Goal: Obtain resource: Download file/media

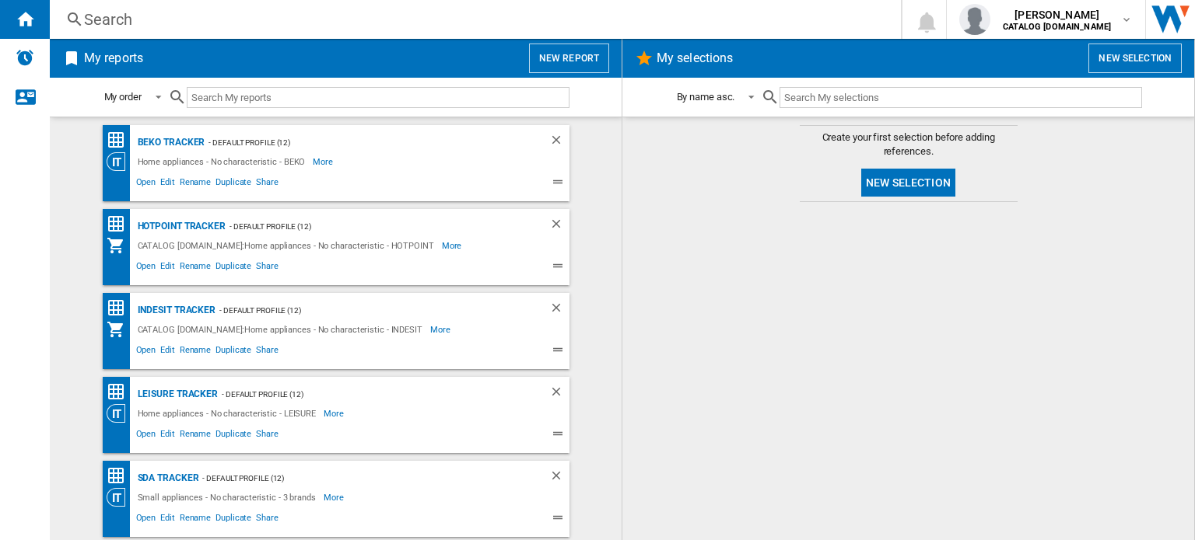
click at [254, 29] on div "Search" at bounding box center [472, 20] width 776 height 22
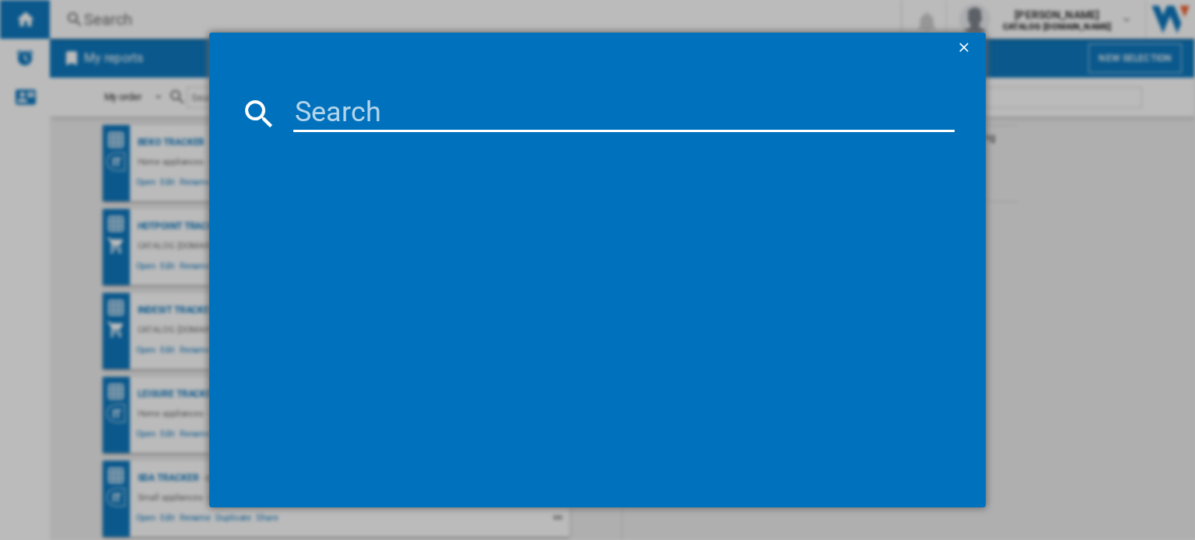
click at [367, 96] on input at bounding box center [623, 113] width 661 height 37
paste input "SI6 874 SC IX"
type input "SI6 874 SC IX"
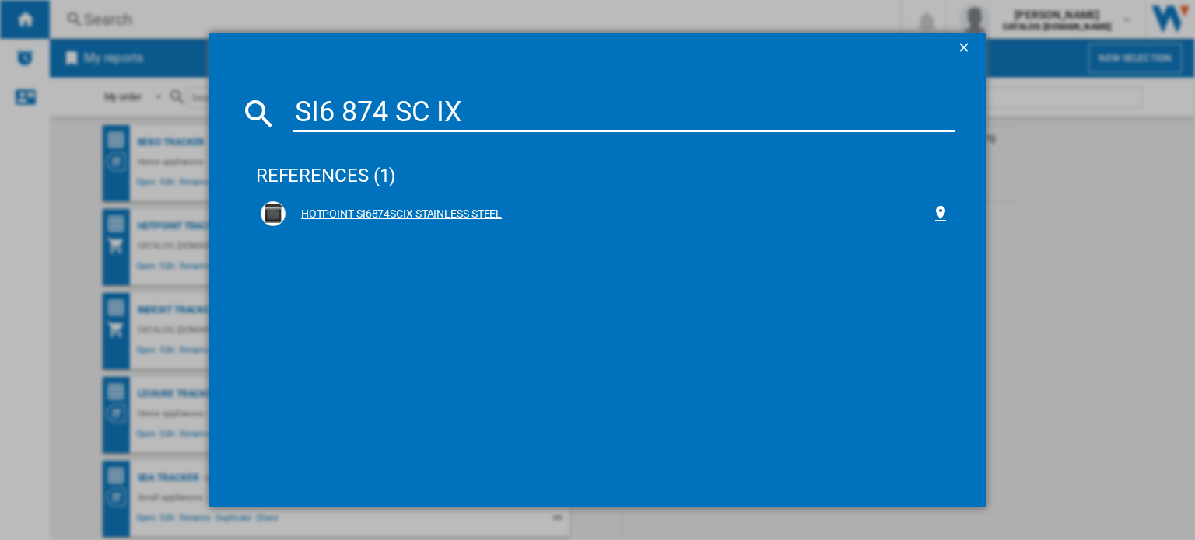
click at [437, 208] on div "HOTPOINT SI6874SCIX STAINLESS STEEL" at bounding box center [607, 215] width 645 height 16
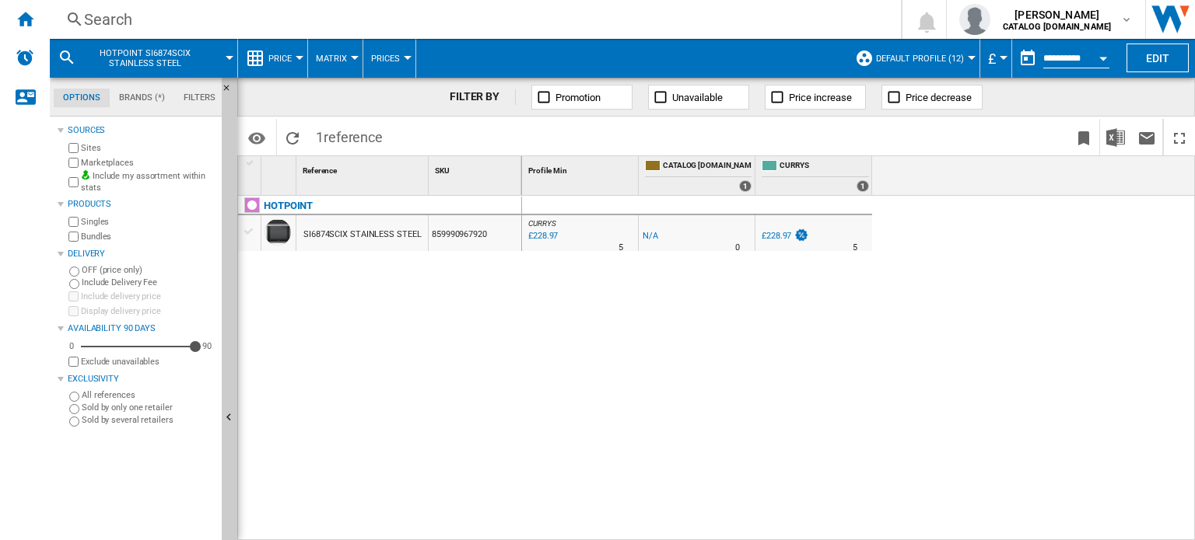
click at [1091, 58] on button "Open calendar" at bounding box center [1103, 56] width 28 height 28
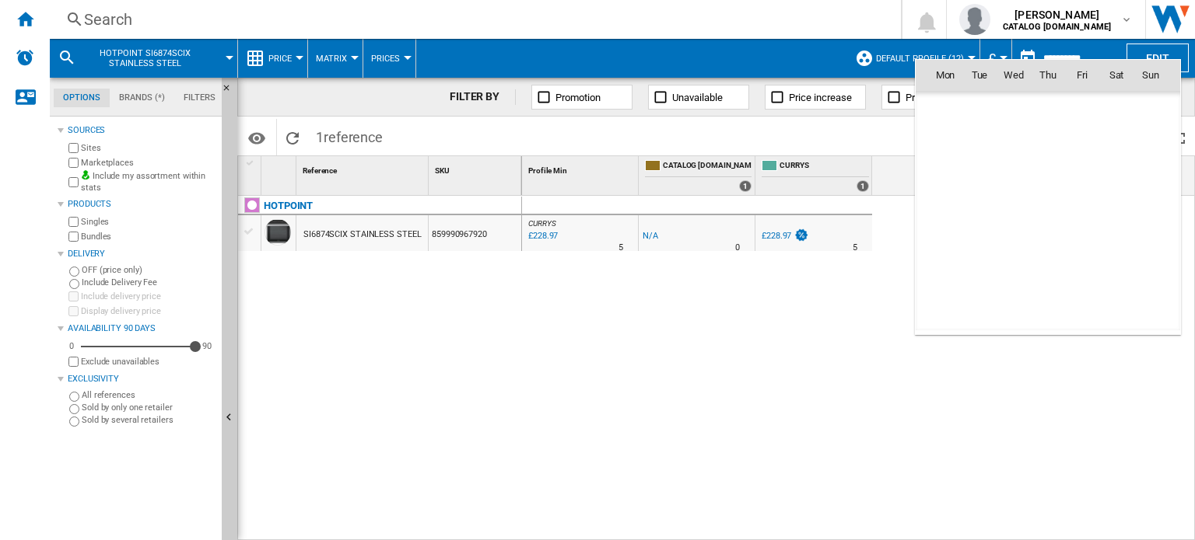
scroll to position [7419, 0]
click at [948, 107] on span "[DATE]" at bounding box center [950, 108] width 32 height 12
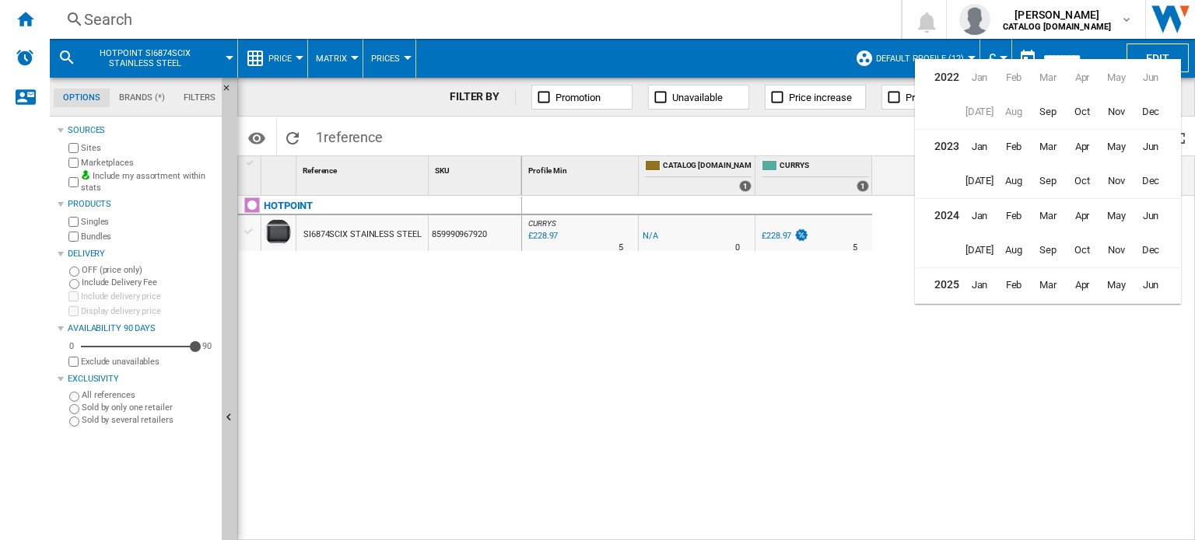
scroll to position [37, 0]
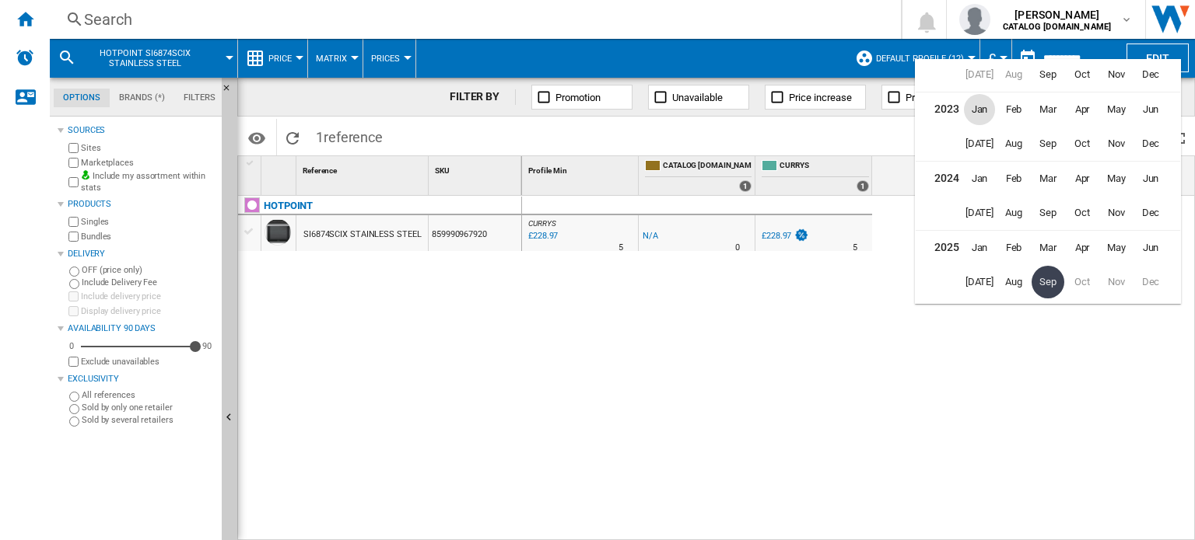
click at [983, 113] on span "Jan" at bounding box center [979, 109] width 31 height 31
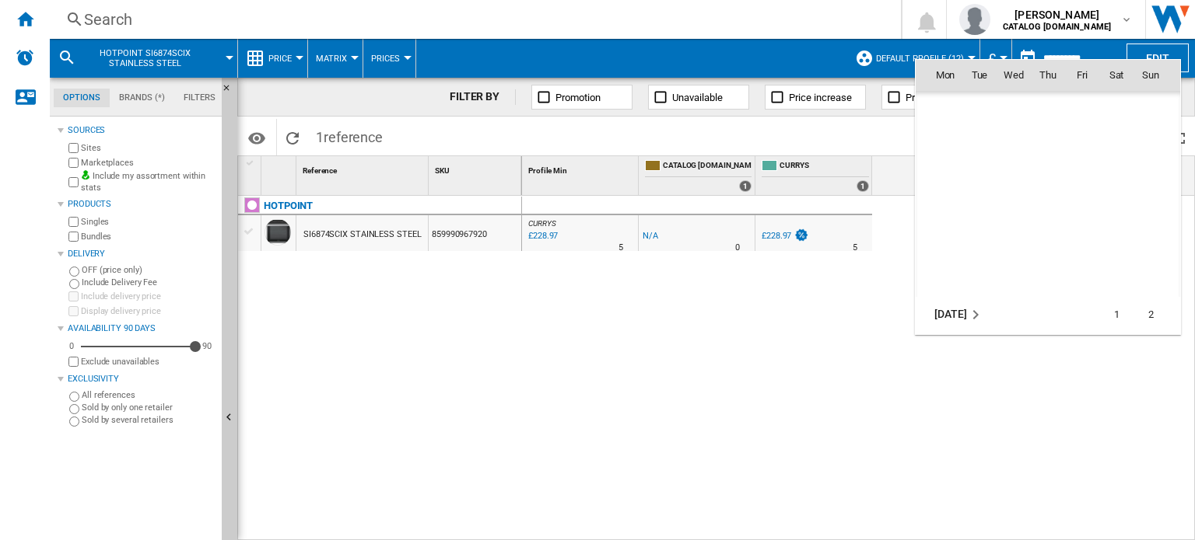
scroll to position [824, 0]
click at [1094, 138] on span "6" at bounding box center [1081, 143] width 31 height 31
type input "**********"
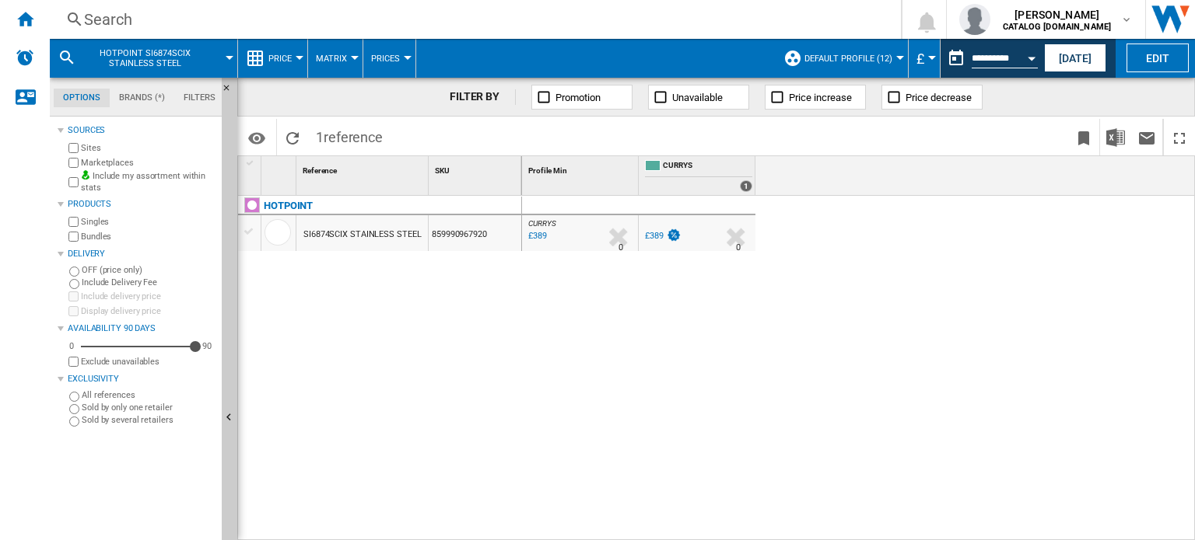
click at [258, 43] on div "Price" at bounding box center [273, 58] width 54 height 39
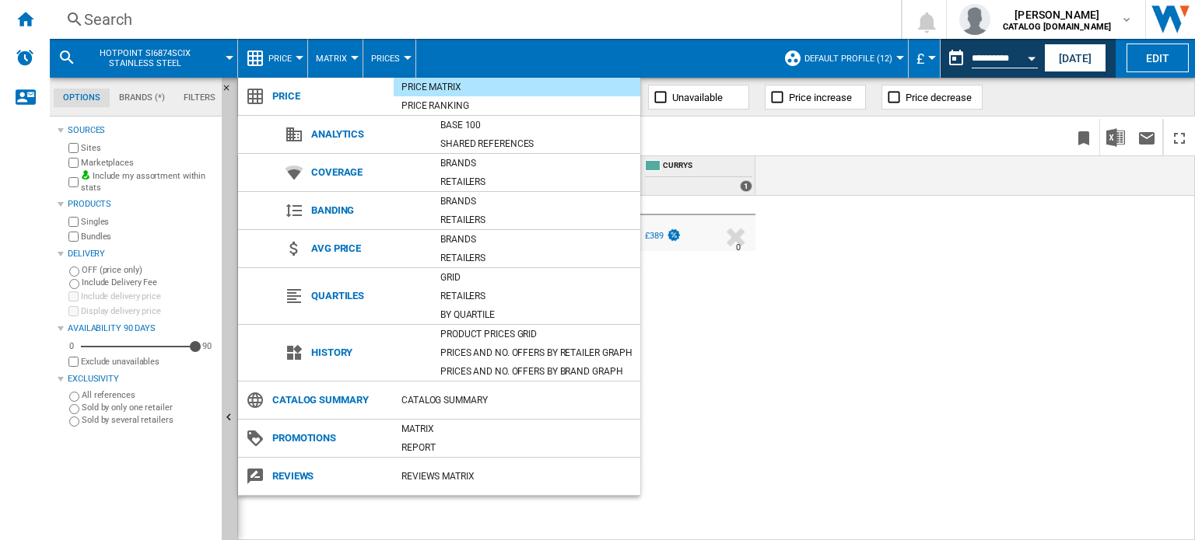
click at [253, 22] on md-backdrop at bounding box center [597, 270] width 1195 height 540
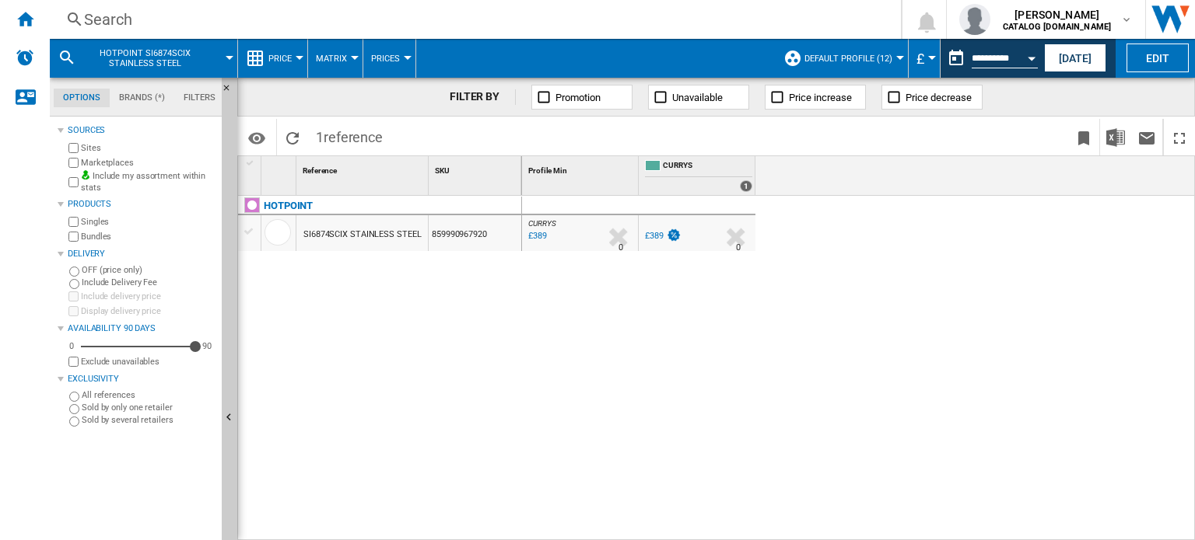
click at [184, 27] on div "Search" at bounding box center [472, 20] width 776 height 22
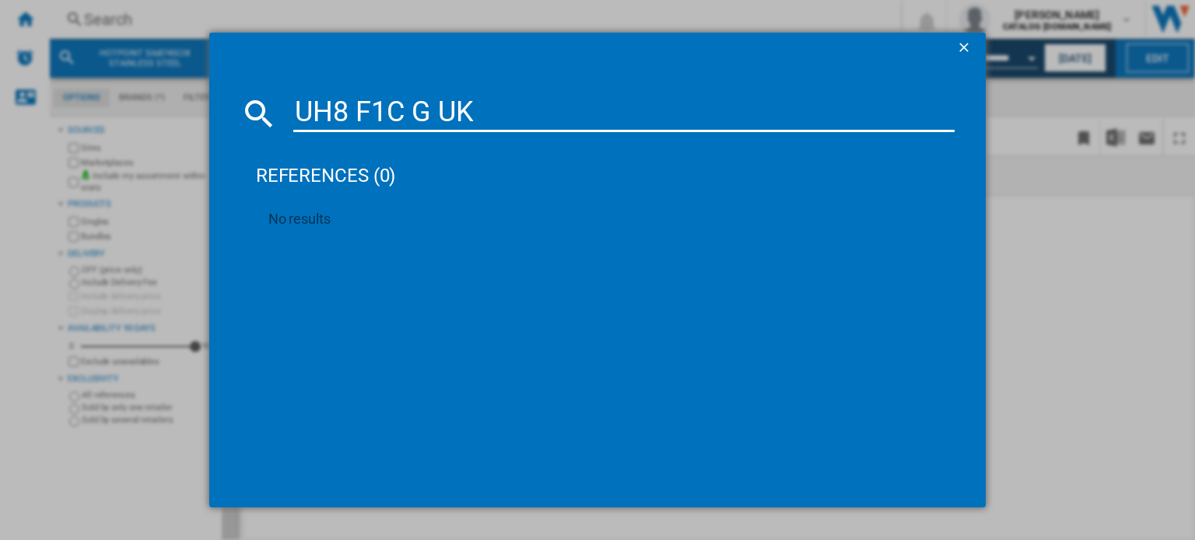
drag, startPoint x: 470, startPoint y: 93, endPoint x: 227, endPoint y: 102, distance: 242.8
click at [206, 97] on div "UH8 F1C G UK references (0) No results" at bounding box center [597, 270] width 1195 height 540
paste input "TB 7960C BF"
drag, startPoint x: 394, startPoint y: 103, endPoint x: 166, endPoint y: 89, distance: 228.3
click at [172, 89] on div "UH8 F1C G UK references (0) No results" at bounding box center [597, 270] width 1195 height 540
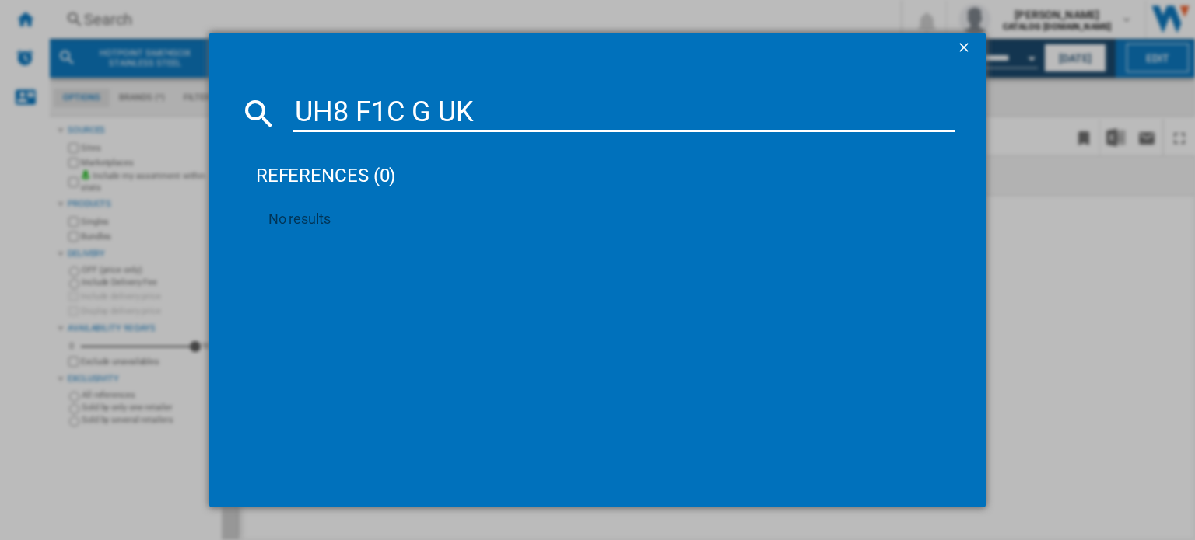
type input "TB 7960C BF"
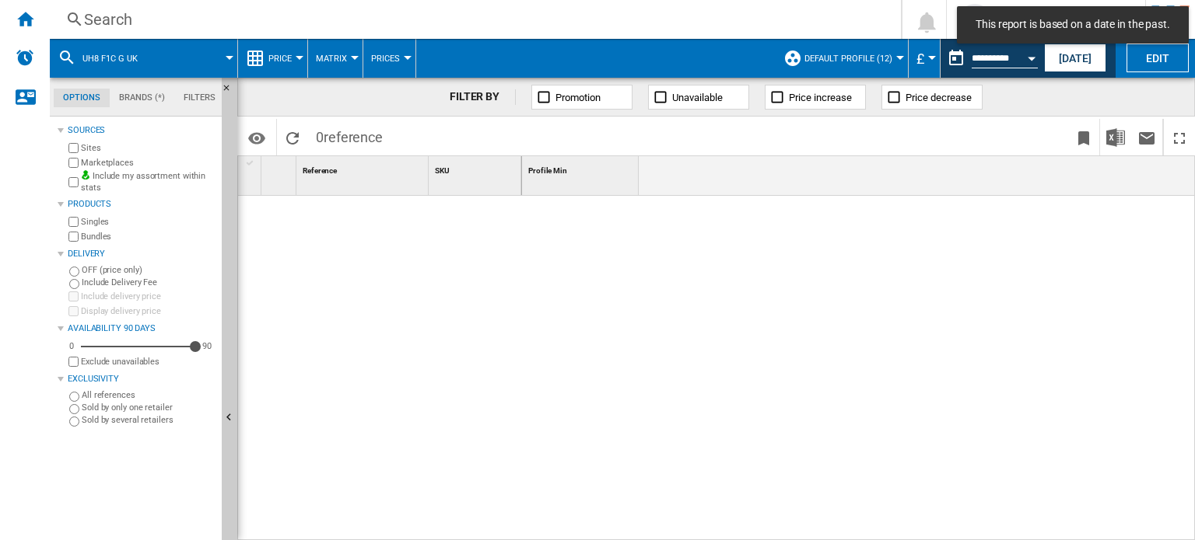
click at [96, 33] on div "Search Search 0 bobbie spencer CATALOG BEKO.UK CATALOG BEKO.UK My settings Logo…" at bounding box center [622, 19] width 1145 height 39
click at [99, 26] on div "Search" at bounding box center [472, 20] width 776 height 22
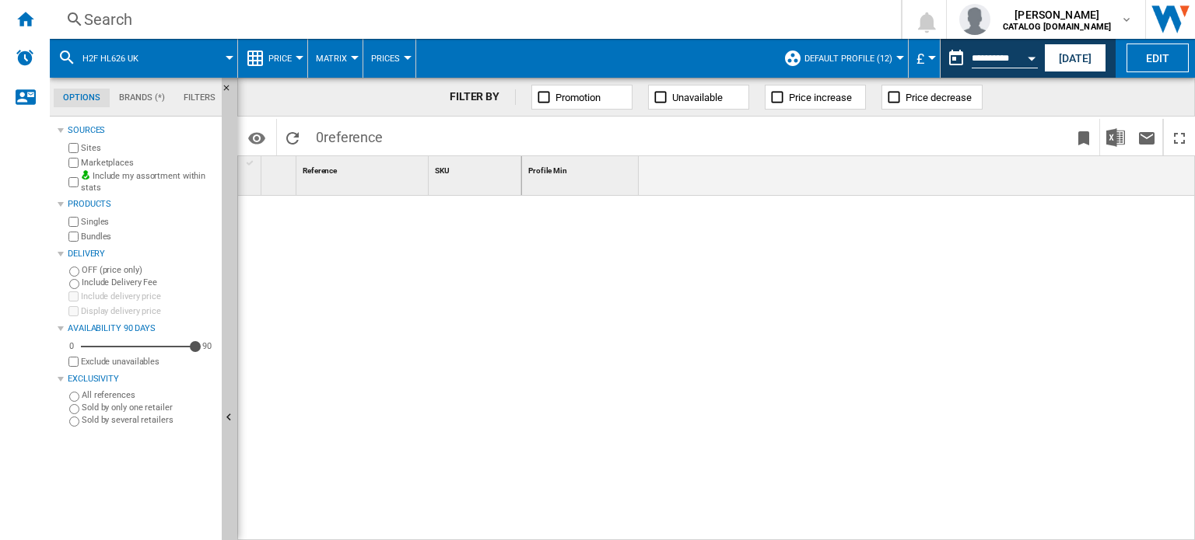
click at [145, 2] on div "Search Search 0 bobbie spencer CATALOG BEKO.UK CATALOG BEKO.UK My settings Logo…" at bounding box center [622, 19] width 1145 height 39
click at [140, 21] on div "Search" at bounding box center [472, 20] width 776 height 22
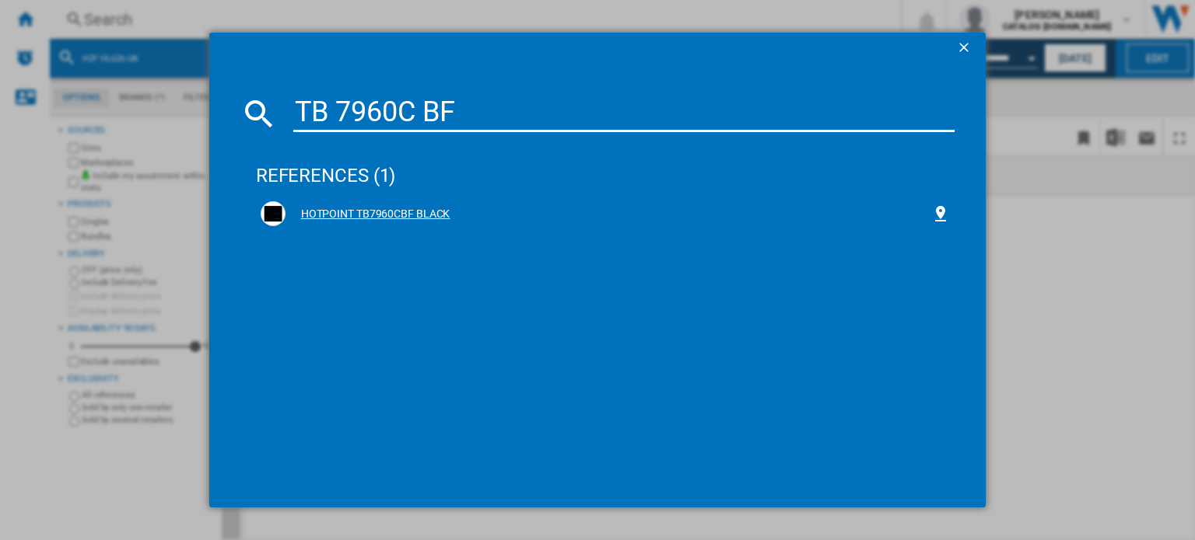
type input "TB 7960C BF"
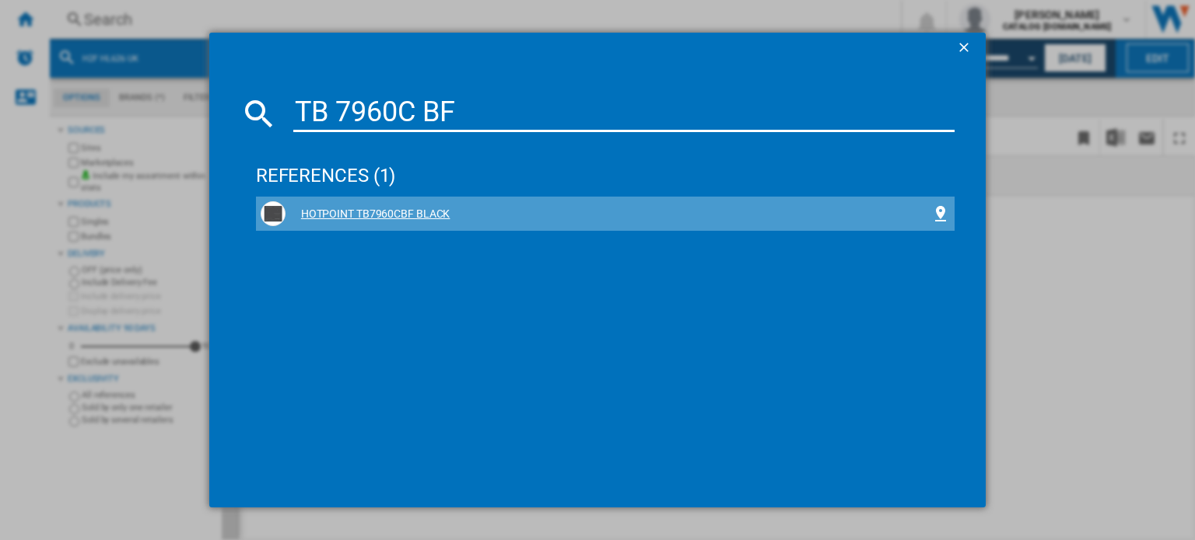
click at [325, 208] on div "HOTPOINT TB7960CBF BLACK" at bounding box center [607, 215] width 645 height 16
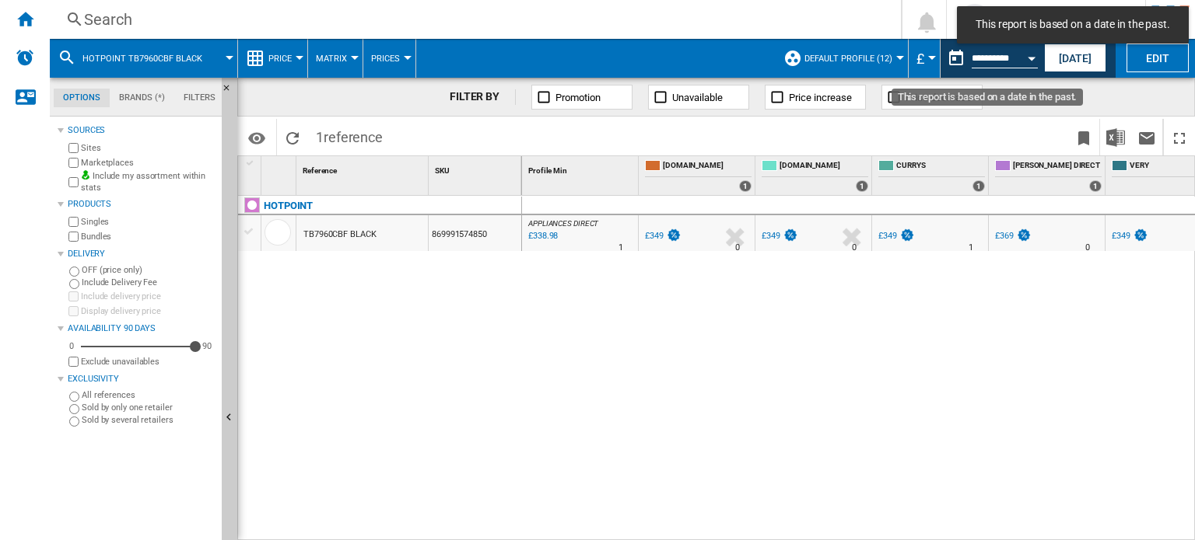
click at [1023, 61] on button "Open calendar" at bounding box center [1031, 56] width 28 height 28
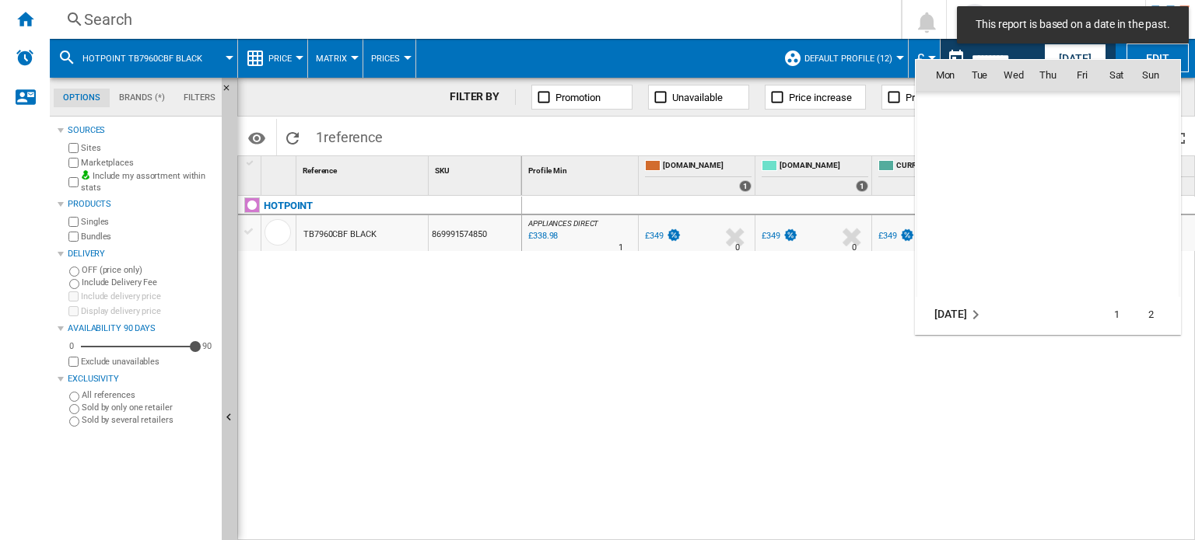
scroll to position [824, 0]
click at [958, 114] on td "Jan 23" at bounding box center [972, 108] width 115 height 35
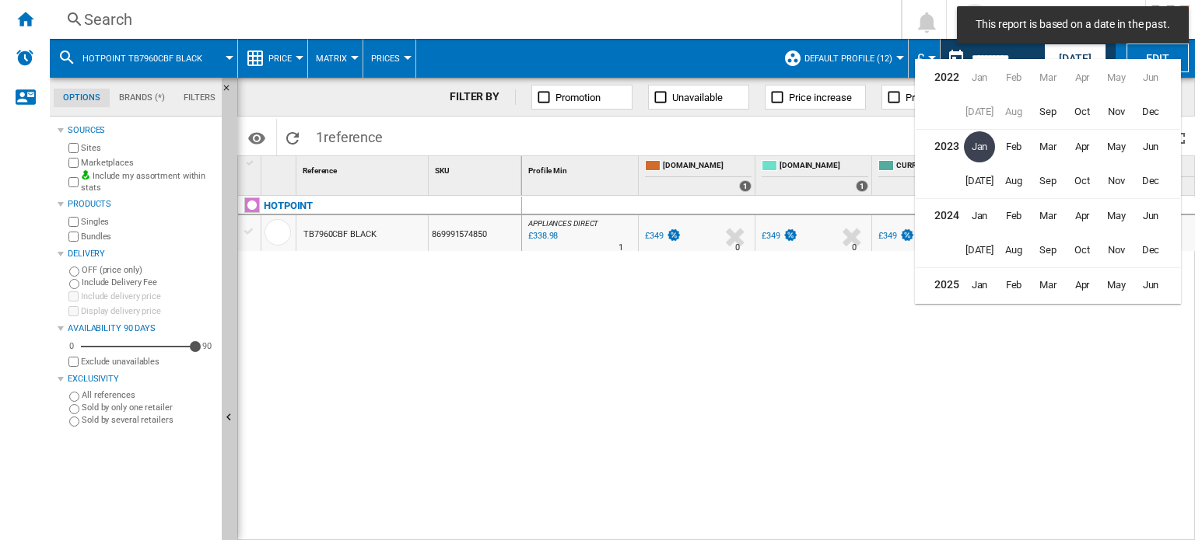
scroll to position [34, 0]
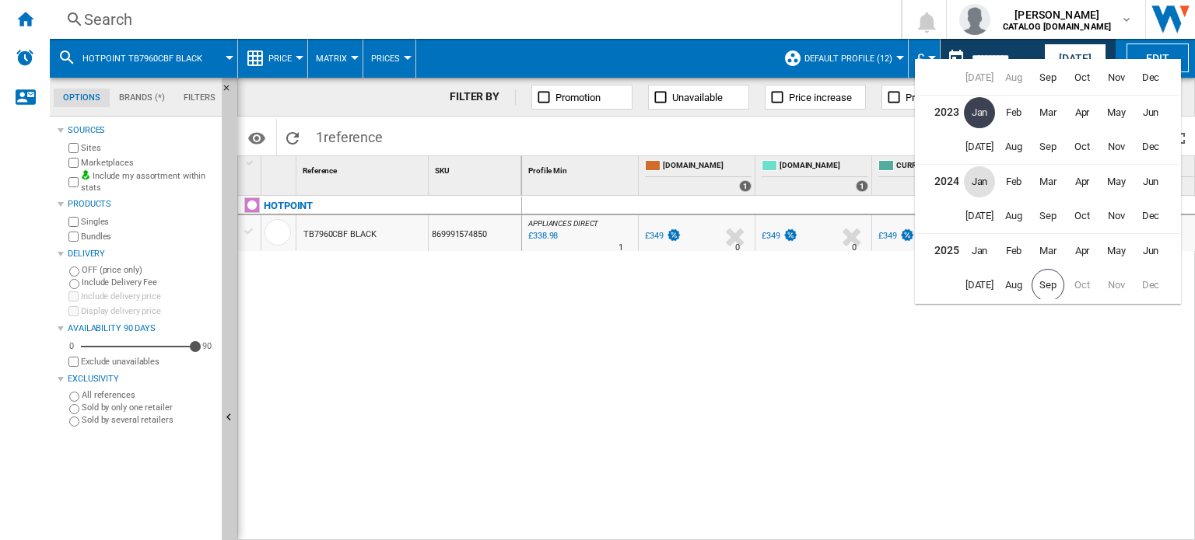
click at [985, 185] on span "Jan" at bounding box center [979, 181] width 31 height 31
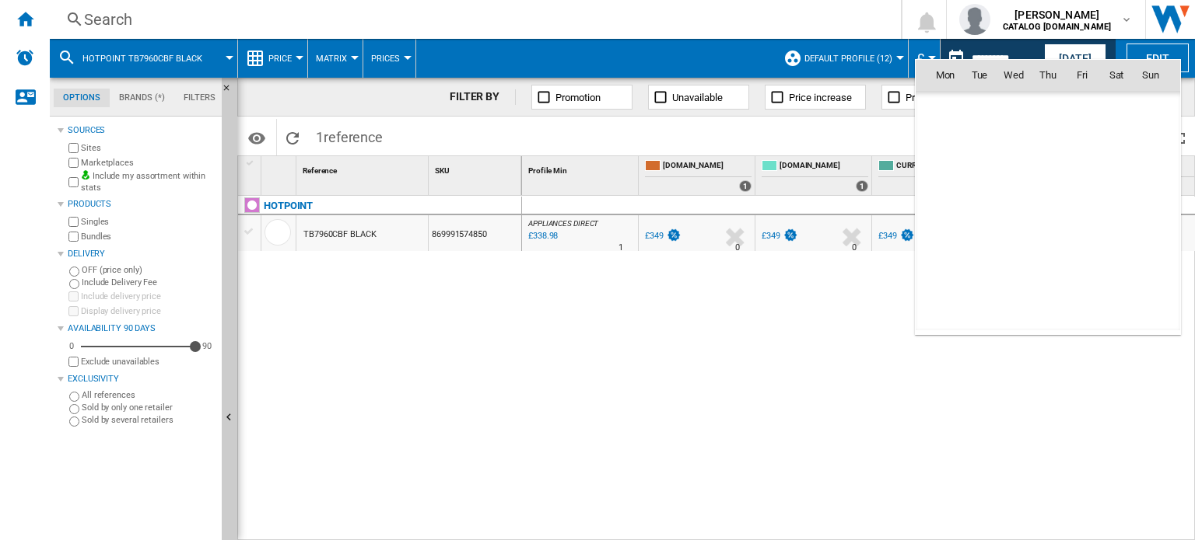
scroll to position [3297, 0]
click at [943, 138] on span "1" at bounding box center [944, 143] width 31 height 31
type input "**********"
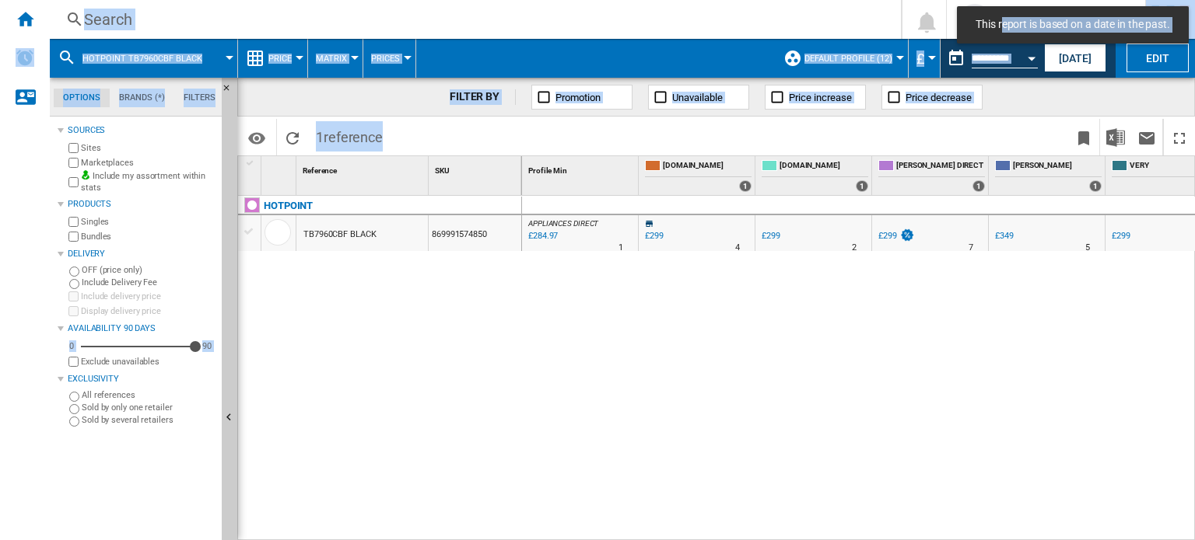
drag, startPoint x: 1037, startPoint y: 542, endPoint x: 1058, endPoint y: 544, distance: 20.4
click at [1058, 540] on html "This report is based on a date in the past. In order to access Insight, please …" at bounding box center [597, 270] width 1195 height 540
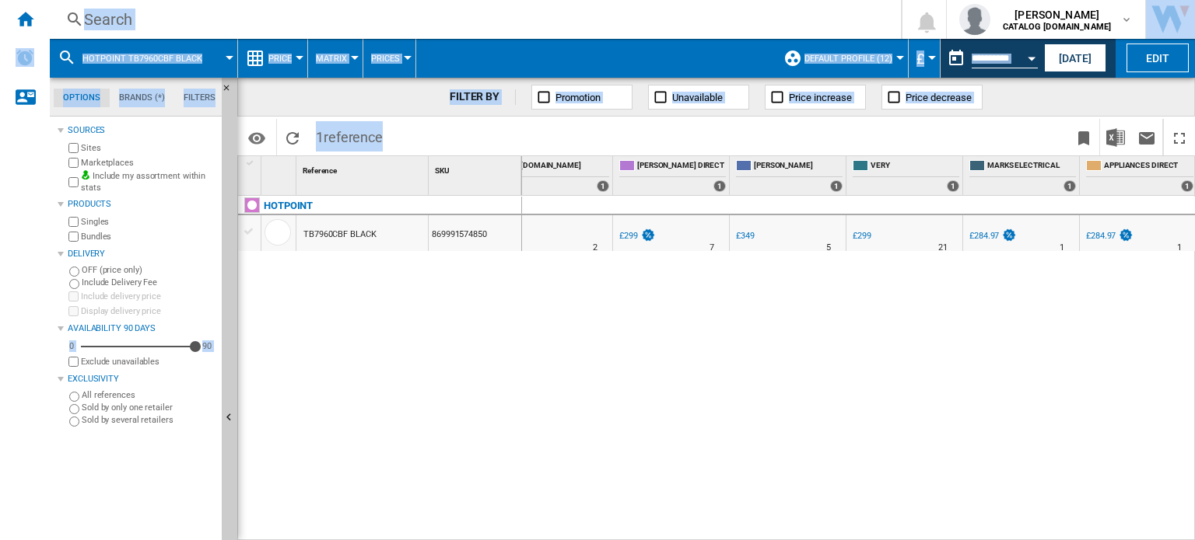
click at [504, 370] on div "HOTPOINT TB7960CBF BLACK 869991574850" at bounding box center [380, 365] width 284 height 338
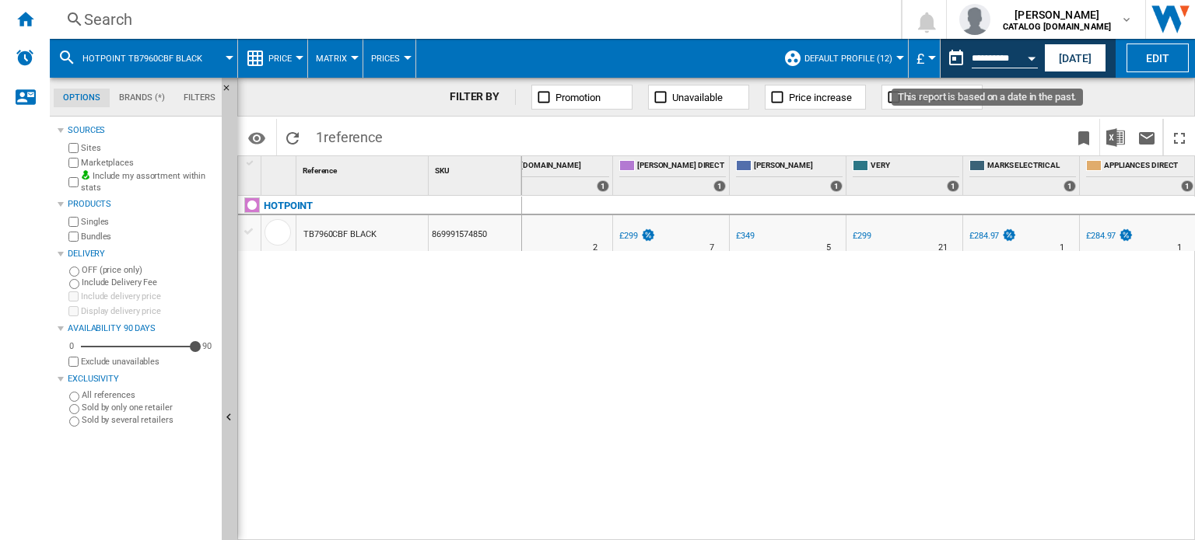
click at [1025, 55] on button "Open calendar" at bounding box center [1031, 56] width 28 height 28
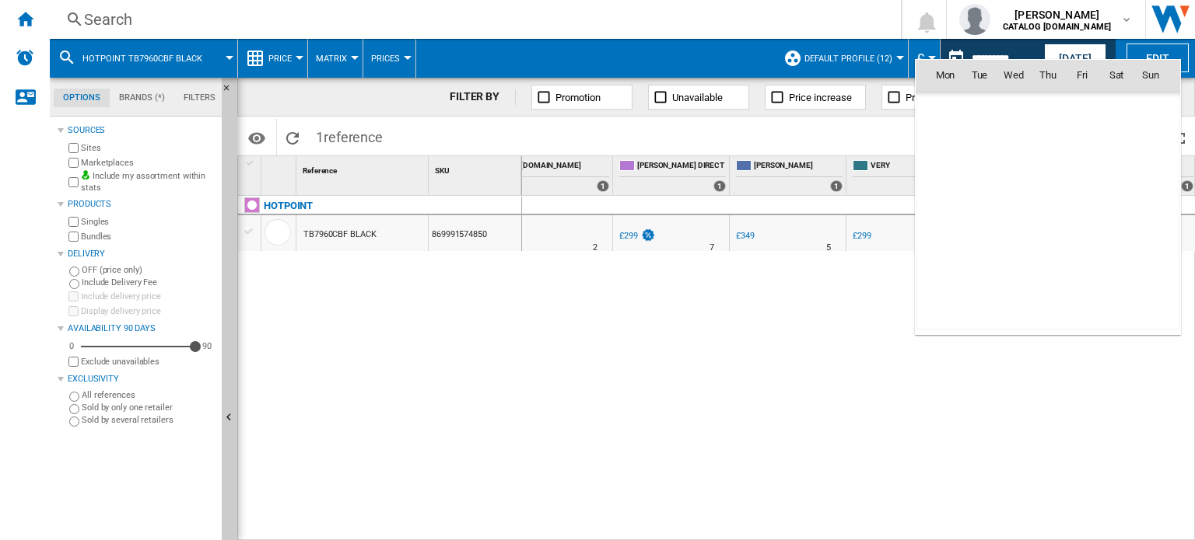
scroll to position [3297, 0]
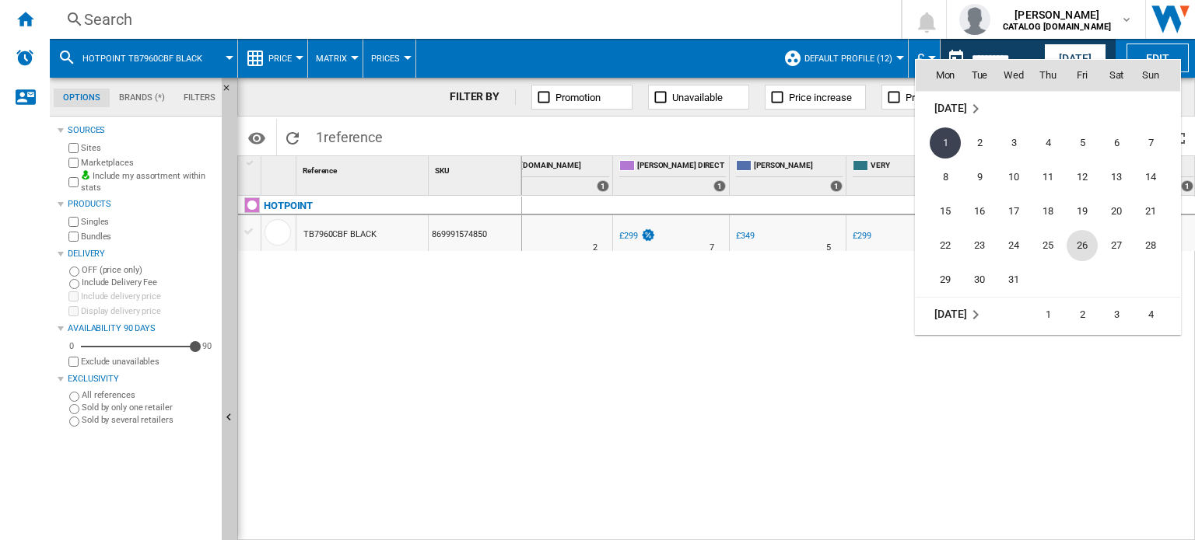
click at [1083, 245] on span "26" at bounding box center [1081, 245] width 31 height 31
type input "**********"
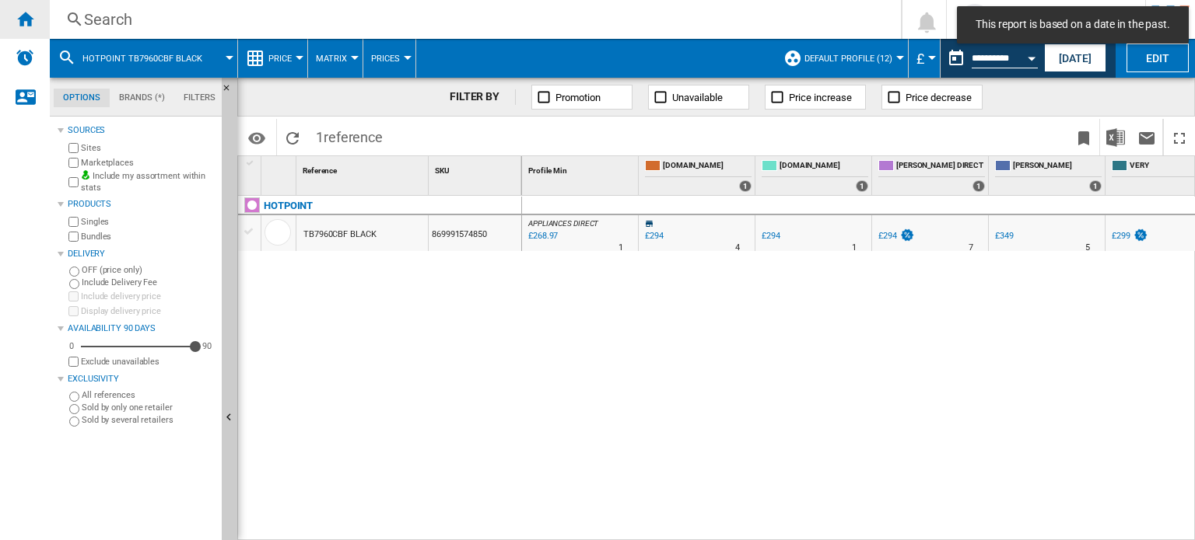
click at [34, 20] on div "Home" at bounding box center [25, 19] width 50 height 39
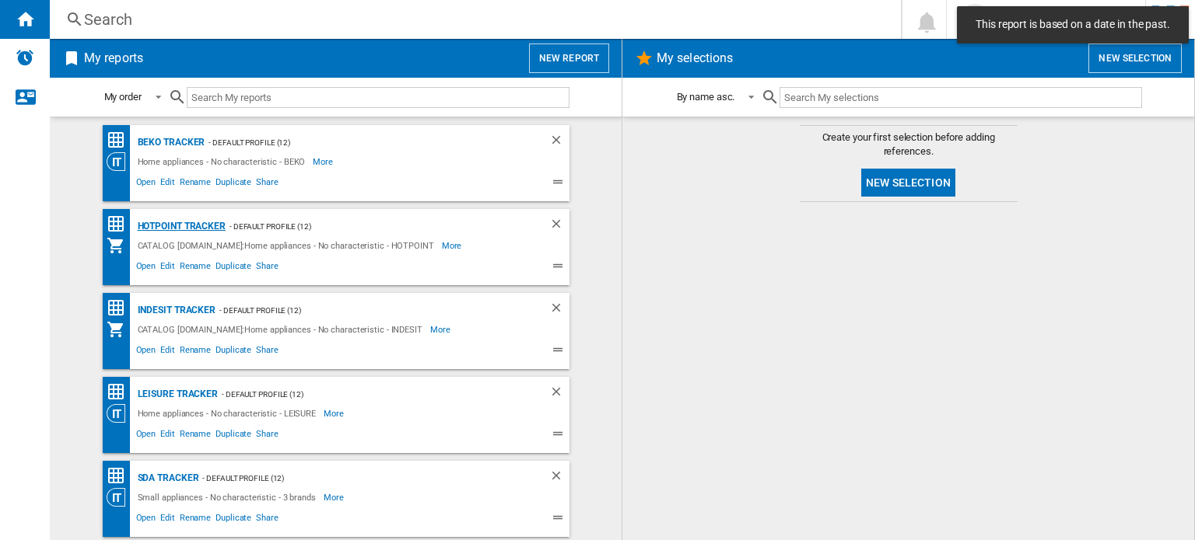
click at [180, 232] on div "Hotpoint Tracker" at bounding box center [180, 226] width 92 height 19
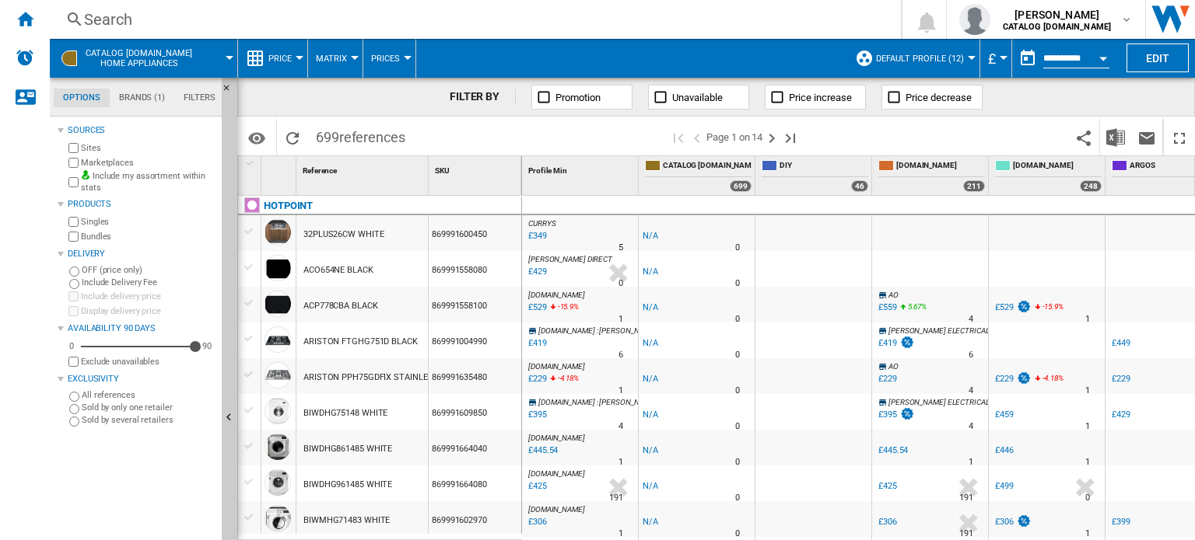
click at [1095, 55] on button "Open calendar" at bounding box center [1103, 56] width 28 height 28
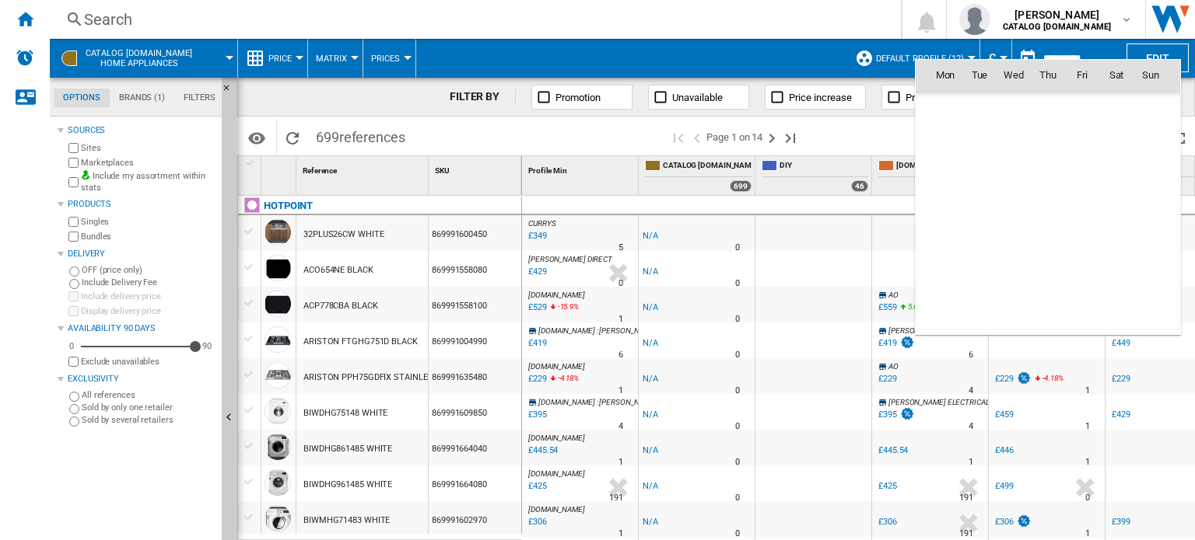
scroll to position [7419, 0]
click at [943, 103] on span "[DATE]" at bounding box center [950, 108] width 32 height 12
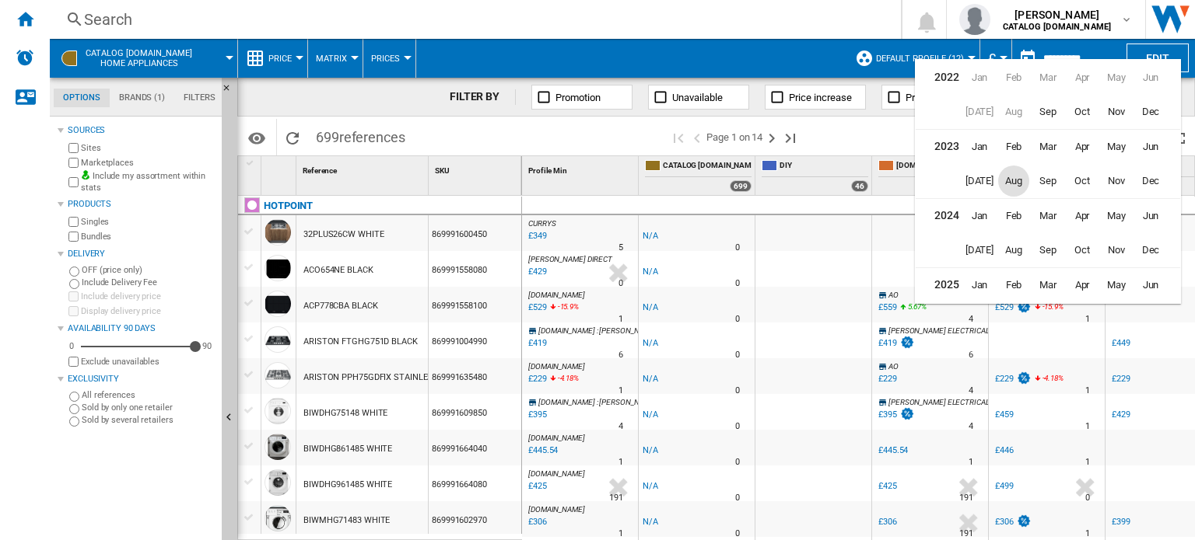
scroll to position [37, 0]
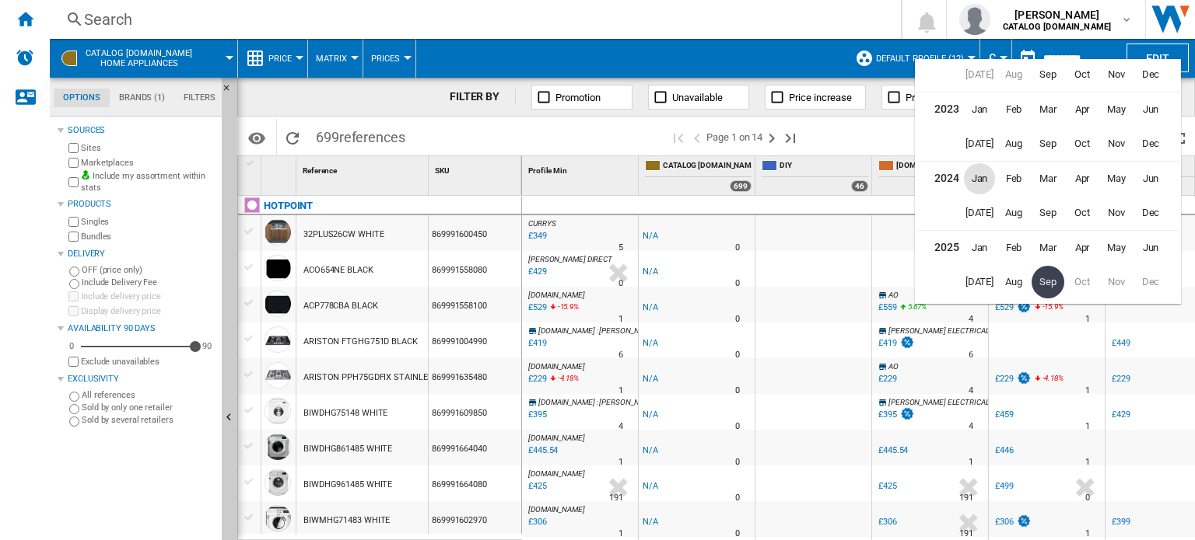
click at [987, 181] on span "Jan" at bounding box center [979, 178] width 31 height 31
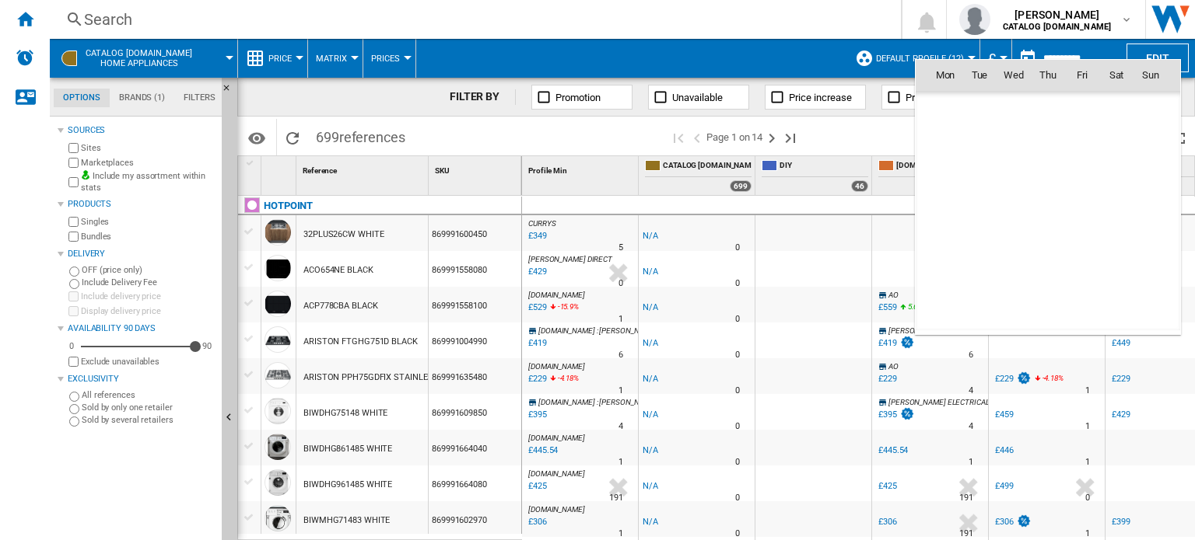
scroll to position [3297, 0]
click at [1062, 209] on span "18" at bounding box center [1047, 211] width 31 height 31
type input "**********"
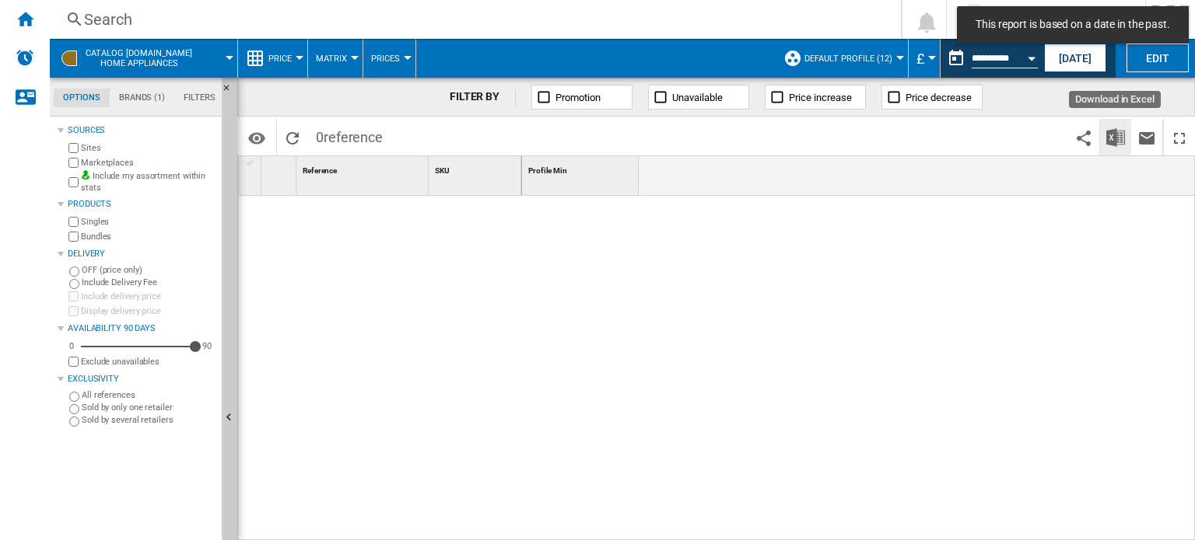
click at [1118, 145] on img "Download in Excel" at bounding box center [1115, 137] width 19 height 19
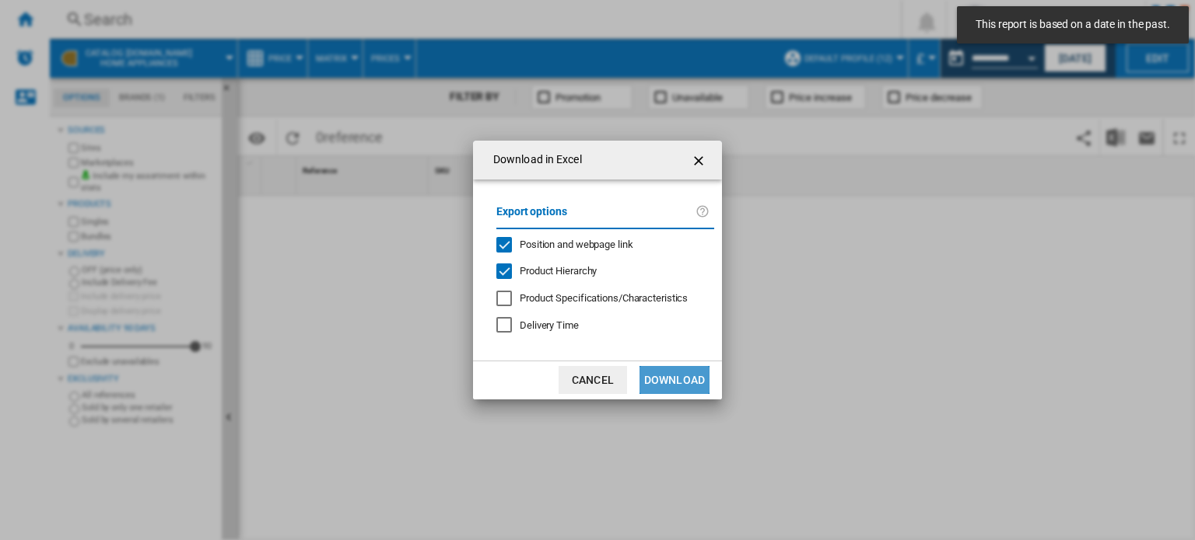
click at [691, 389] on button "Download" at bounding box center [674, 380] width 70 height 28
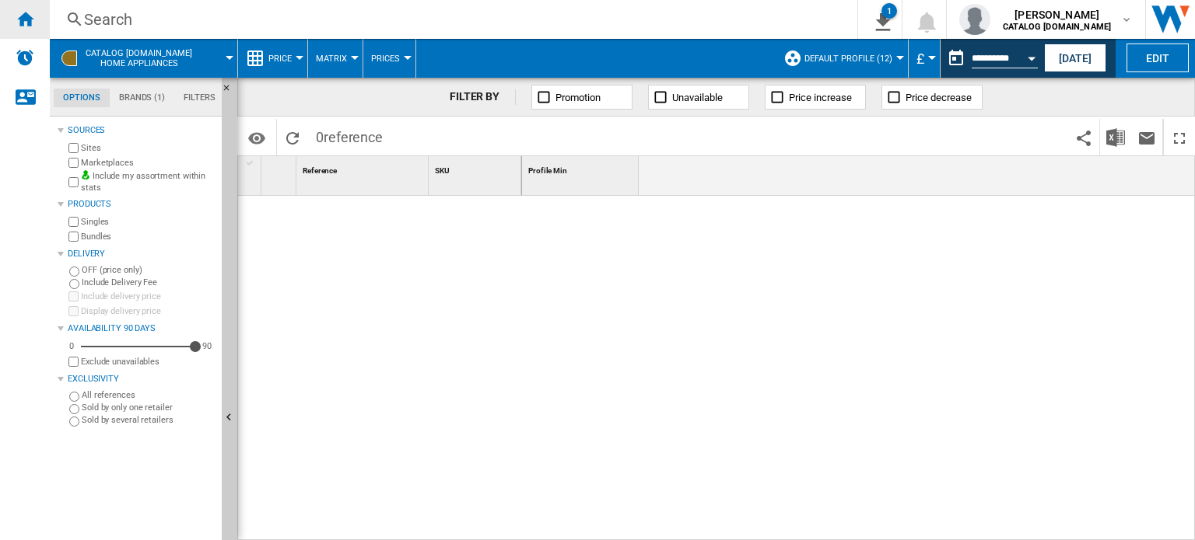
click at [23, 15] on ng-md-icon "Home" at bounding box center [25, 18] width 19 height 19
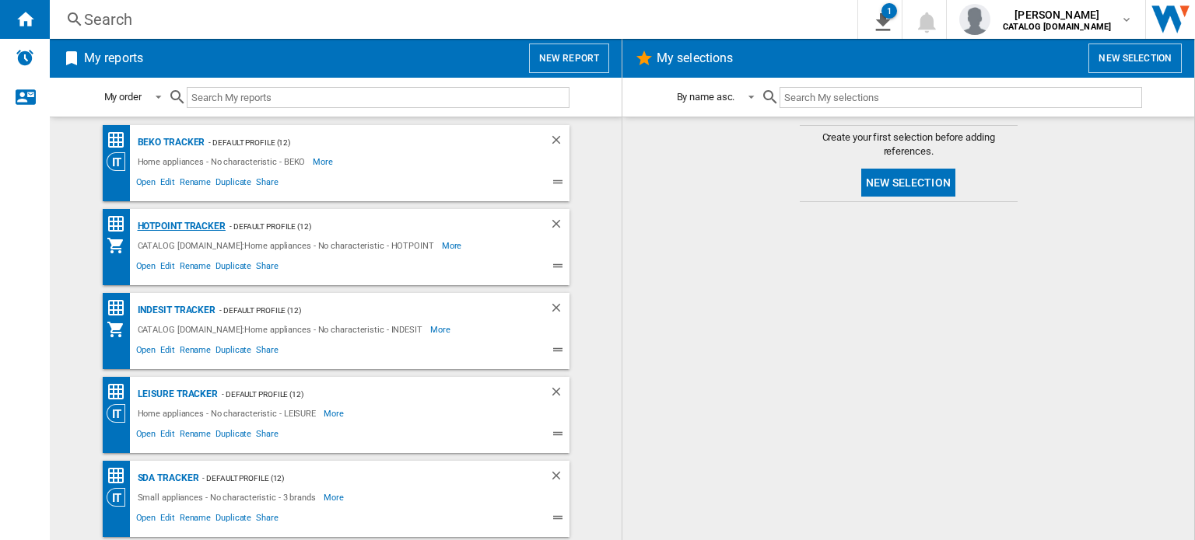
click at [179, 225] on div "Hotpoint Tracker" at bounding box center [180, 226] width 92 height 19
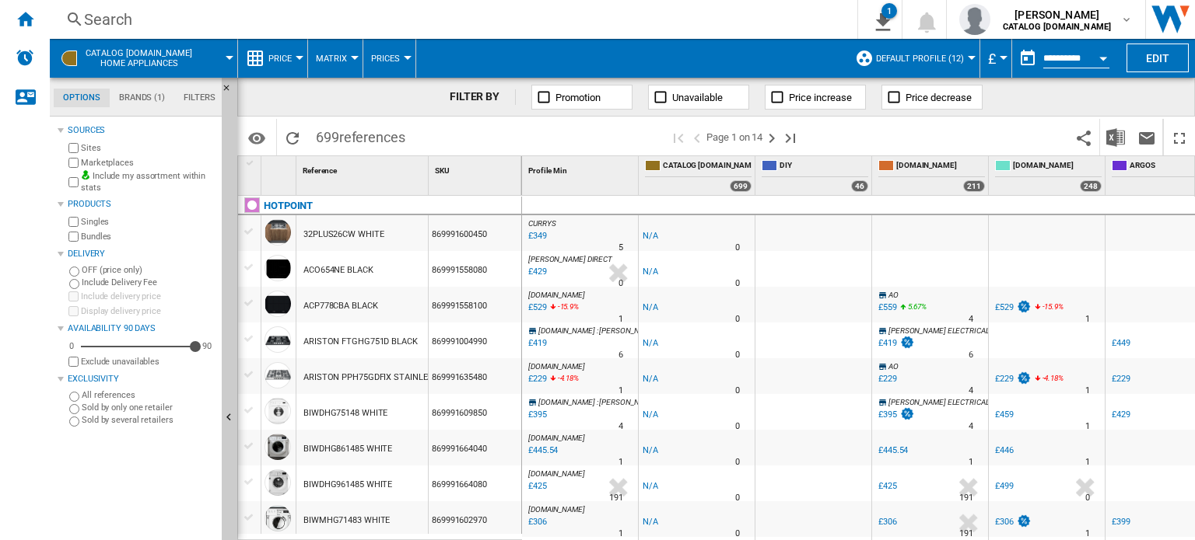
click at [1112, 59] on button "Open calendar" at bounding box center [1103, 56] width 28 height 28
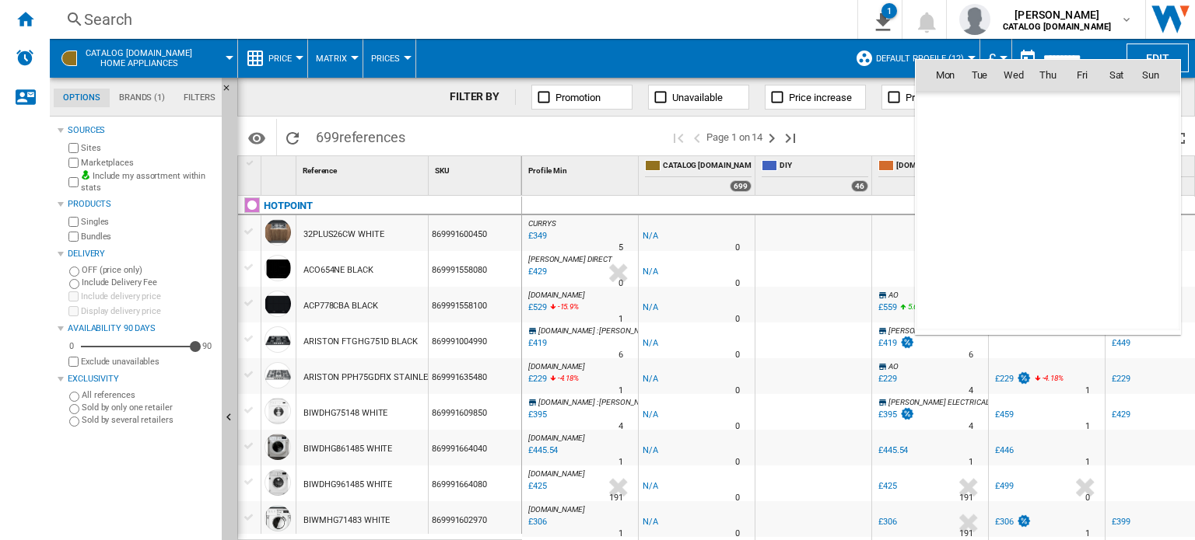
scroll to position [7419, 0]
click at [951, 111] on span "[DATE]" at bounding box center [950, 108] width 32 height 12
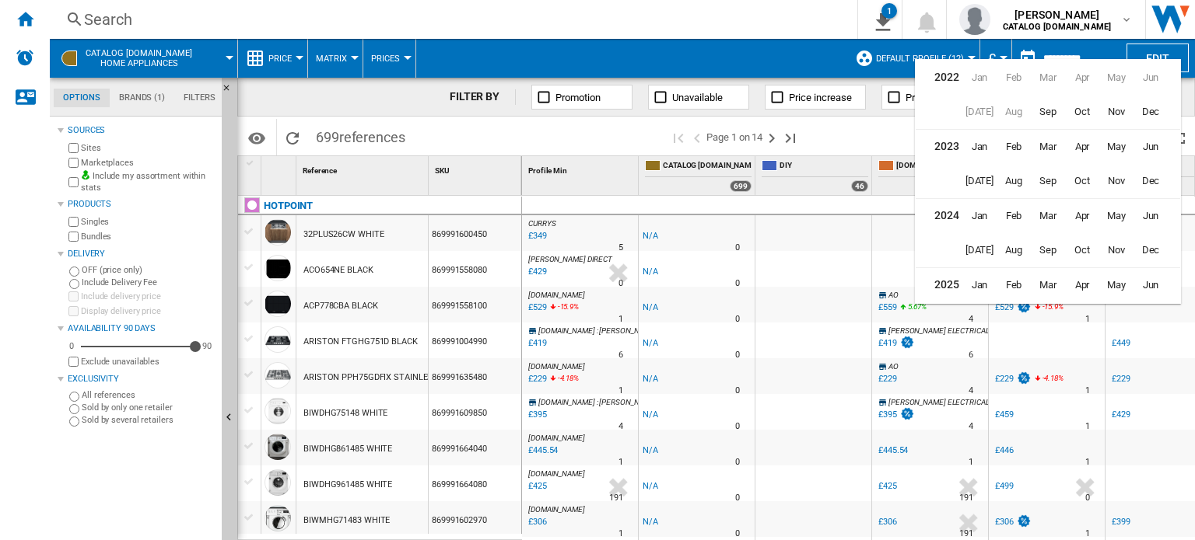
scroll to position [37, 0]
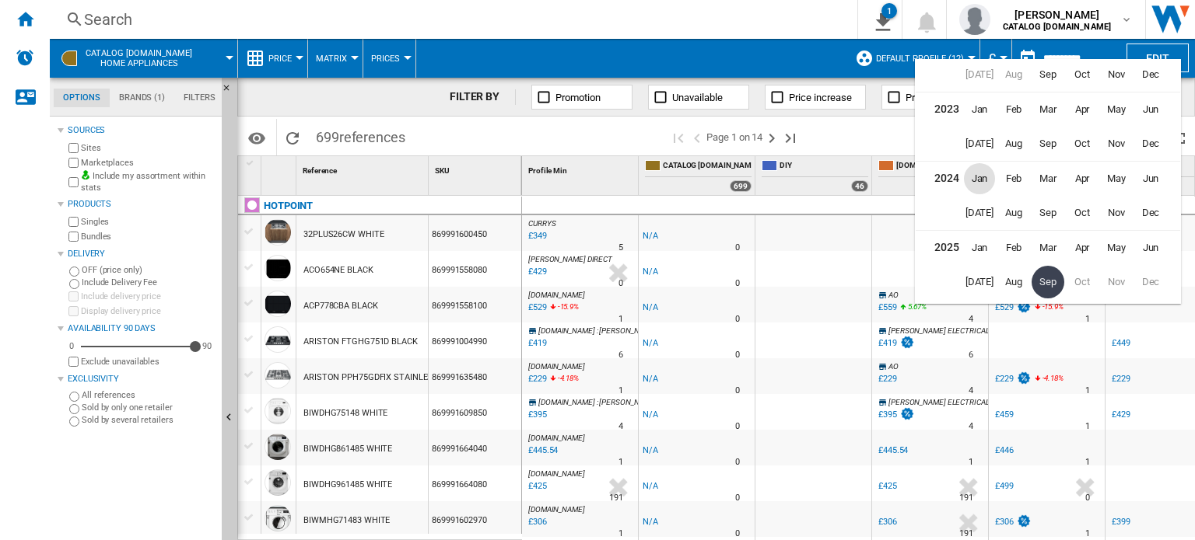
click at [984, 183] on span "Jan" at bounding box center [979, 178] width 31 height 31
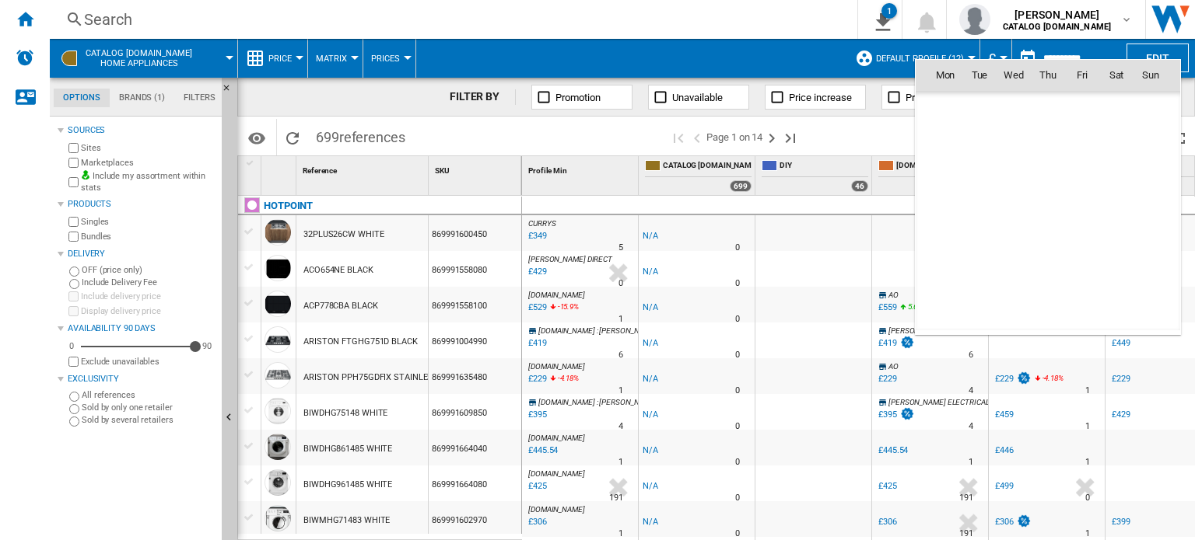
scroll to position [3297, 0]
click at [1099, 229] on td "27" at bounding box center [1116, 246] width 34 height 34
type input "**********"
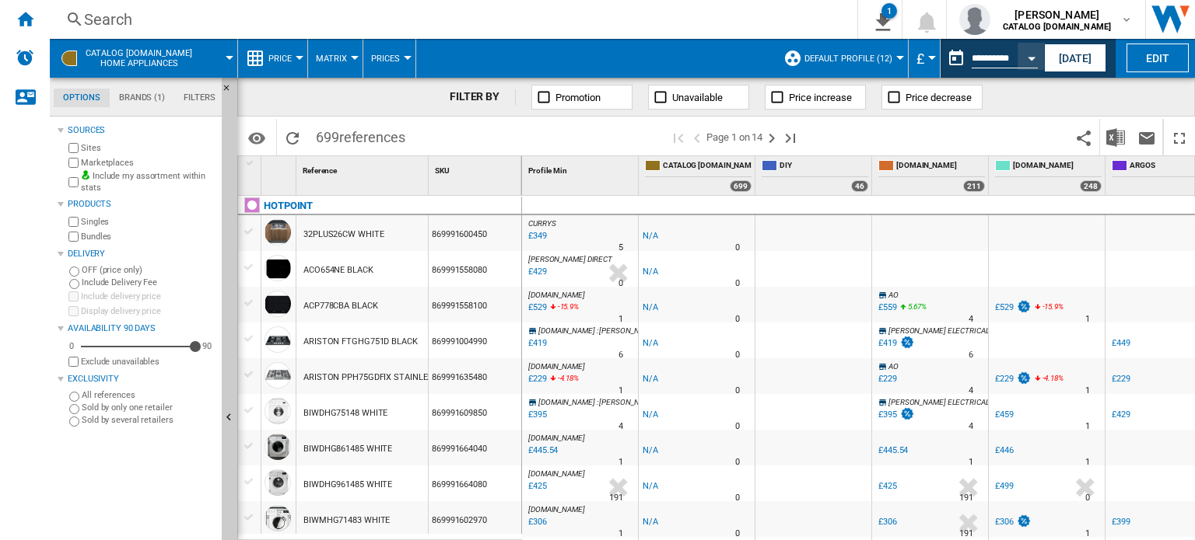
click at [1064, 198] on div at bounding box center [1046, 206] width 117 height 19
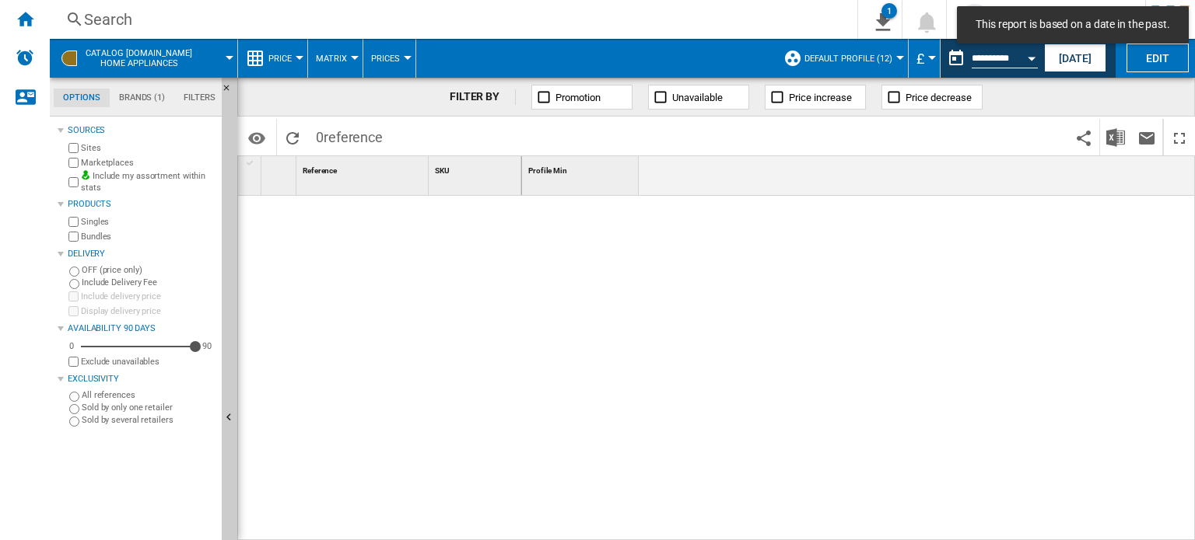
click at [1014, 68] on md-datepicker "**********" at bounding box center [995, 58] width 111 height 31
click at [1030, 57] on div "Open calendar" at bounding box center [1031, 59] width 8 height 4
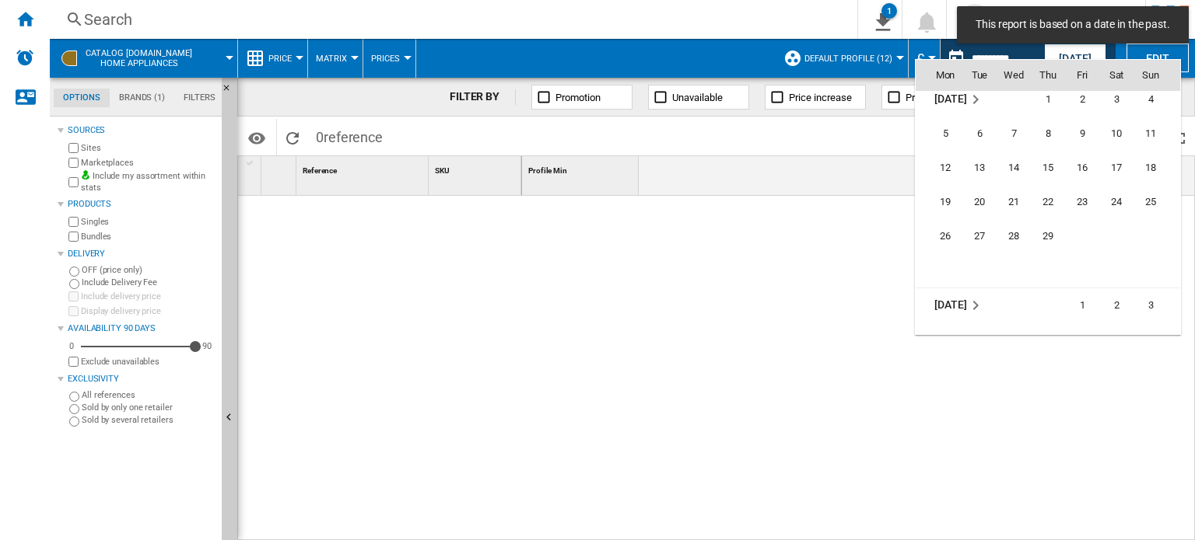
scroll to position [3531, 0]
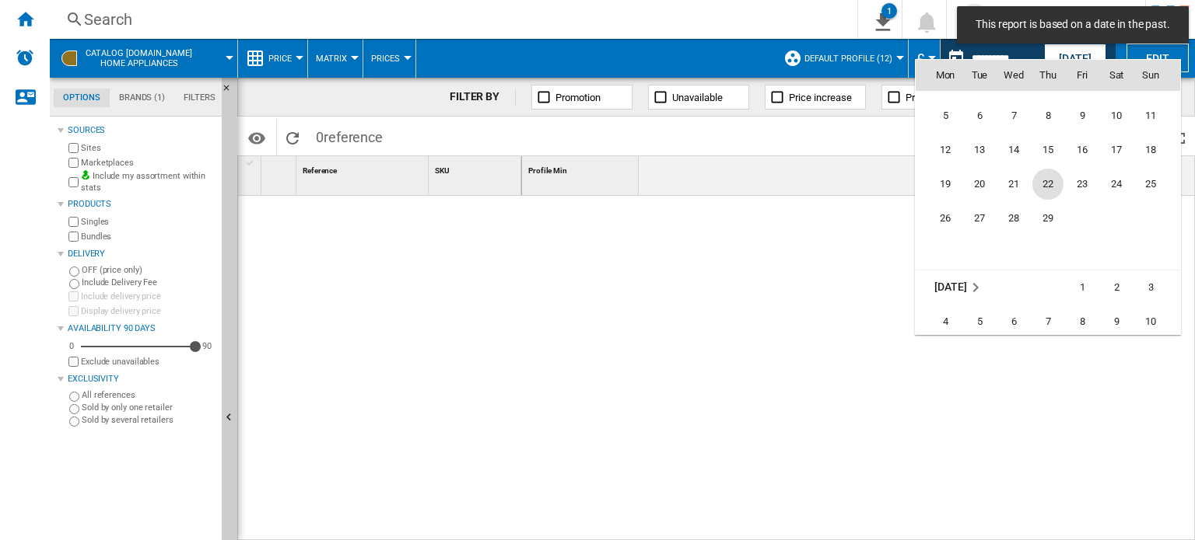
click at [1052, 184] on span "22" at bounding box center [1047, 184] width 31 height 31
type input "**********"
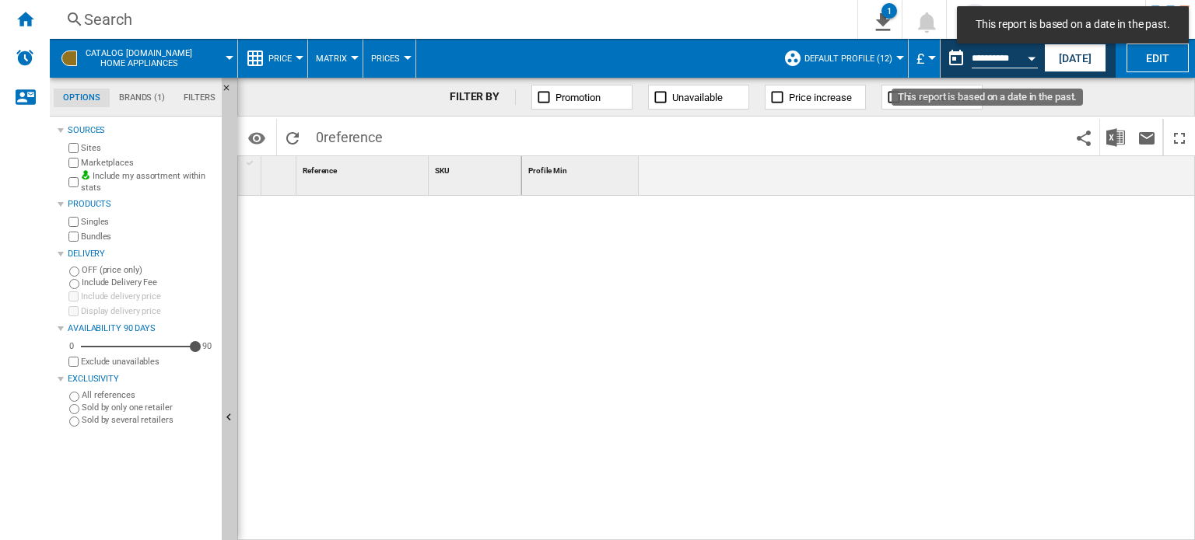
click at [1027, 65] on button "Open calendar" at bounding box center [1031, 56] width 28 height 28
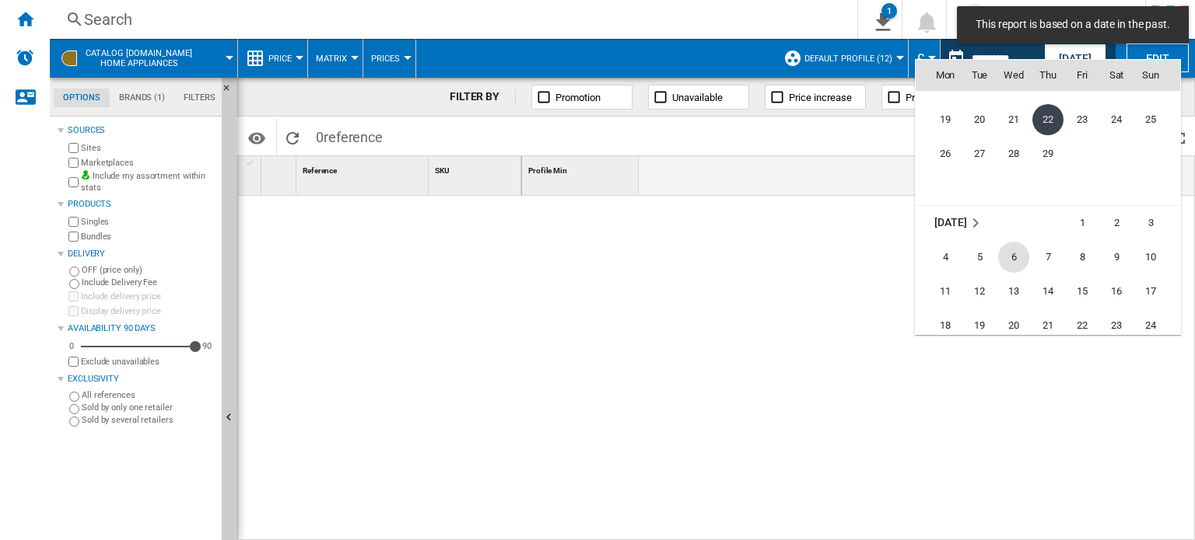
scroll to position [3736, 0]
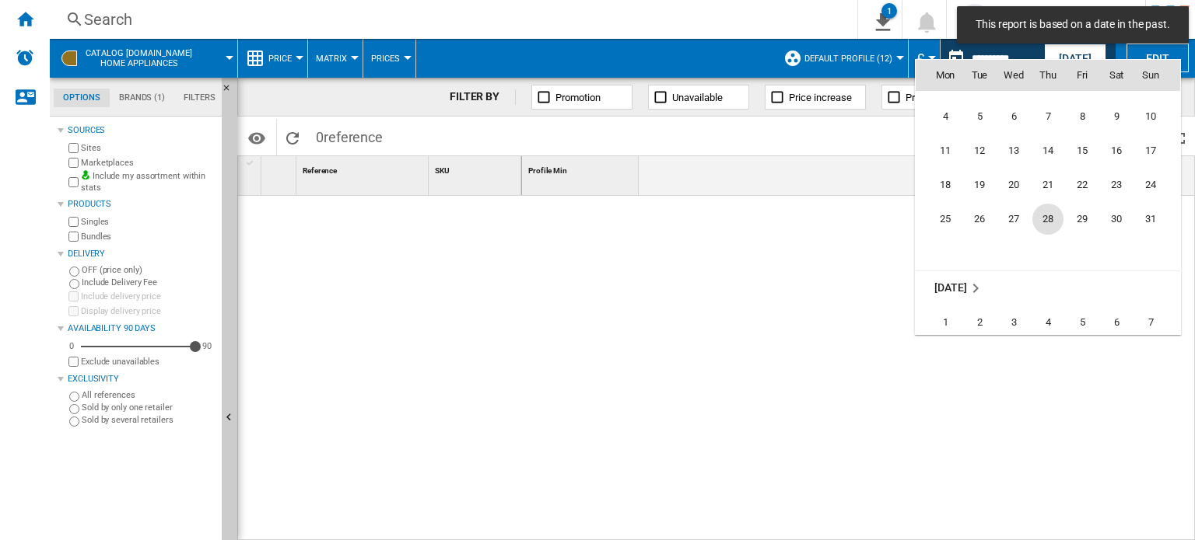
click at [1045, 205] on span "28" at bounding box center [1047, 219] width 31 height 31
type input "**********"
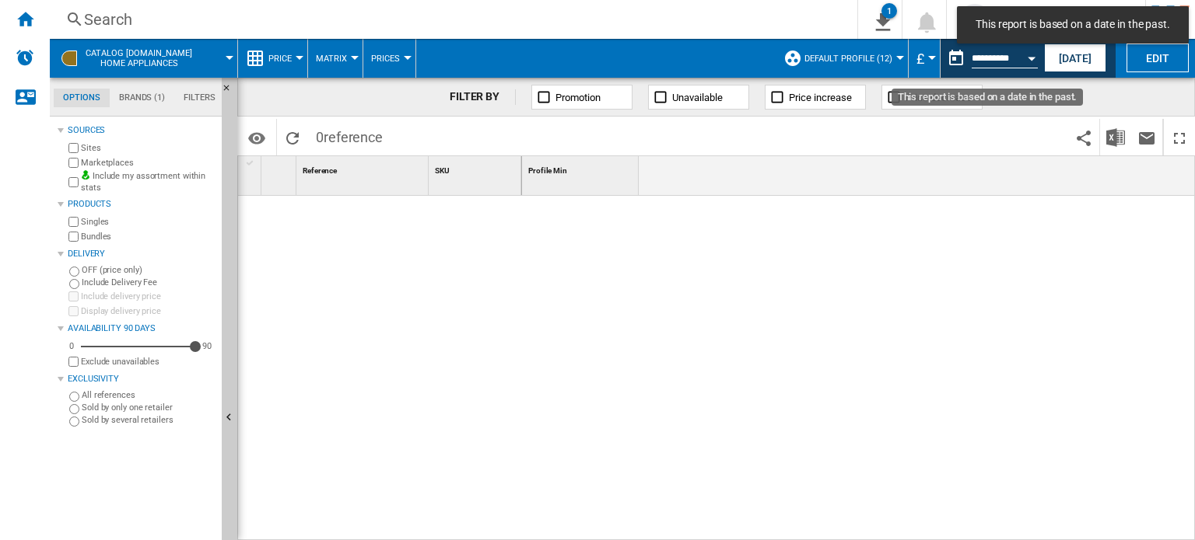
click at [1026, 62] on button "Open calendar" at bounding box center [1031, 56] width 28 height 28
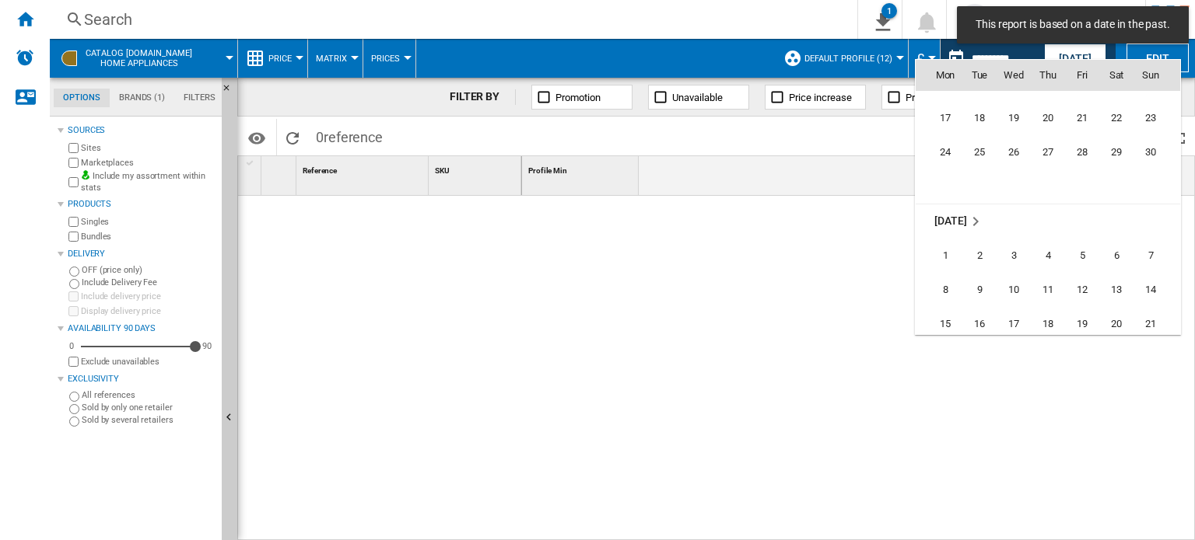
scroll to position [4487, 0]
click at [1031, 273] on td "18" at bounding box center [1047, 258] width 34 height 34
type input "**********"
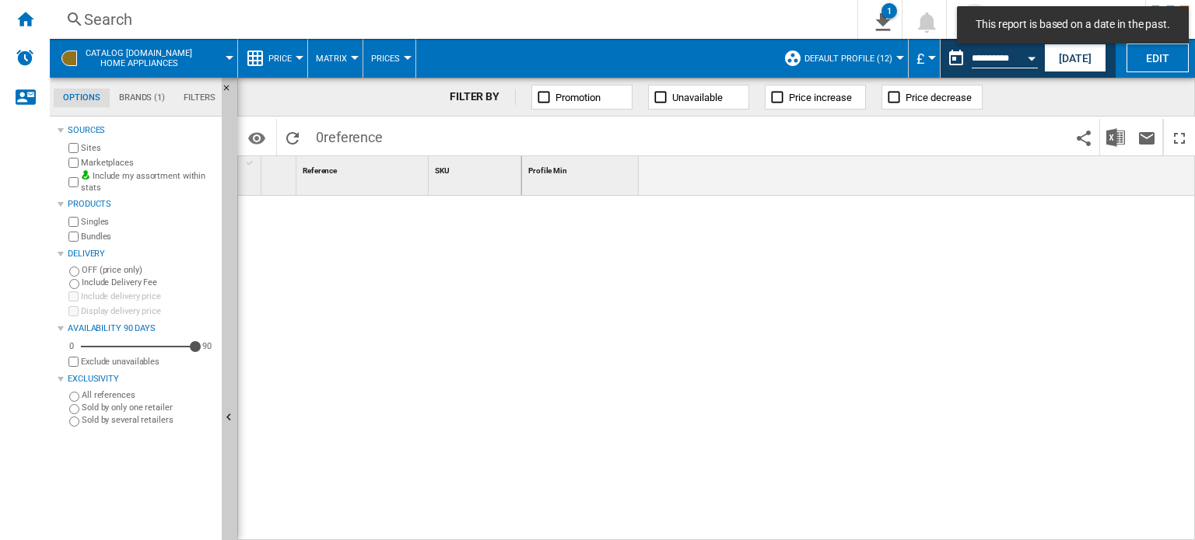
click at [1030, 57] on div "Open calendar" at bounding box center [1031, 59] width 8 height 4
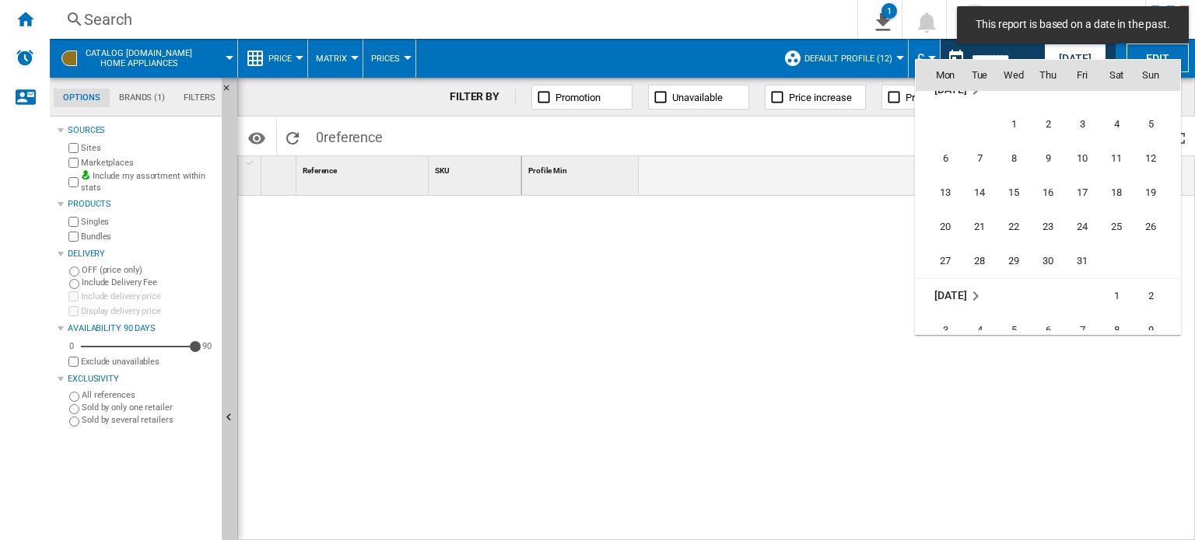
scroll to position [6012, 0]
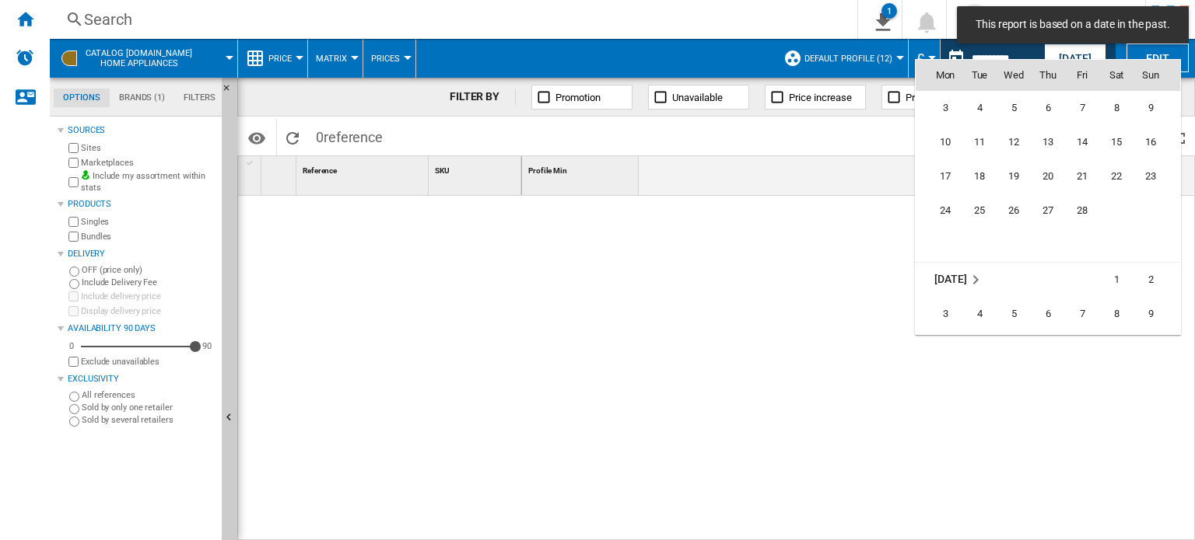
click at [1045, 188] on span "20" at bounding box center [1047, 176] width 31 height 31
type input "**********"
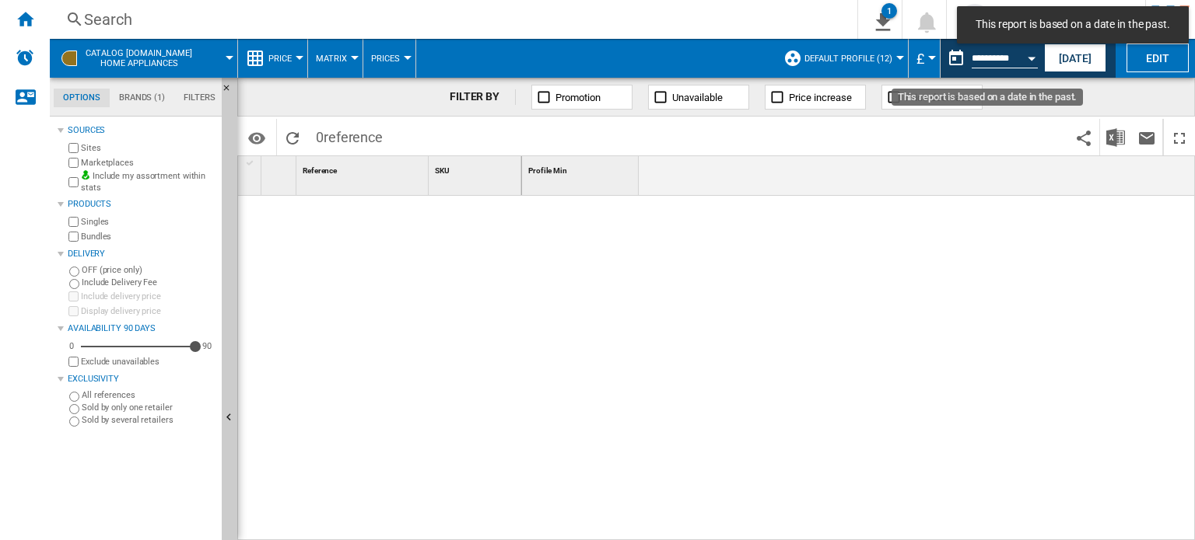
click at [1022, 61] on button "Open calendar" at bounding box center [1031, 56] width 28 height 28
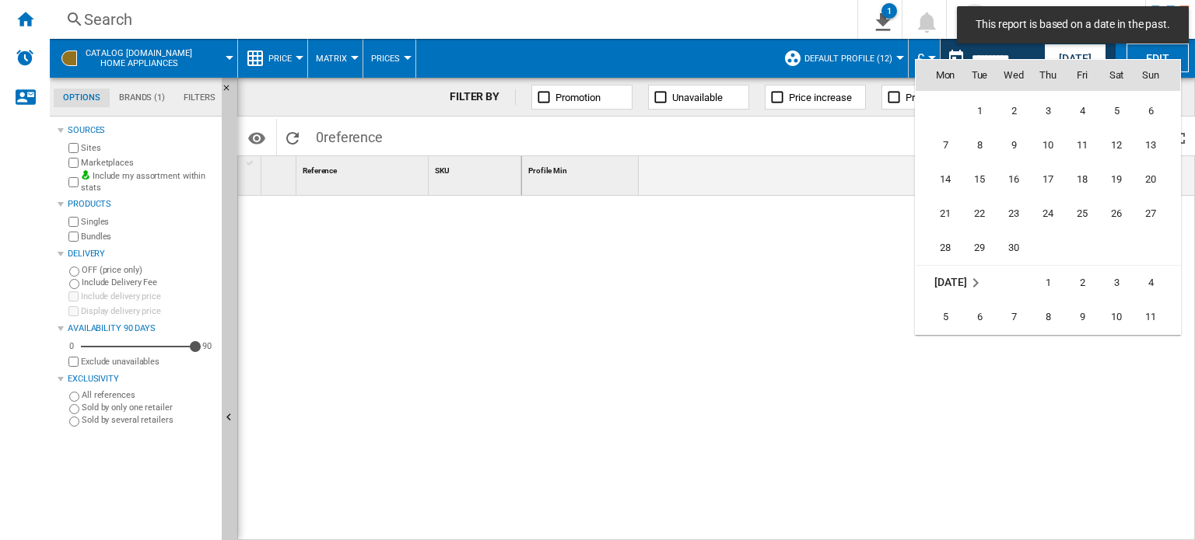
scroll to position [6442, 0]
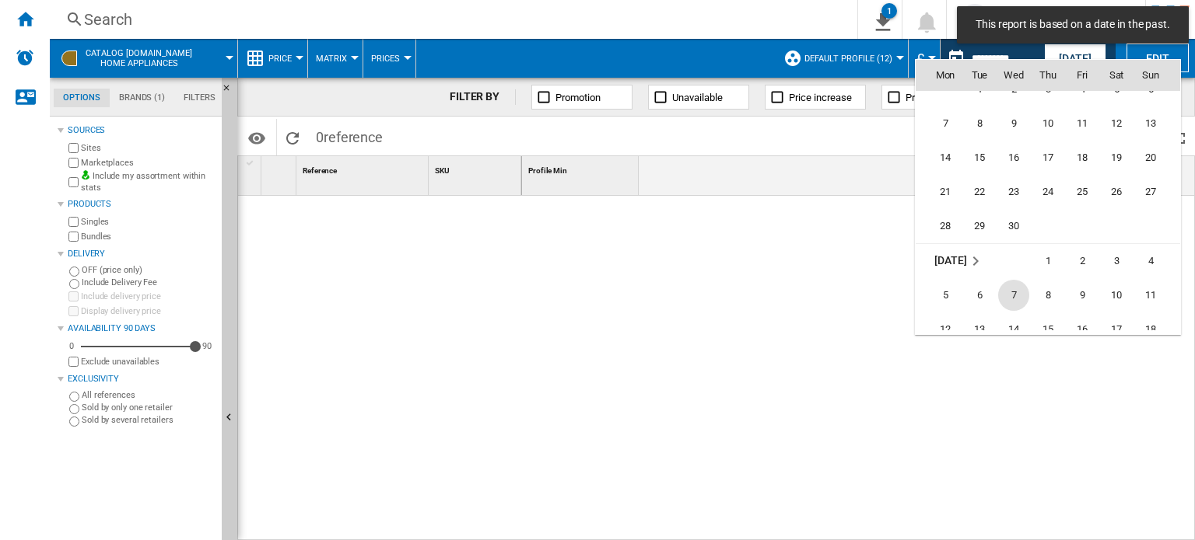
click at [1027, 302] on span "7" at bounding box center [1013, 295] width 31 height 31
type input "**********"
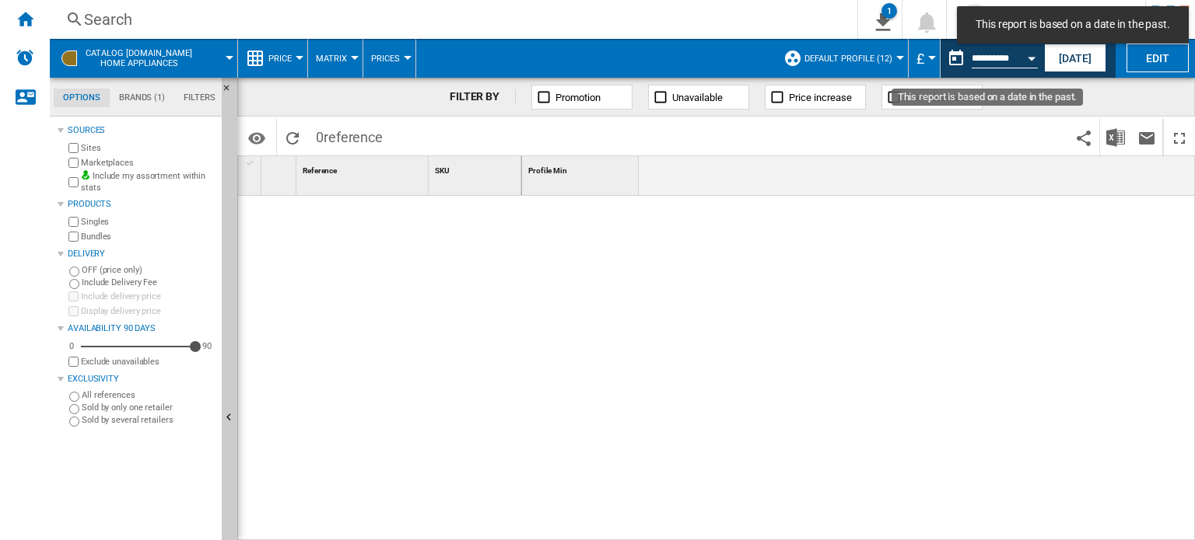
click at [1018, 55] on button "Open calendar" at bounding box center [1031, 56] width 28 height 28
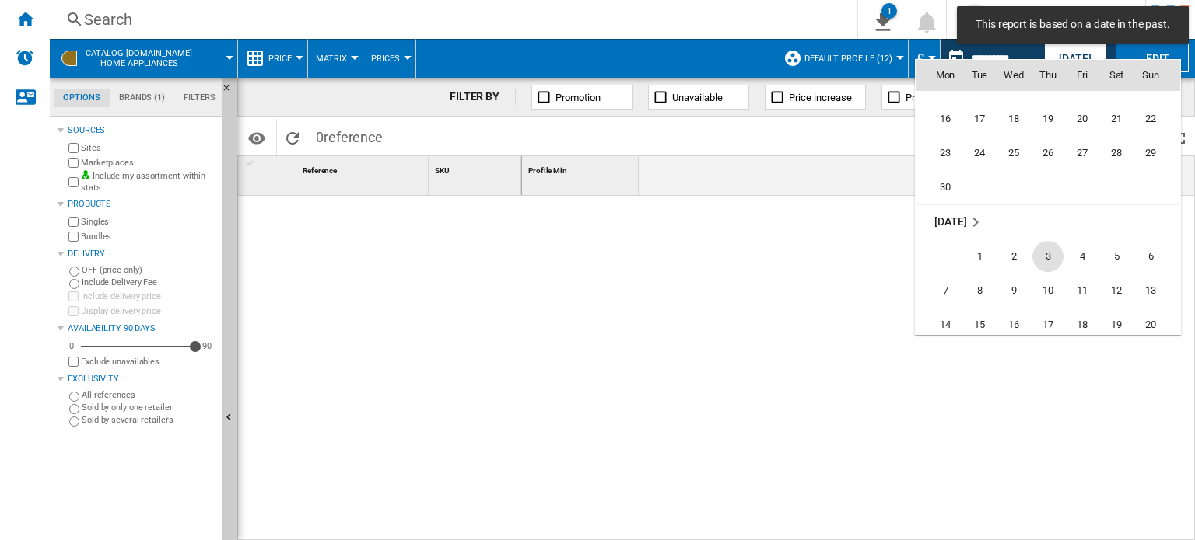
scroll to position [6906, 0]
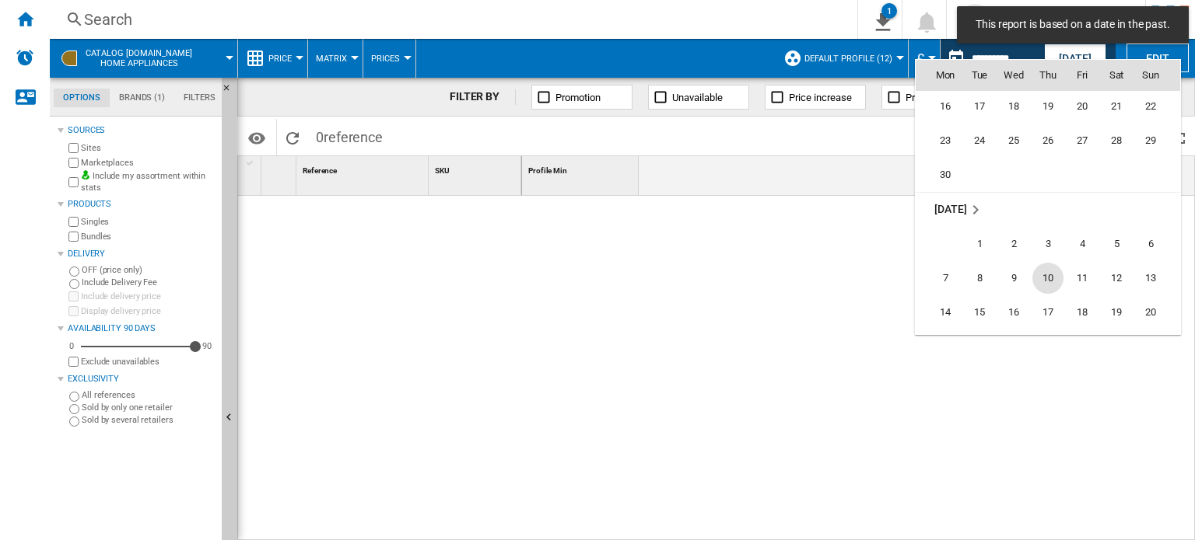
click at [1053, 285] on span "10" at bounding box center [1047, 278] width 31 height 31
type input "**********"
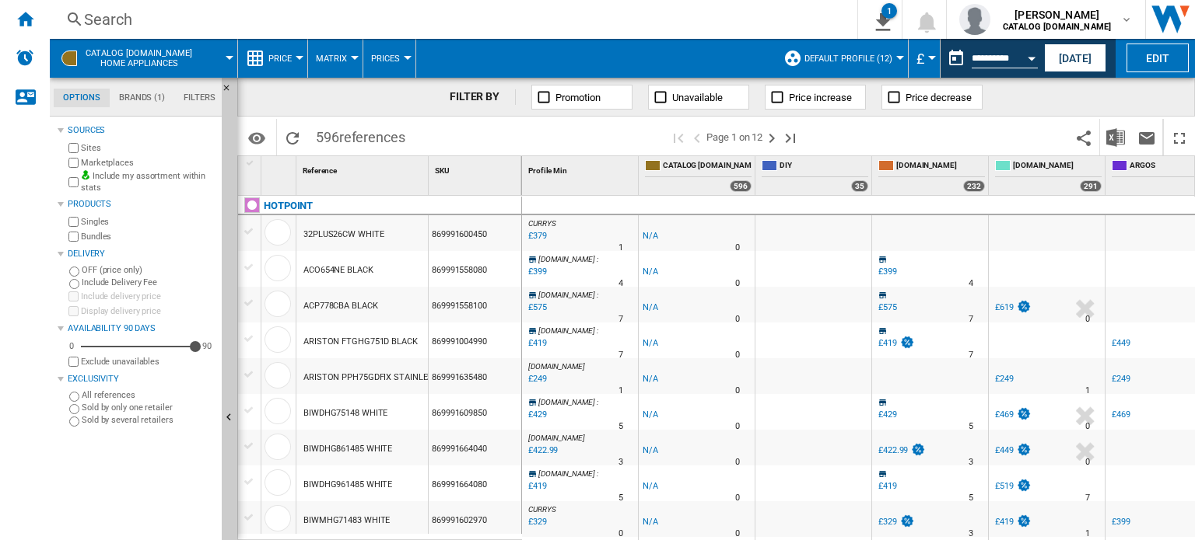
click at [94, 39] on button "CATALOG BEKO.UK Home appliances" at bounding box center [147, 58] width 122 height 39
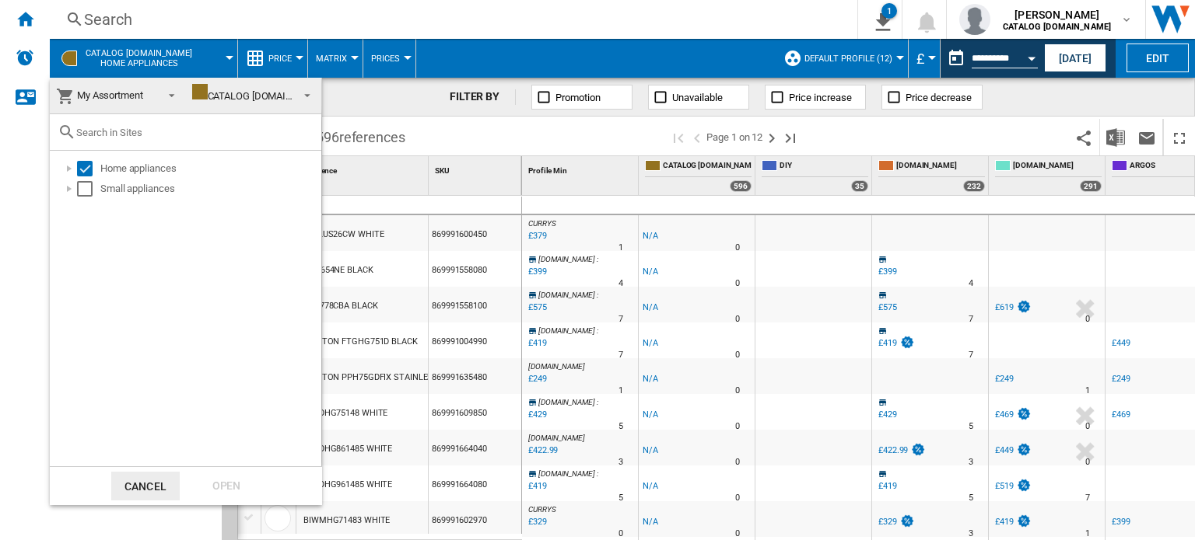
click at [107, 28] on md-backdrop at bounding box center [597, 270] width 1195 height 540
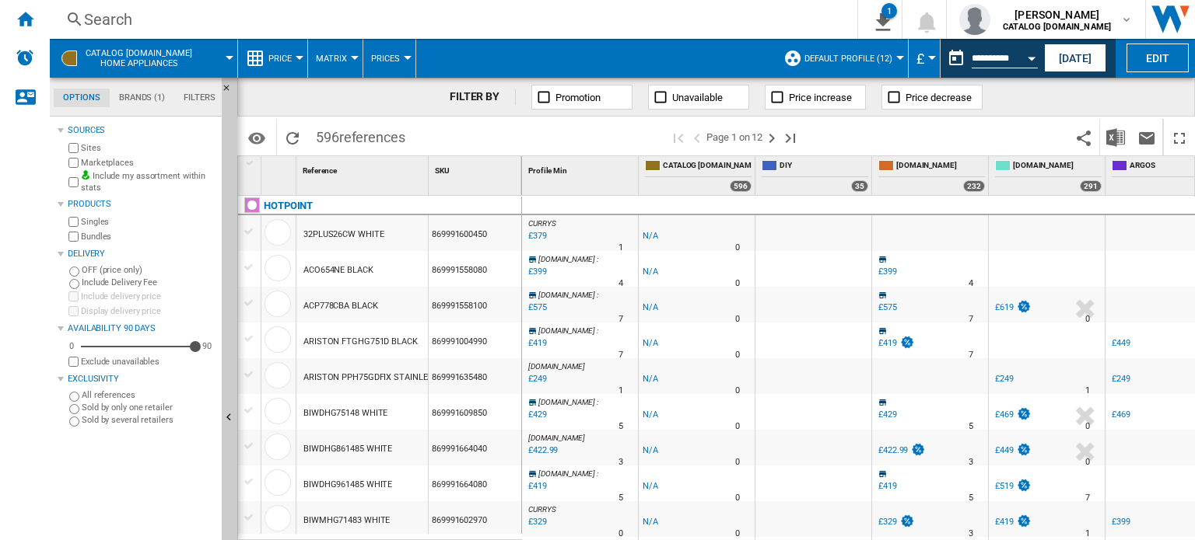
click at [111, 24] on div "Search" at bounding box center [450, 20] width 733 height 22
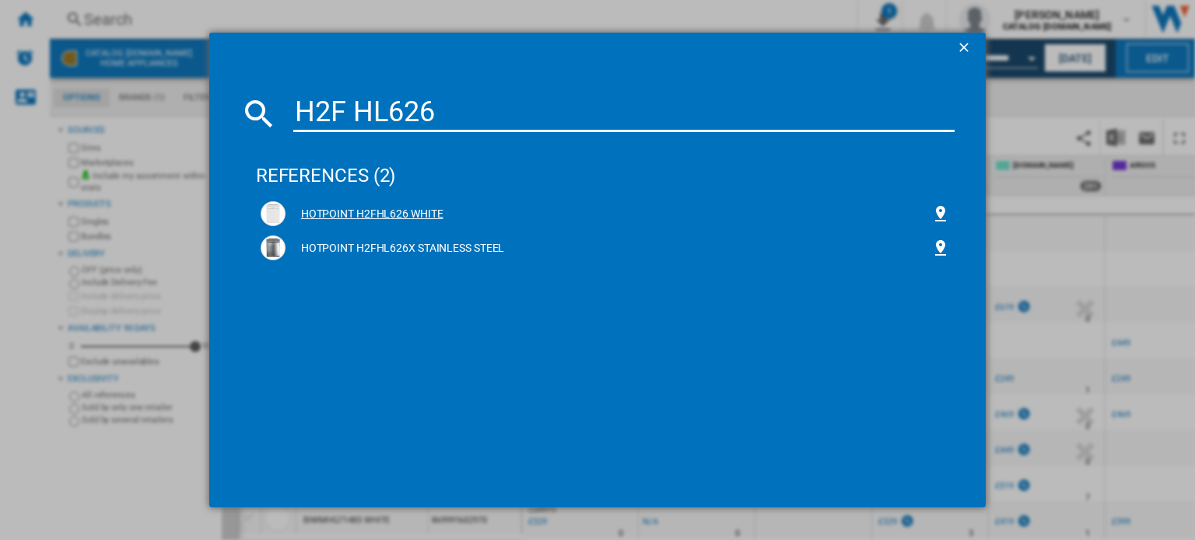
type input "H2F HL626"
click at [425, 211] on div "HOTPOINT H2FHL626 WHITE" at bounding box center [607, 215] width 645 height 16
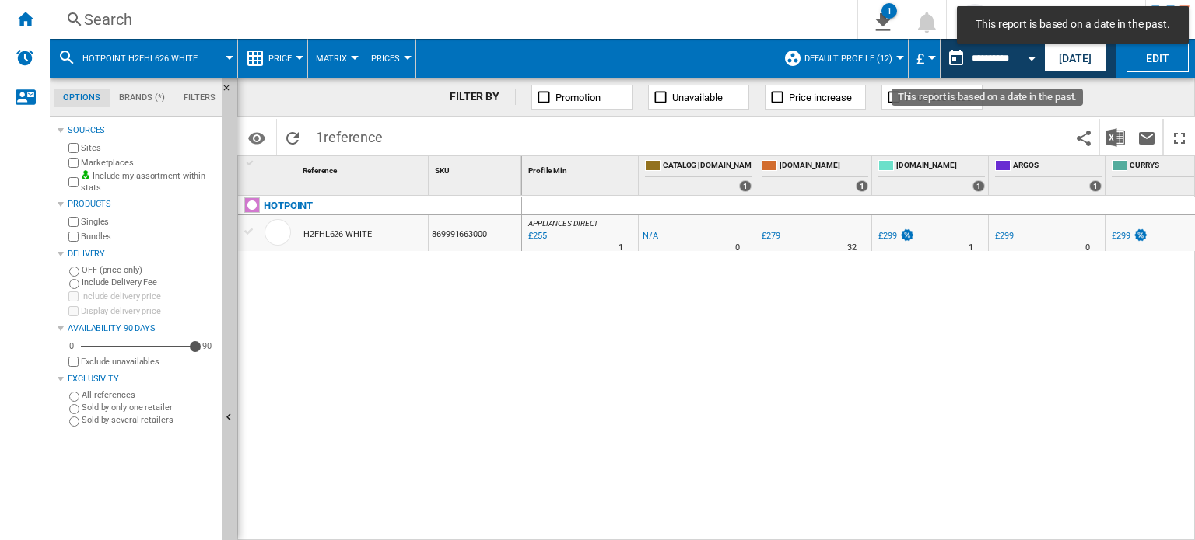
click at [1031, 61] on button "Open calendar" at bounding box center [1031, 56] width 28 height 28
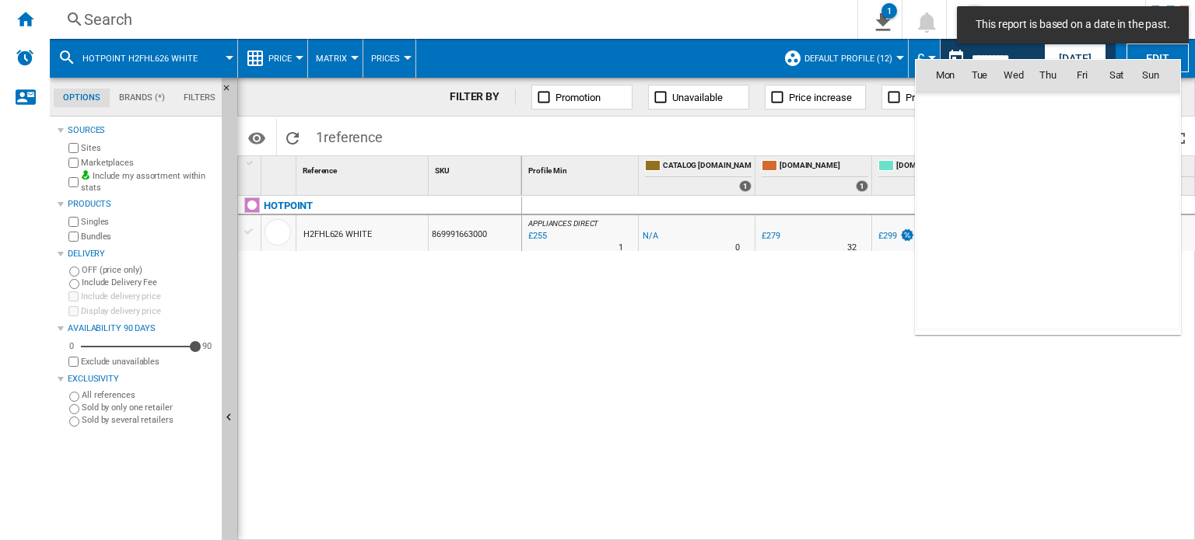
scroll to position [7007, 0]
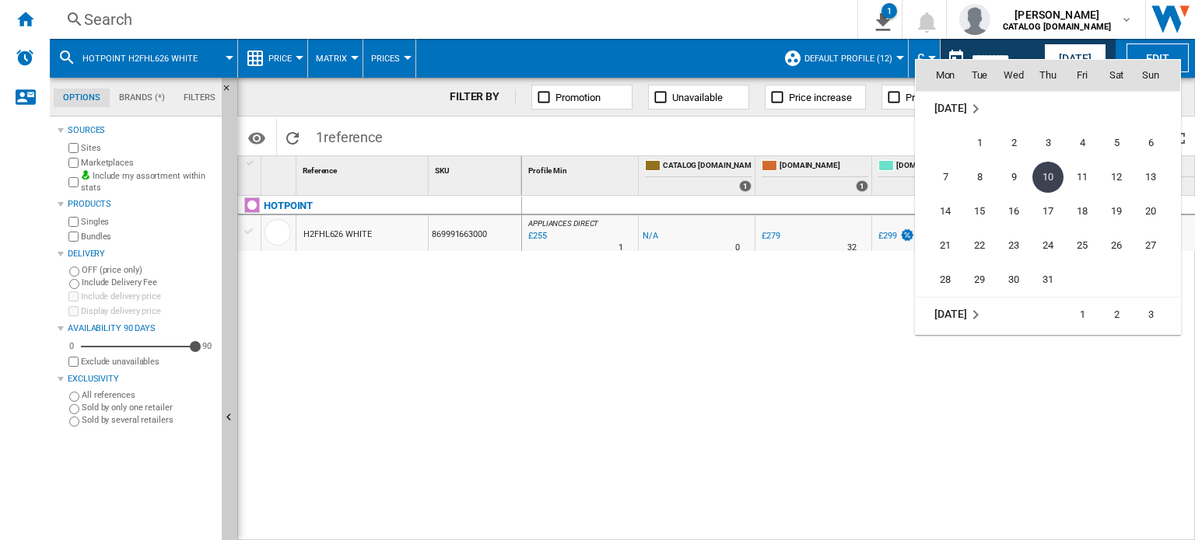
click at [947, 112] on span "[DATE]" at bounding box center [950, 108] width 32 height 12
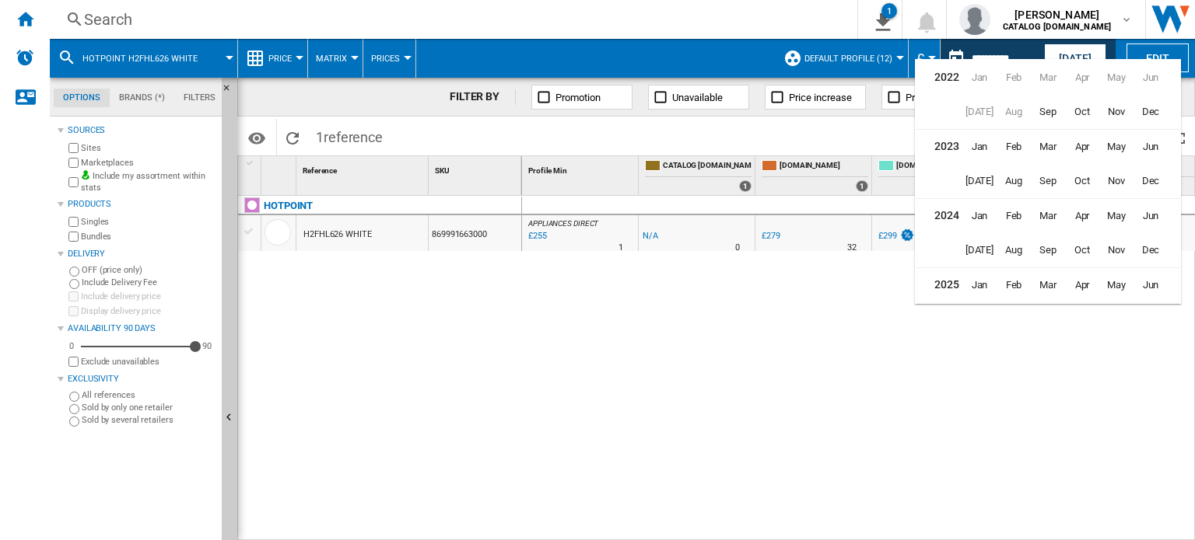
scroll to position [37, 0]
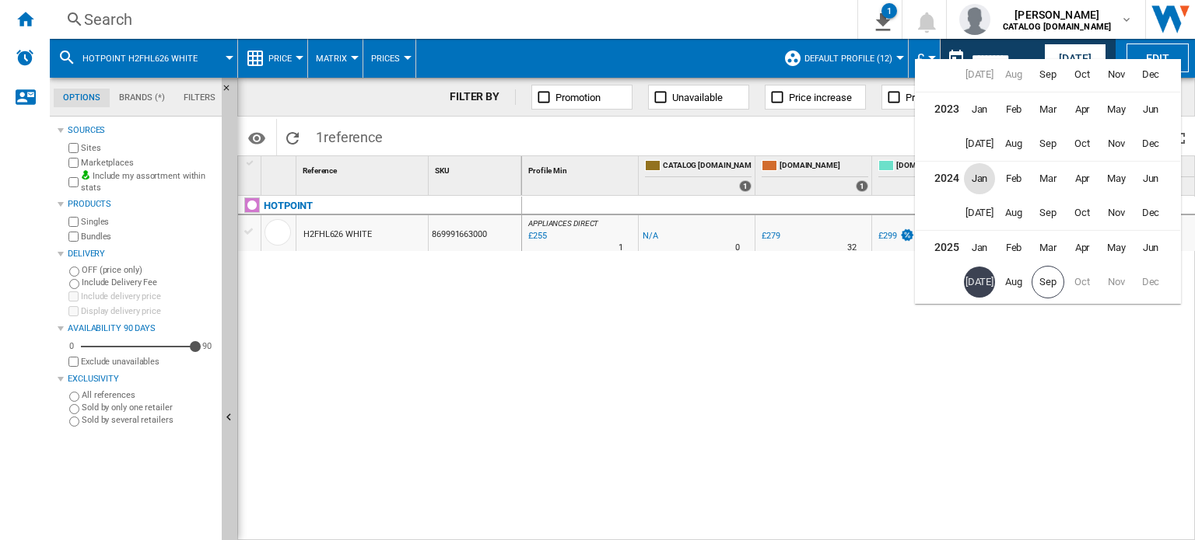
click at [976, 170] on span "Jan" at bounding box center [979, 178] width 31 height 31
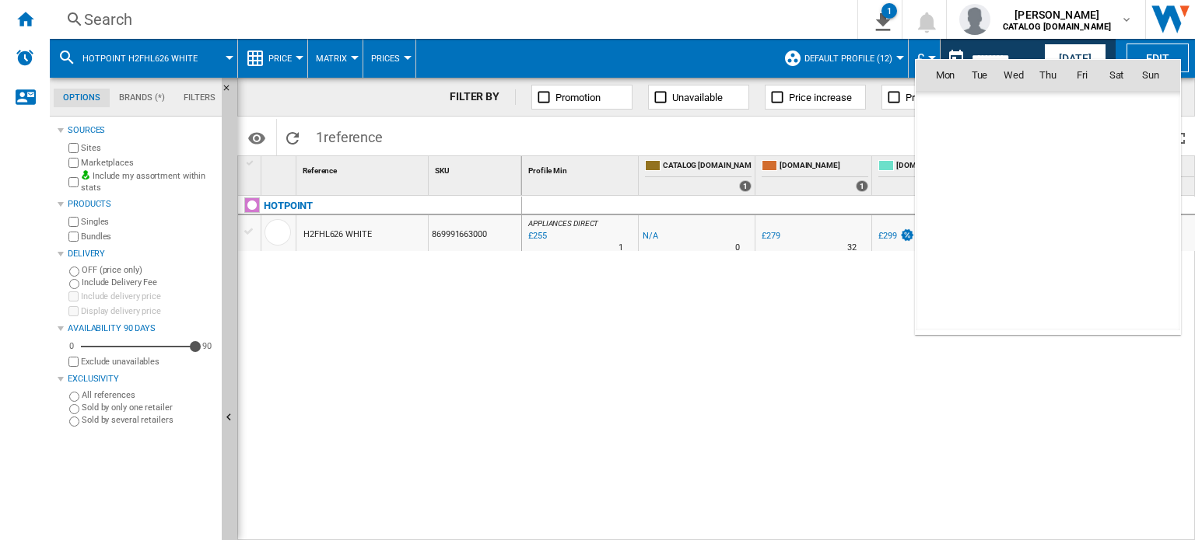
scroll to position [3297, 0]
click at [974, 177] on span "9" at bounding box center [979, 177] width 31 height 31
type input "**********"
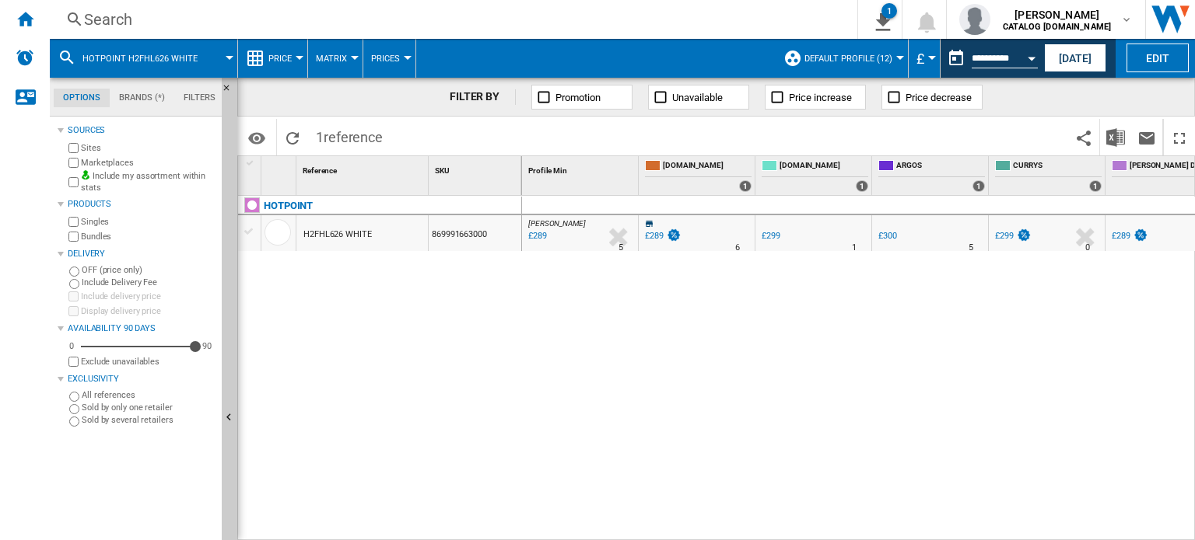
click at [128, 30] on div "Search Search 0 1 Hotpoint Tracker [Price Matrix] Clear all exports bobbie spen…" at bounding box center [622, 19] width 1145 height 39
click at [128, 5] on div "Search Search 0 1 Hotpoint Tracker [Price Matrix] Clear all exports bobbie spen…" at bounding box center [622, 19] width 1145 height 39
click at [123, 18] on div "Search" at bounding box center [450, 20] width 733 height 22
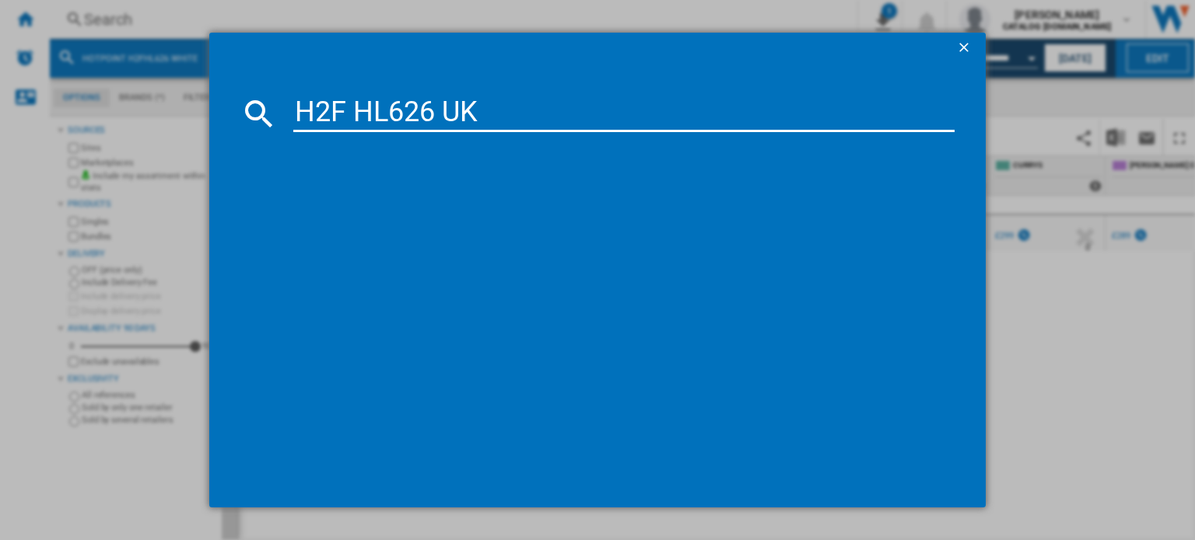
type input "H2F HL626 UK"
drag, startPoint x: 19, startPoint y: 24, endPoint x: 229, endPoint y: 48, distance: 212.1
click at [22, 24] on div "H2F HL626 UK references (0) No results" at bounding box center [597, 270] width 1195 height 540
click at [958, 46] on ng-md-icon "getI18NText('BUTTONS.CLOSE_DIALOG')" at bounding box center [965, 49] width 19 height 19
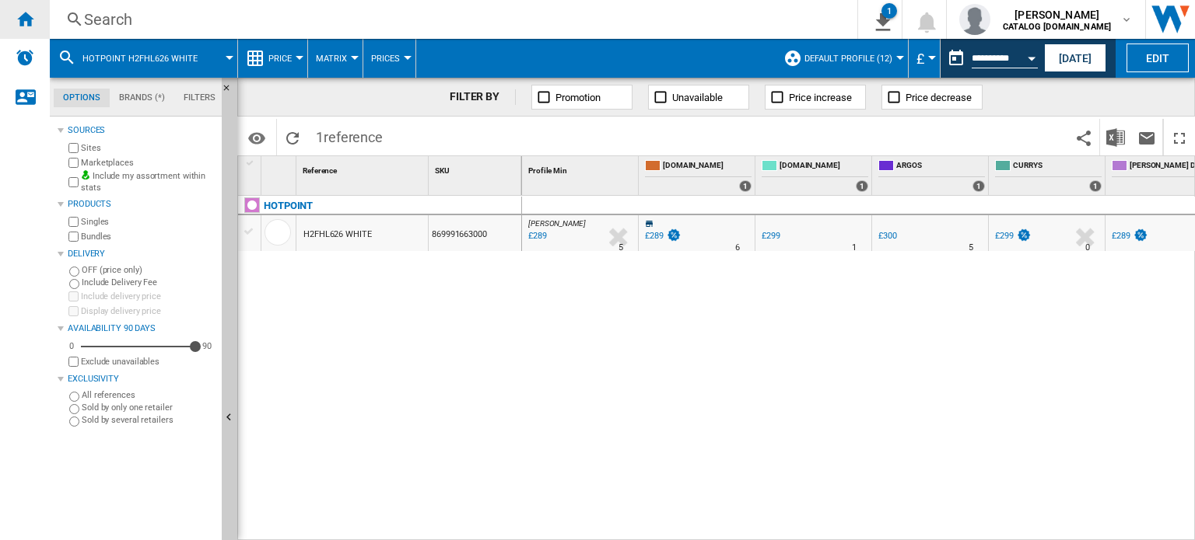
click at [11, 20] on div "Home" at bounding box center [25, 19] width 50 height 39
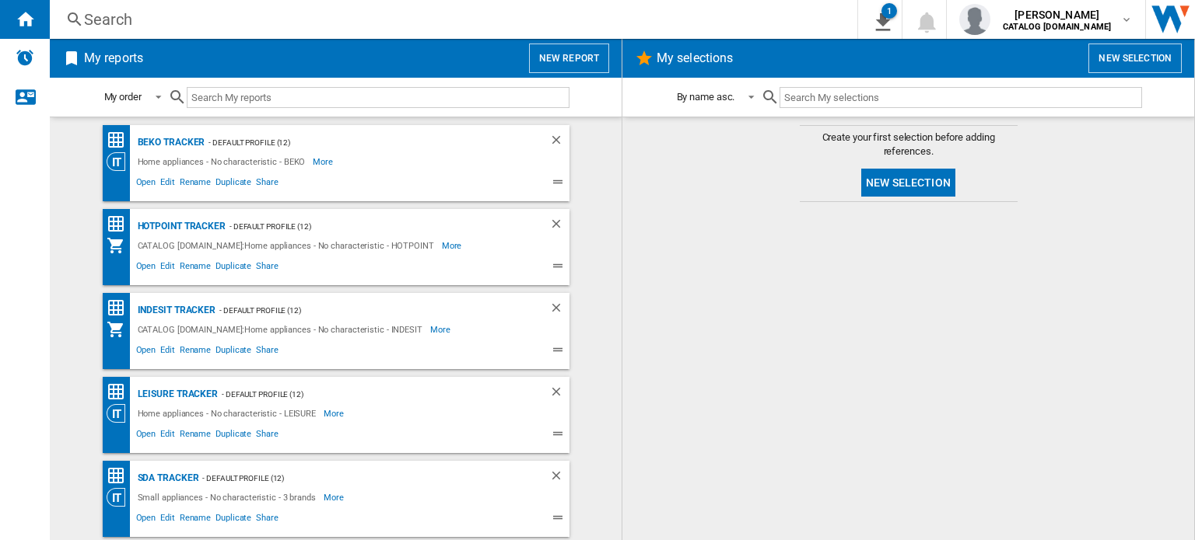
click at [1127, 55] on button "New selection" at bounding box center [1134, 59] width 93 height 30
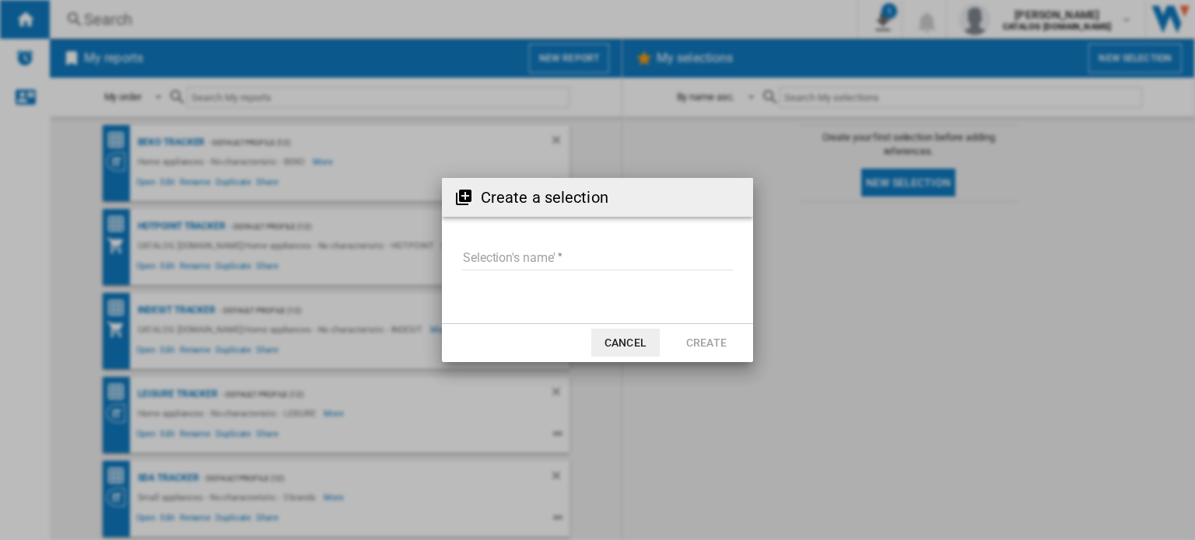
click at [595, 252] on input "Selection's name'" at bounding box center [597, 258] width 271 height 23
click at [644, 145] on div "Create a selection Selection's name' Cancel Create" at bounding box center [597, 270] width 1195 height 540
click at [662, 348] on md-dialog-actions "Cancel Create" at bounding box center [597, 343] width 311 height 39
click at [607, 324] on md-dialog-actions "Cancel Create" at bounding box center [597, 343] width 311 height 39
click at [626, 330] on button "Cancel" at bounding box center [625, 343] width 68 height 28
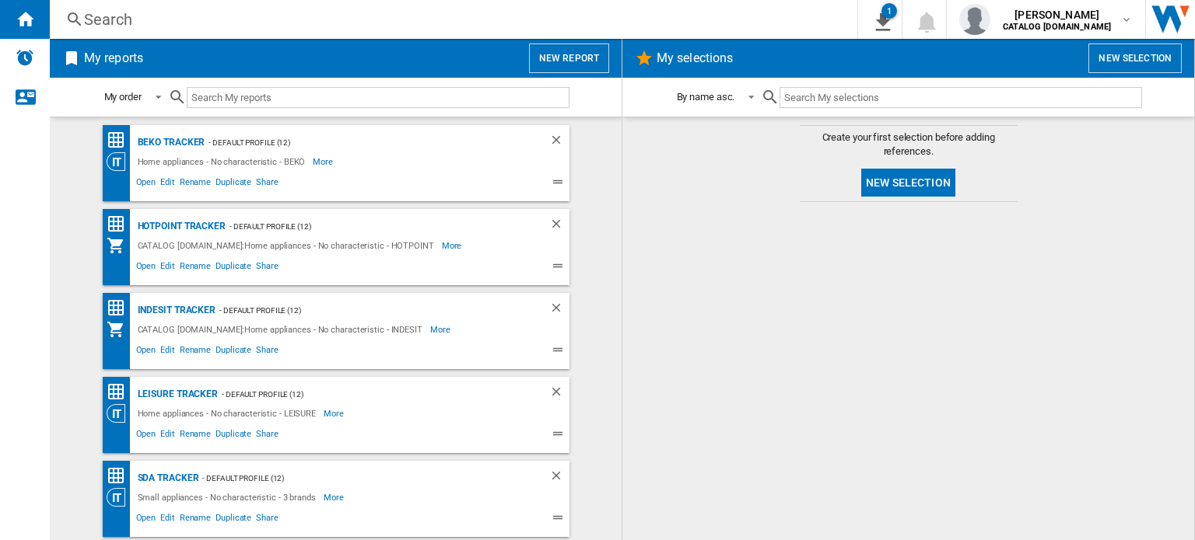
click at [567, 59] on button "New report" at bounding box center [569, 59] width 80 height 30
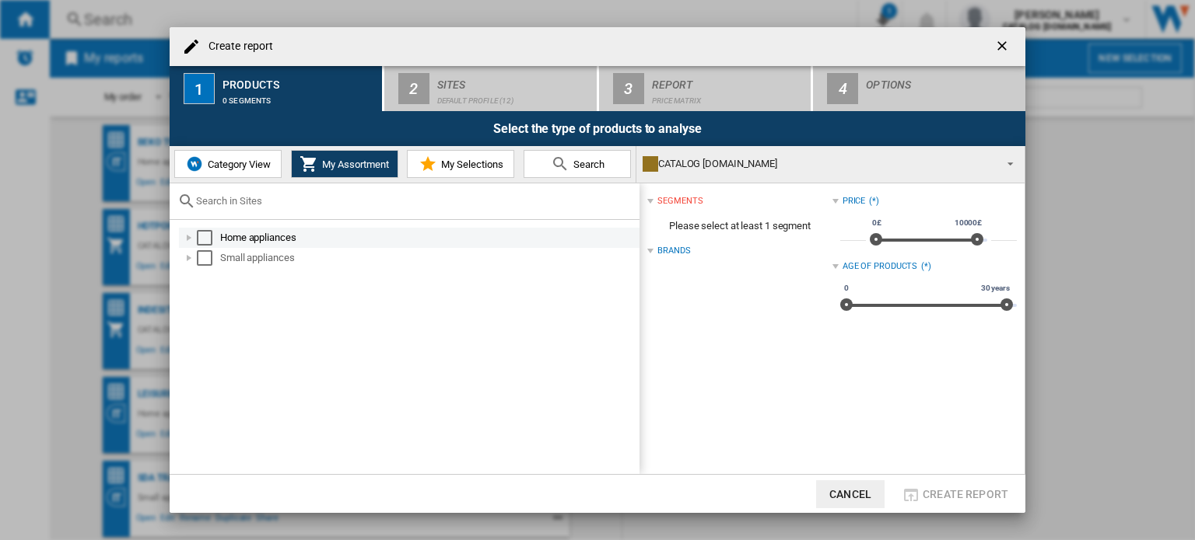
click at [212, 244] on div "Select" at bounding box center [205, 238] width 16 height 16
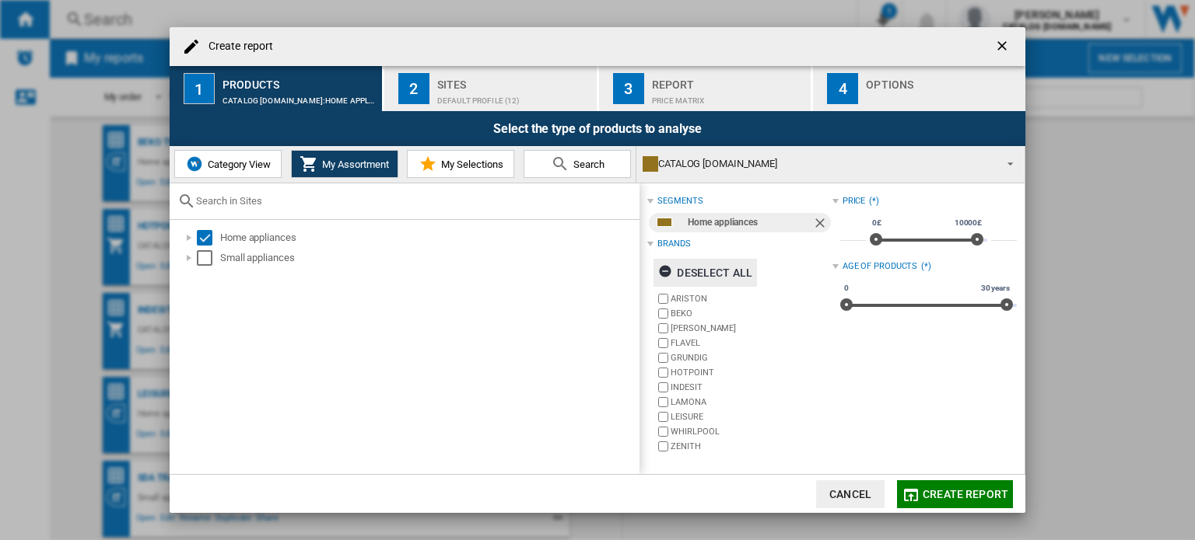
click at [712, 273] on div "Deselect all" at bounding box center [705, 273] width 94 height 28
click at [442, 163] on span "My Selections" at bounding box center [470, 165] width 66 height 12
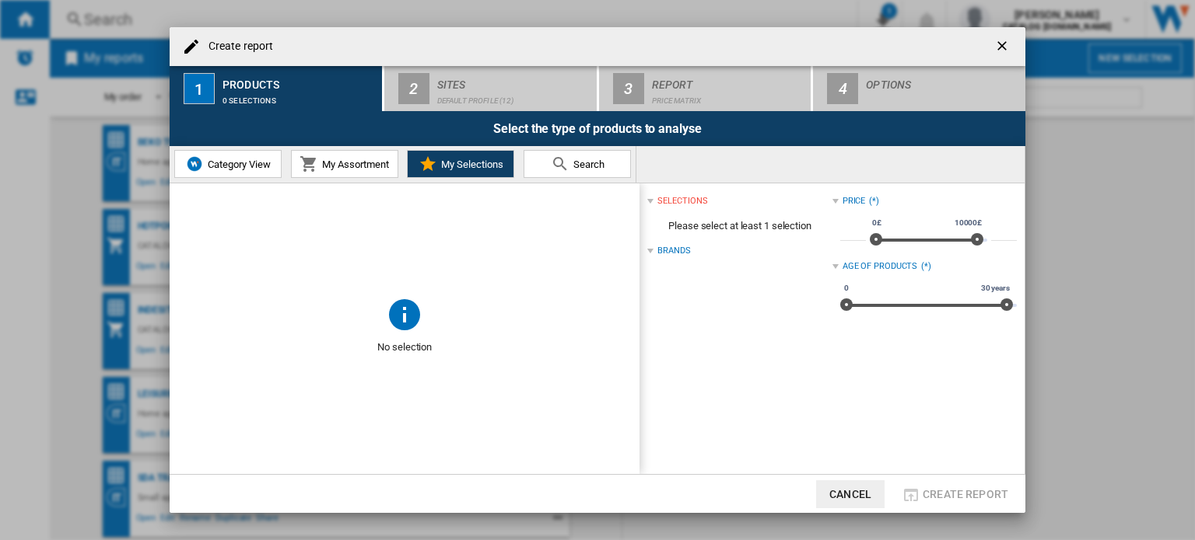
click at [233, 160] on span "Category View" at bounding box center [237, 165] width 67 height 12
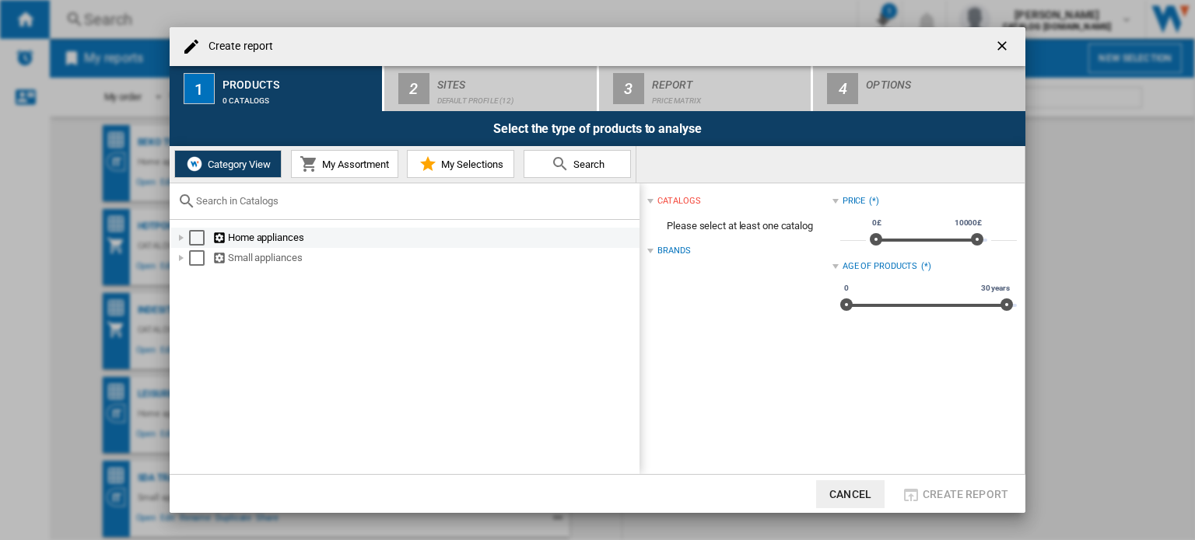
click at [182, 237] on div at bounding box center [181, 238] width 16 height 16
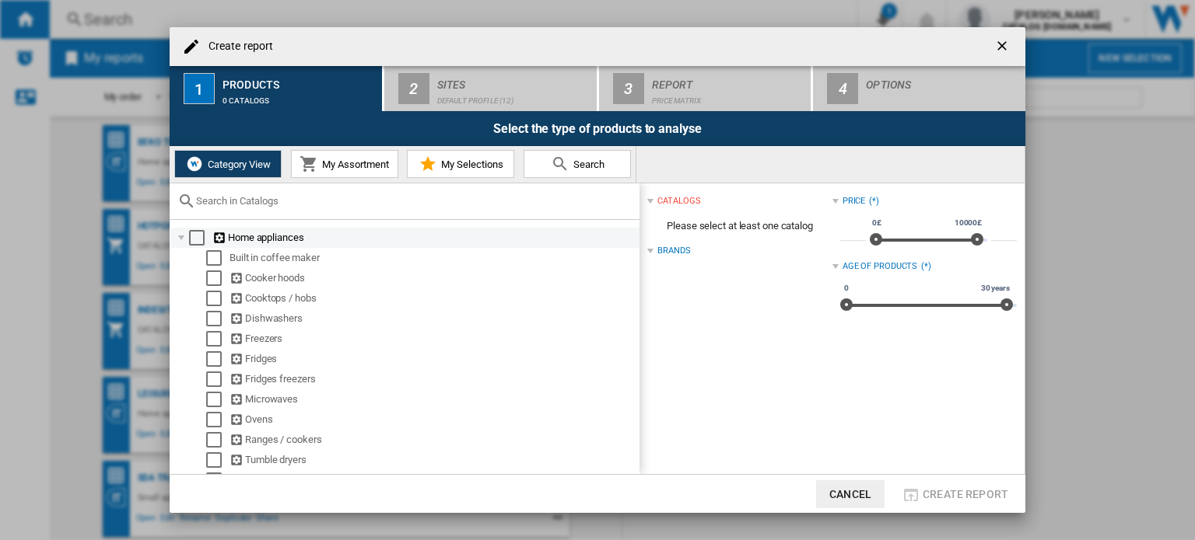
click at [198, 237] on div "Select" at bounding box center [197, 238] width 16 height 16
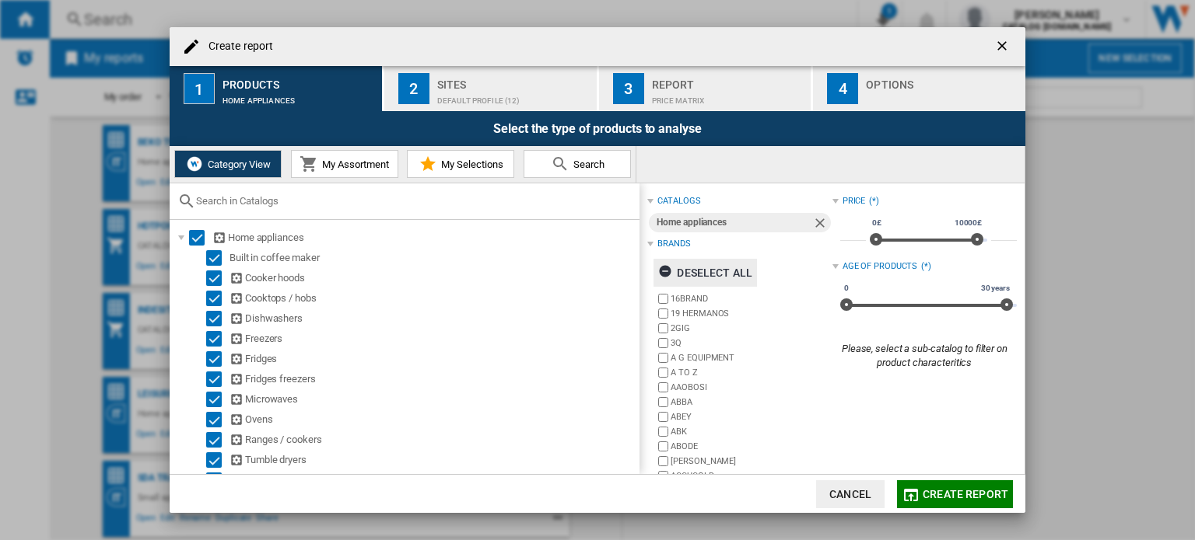
click at [712, 271] on div "Deselect all" at bounding box center [705, 273] width 94 height 28
click at [669, 240] on div "Brands" at bounding box center [673, 244] width 33 height 12
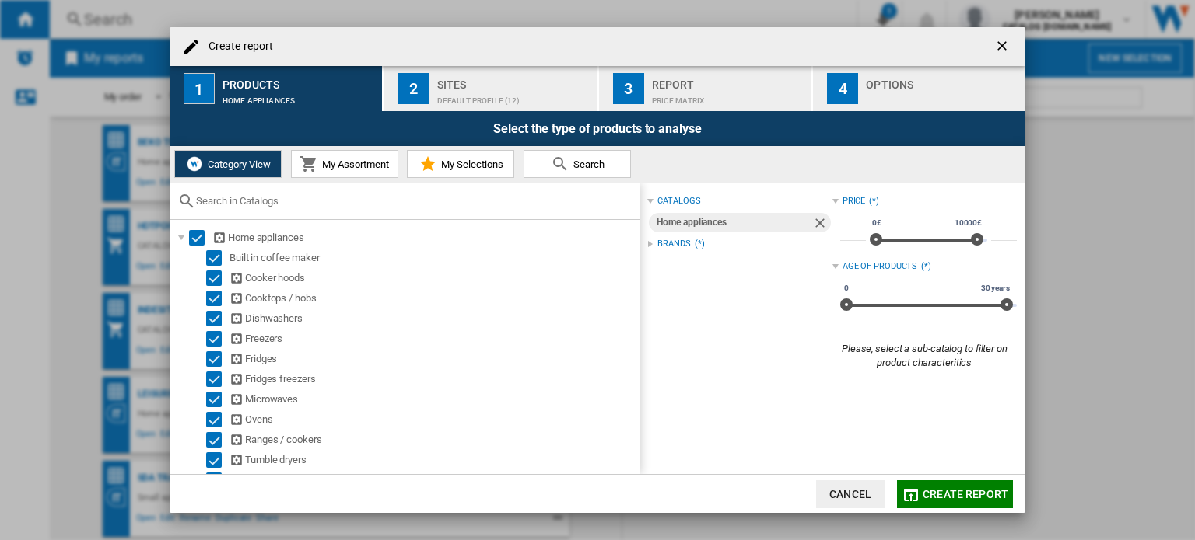
click at [669, 240] on div "Brands" at bounding box center [673, 244] width 33 height 12
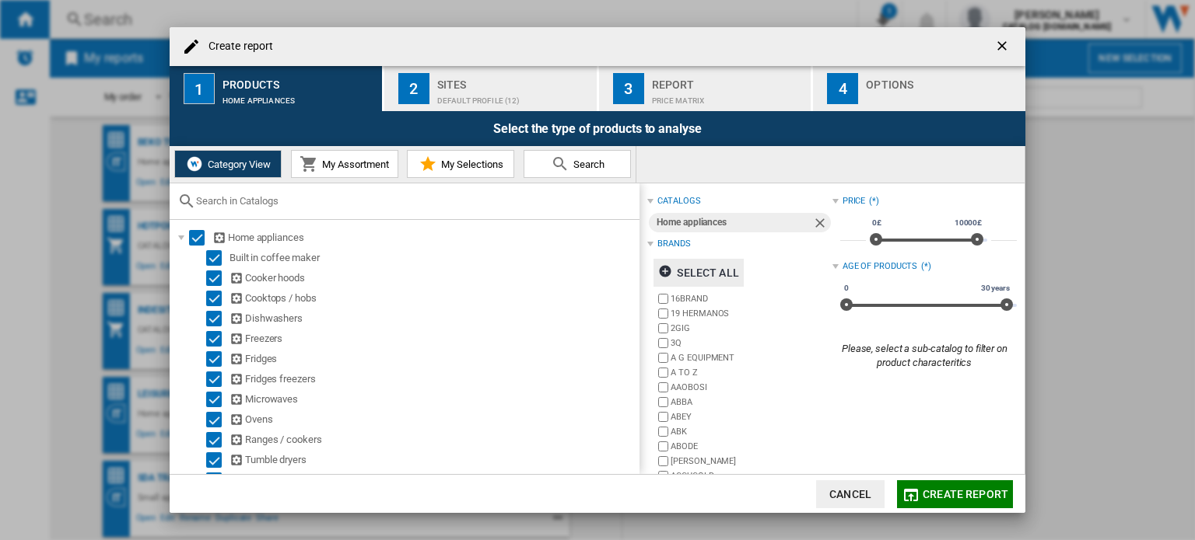
scroll to position [72, 0]
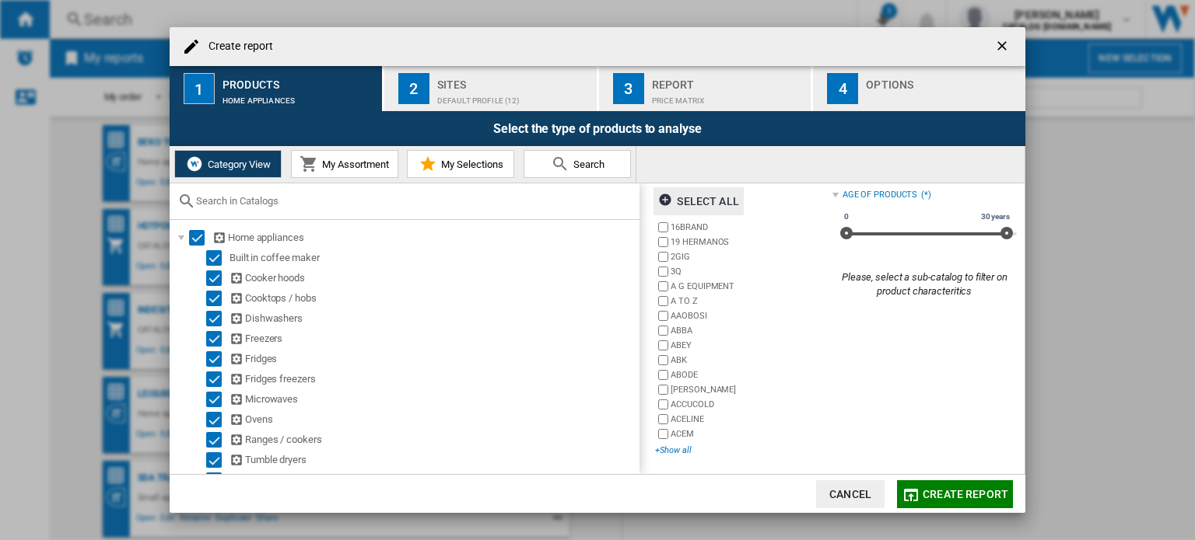
click at [666, 450] on div "+Show all" at bounding box center [743, 451] width 177 height 12
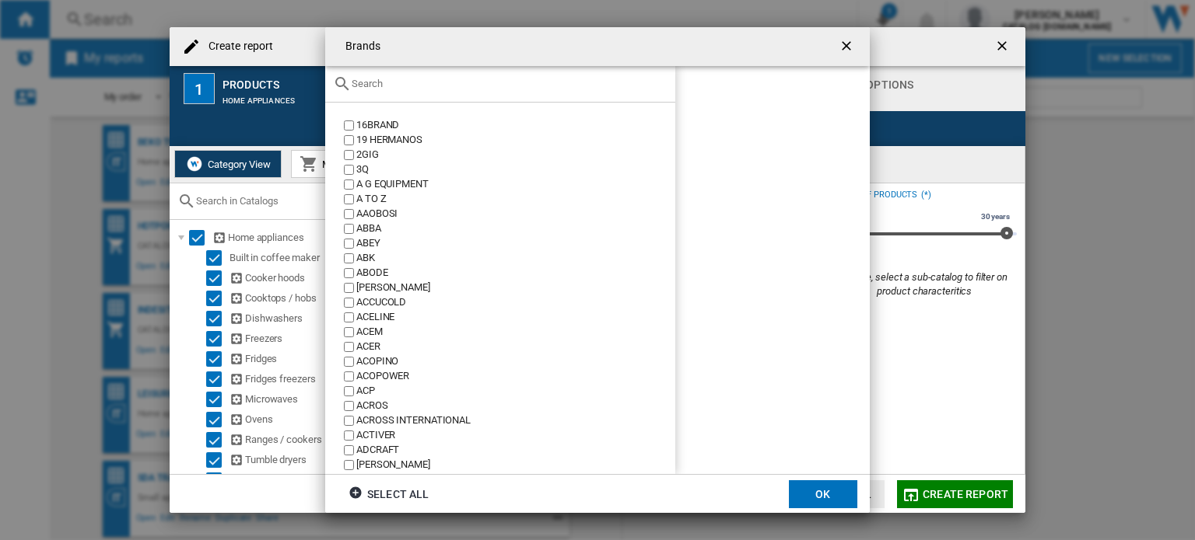
click at [376, 84] on input "text" at bounding box center [510, 84] width 316 height 12
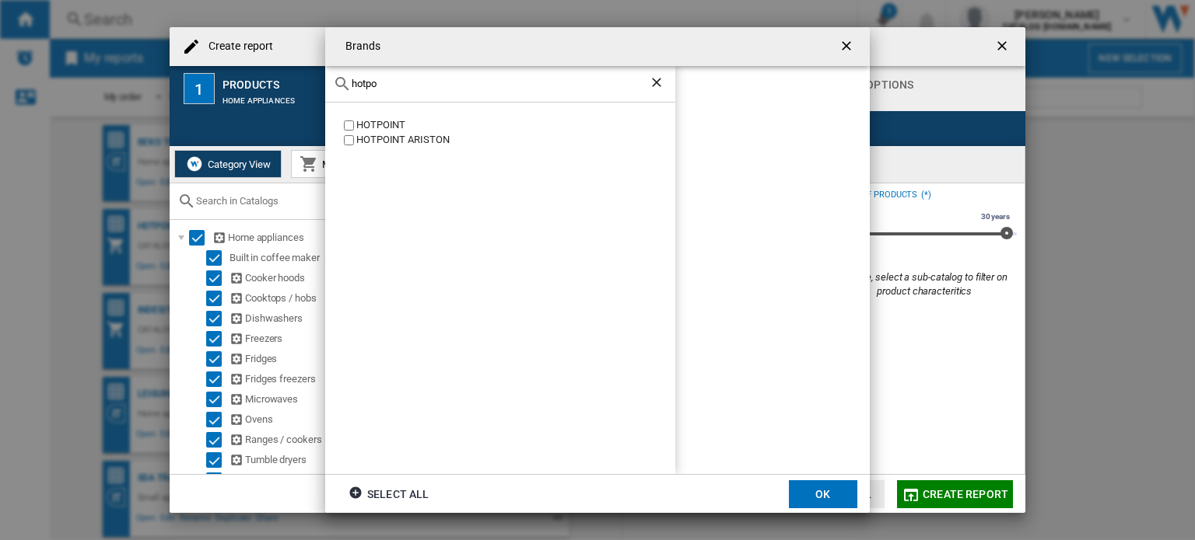
type input "hotpo"
click at [364, 122] on div "HOTPOINT" at bounding box center [515, 125] width 319 height 15
click at [814, 495] on button "OK" at bounding box center [823, 495] width 68 height 28
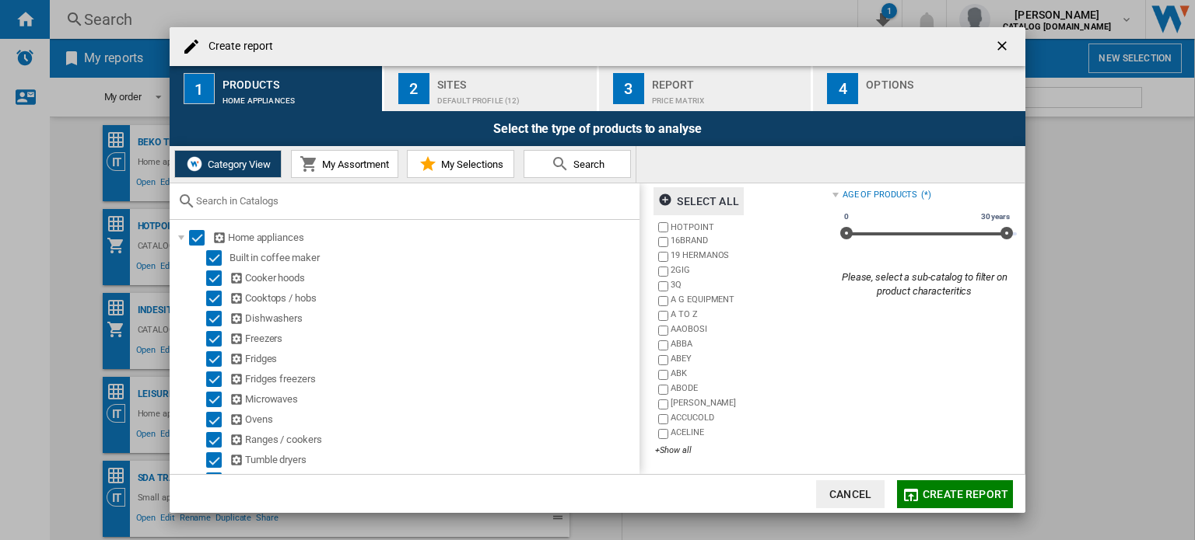
click at [338, 164] on span "My Assortment" at bounding box center [353, 165] width 71 height 12
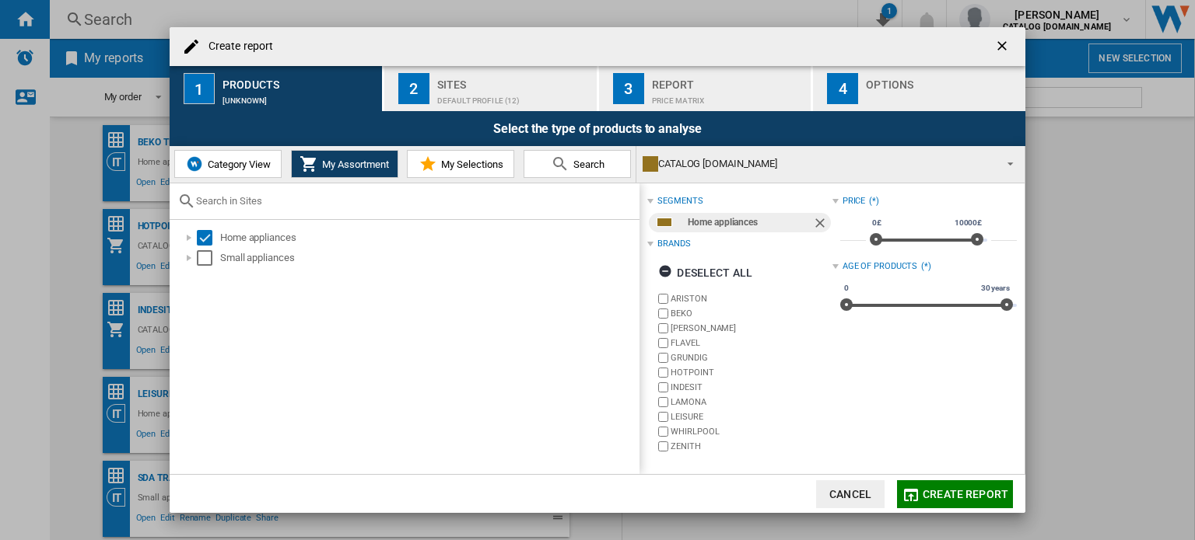
click at [254, 157] on button "Category View" at bounding box center [227, 164] width 107 height 28
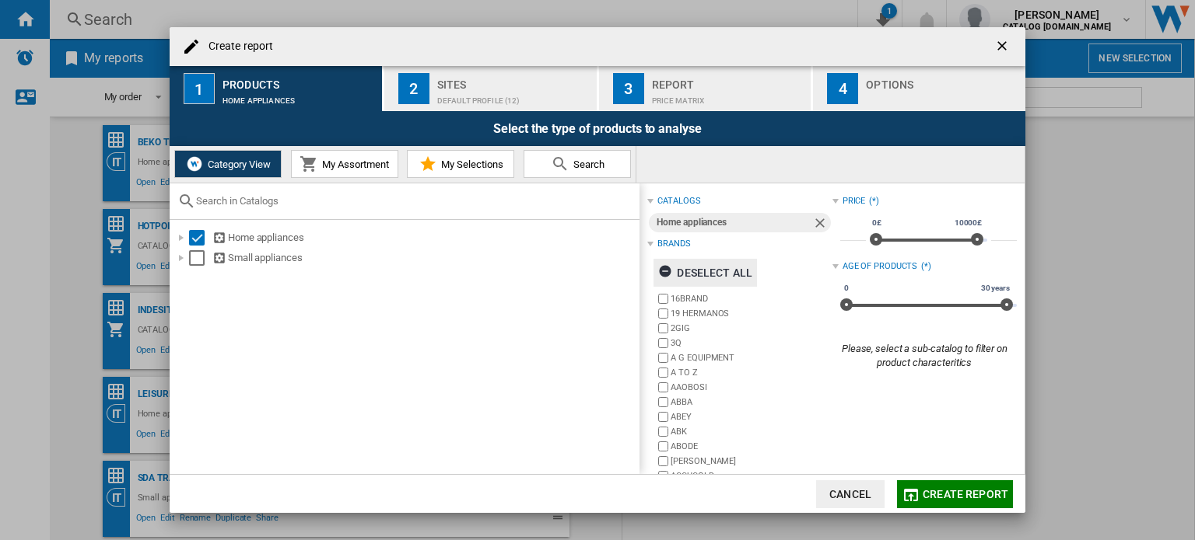
click at [705, 268] on div "Deselect all" at bounding box center [705, 273] width 94 height 28
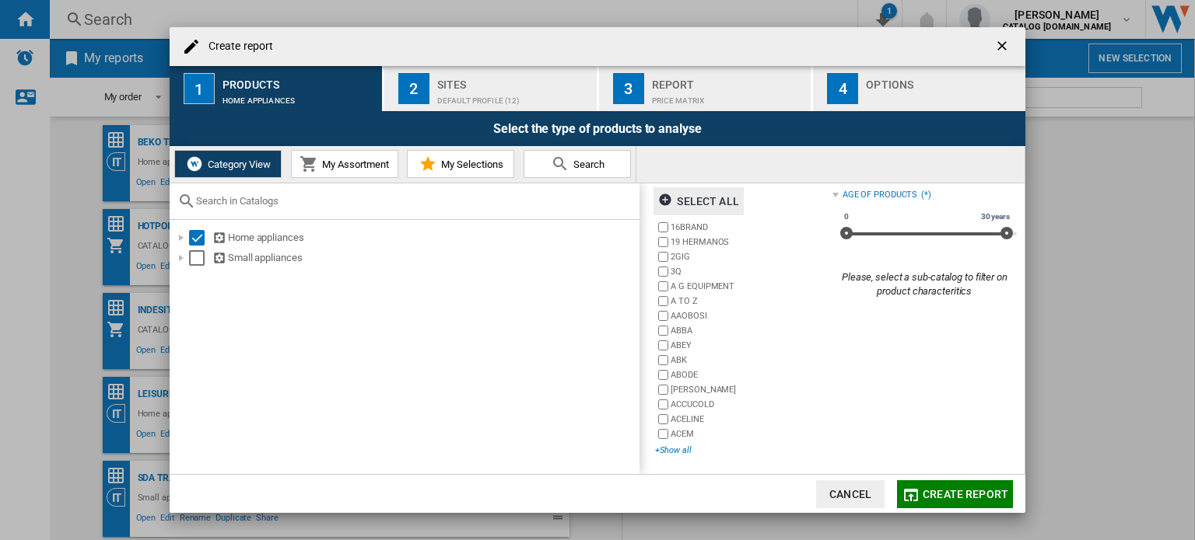
click at [677, 447] on div "+Show all" at bounding box center [743, 451] width 177 height 12
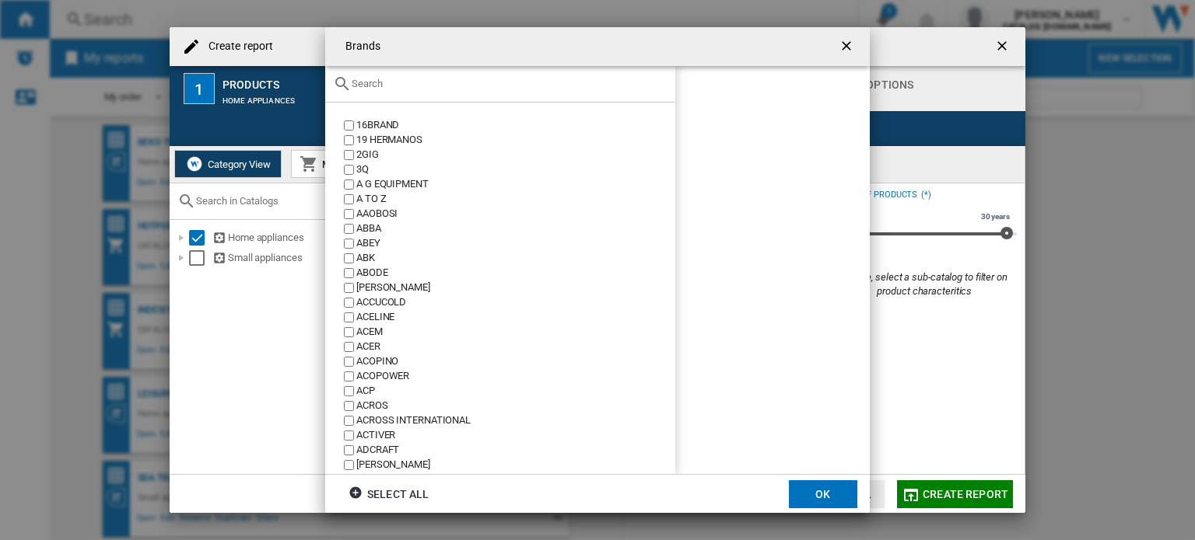
click at [389, 97] on div "Brands 16BRAND ..." at bounding box center [500, 84] width 350 height 37
drag, startPoint x: 389, startPoint y: 97, endPoint x: 385, endPoint y: 90, distance: 8.0
click at [389, 96] on div "Brands 16BRAND ..." at bounding box center [500, 84] width 350 height 37
click at [384, 89] on div "Brands 16BRAND ..." at bounding box center [500, 84] width 350 height 37
click at [389, 86] on input "Brands 16BRAND ..." at bounding box center [510, 84] width 316 height 12
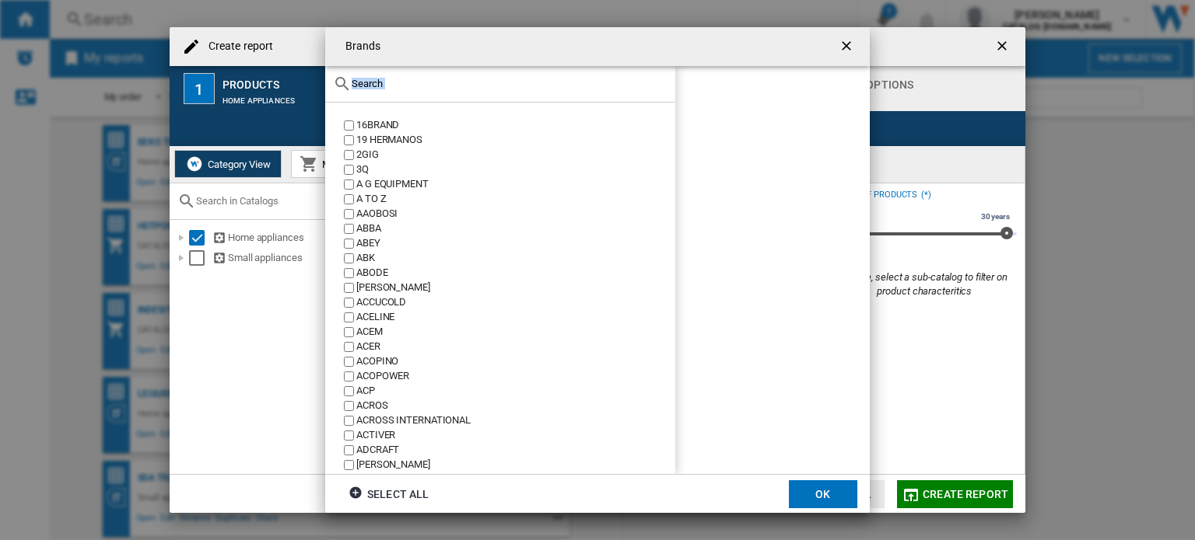
click at [364, 82] on input "Brands 16BRAND ..." at bounding box center [510, 84] width 316 height 12
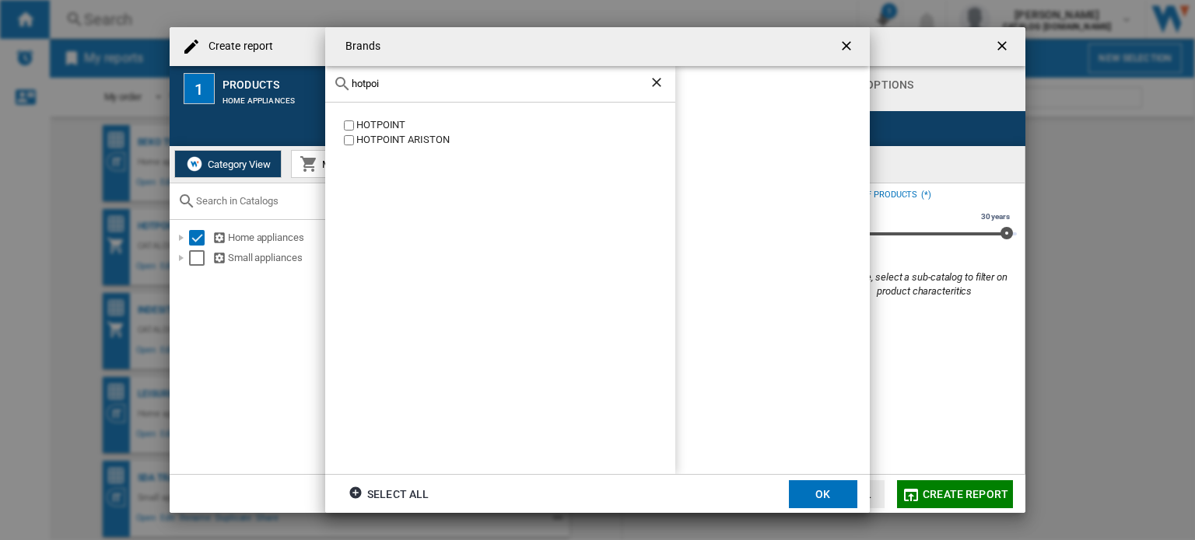
type input "hotpoi"
click at [828, 498] on button "OK" at bounding box center [823, 495] width 68 height 28
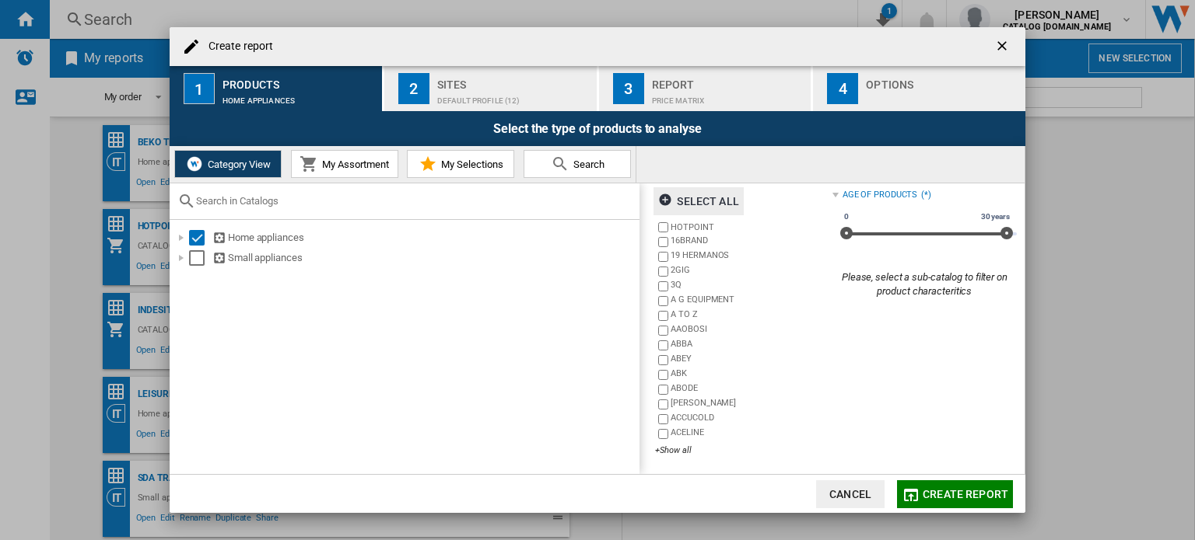
click at [453, 82] on div "Sites" at bounding box center [513, 80] width 153 height 16
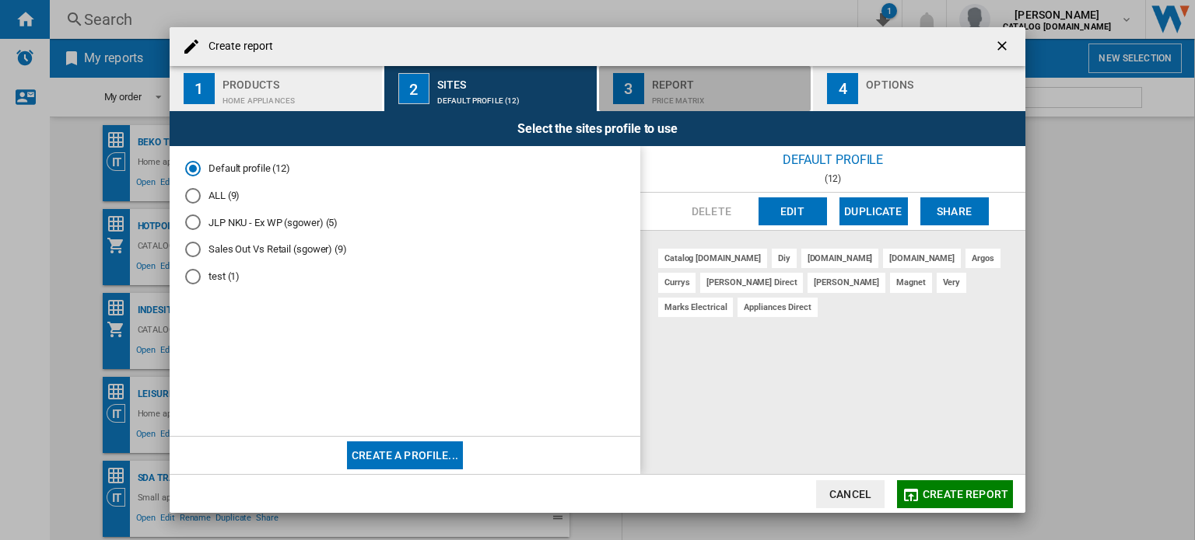
click at [653, 93] on div "Price Matrix" at bounding box center [728, 97] width 153 height 16
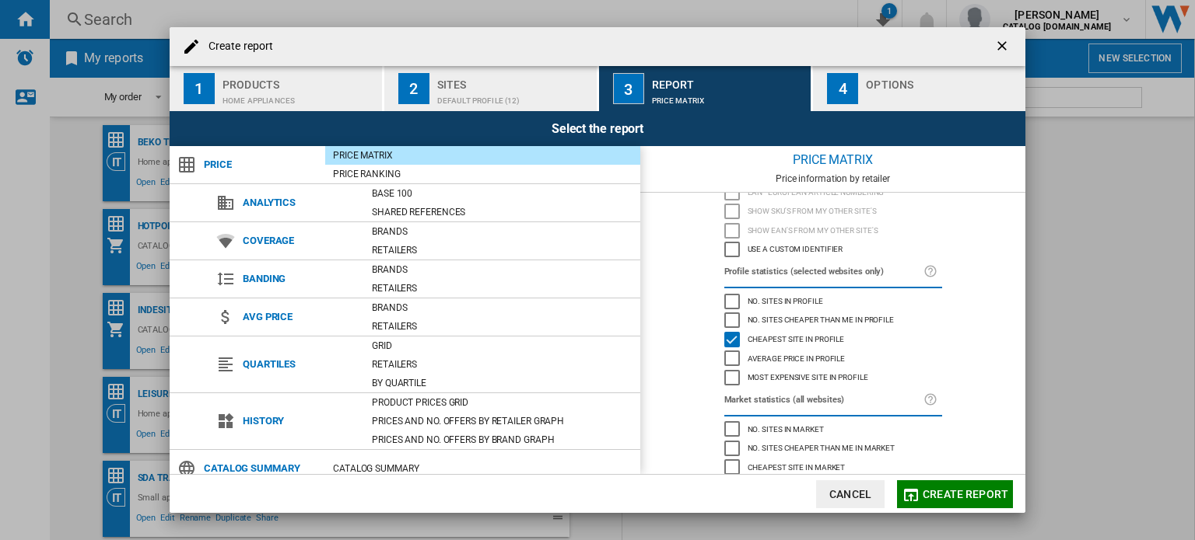
scroll to position [117, 0]
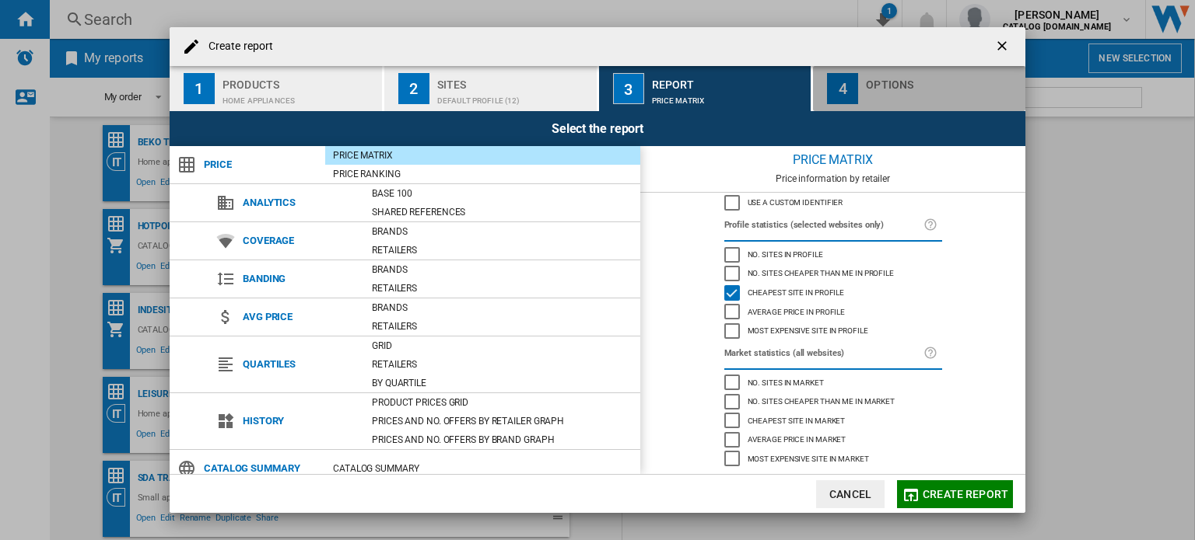
click at [881, 101] on div "button" at bounding box center [942, 97] width 153 height 16
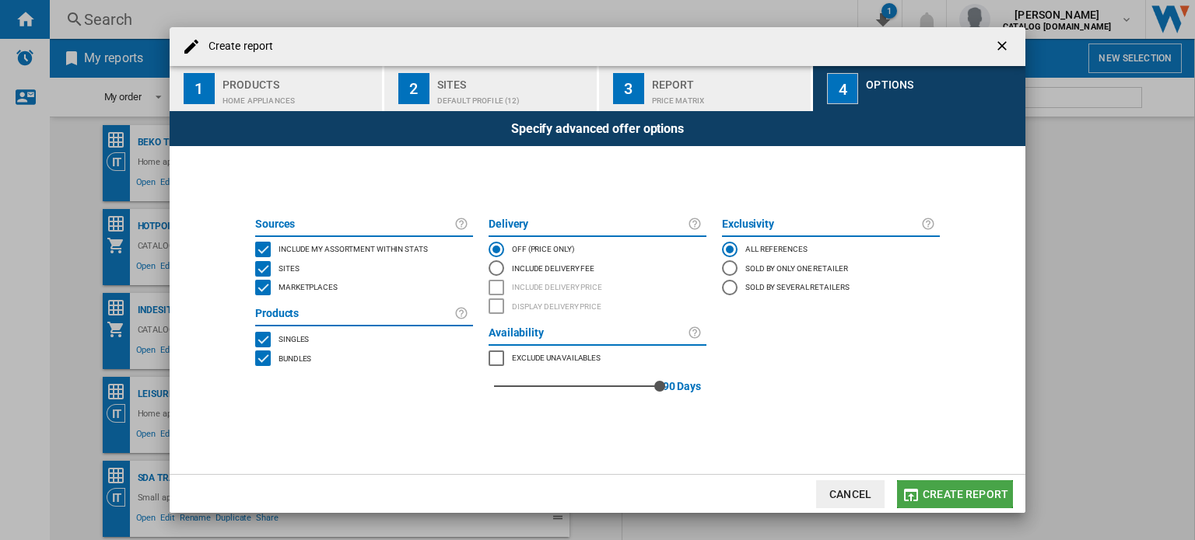
click at [952, 488] on span "Create report" at bounding box center [965, 494] width 86 height 12
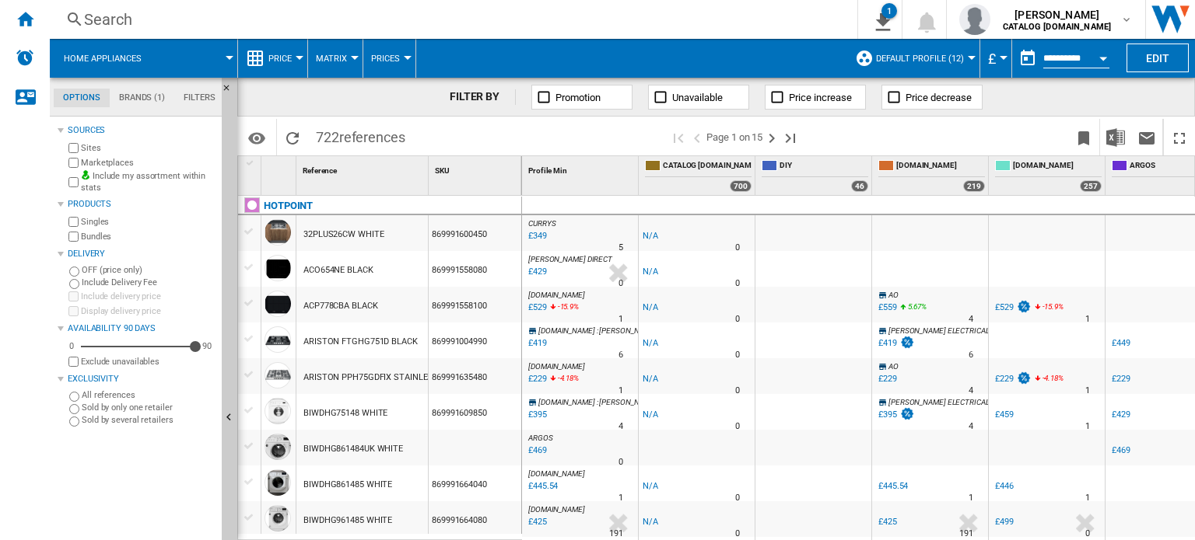
click at [1099, 55] on button "Open calendar" at bounding box center [1103, 56] width 28 height 28
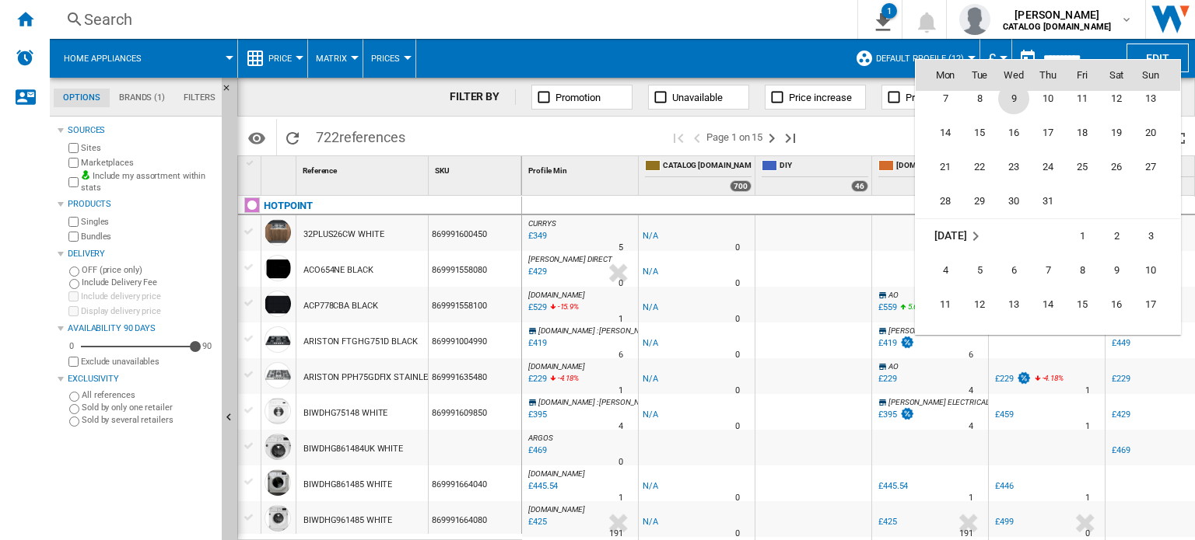
scroll to position [7030, 0]
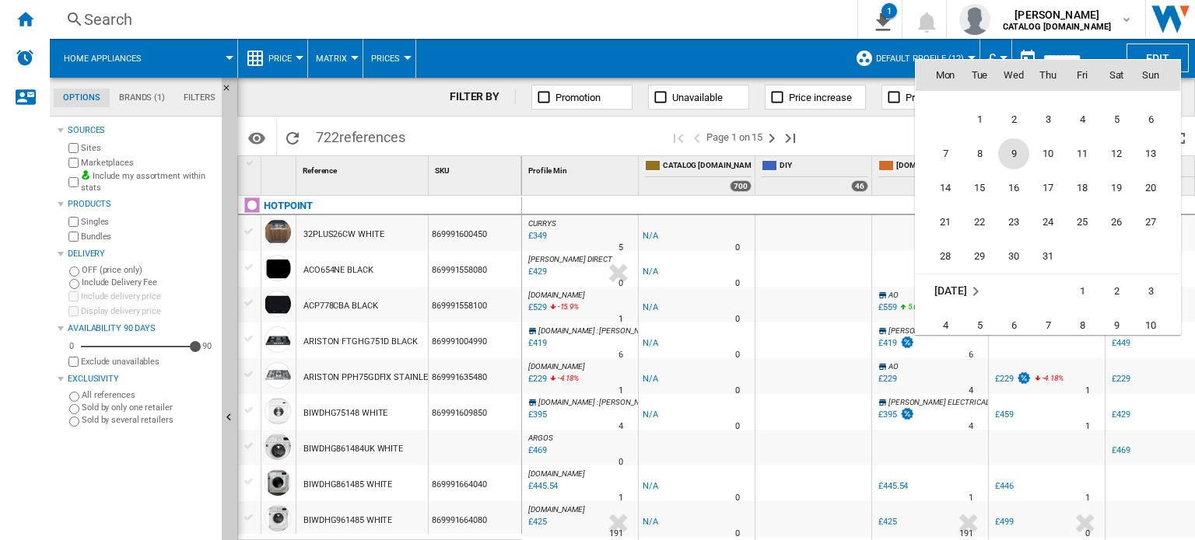
click at [1011, 150] on span "9" at bounding box center [1013, 153] width 31 height 31
type input "**********"
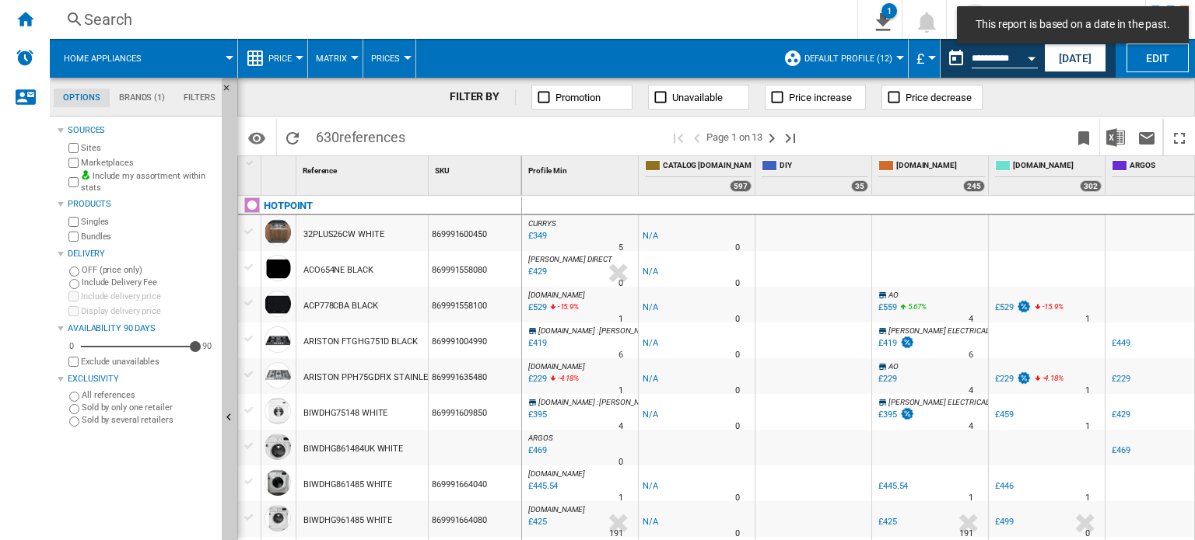
click at [1022, 59] on button "Open calendar" at bounding box center [1031, 56] width 28 height 28
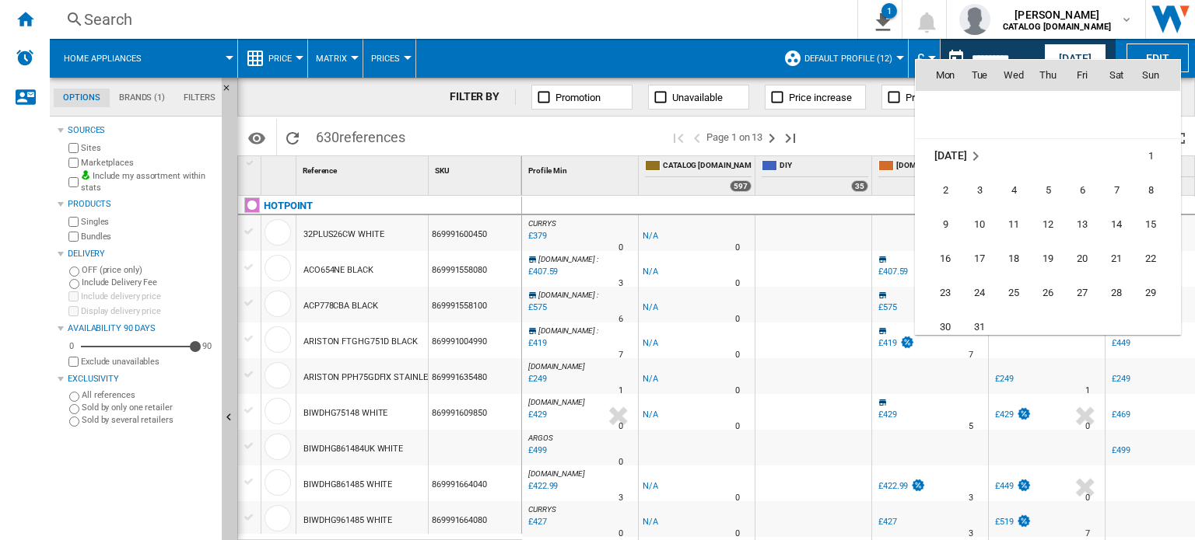
scroll to position [5607, 0]
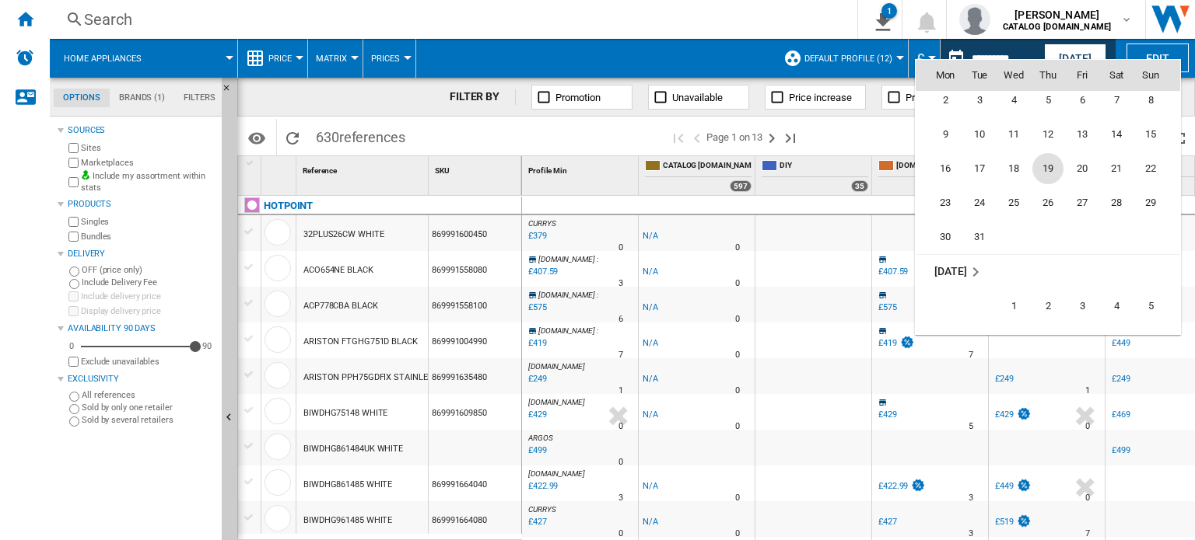
click at [1051, 170] on span "19" at bounding box center [1047, 168] width 31 height 31
type input "**********"
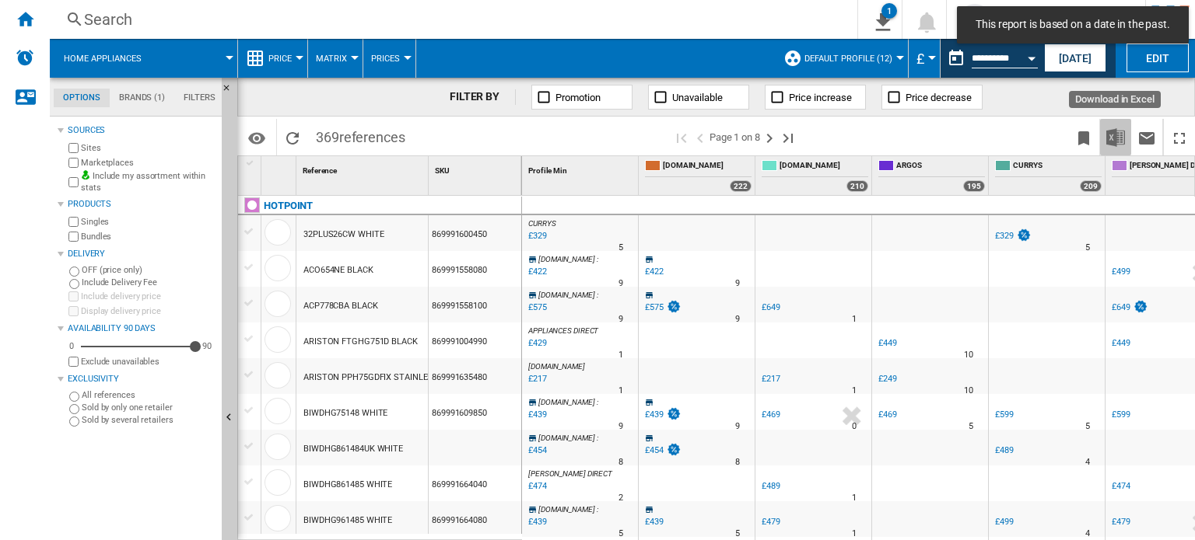
click at [1107, 135] on img "Download in Excel" at bounding box center [1115, 137] width 19 height 19
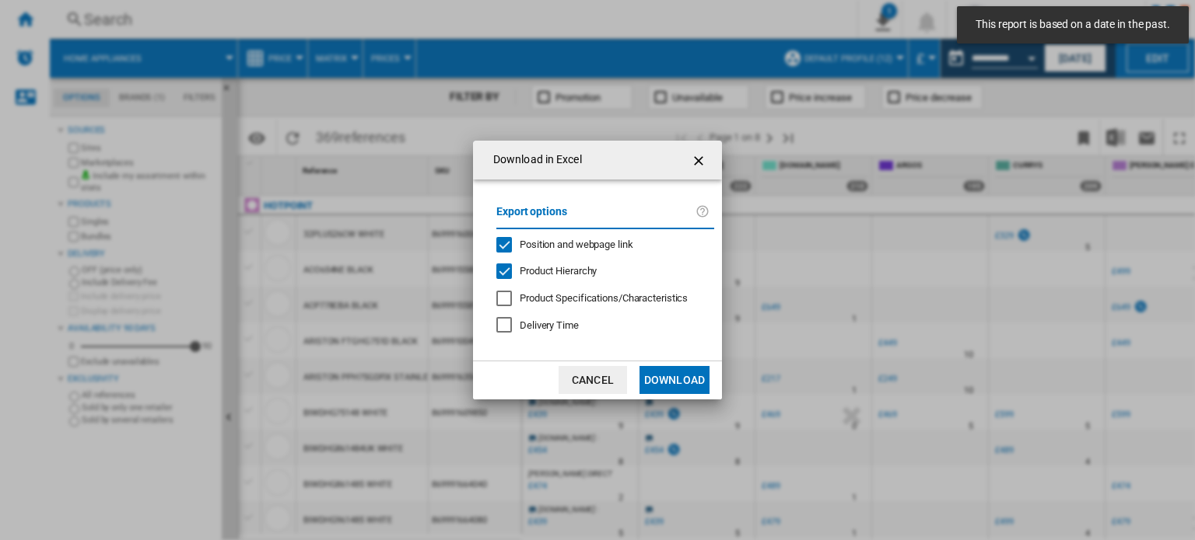
click at [672, 381] on button "Download" at bounding box center [674, 380] width 70 height 28
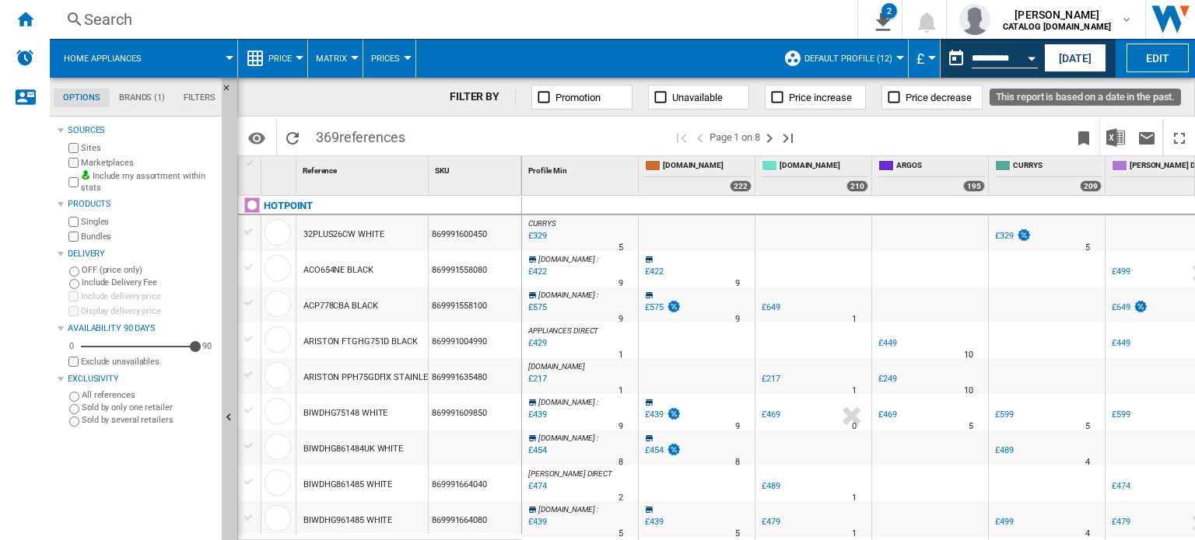
click at [1030, 57] on div "Open calendar" at bounding box center [1031, 59] width 8 height 4
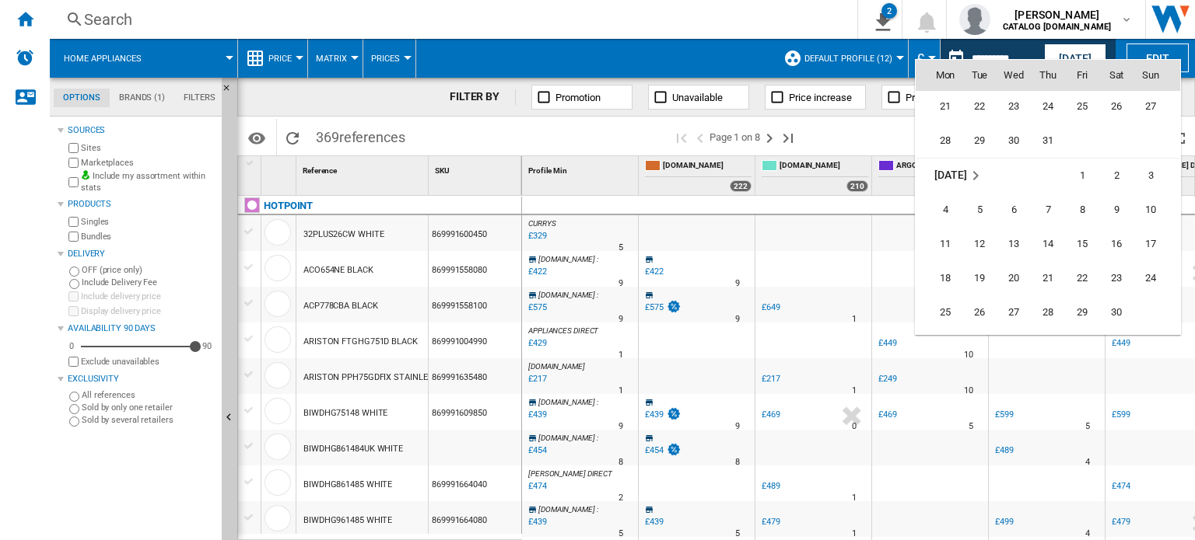
scroll to position [5331, 0]
click at [1014, 198] on span "13" at bounding box center [1013, 204] width 31 height 31
type input "**********"
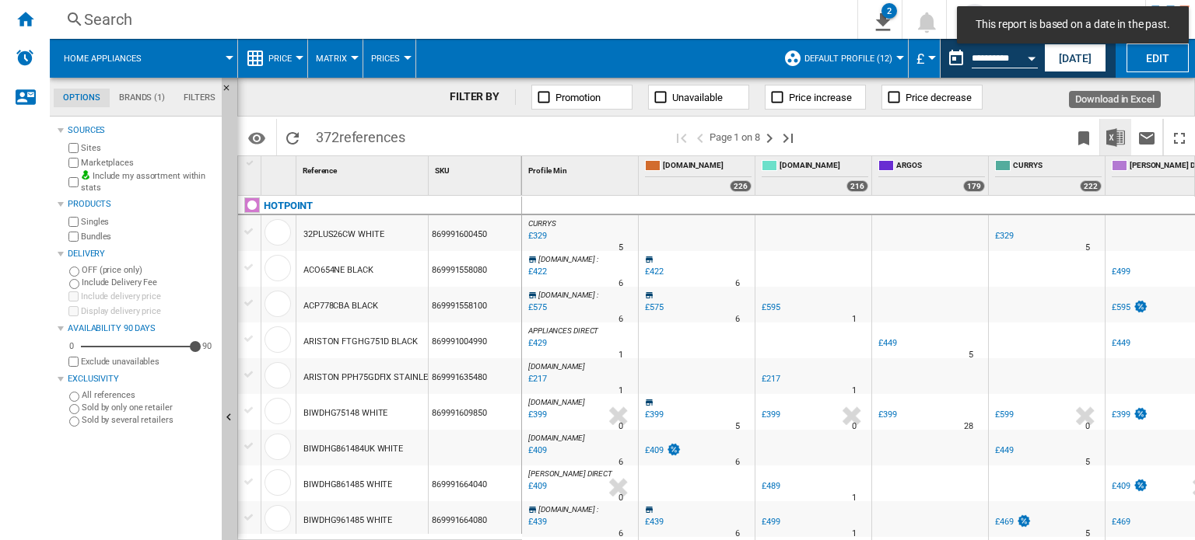
click at [1110, 139] on img "Download in Excel" at bounding box center [1115, 137] width 19 height 19
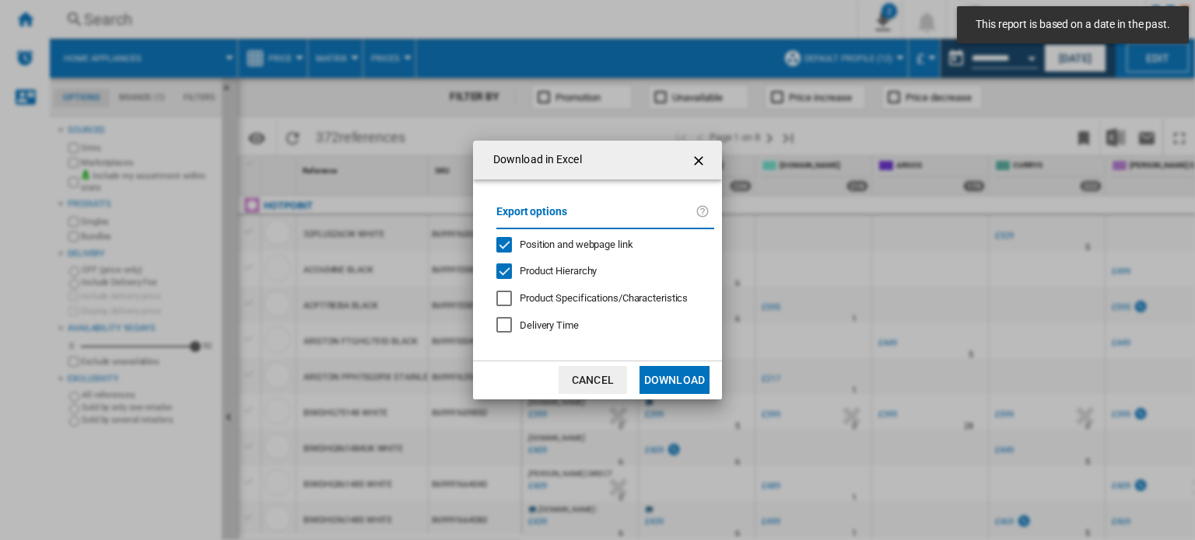
click at [700, 378] on button "Download" at bounding box center [674, 380] width 70 height 28
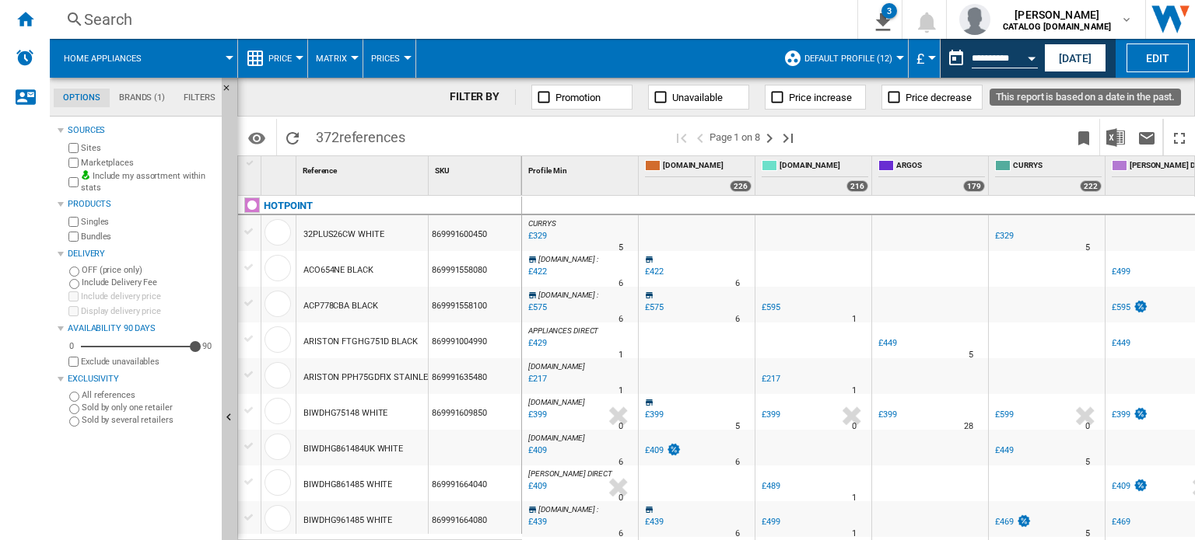
click at [1027, 58] on div "Open calendar" at bounding box center [1031, 59] width 8 height 4
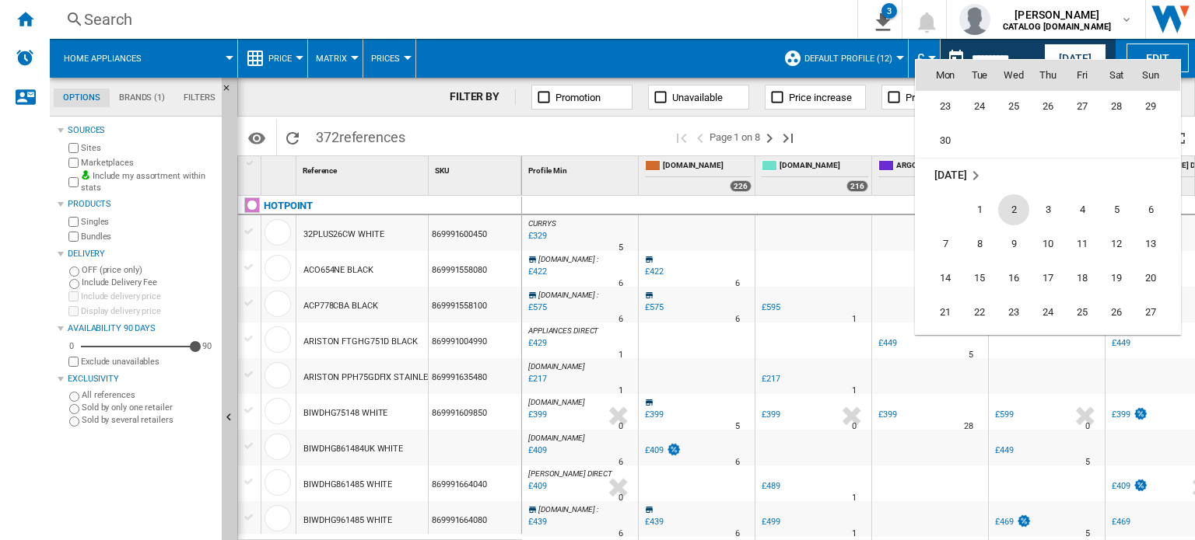
scroll to position [5047, 0]
click at [1011, 292] on span "9" at bounding box center [1013, 282] width 31 height 31
type input "**********"
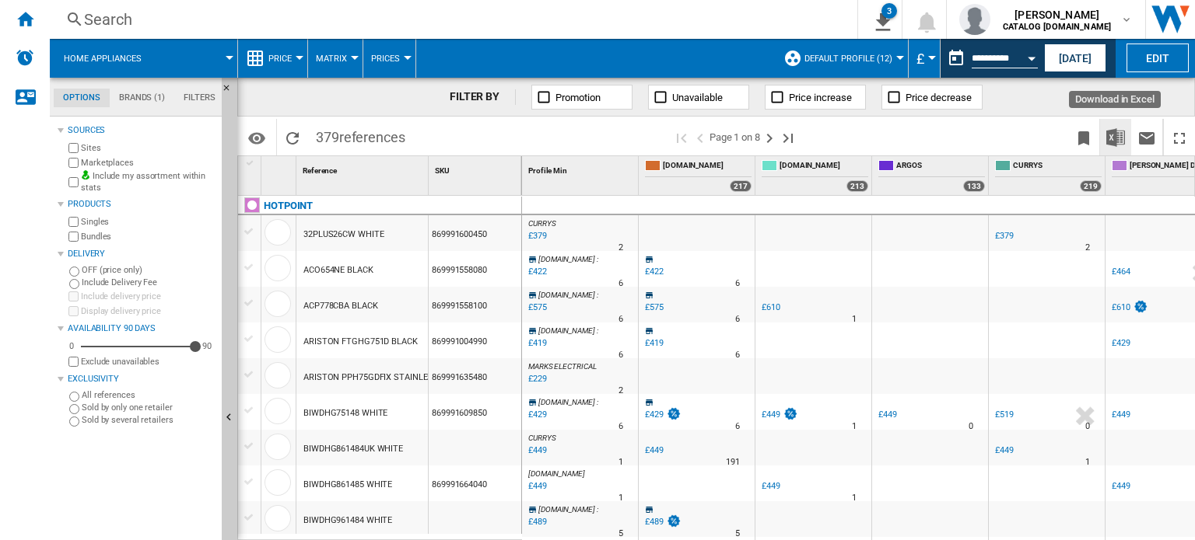
click at [1122, 143] on img "Download in Excel" at bounding box center [1115, 137] width 19 height 19
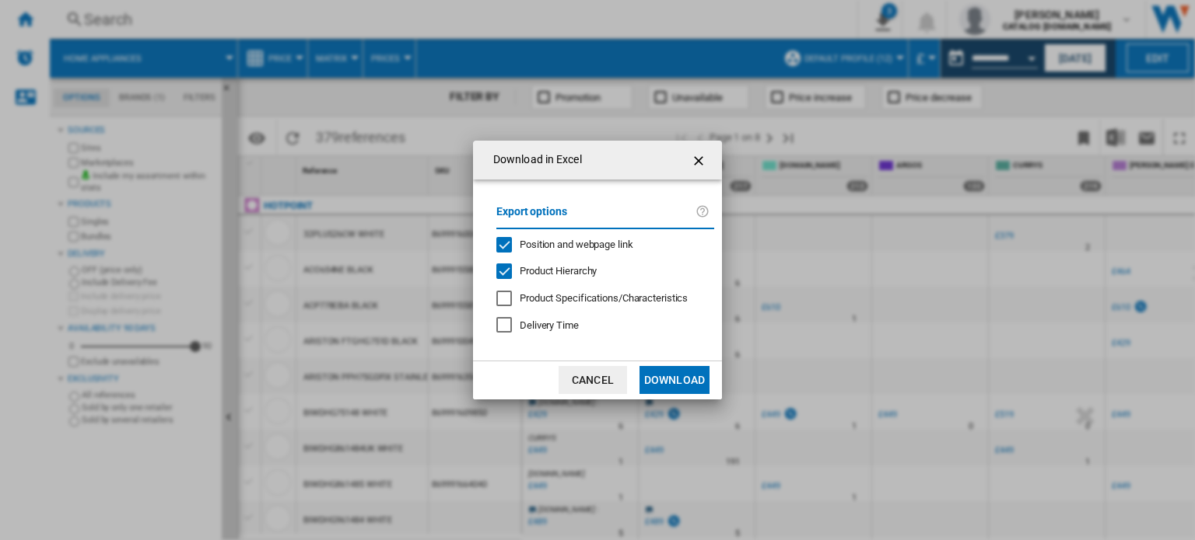
click at [693, 388] on button "Download" at bounding box center [674, 380] width 70 height 28
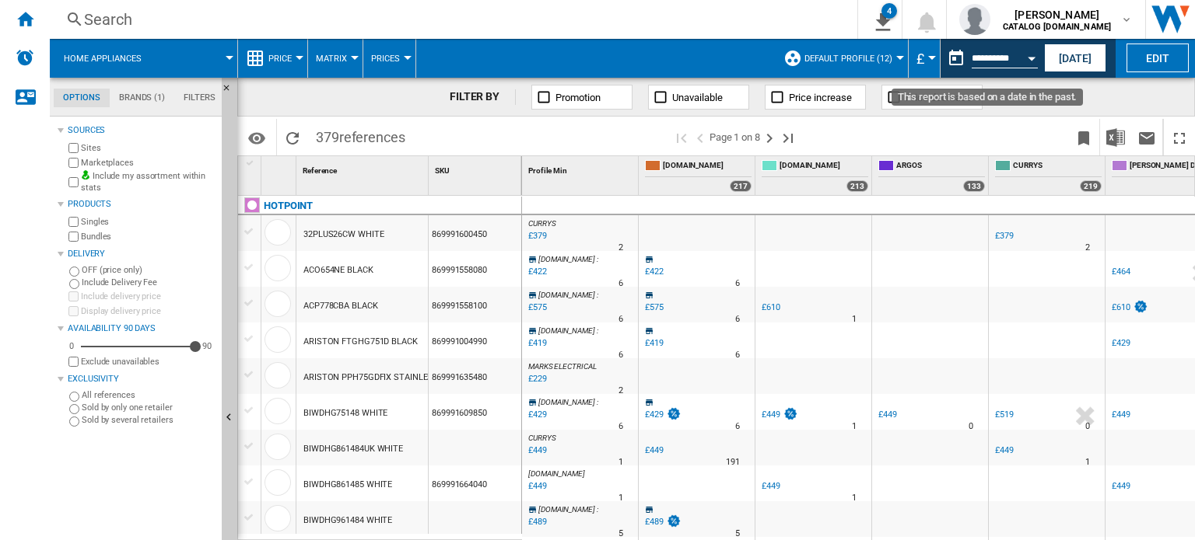
click at [1014, 61] on input "**********" at bounding box center [1004, 61] width 66 height 14
click at [1027, 52] on button "Open calendar" at bounding box center [1031, 56] width 28 height 28
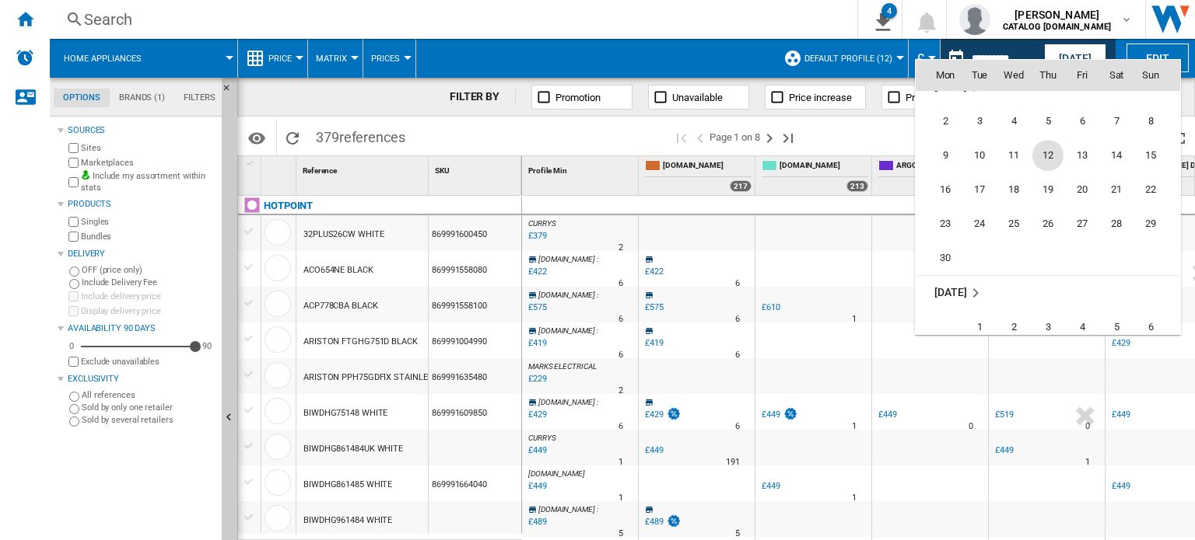
scroll to position [4918, 0]
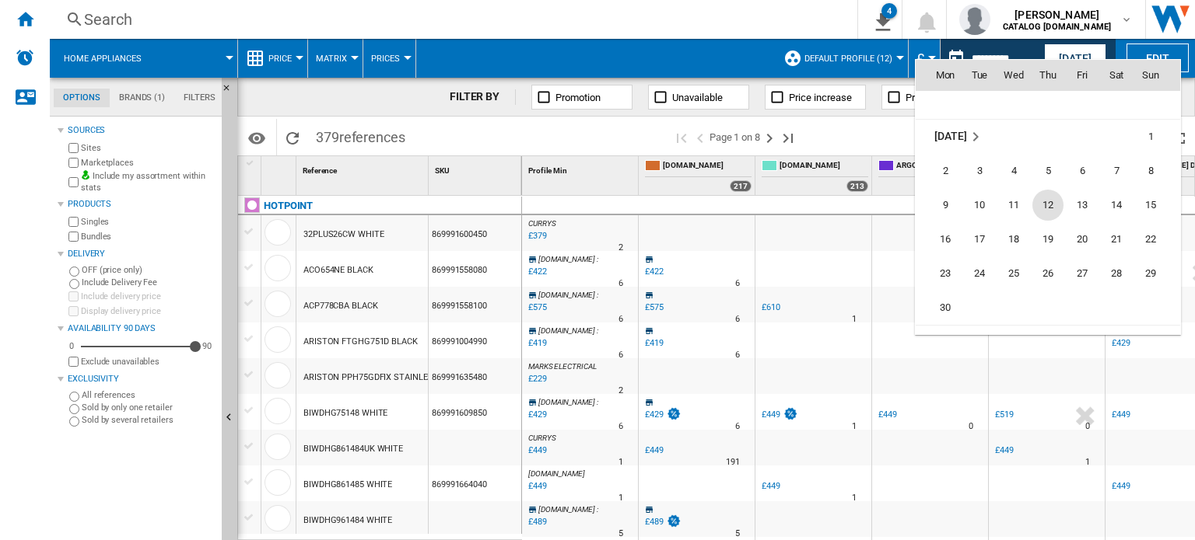
click at [1036, 208] on span "12" at bounding box center [1047, 205] width 31 height 31
type input "**********"
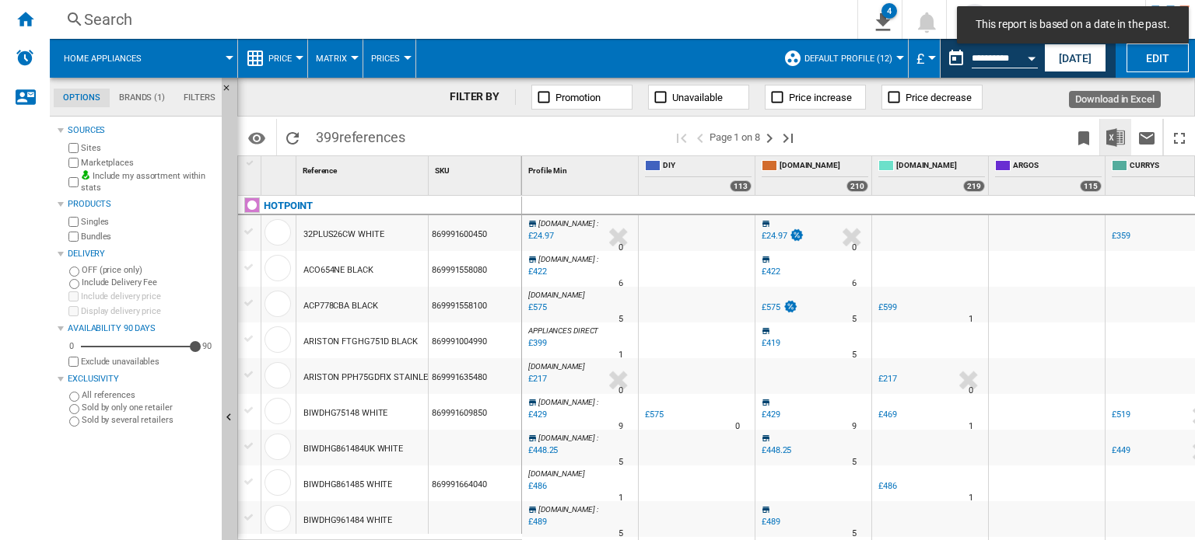
click at [1114, 128] on img "Download in Excel" at bounding box center [1115, 137] width 19 height 19
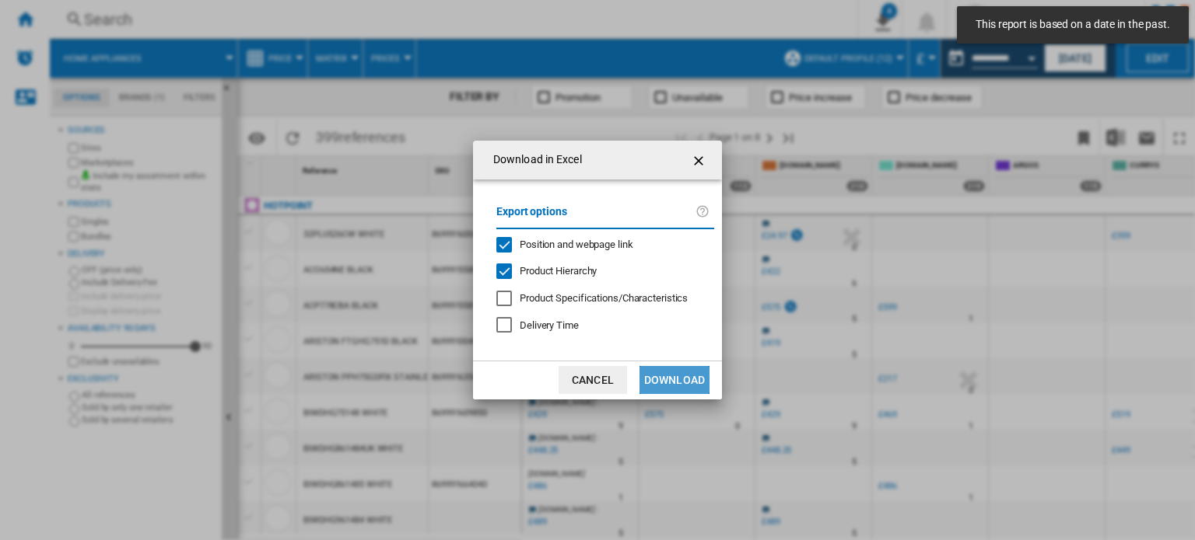
click at [676, 380] on button "Download" at bounding box center [674, 380] width 70 height 28
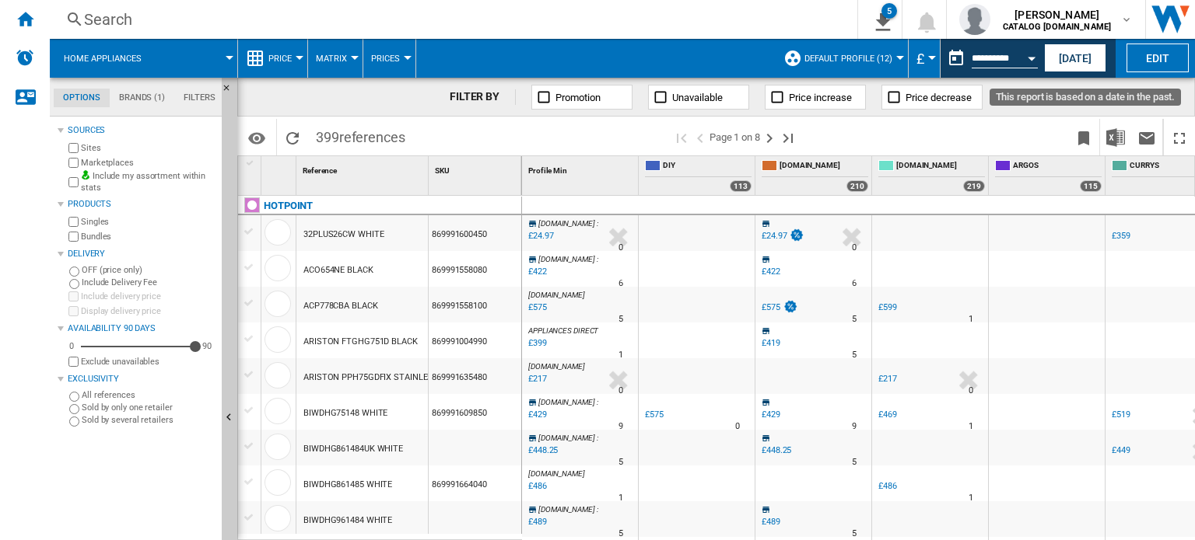
click at [1027, 57] on div "Open calendar" at bounding box center [1031, 59] width 8 height 4
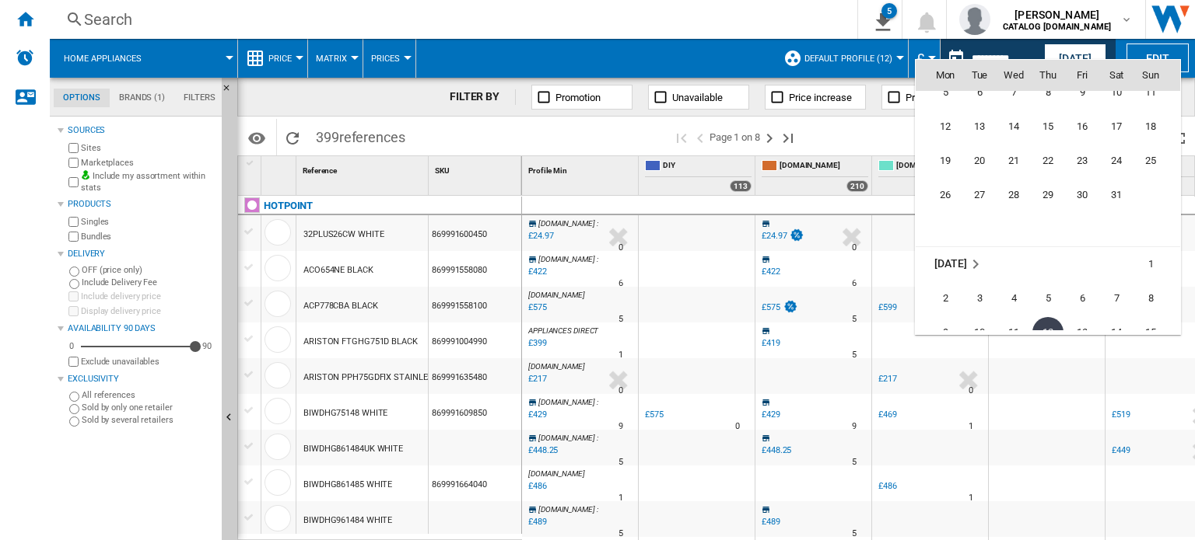
scroll to position [4713, 0]
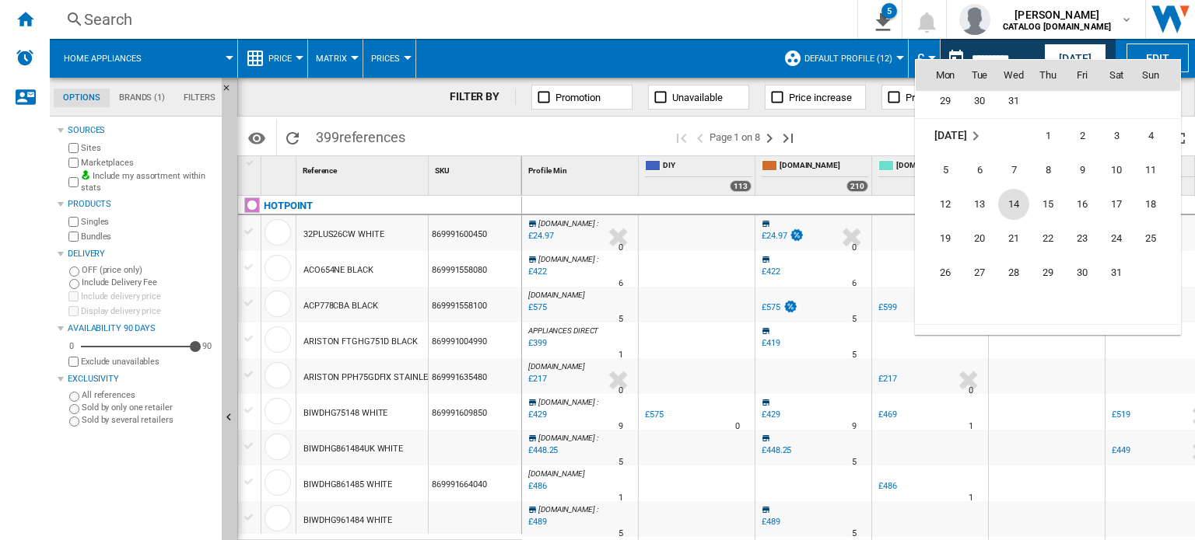
click at [1021, 191] on span "14" at bounding box center [1013, 204] width 31 height 31
type input "**********"
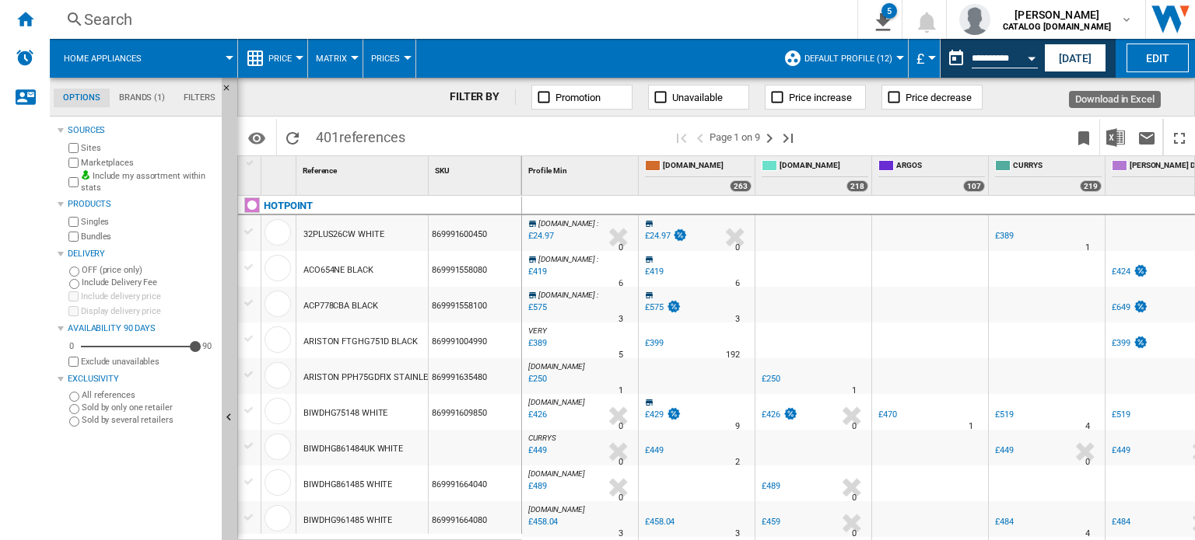
click at [1111, 137] on img "Download in Excel" at bounding box center [1115, 137] width 19 height 19
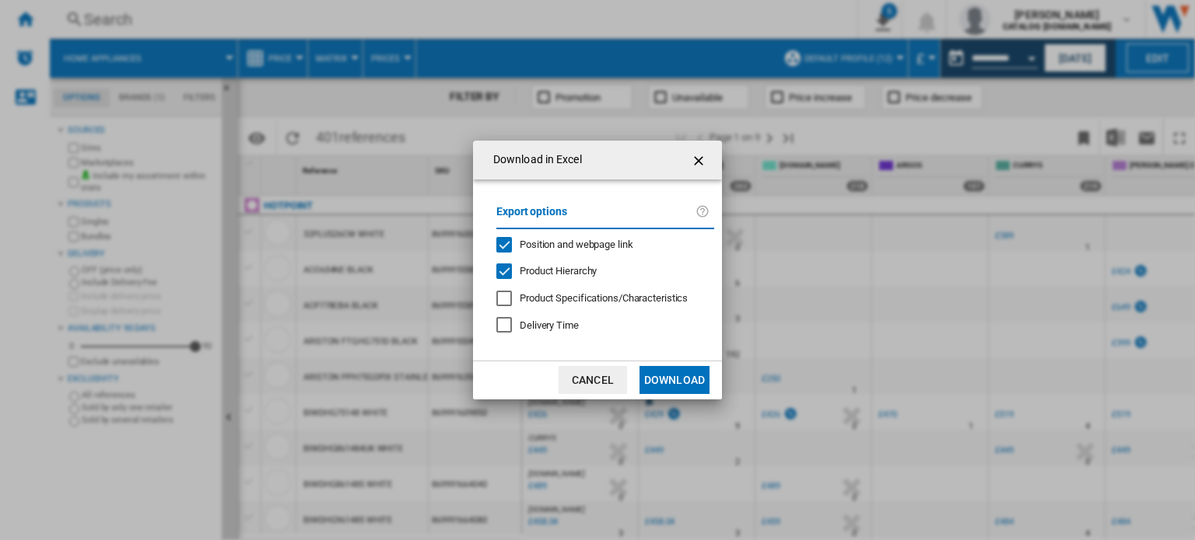
click at [670, 369] on button "Download" at bounding box center [674, 380] width 70 height 28
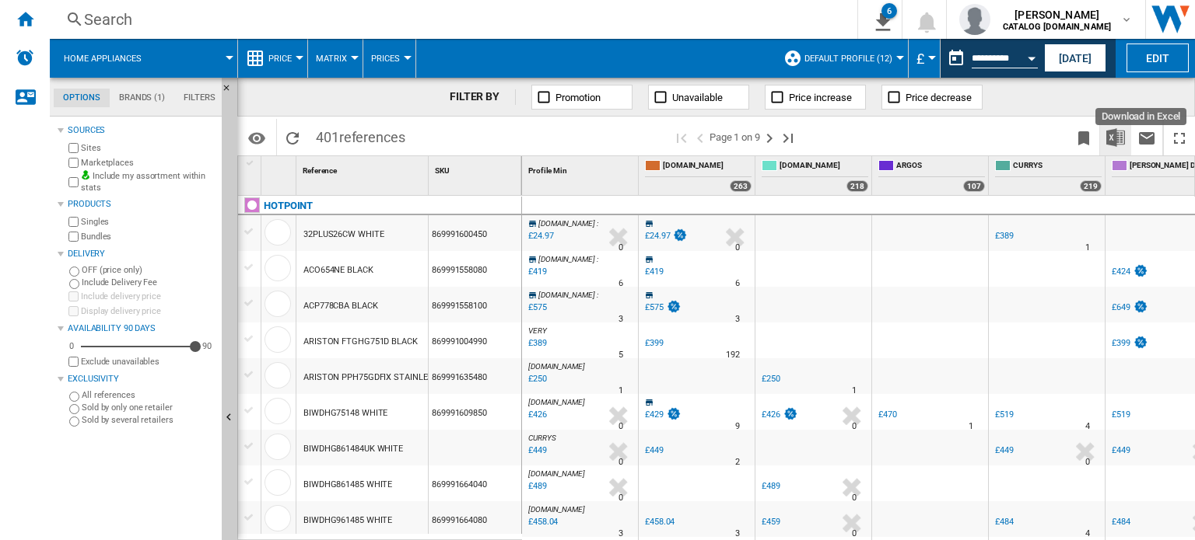
click at [1120, 139] on img "Download in Excel" at bounding box center [1115, 137] width 19 height 19
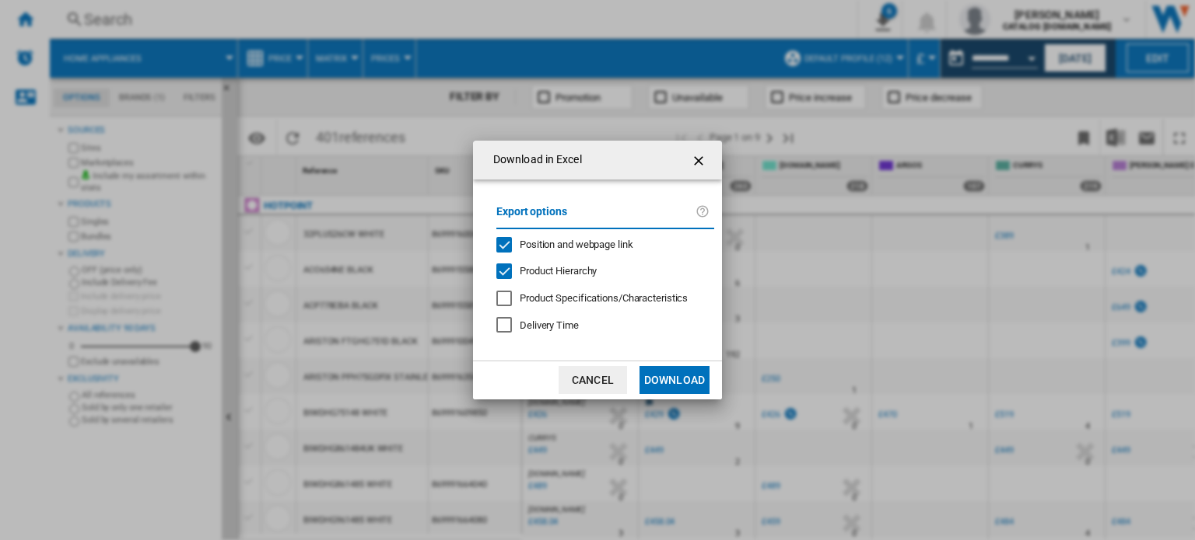
click at [673, 385] on button "Download" at bounding box center [674, 380] width 70 height 28
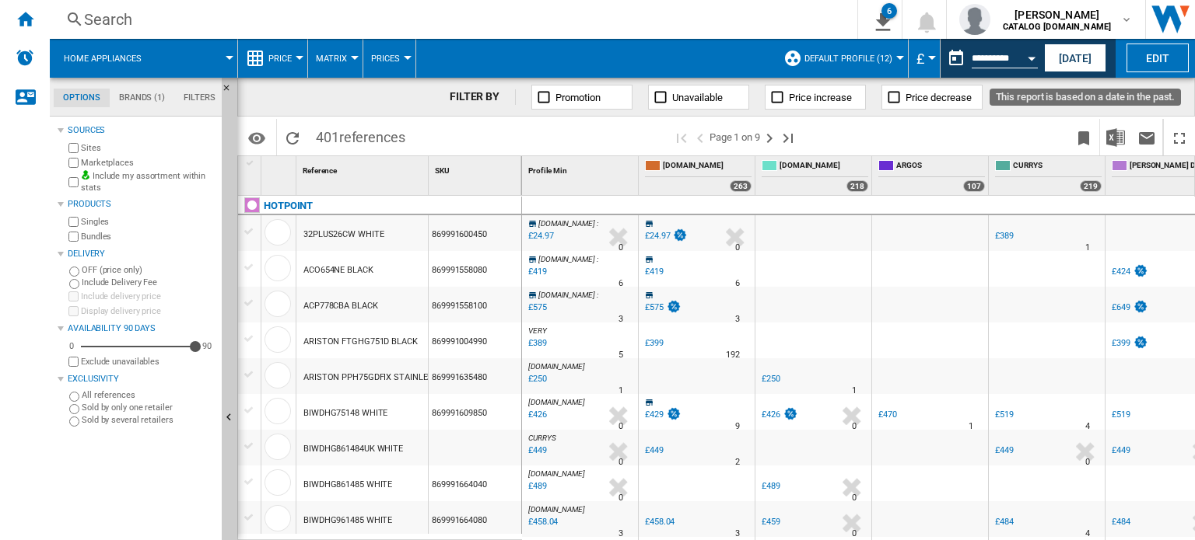
click at [1021, 58] on button "Open calendar" at bounding box center [1031, 56] width 28 height 28
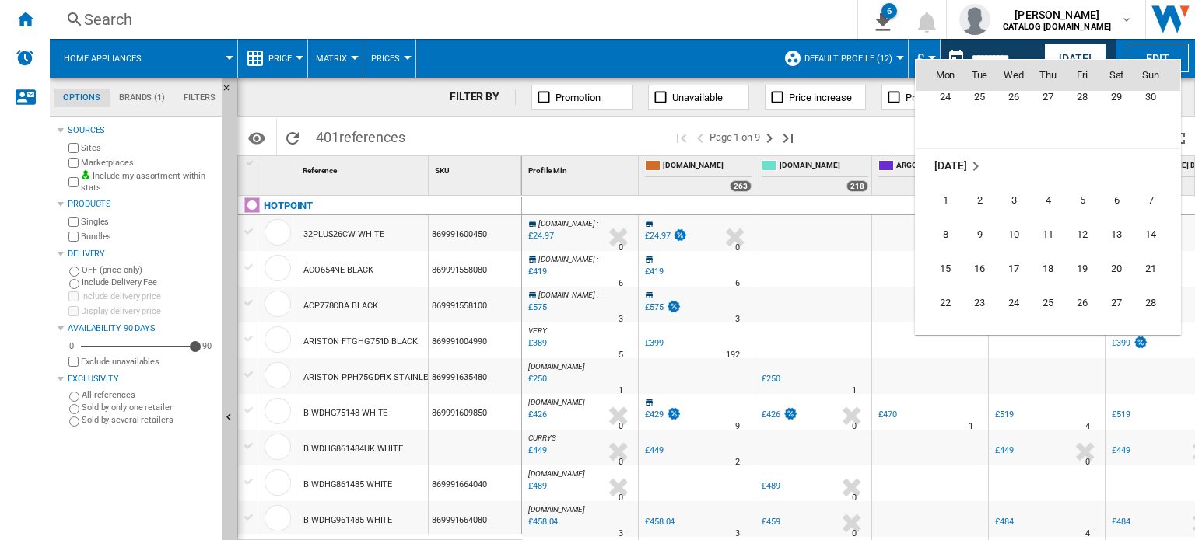
scroll to position [4507, 0]
click at [1021, 216] on span "10" at bounding box center [1013, 204] width 31 height 31
type input "**********"
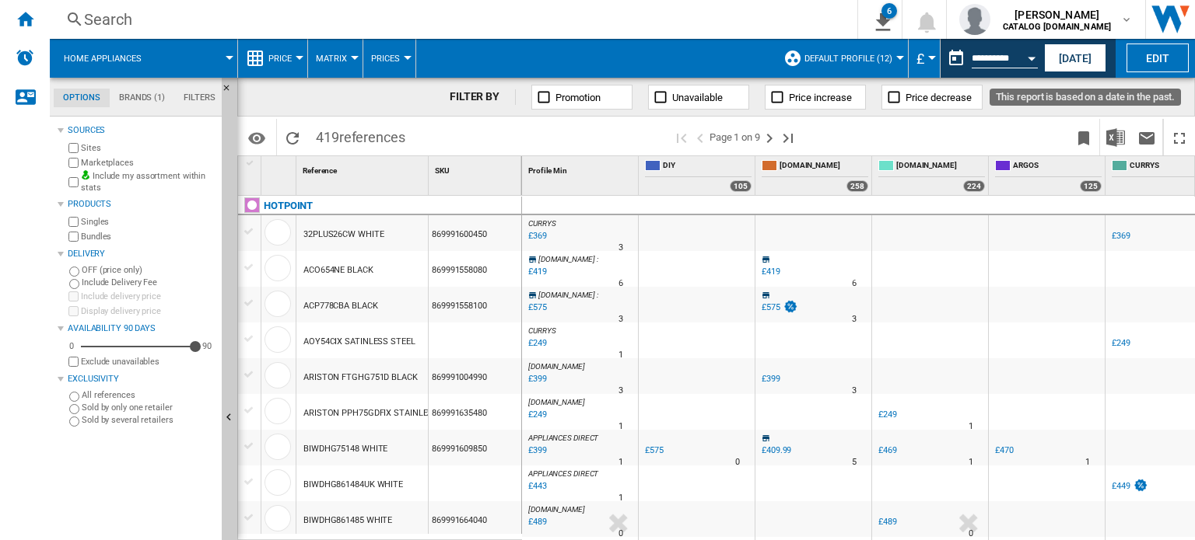
click at [1022, 61] on button "Open calendar" at bounding box center [1031, 56] width 28 height 28
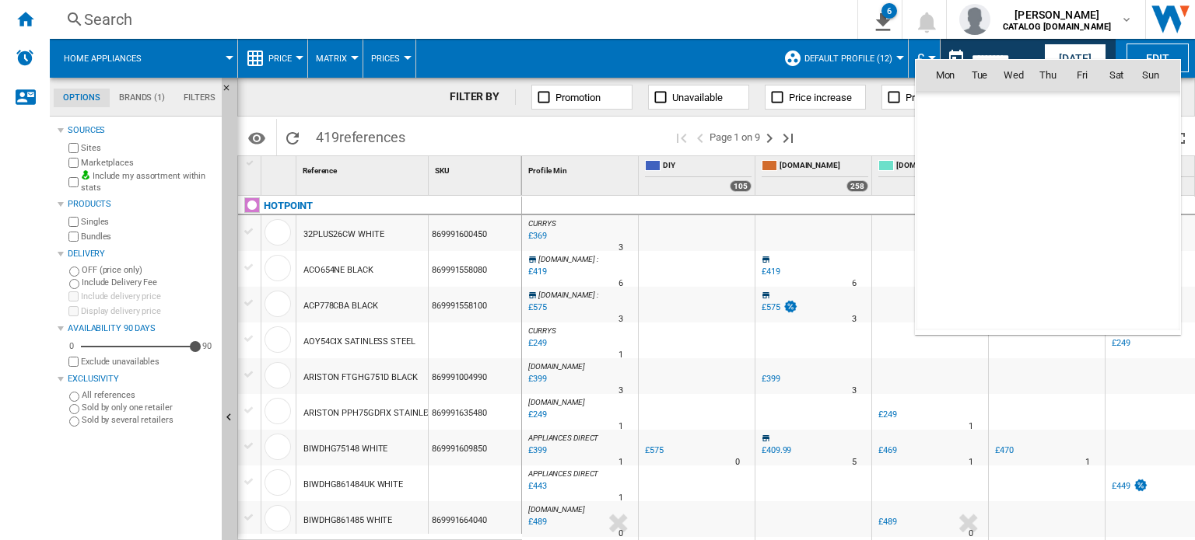
scroll to position [4534, 0]
click at [1020, 173] on span "10" at bounding box center [1013, 177] width 31 height 31
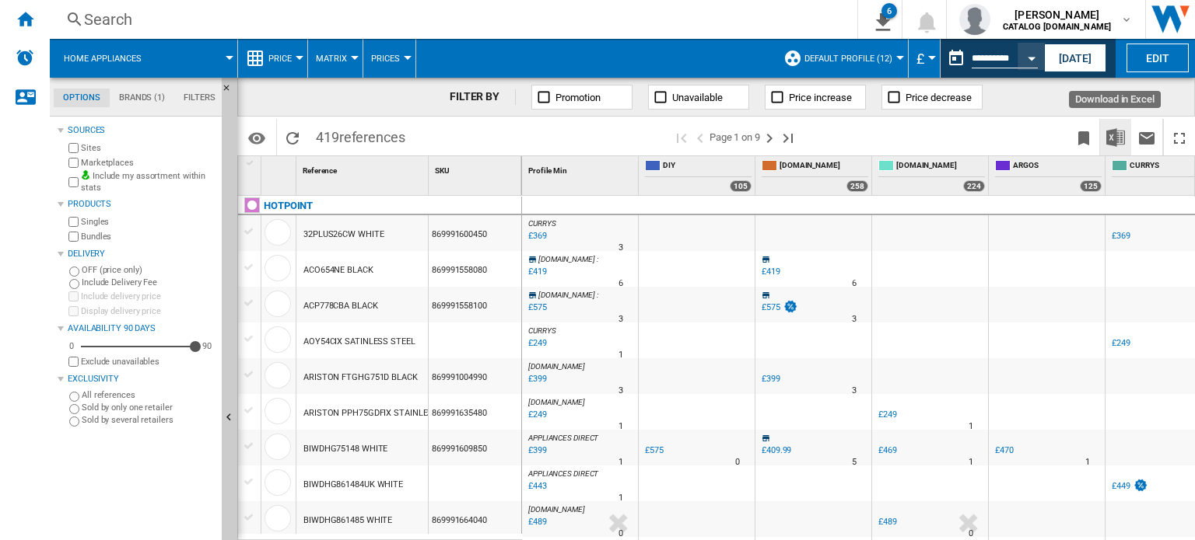
click at [1127, 137] on button "Download in Excel" at bounding box center [1115, 137] width 31 height 37
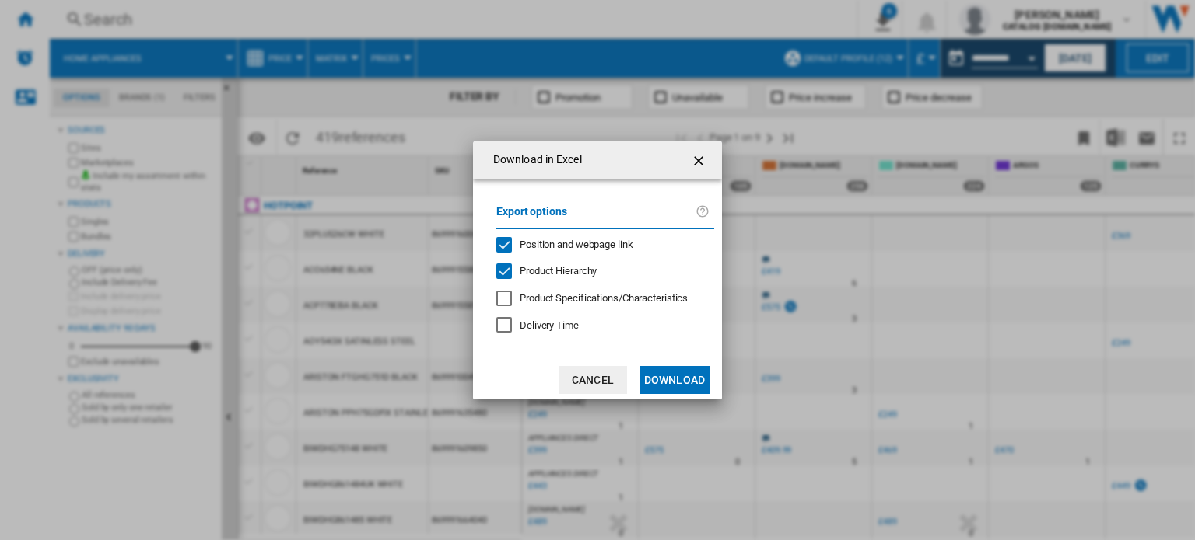
click at [705, 374] on button "Download" at bounding box center [674, 380] width 70 height 28
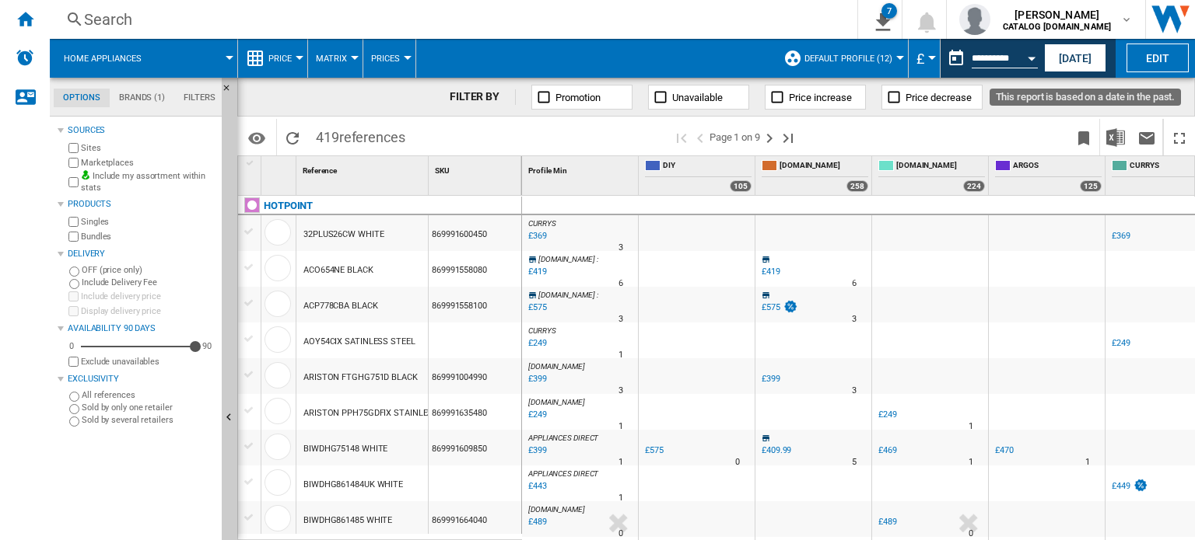
click at [1031, 57] on div "Open calendar" at bounding box center [1031, 59] width 8 height 4
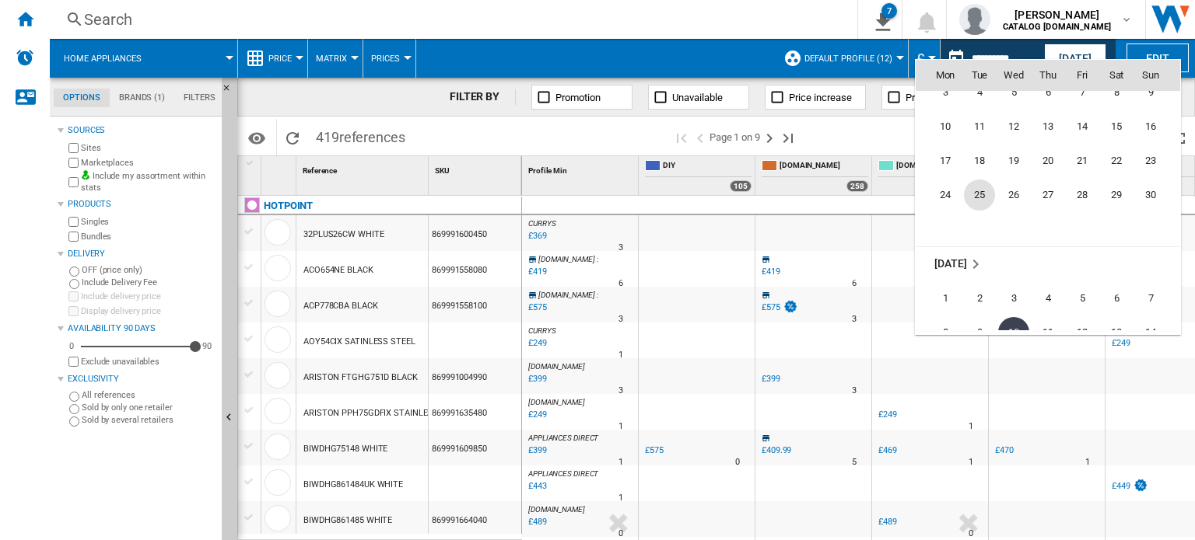
scroll to position [4301, 0]
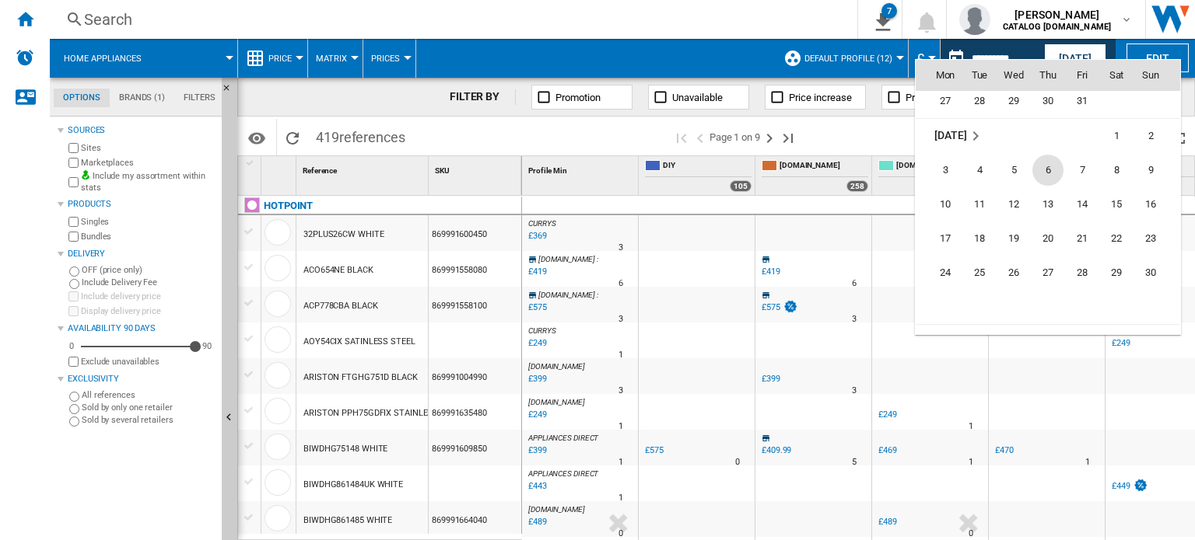
click at [1037, 167] on span "6" at bounding box center [1047, 170] width 31 height 31
type input "**********"
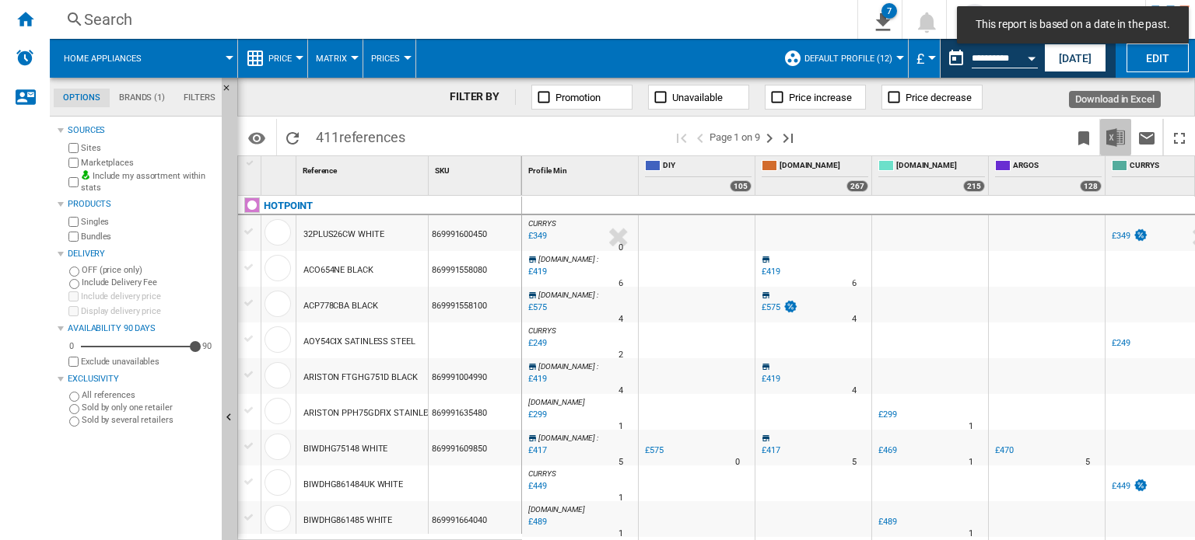
click at [1116, 142] on img "Download in Excel" at bounding box center [1115, 137] width 19 height 19
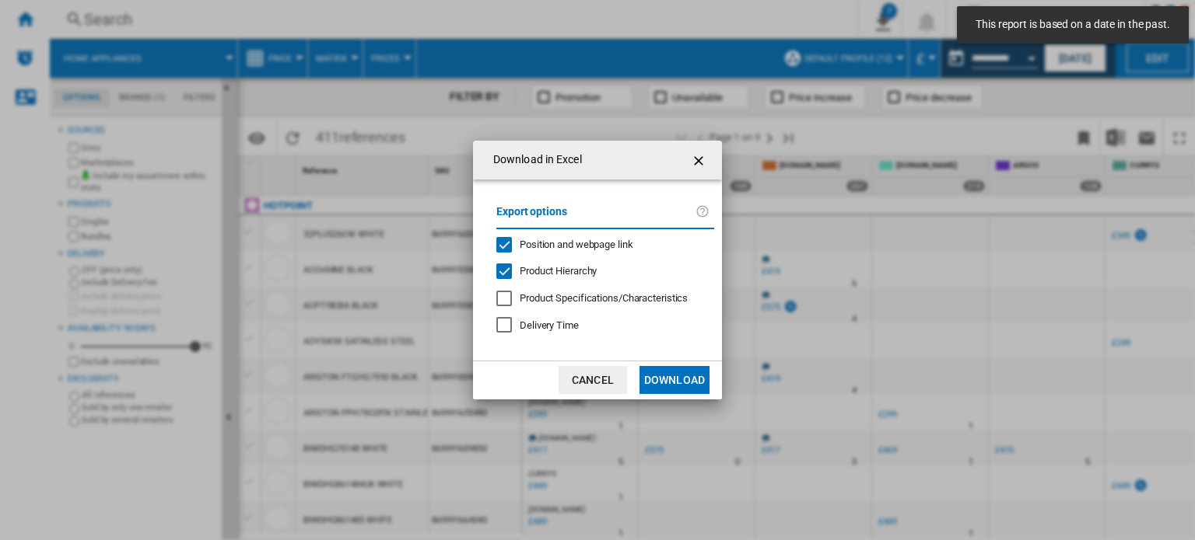
click at [673, 373] on button "Download" at bounding box center [674, 380] width 70 height 28
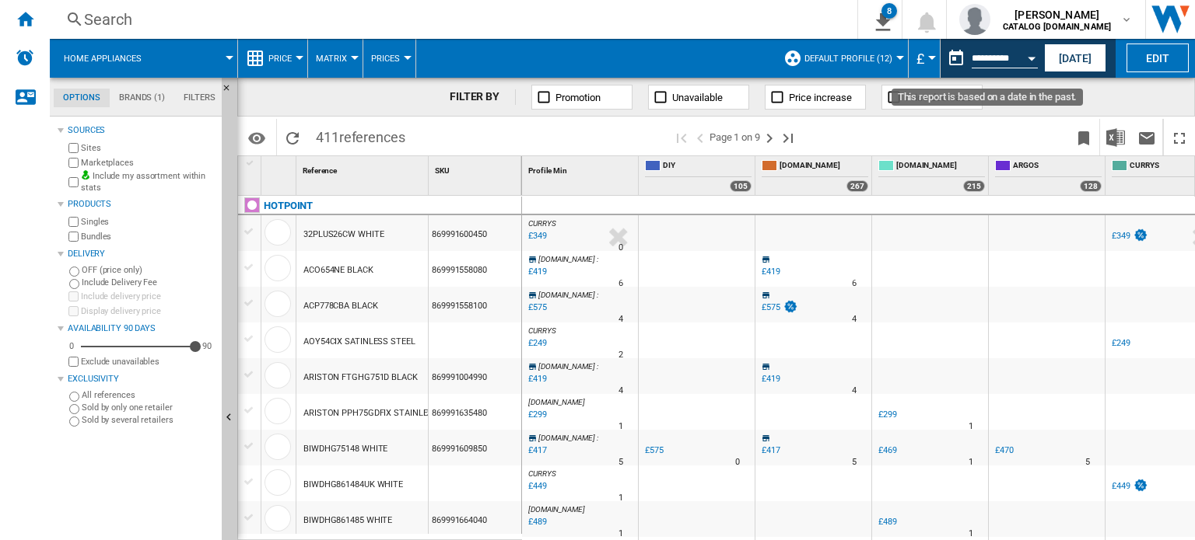
click at [1027, 47] on button "Open calendar" at bounding box center [1031, 56] width 28 height 28
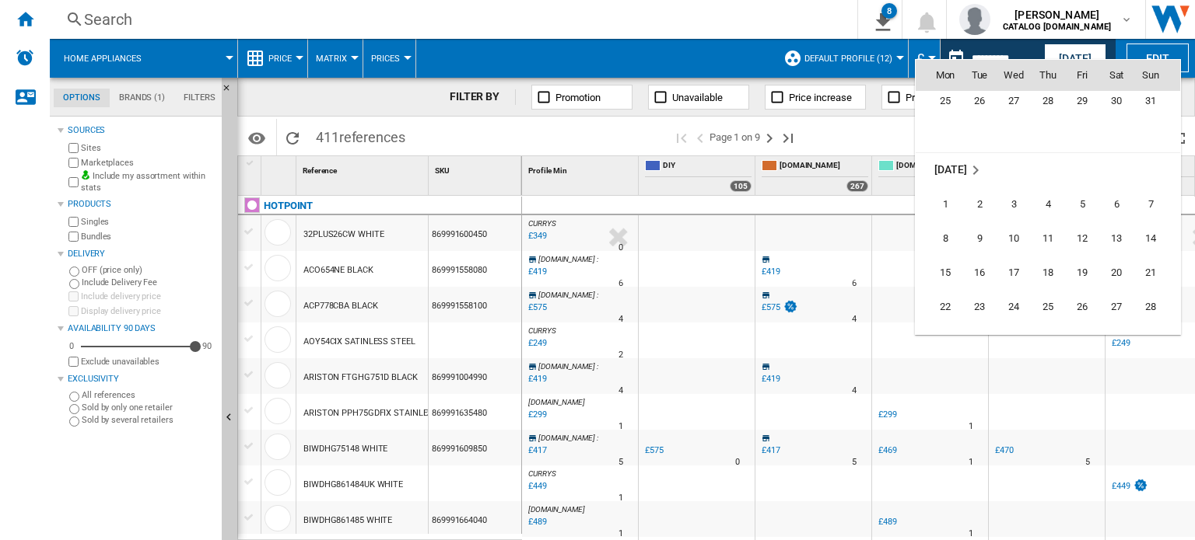
scroll to position [3783, 0]
click at [1037, 268] on span "4" at bounding box center [1047, 276] width 31 height 31
type input "**********"
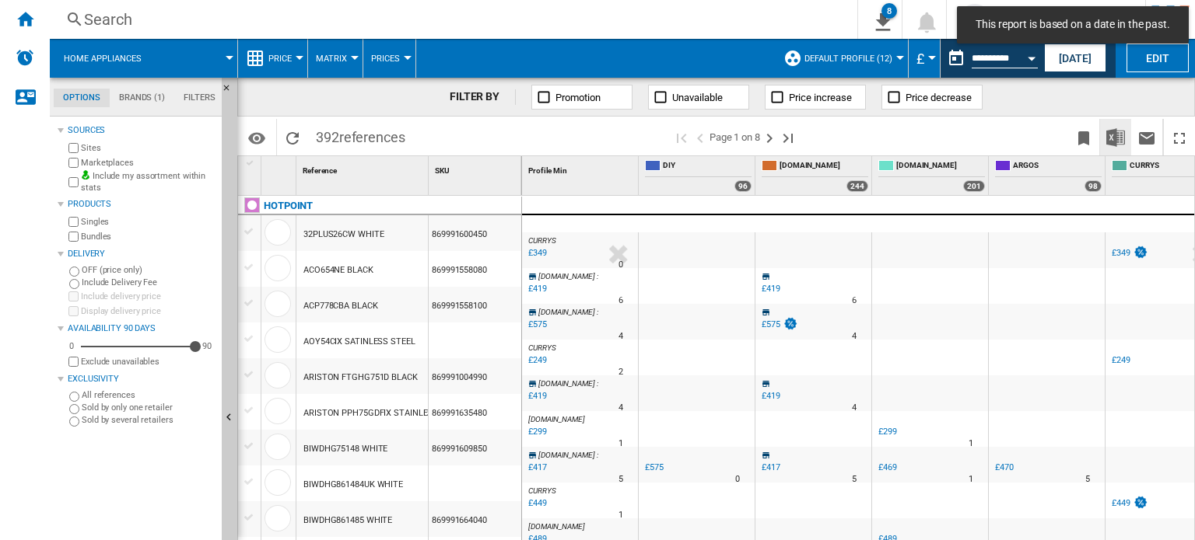
click at [1107, 139] on img "Download in Excel" at bounding box center [1115, 137] width 19 height 19
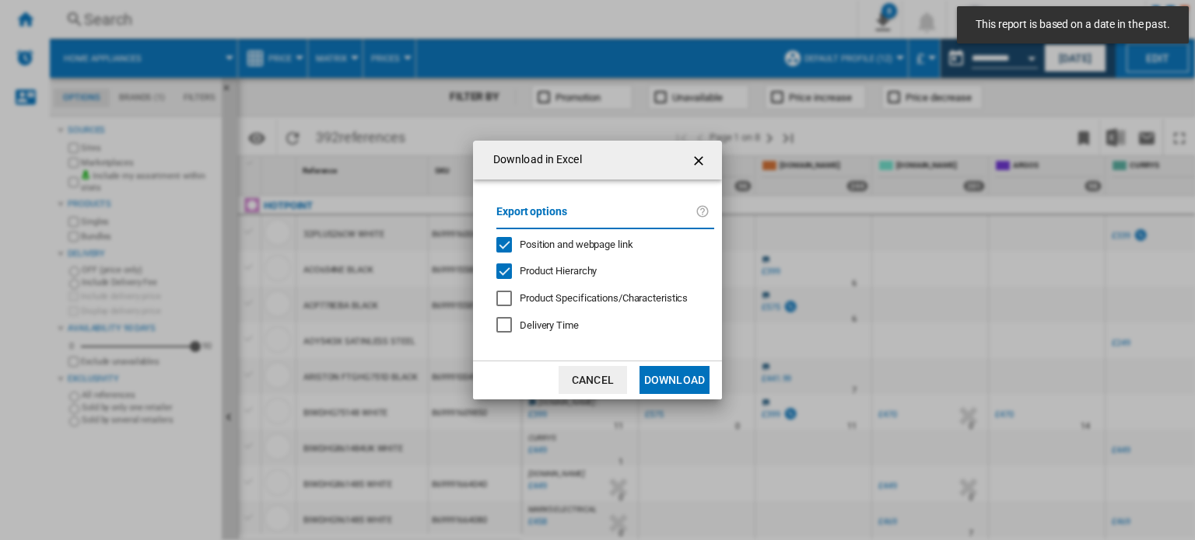
click at [681, 379] on button "Download" at bounding box center [674, 380] width 70 height 28
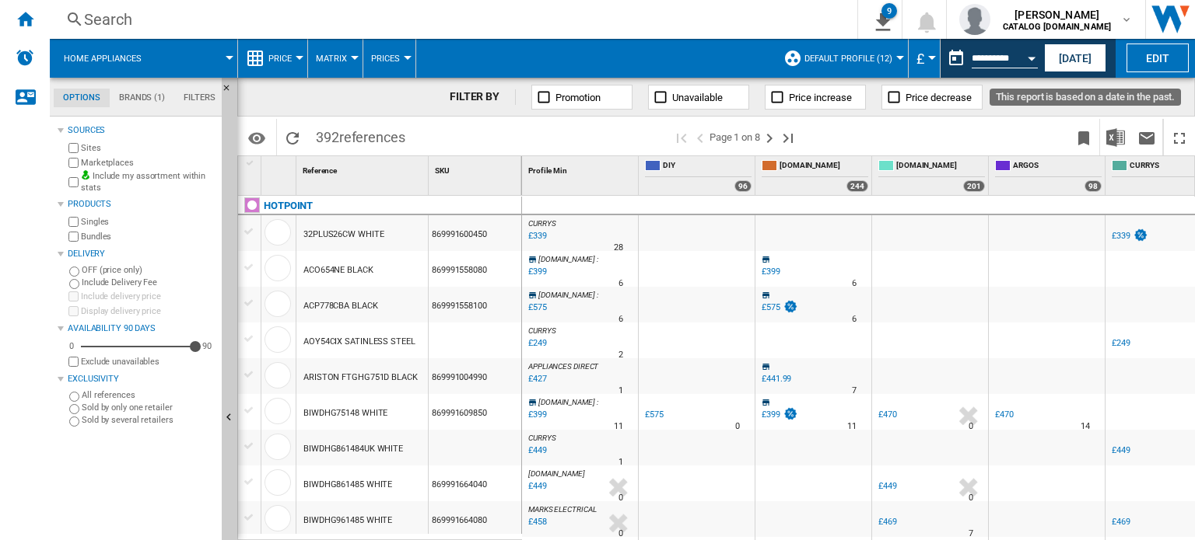
click at [1029, 54] on button "Open calendar" at bounding box center [1031, 56] width 28 height 28
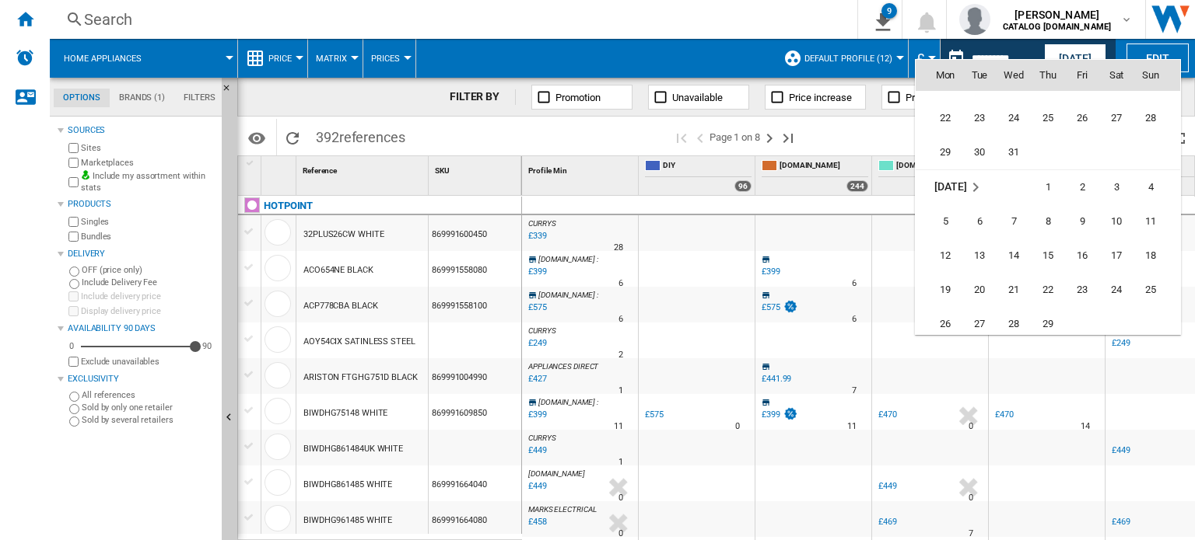
scroll to position [3371, 0]
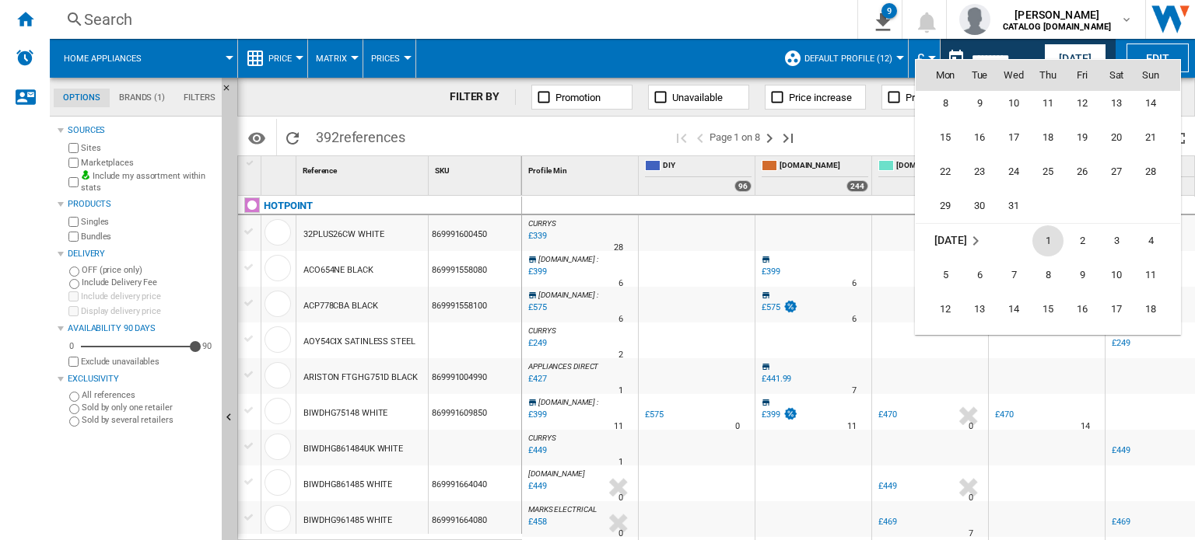
click at [1033, 233] on span "1" at bounding box center [1047, 241] width 31 height 31
type input "**********"
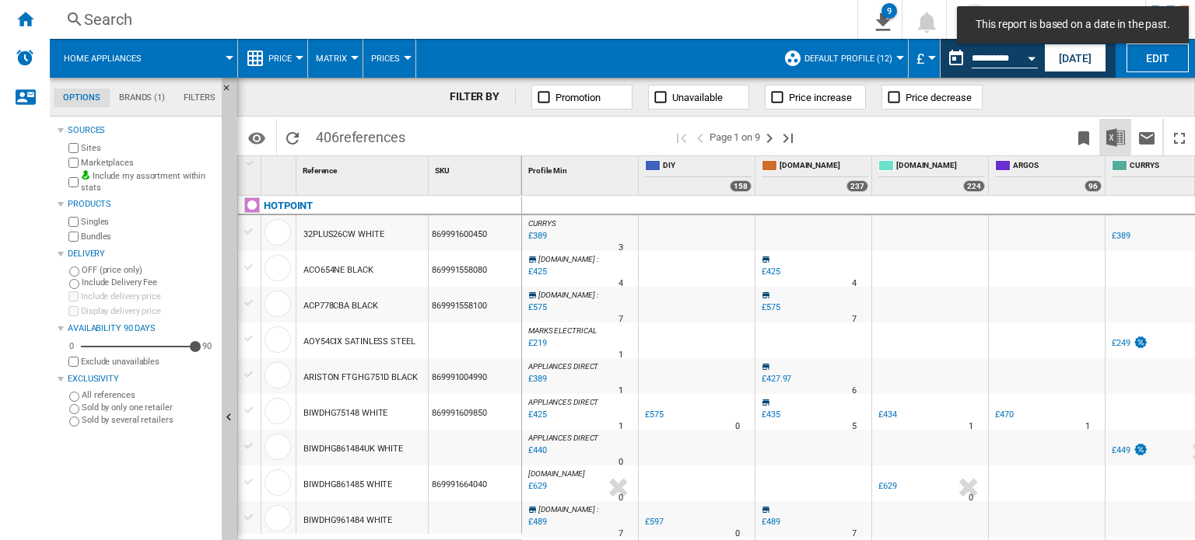
click at [1107, 139] on img "Download in Excel" at bounding box center [1115, 137] width 19 height 19
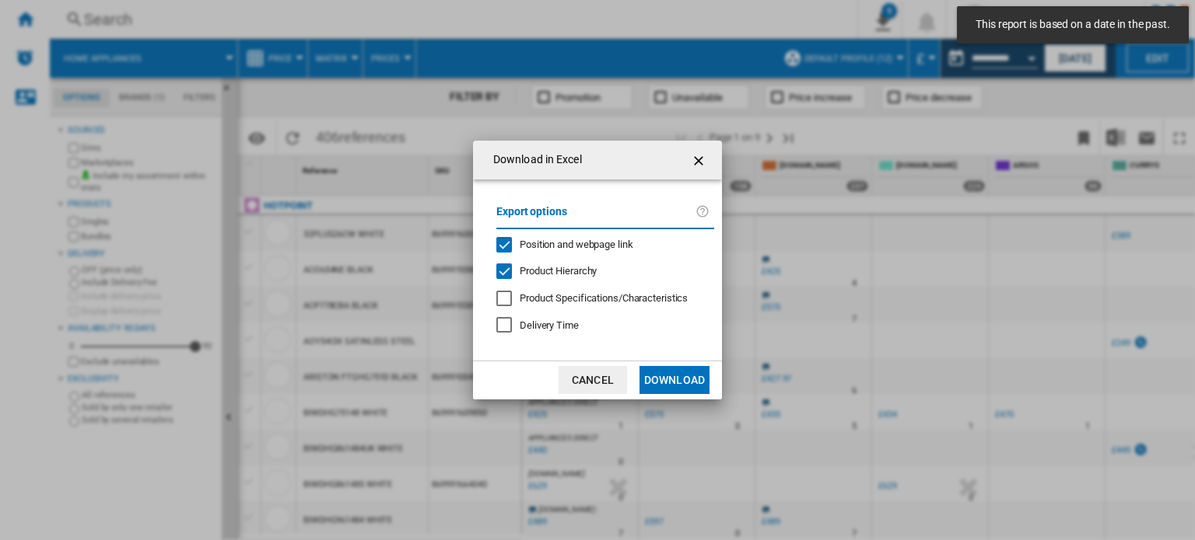
click at [659, 386] on button "Download" at bounding box center [674, 380] width 70 height 28
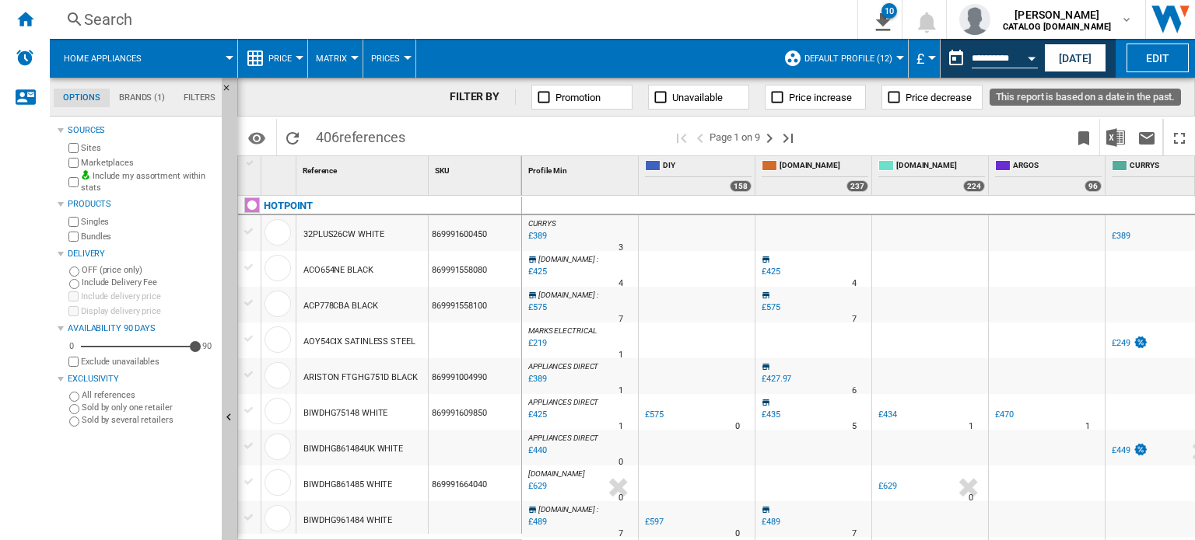
click at [1035, 52] on button "Open calendar" at bounding box center [1031, 56] width 28 height 28
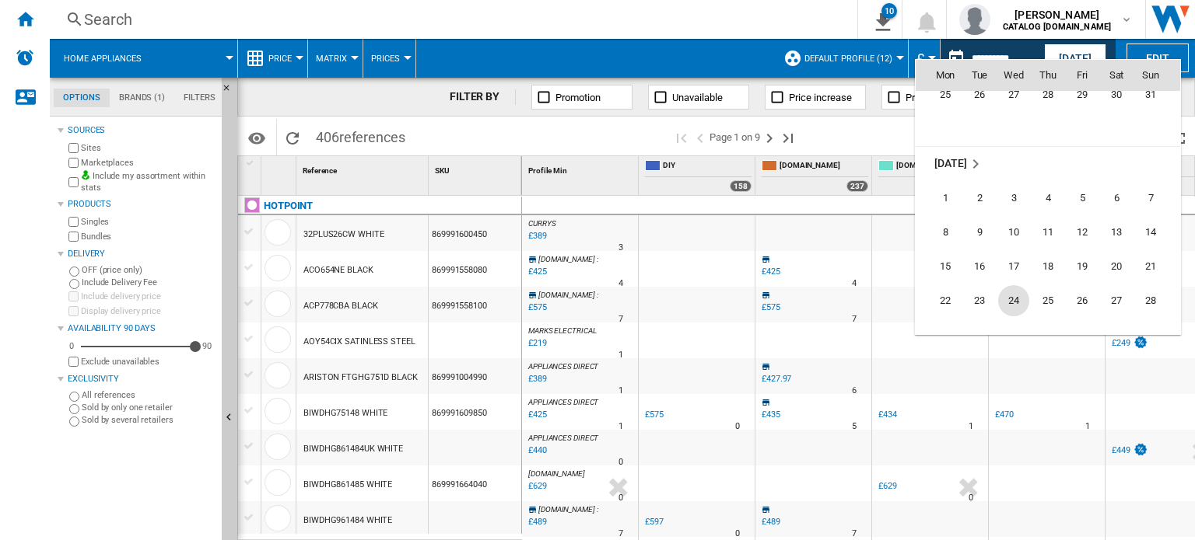
scroll to position [3269, 0]
click at [1042, 214] on span "11" at bounding box center [1047, 205] width 31 height 31
type input "**********"
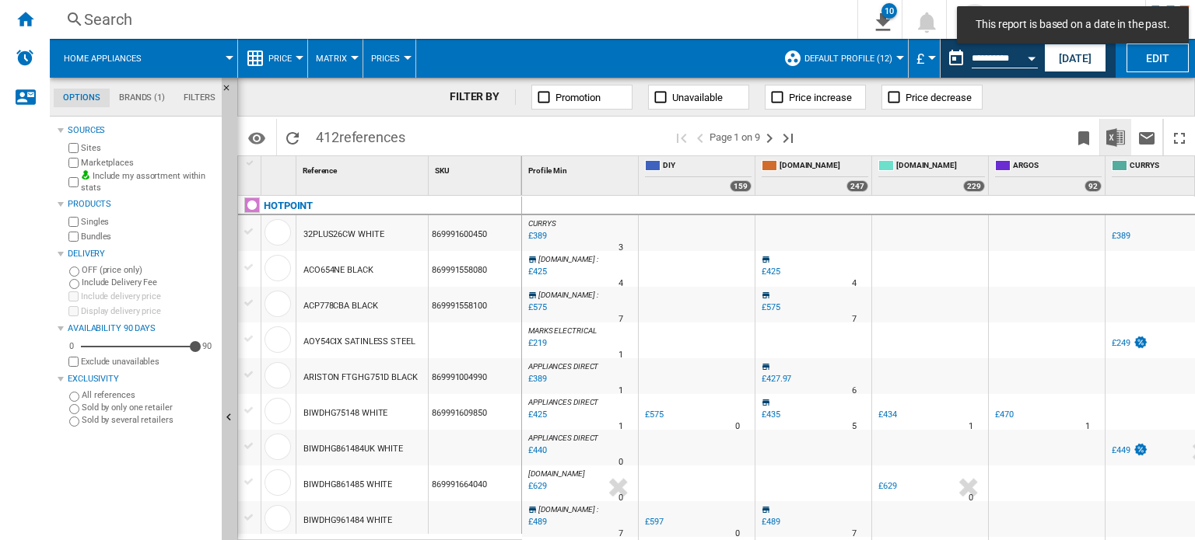
click at [1125, 135] on button "Download in Excel" at bounding box center [1115, 137] width 31 height 37
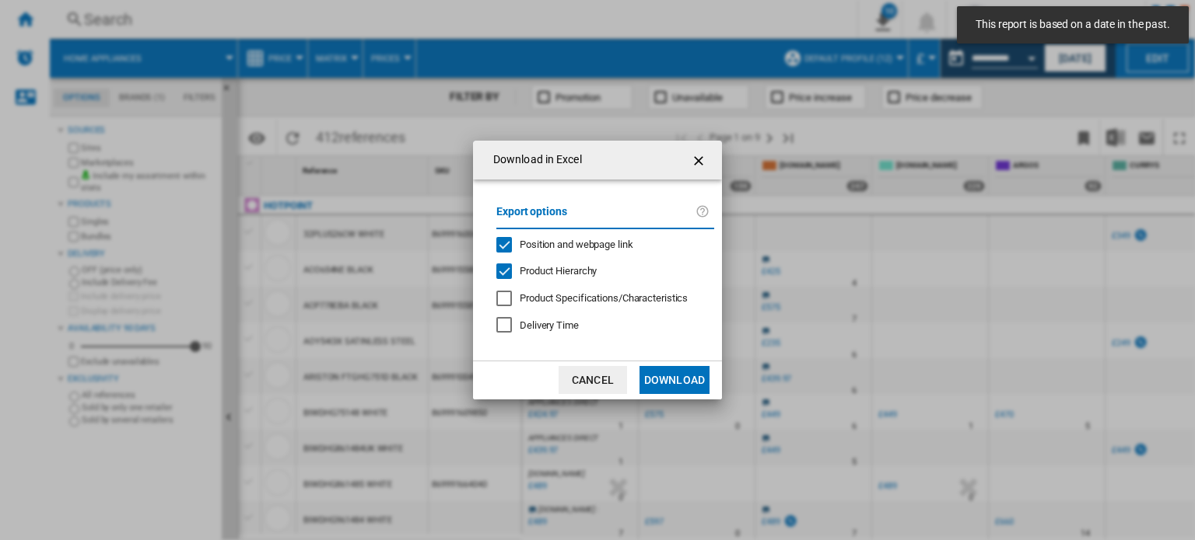
click at [663, 379] on button "Download" at bounding box center [674, 380] width 70 height 28
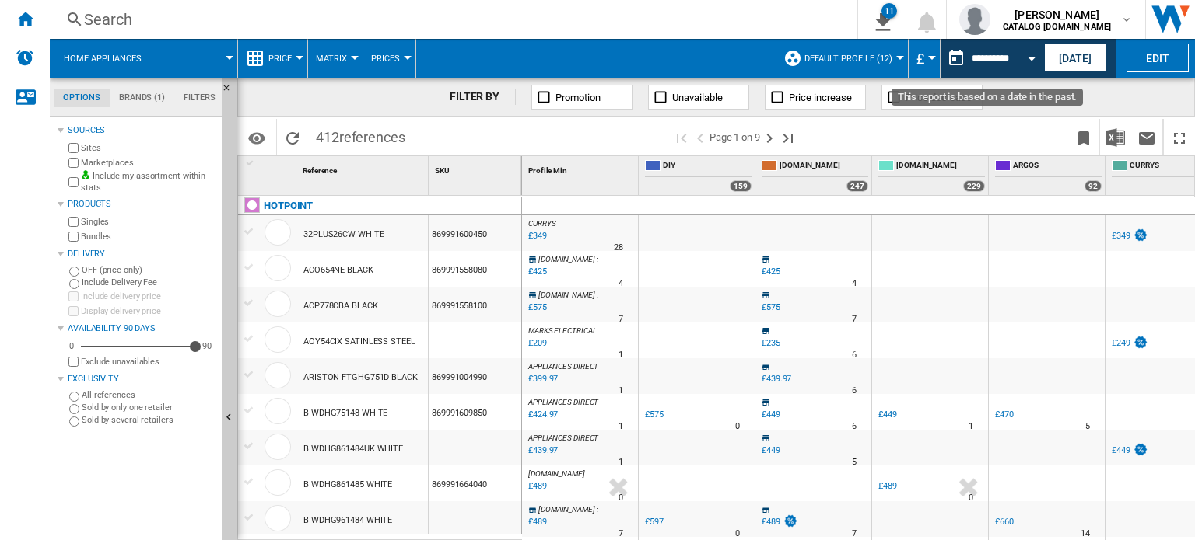
click at [1023, 57] on button "Open calendar" at bounding box center [1031, 56] width 28 height 28
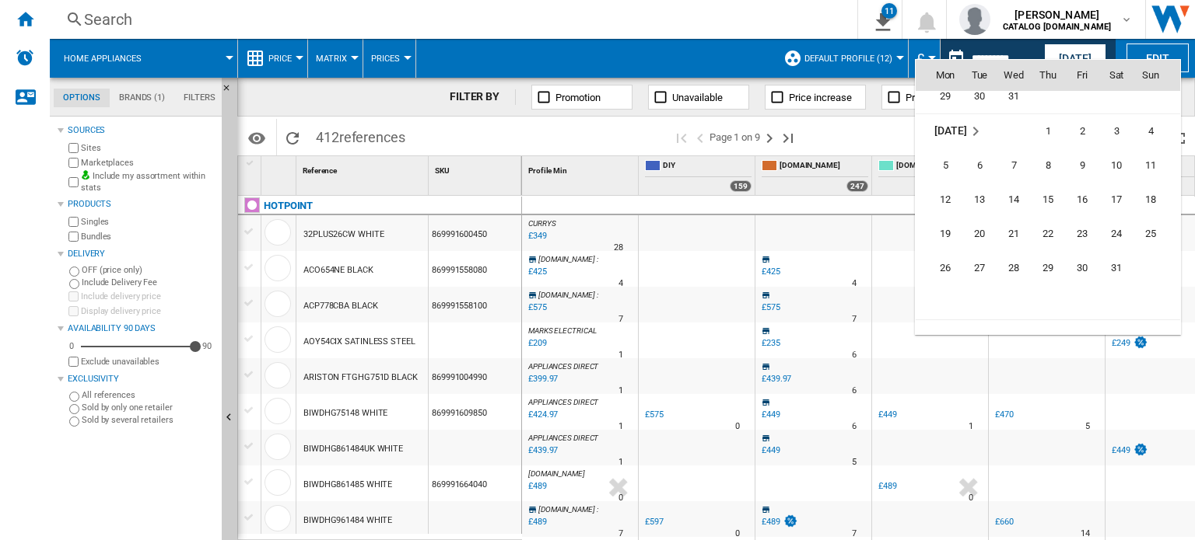
scroll to position [4931, 0]
click at [939, 127] on span "[DATE]" at bounding box center [950, 123] width 32 height 12
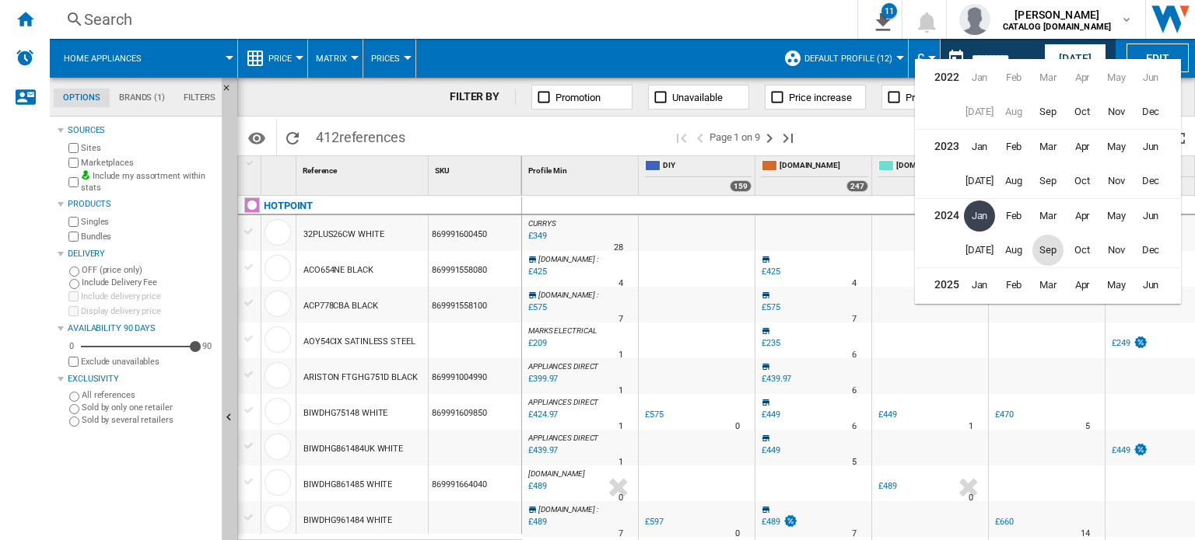
scroll to position [34, 0]
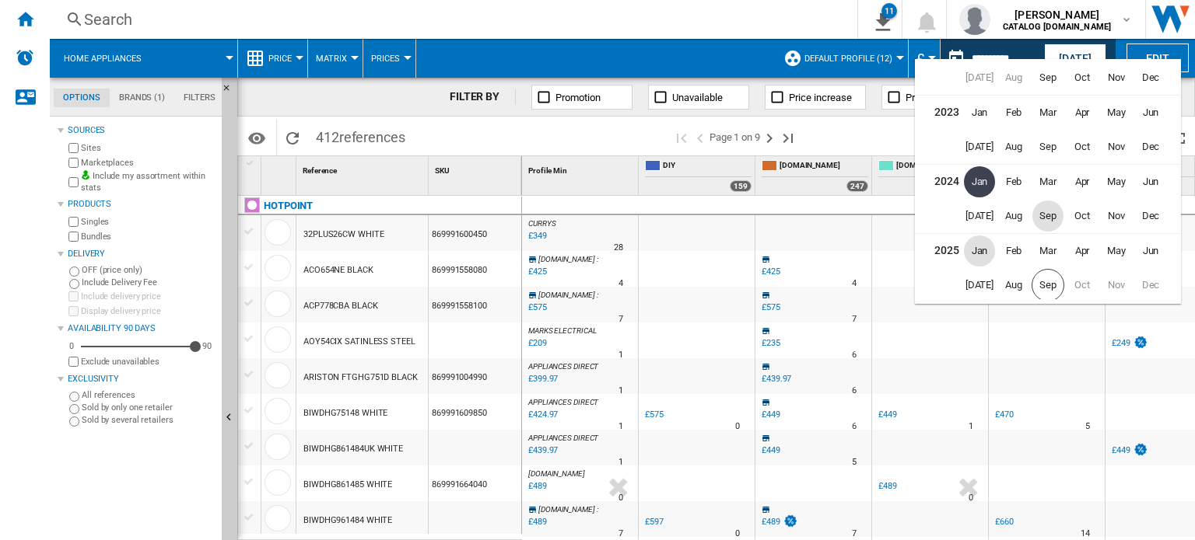
click at [984, 251] on span "Jan" at bounding box center [979, 251] width 31 height 31
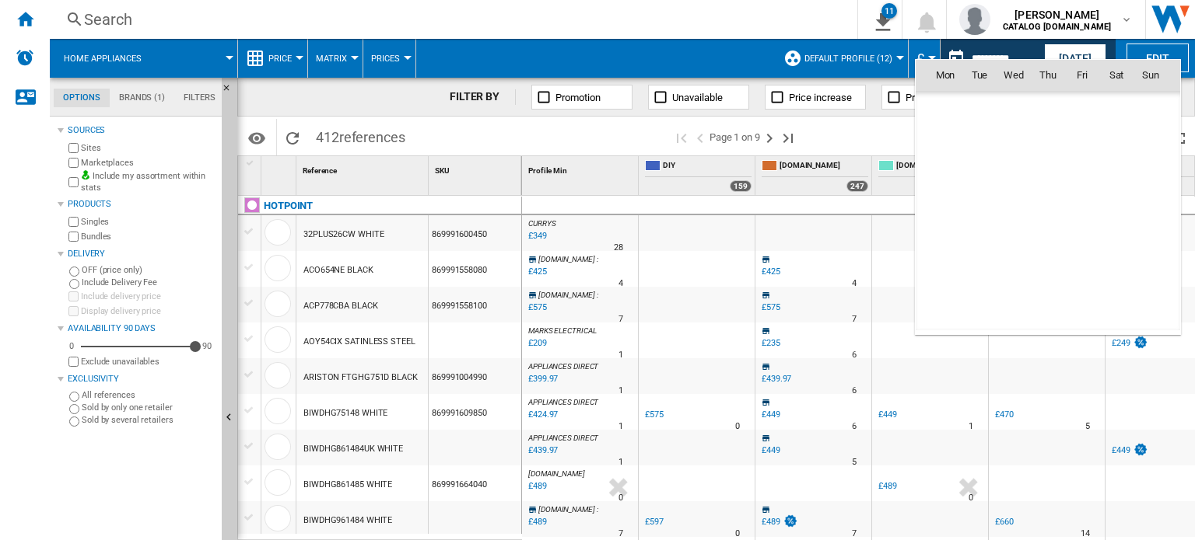
scroll to position [5770, 0]
click at [1042, 205] on span "16" at bounding box center [1047, 211] width 31 height 31
type input "**********"
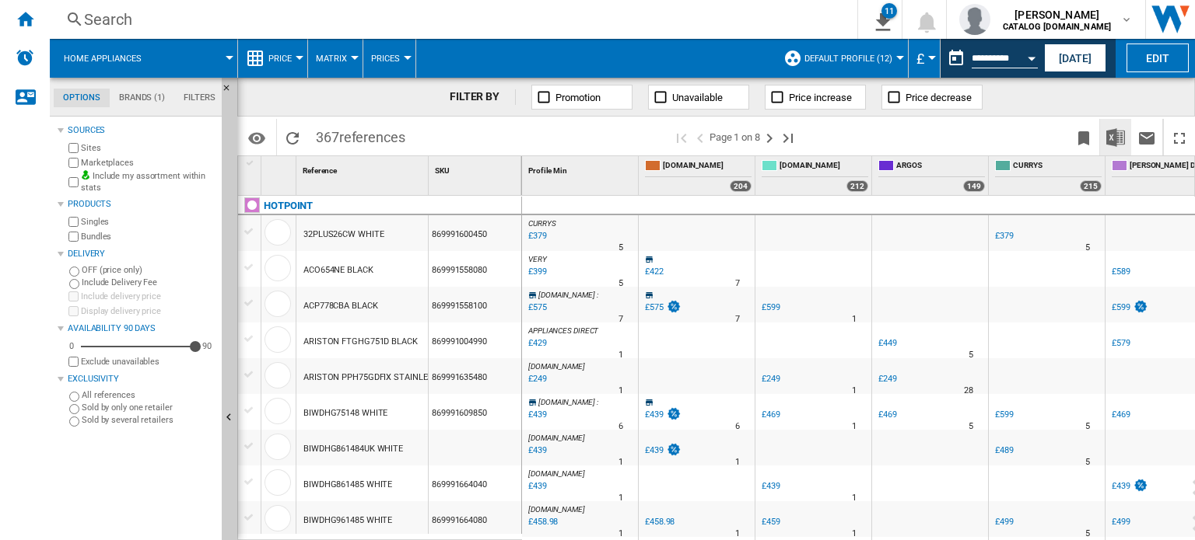
click at [1101, 142] on button "Download in Excel" at bounding box center [1115, 137] width 31 height 37
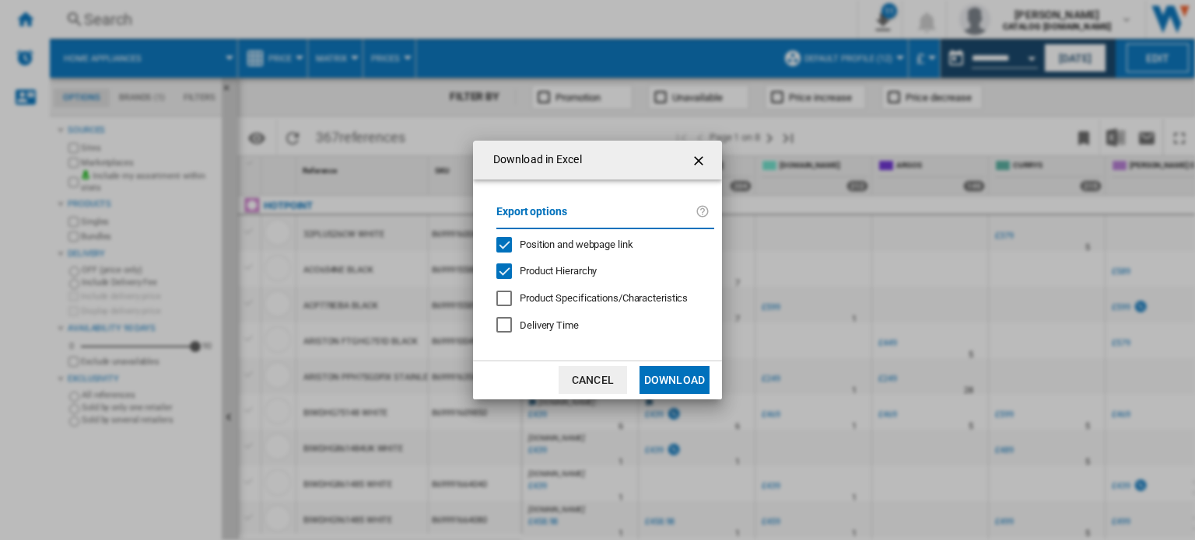
click at [675, 388] on button "Download" at bounding box center [674, 380] width 70 height 28
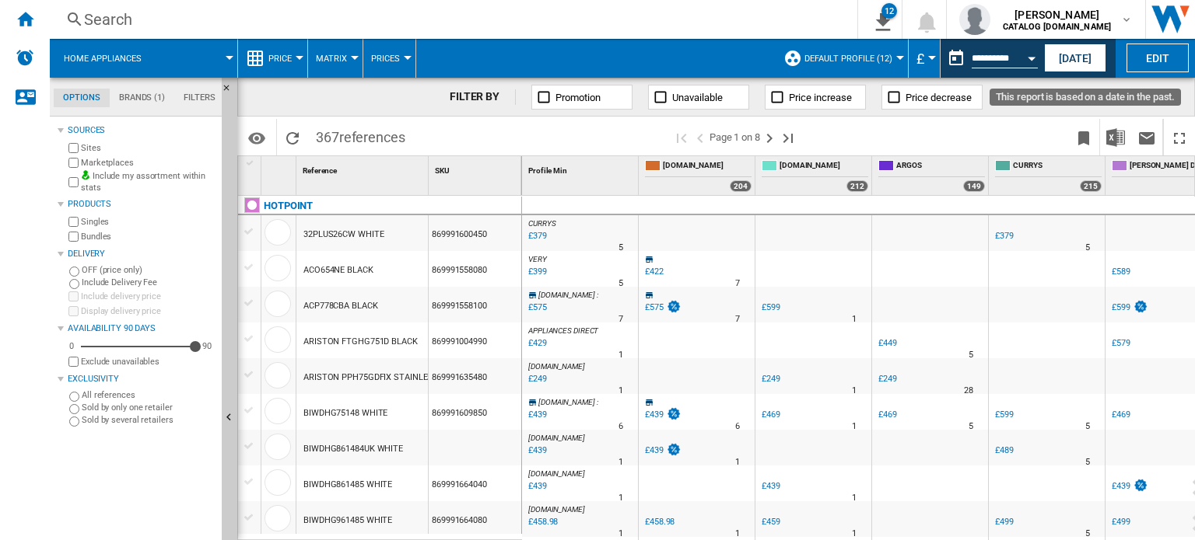
click at [1036, 58] on button "Open calendar" at bounding box center [1031, 56] width 28 height 28
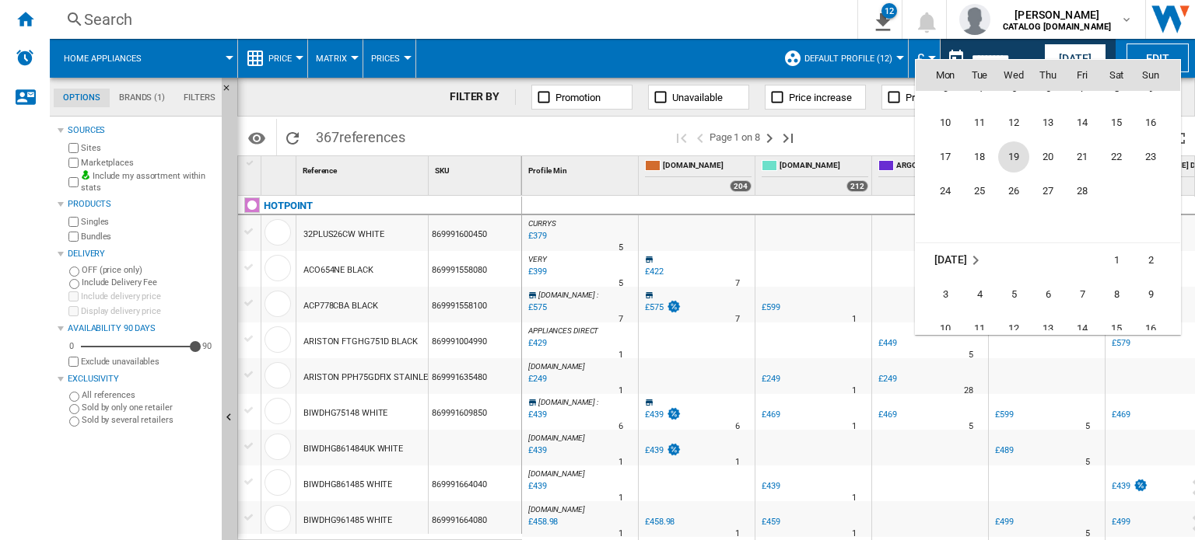
scroll to position [6004, 0]
click at [1018, 177] on span "19" at bounding box center [1013, 184] width 31 height 31
type input "**********"
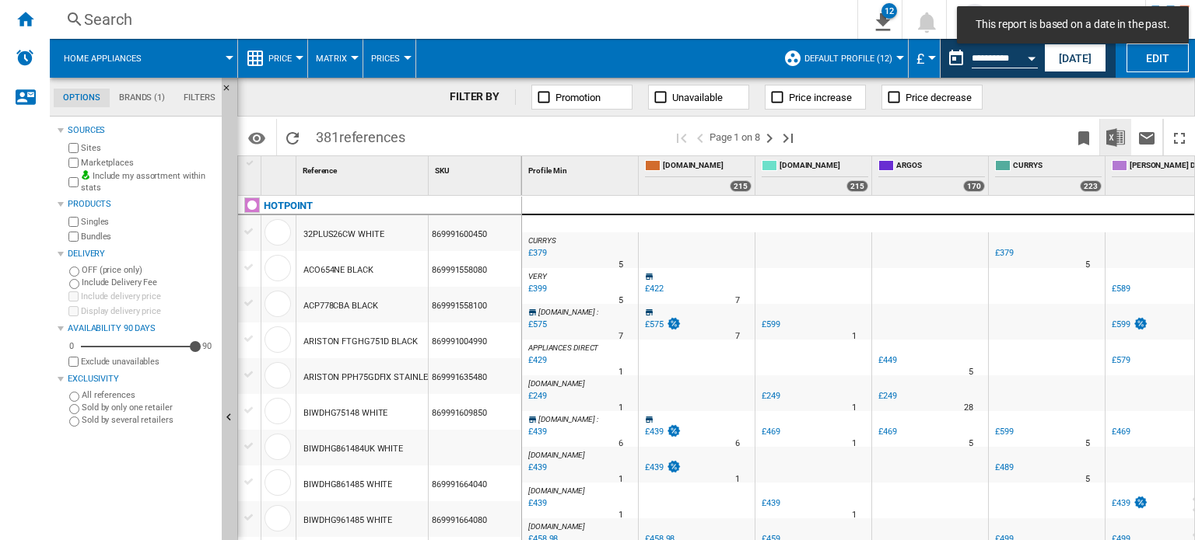
click at [1111, 143] on img "Download in Excel" at bounding box center [1115, 137] width 19 height 19
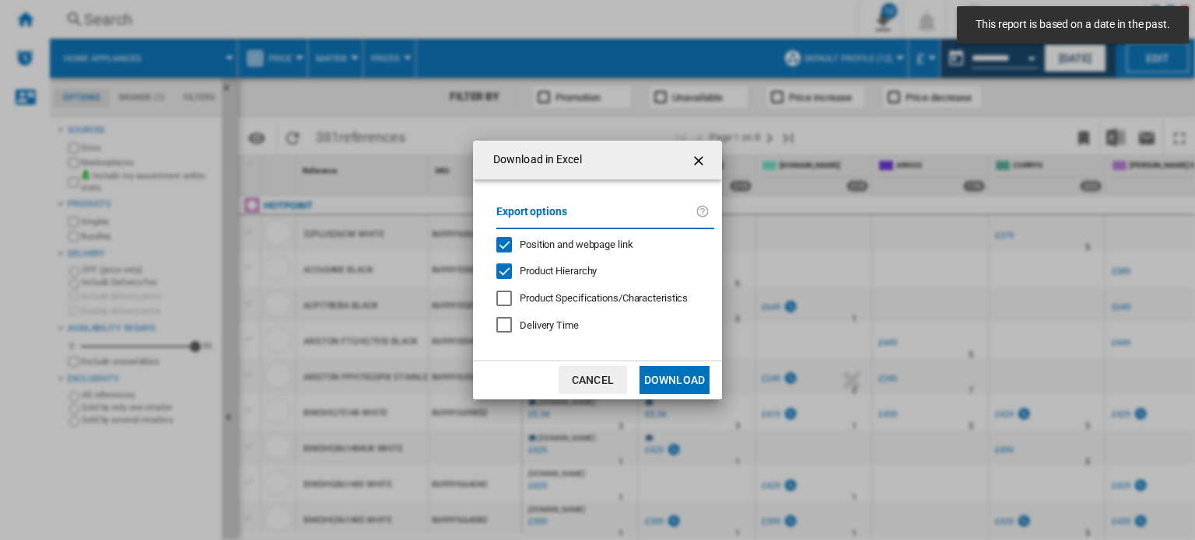
click at [673, 385] on button "Download" at bounding box center [674, 380] width 70 height 28
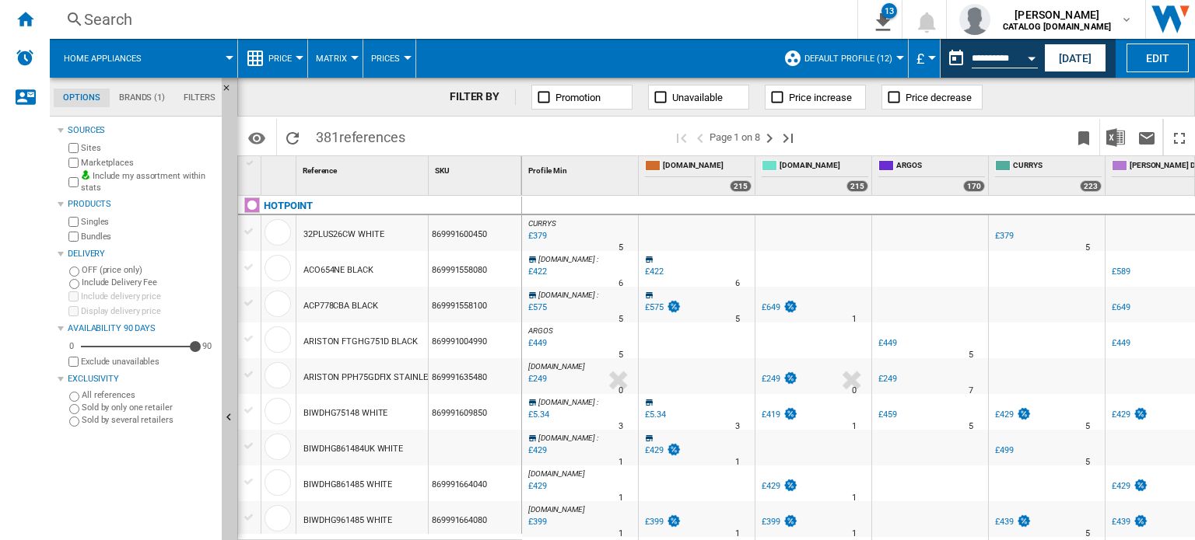
click at [1031, 54] on button "Open calendar" at bounding box center [1031, 56] width 28 height 28
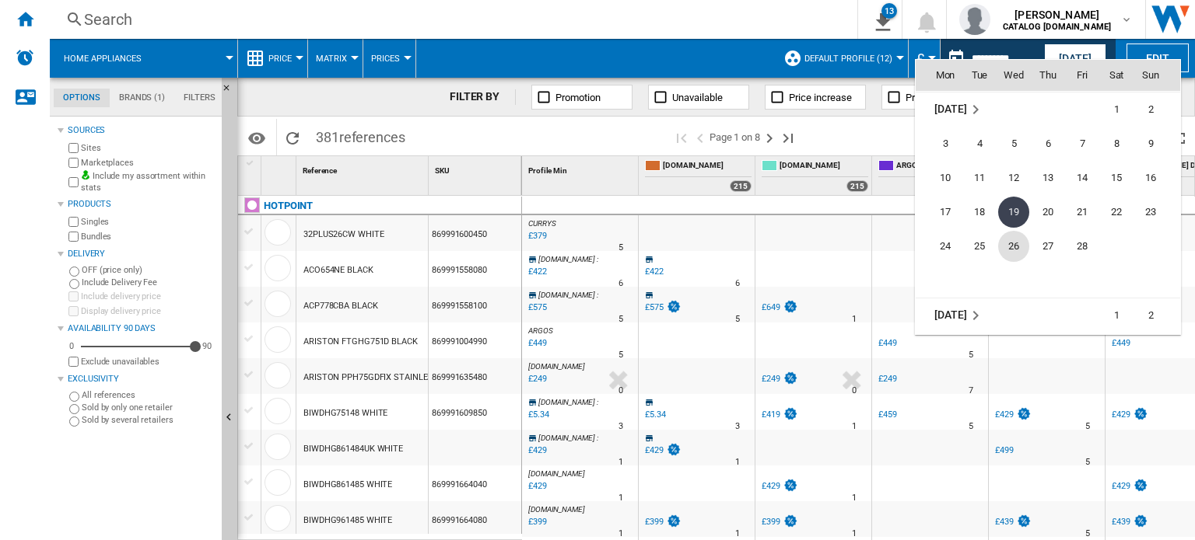
scroll to position [6131, 0]
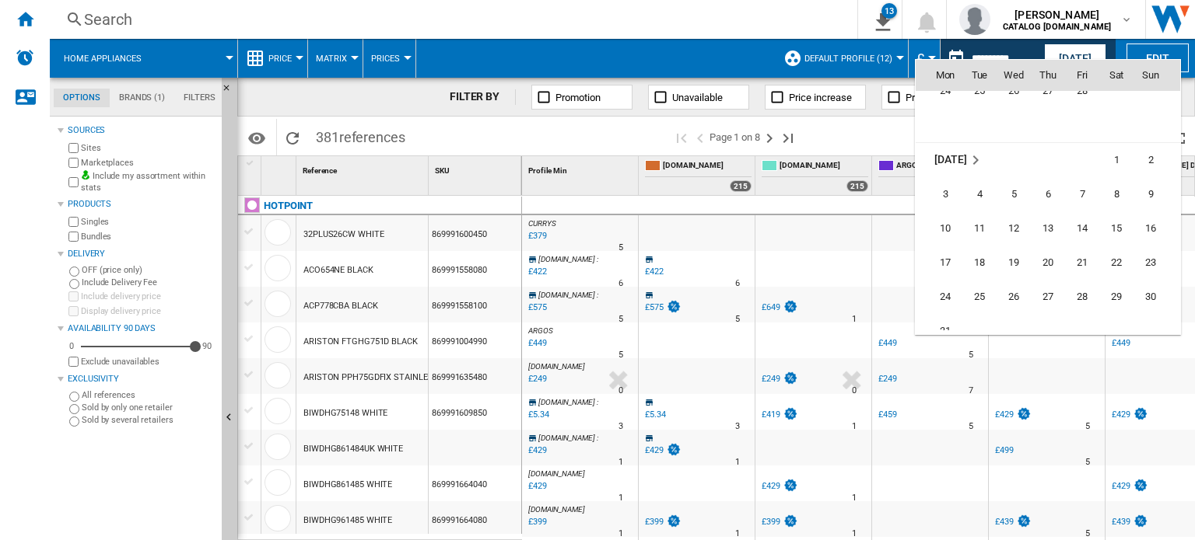
click at [1006, 254] on span "19" at bounding box center [1013, 262] width 31 height 31
type input "**********"
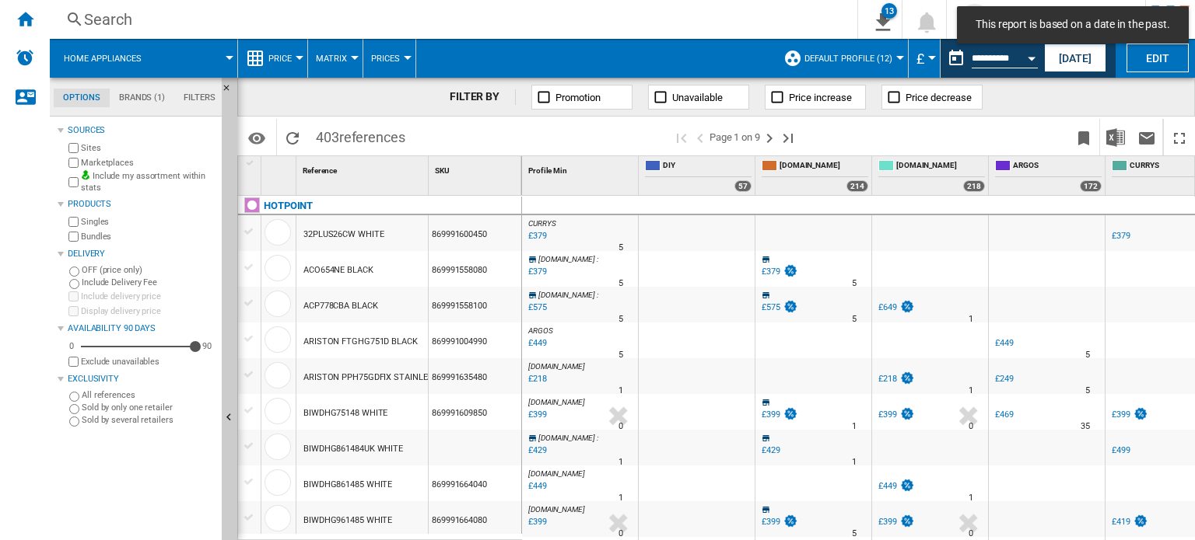
click at [1034, 60] on button "Open calendar" at bounding box center [1031, 56] width 28 height 28
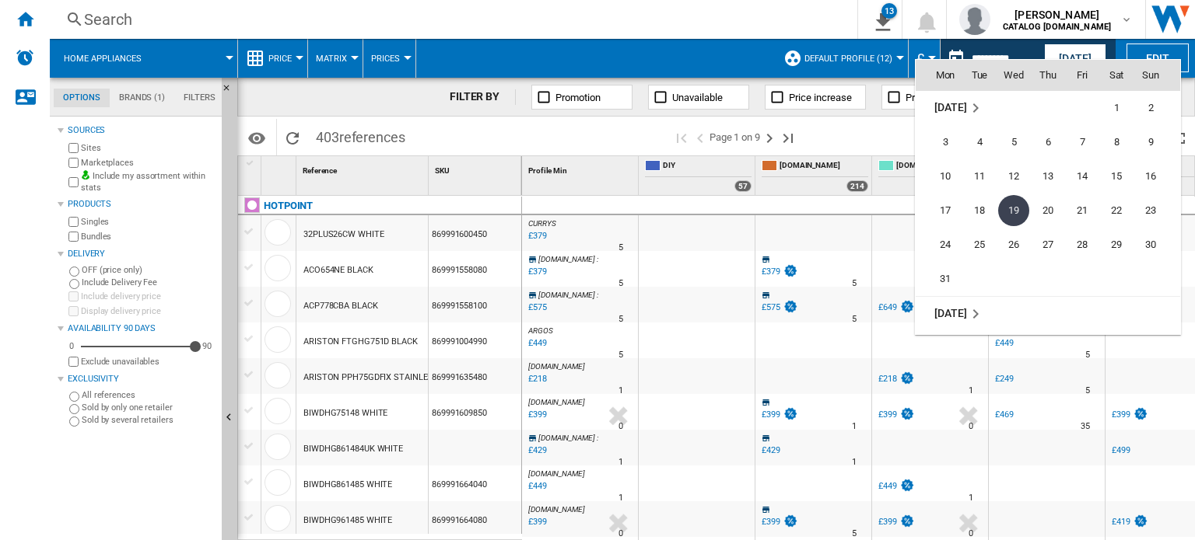
scroll to position [6183, 0]
click at [1002, 208] on span "19" at bounding box center [1013, 211] width 31 height 31
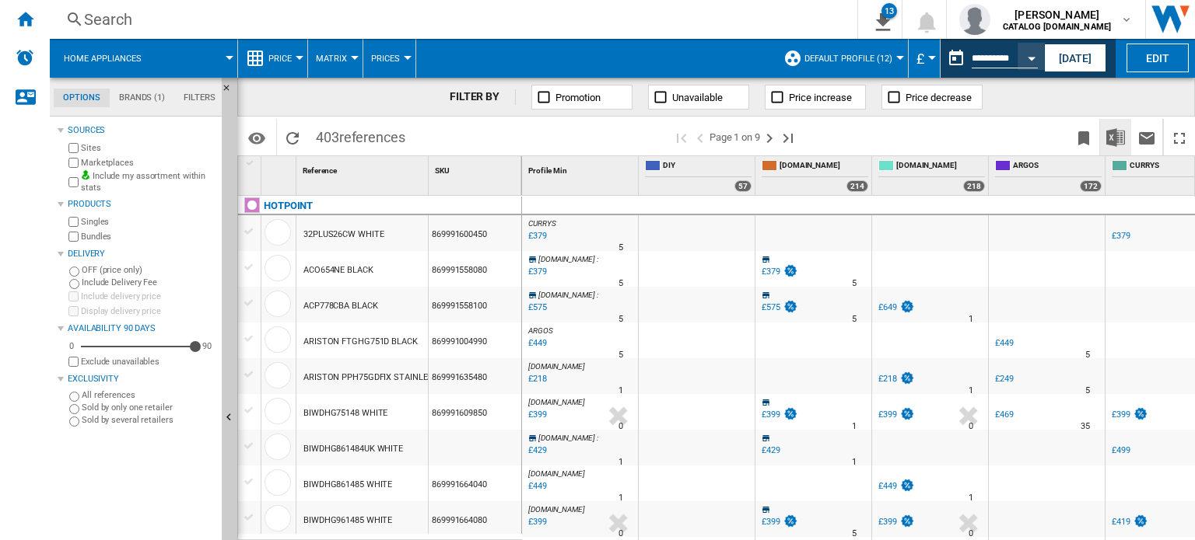
click at [1114, 136] on img "Download in Excel" at bounding box center [1115, 137] width 19 height 19
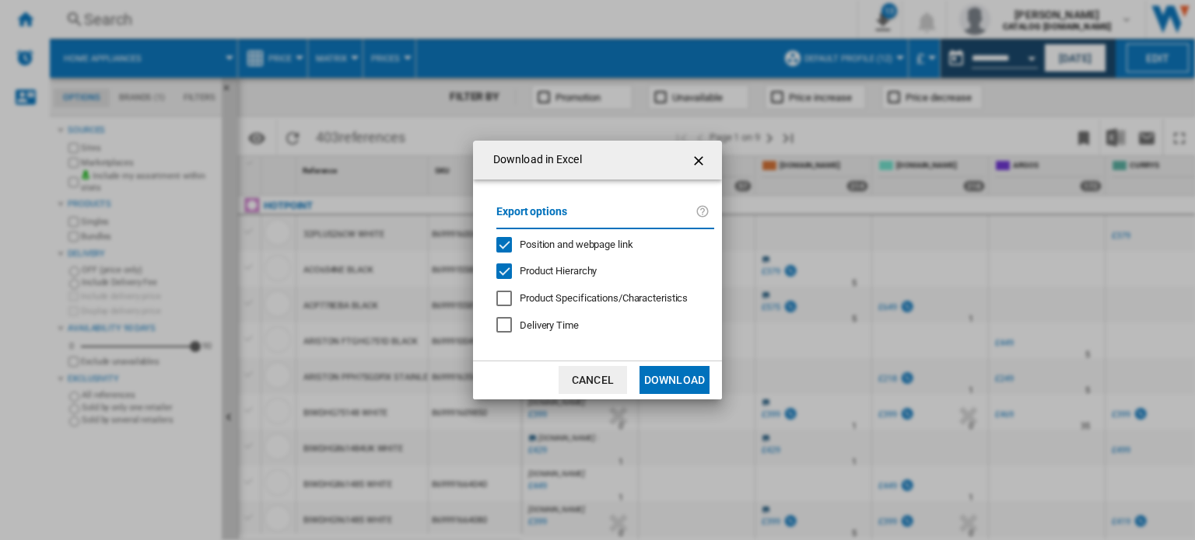
click at [656, 372] on button "Download" at bounding box center [674, 380] width 70 height 28
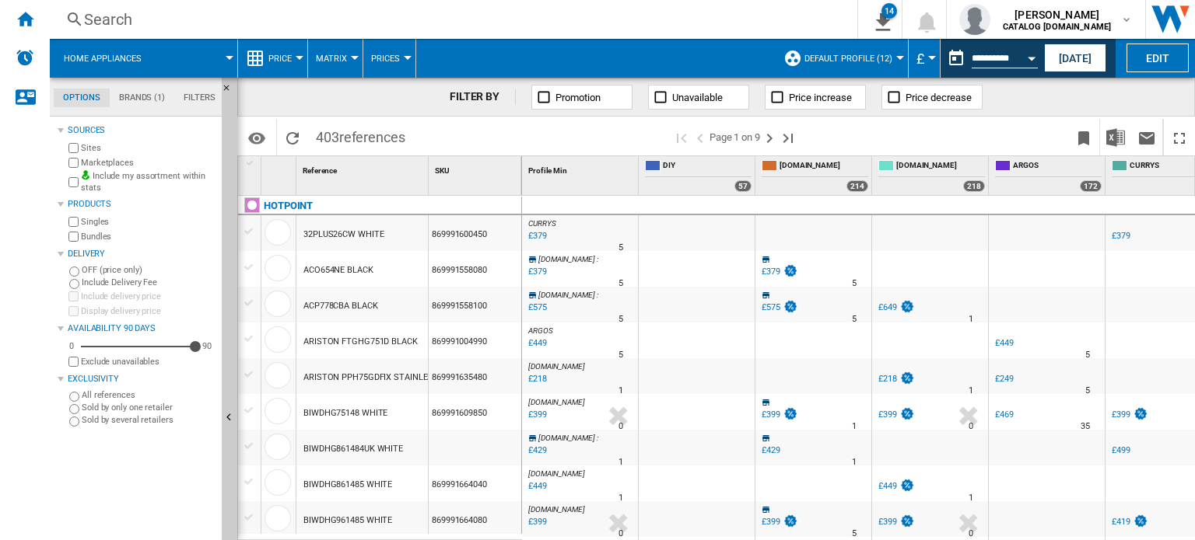
click at [1030, 58] on div "Open calendar" at bounding box center [1031, 59] width 8 height 4
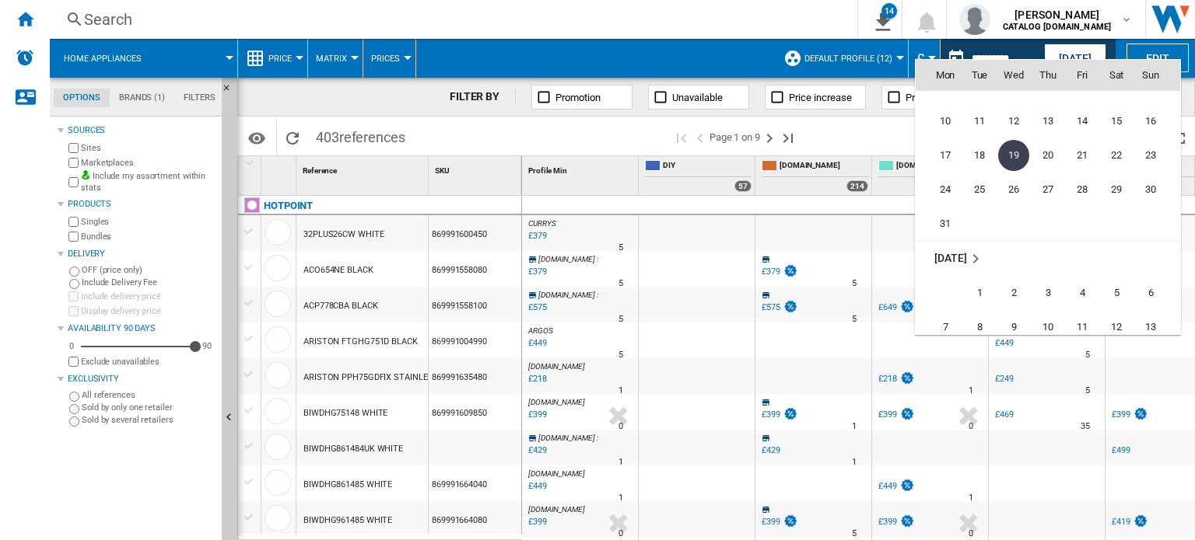
scroll to position [6338, 0]
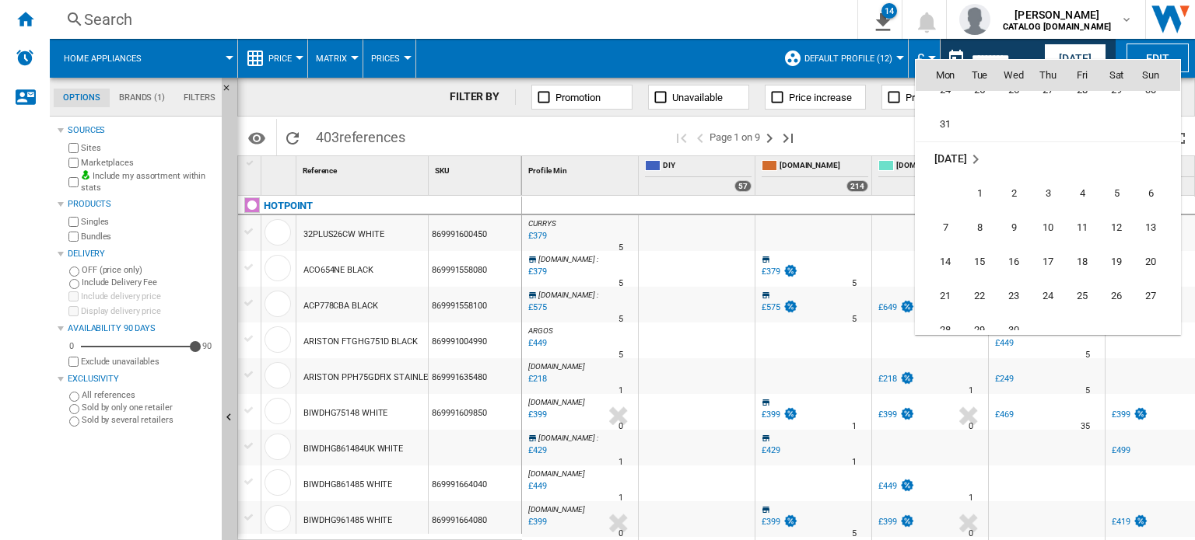
click at [1004, 268] on span "16" at bounding box center [1013, 262] width 31 height 31
type input "**********"
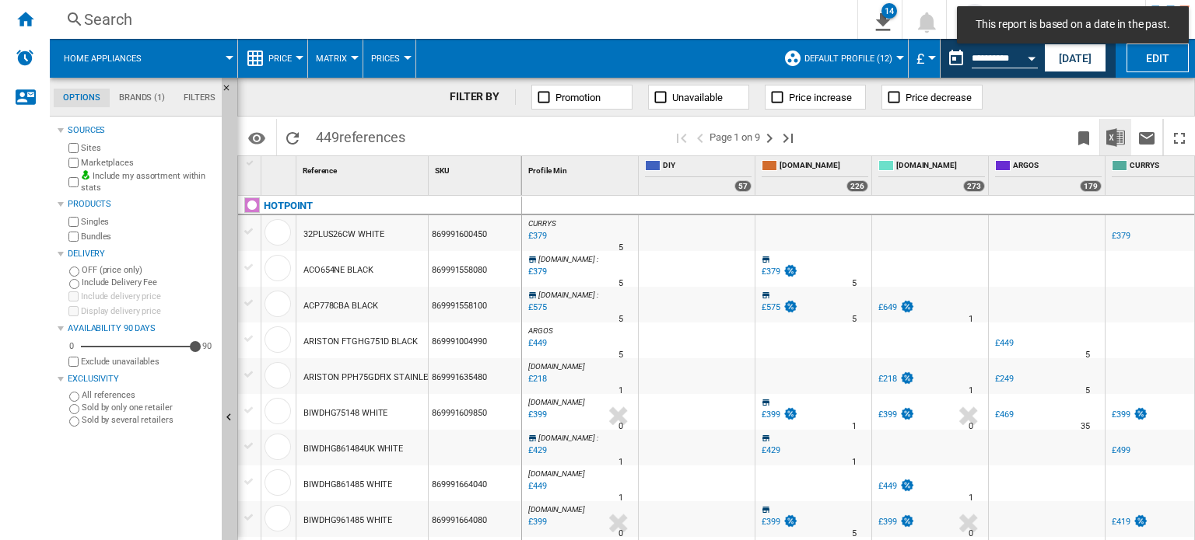
click at [1107, 138] on img "Download in Excel" at bounding box center [1115, 137] width 19 height 19
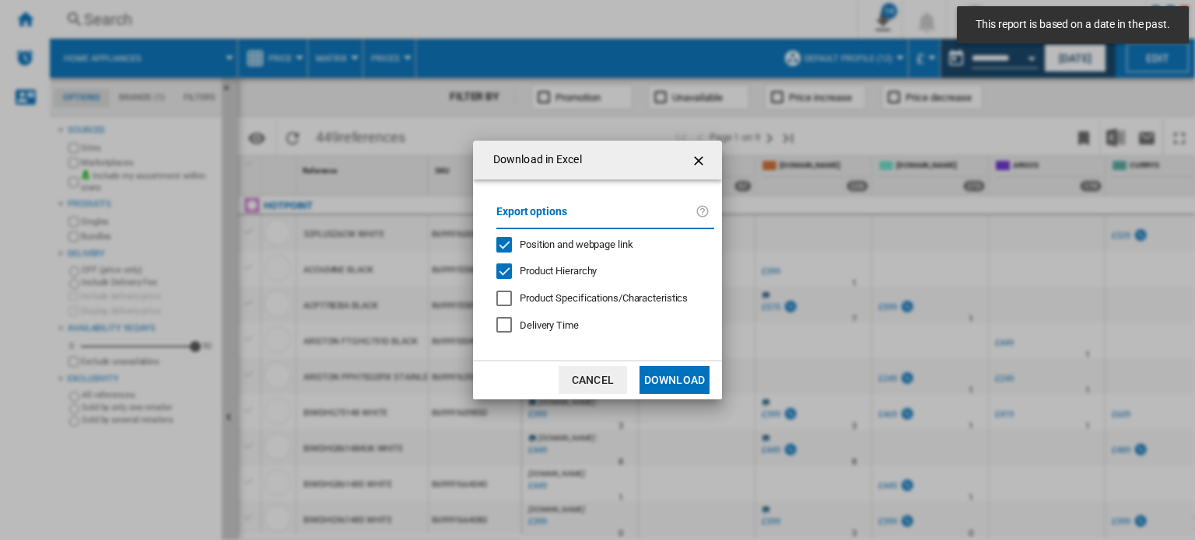
click at [660, 376] on button "Download" at bounding box center [674, 380] width 70 height 28
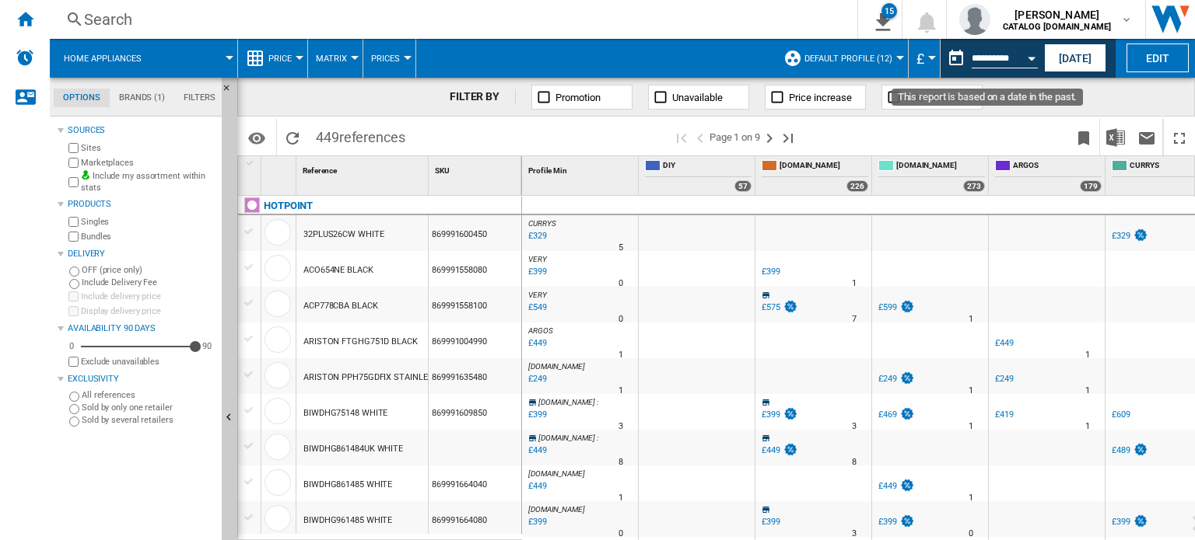
click at [1033, 59] on div "Open calendar" at bounding box center [1031, 59] width 8 height 4
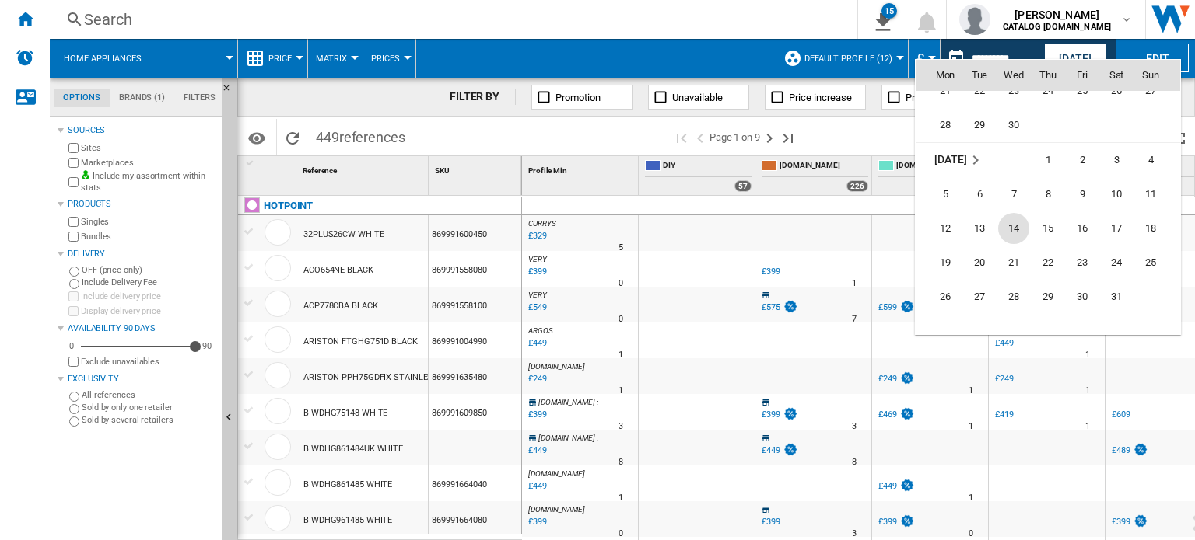
scroll to position [6544, 0]
click at [1020, 239] on span "14" at bounding box center [1013, 227] width 31 height 31
type input "**********"
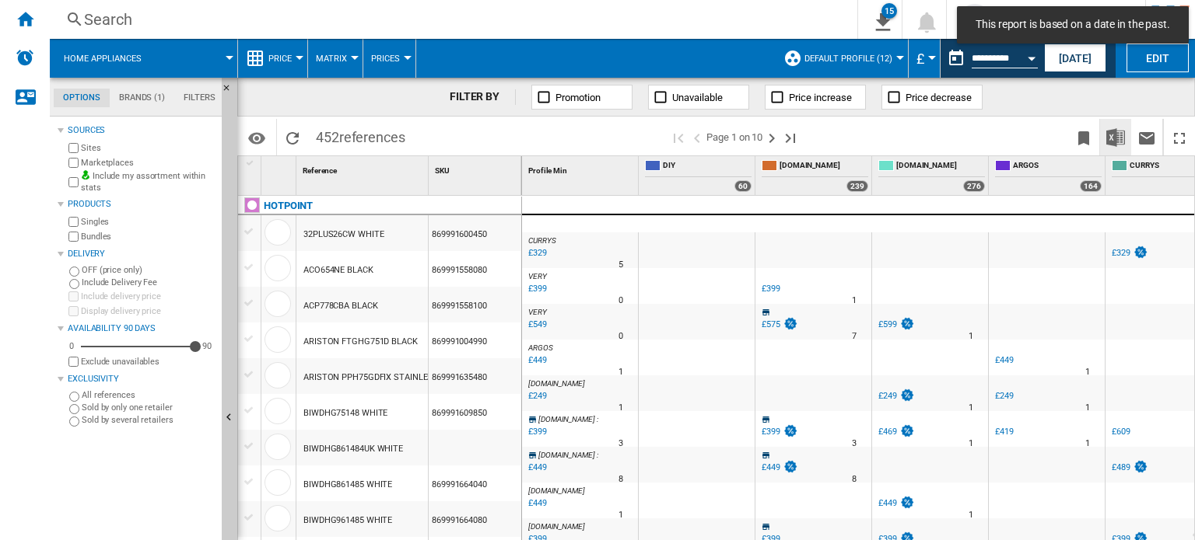
click at [1114, 151] on button "Download in Excel" at bounding box center [1115, 137] width 31 height 37
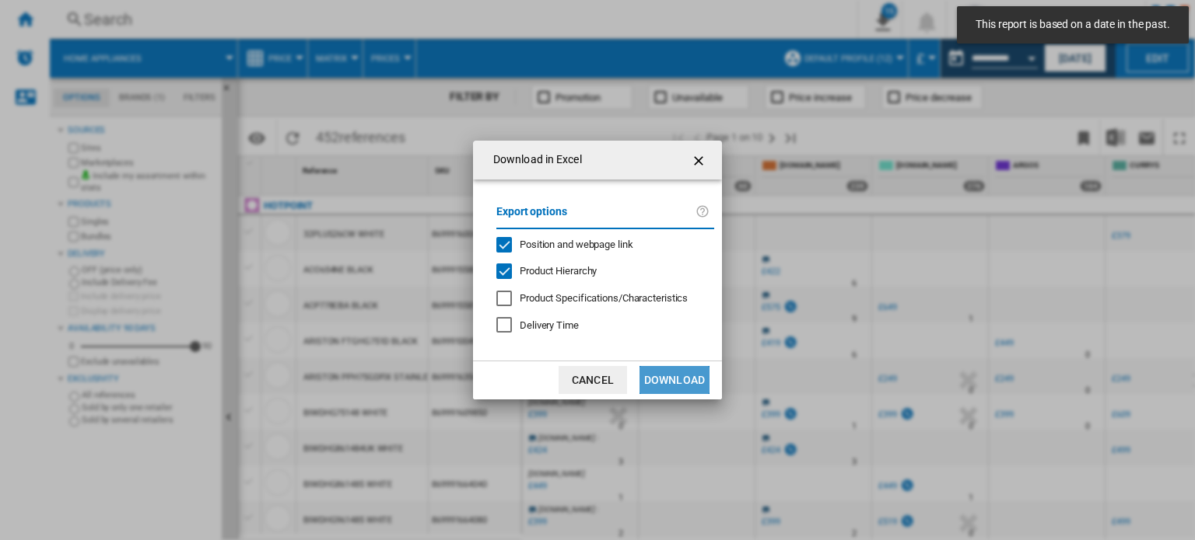
click at [666, 369] on button "Download" at bounding box center [674, 380] width 70 height 28
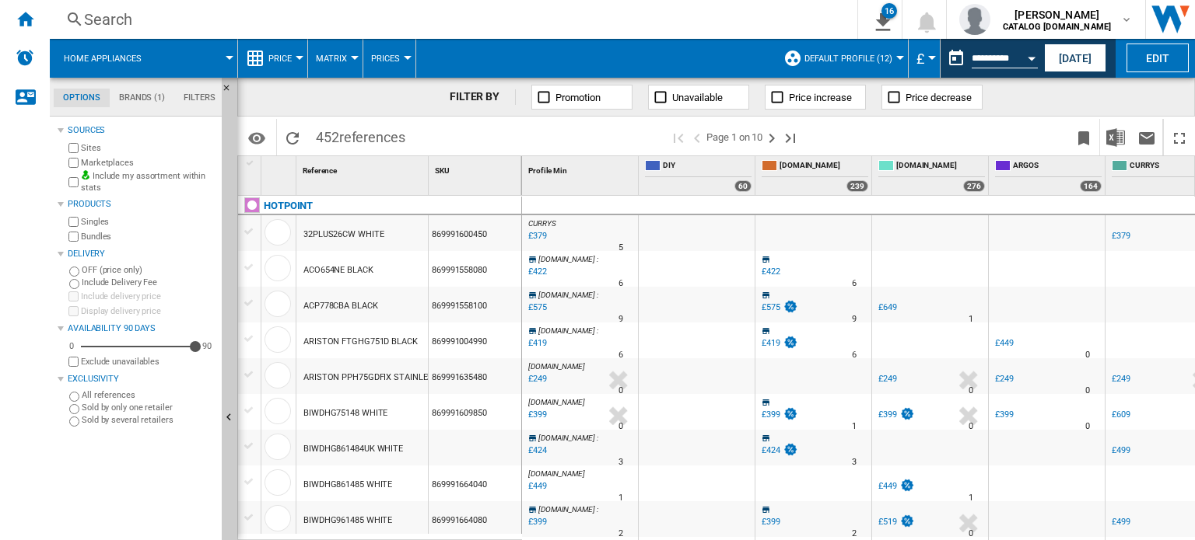
click at [1030, 57] on div "Open calendar" at bounding box center [1031, 59] width 8 height 4
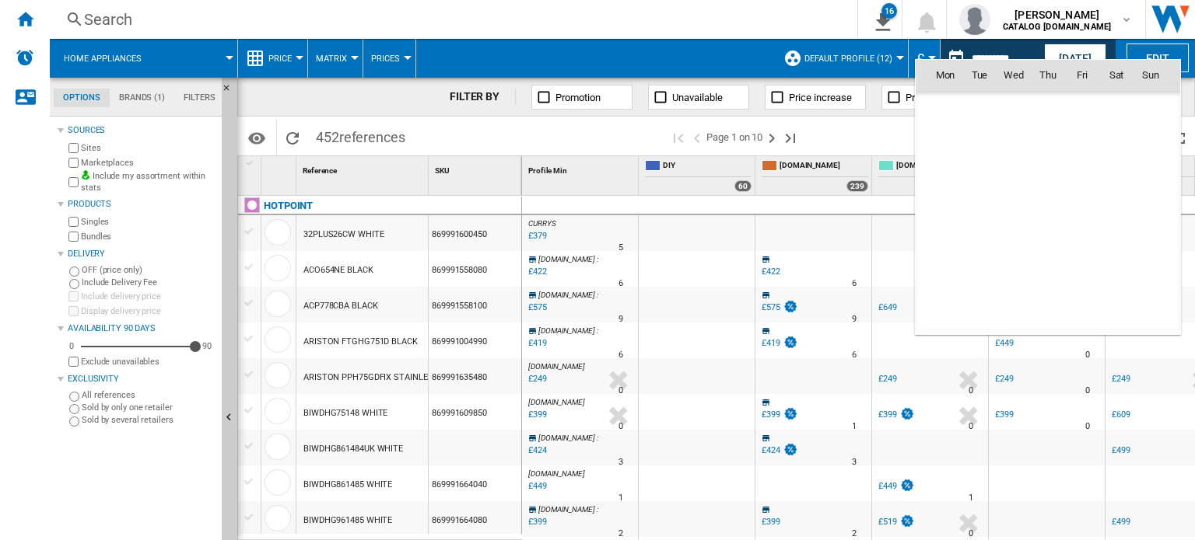
scroll to position [6595, 0]
click at [949, 111] on span "[DATE]" at bounding box center [950, 108] width 32 height 12
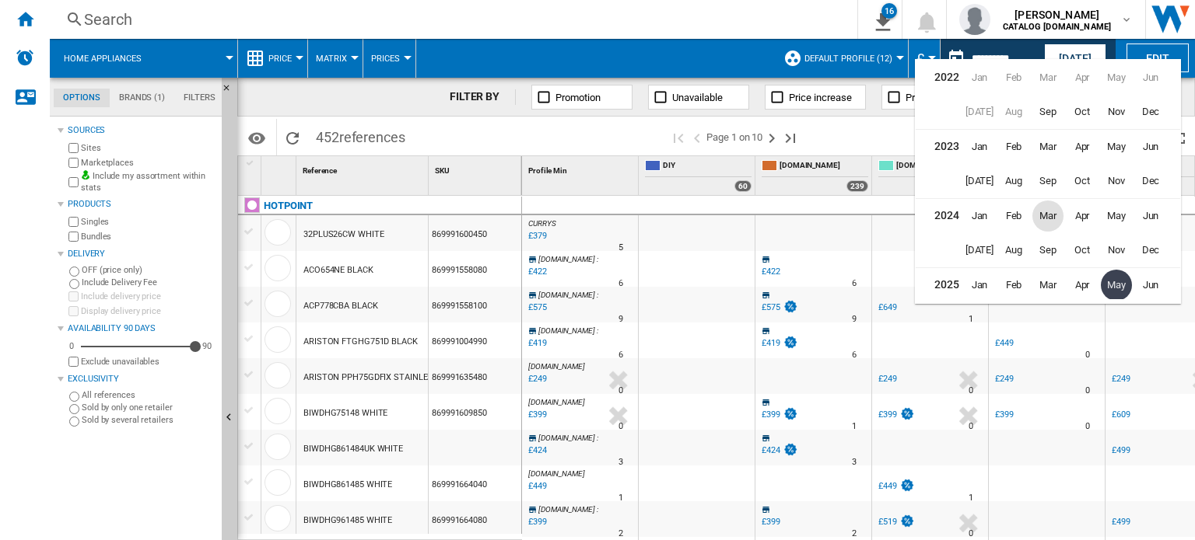
scroll to position [34, 0]
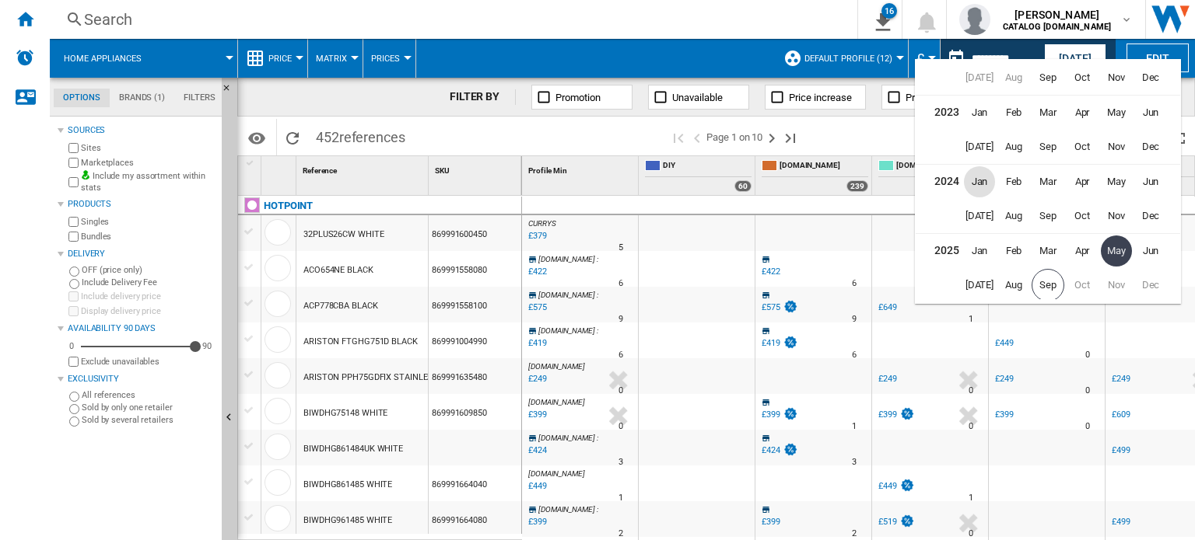
click at [980, 181] on span "Jan" at bounding box center [979, 181] width 31 height 31
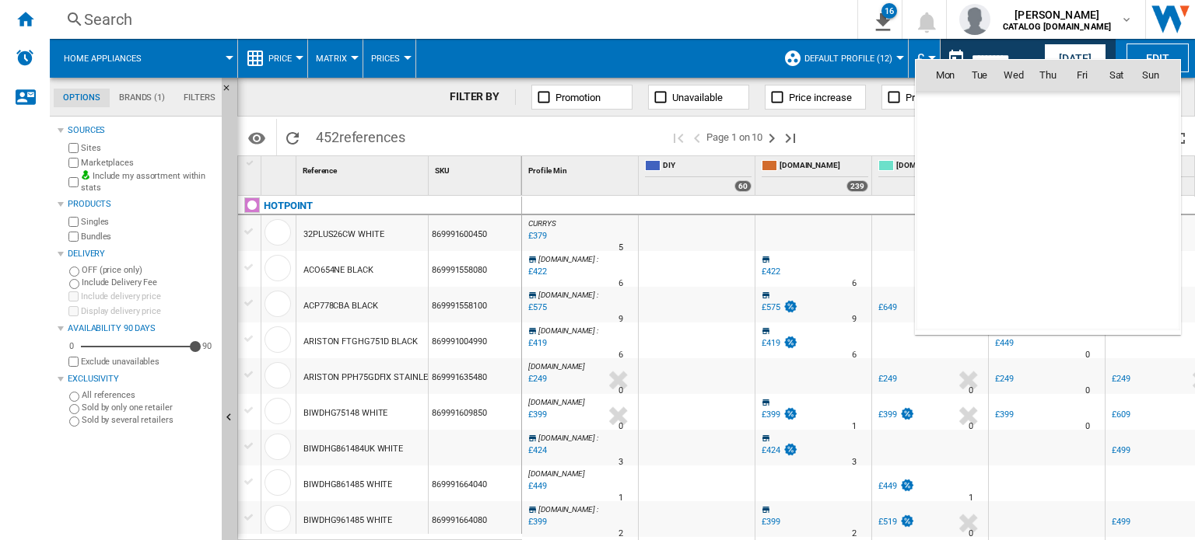
scroll to position [3297, 0]
click at [1016, 201] on span "17" at bounding box center [1013, 211] width 31 height 31
type input "**********"
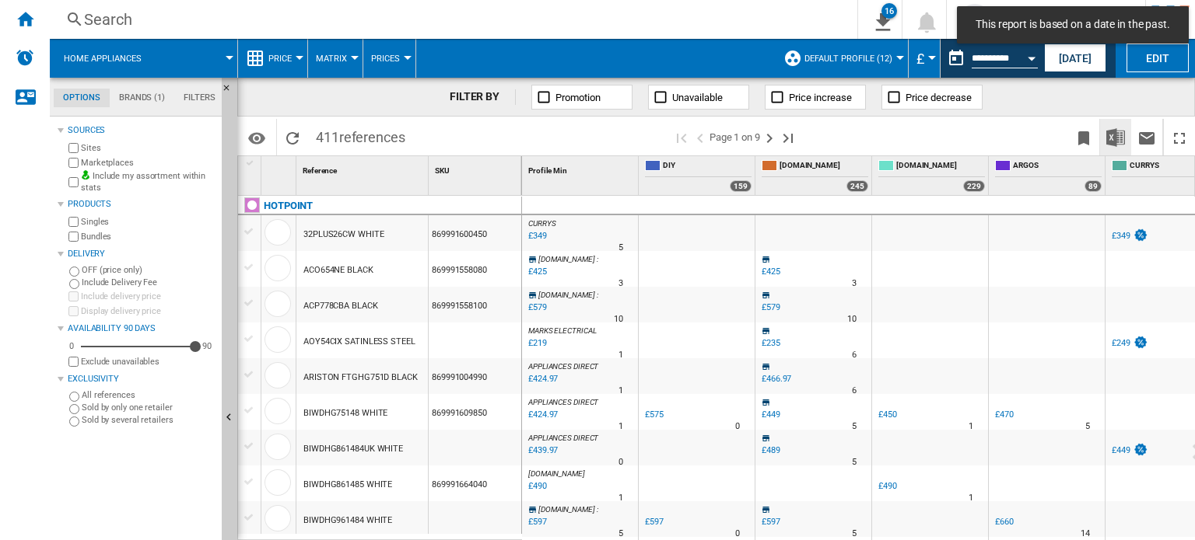
click at [1114, 143] on img "Download in Excel" at bounding box center [1115, 137] width 19 height 19
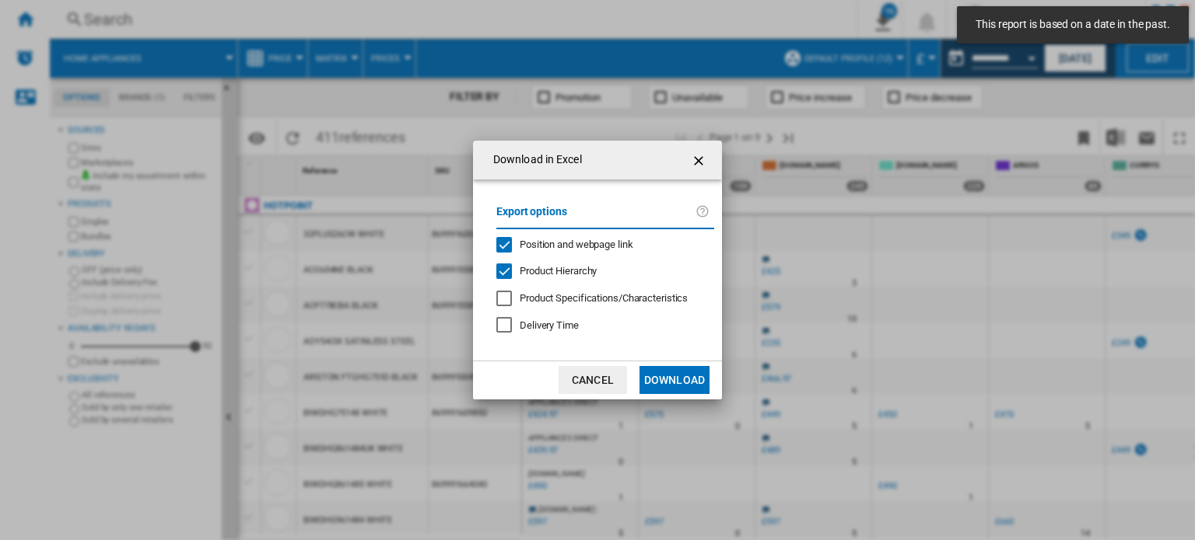
click at [680, 370] on button "Download" at bounding box center [674, 380] width 70 height 28
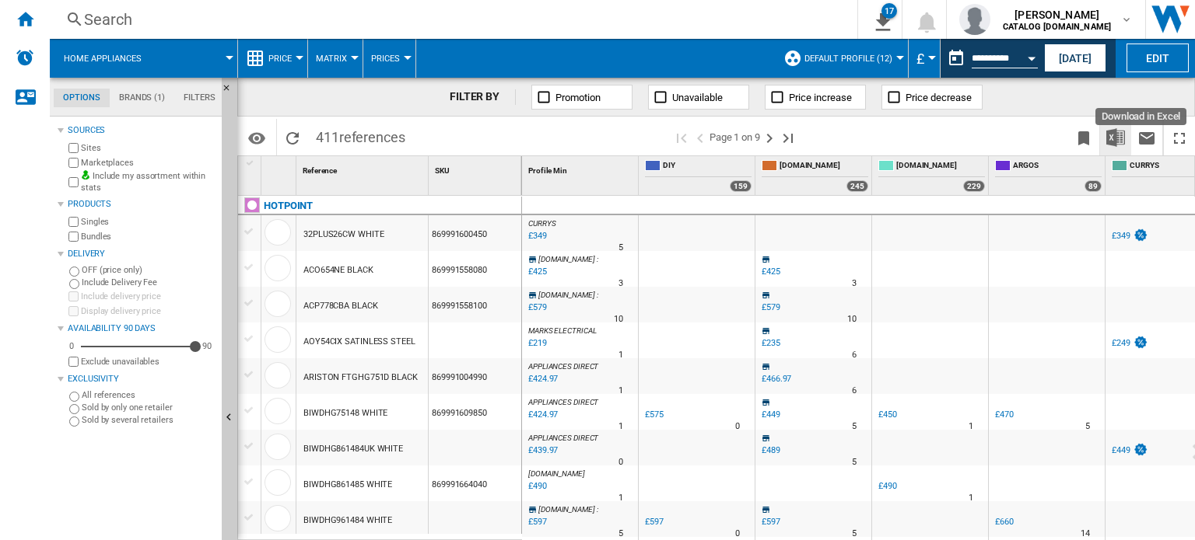
click at [1111, 138] on img "Download in Excel" at bounding box center [1115, 137] width 19 height 19
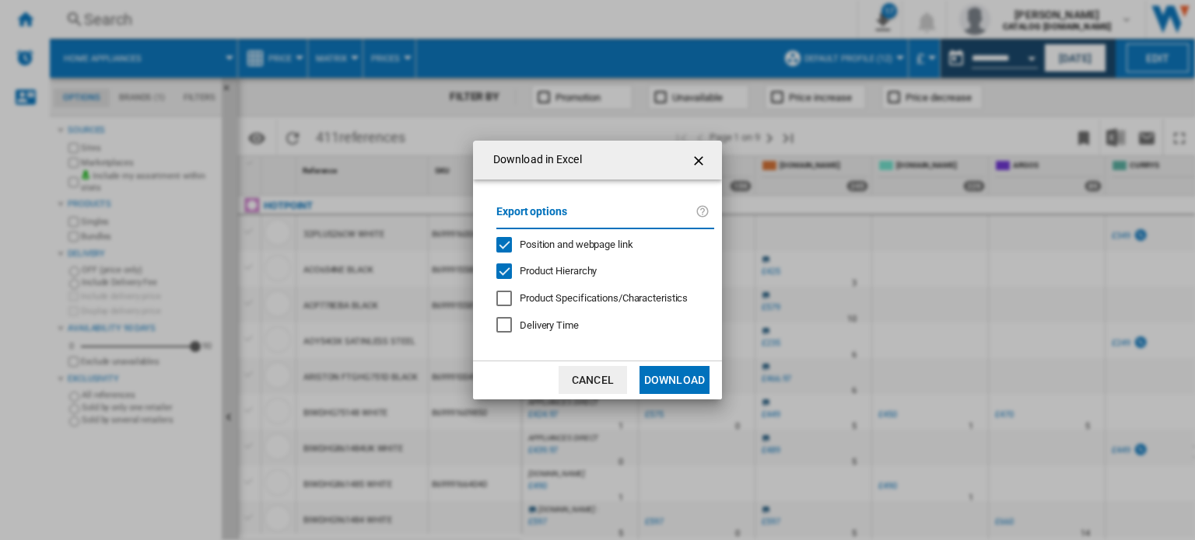
click at [666, 377] on button "Download" at bounding box center [674, 380] width 70 height 28
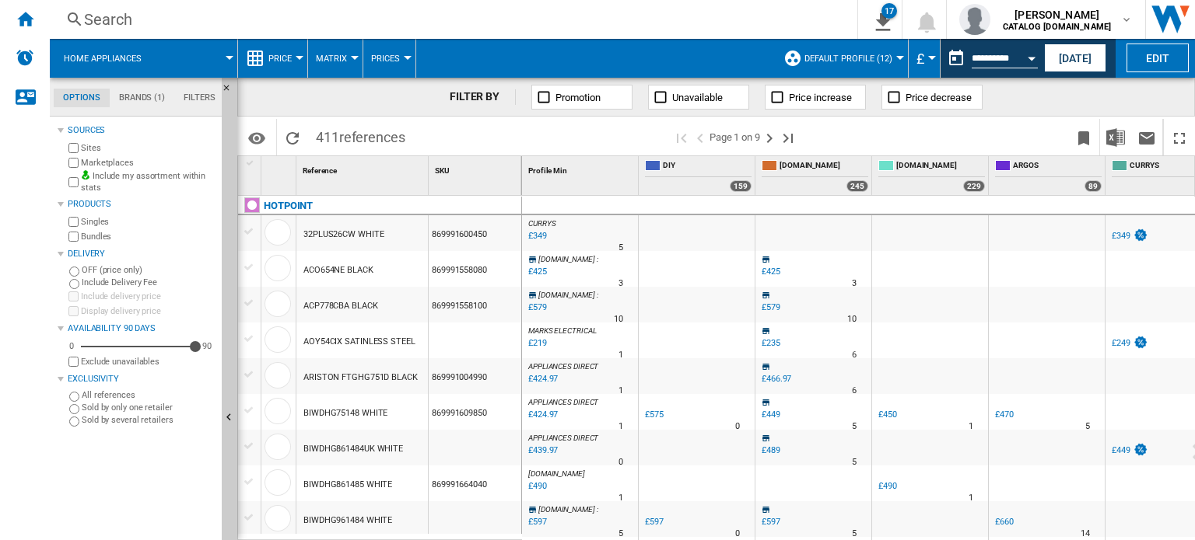
click at [1034, 61] on button "Open calendar" at bounding box center [1031, 56] width 28 height 28
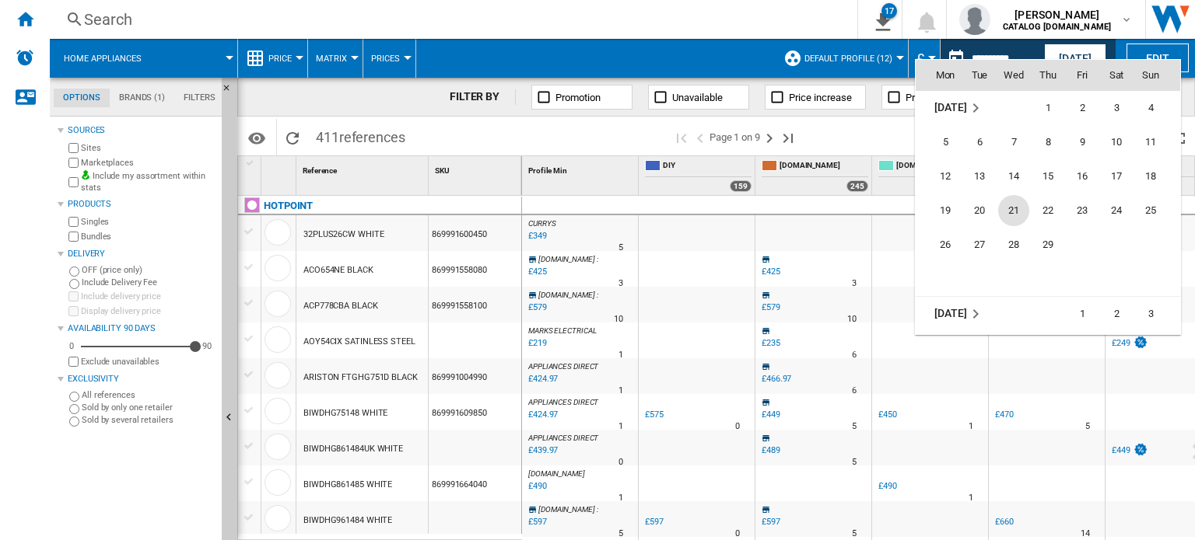
scroll to position [3531, 0]
click at [1016, 173] on span "21" at bounding box center [1013, 184] width 31 height 31
type input "**********"
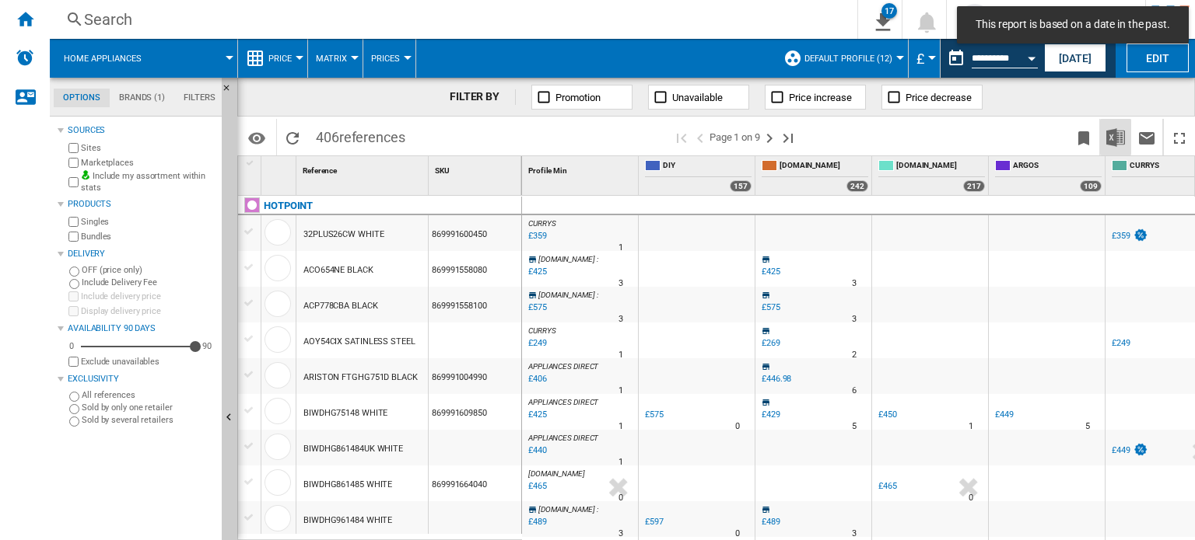
click at [1114, 124] on button "Download in Excel" at bounding box center [1115, 137] width 31 height 37
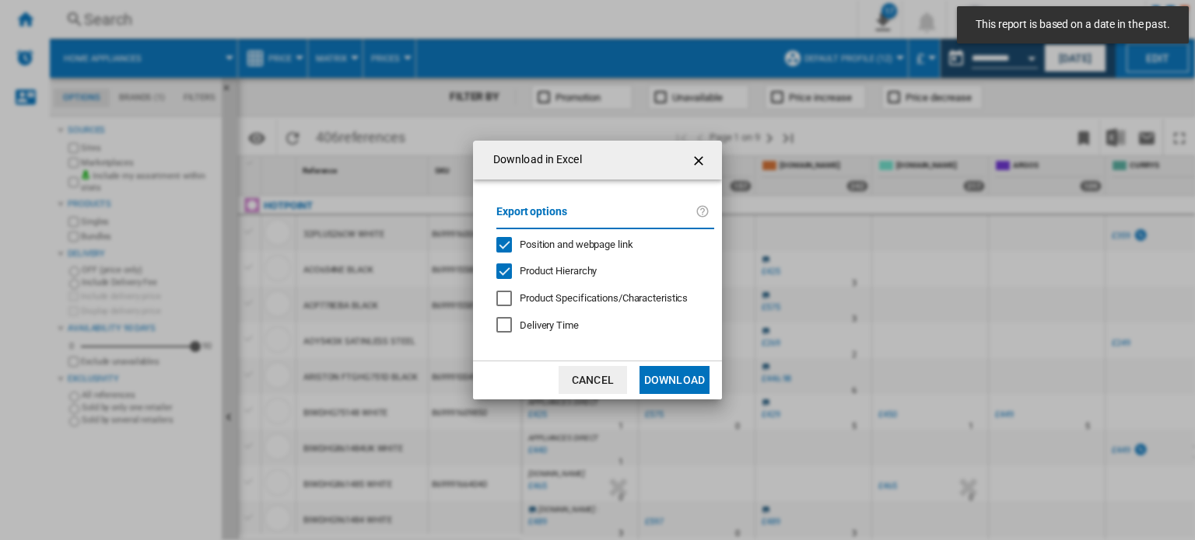
click at [659, 373] on button "Download" at bounding box center [674, 380] width 70 height 28
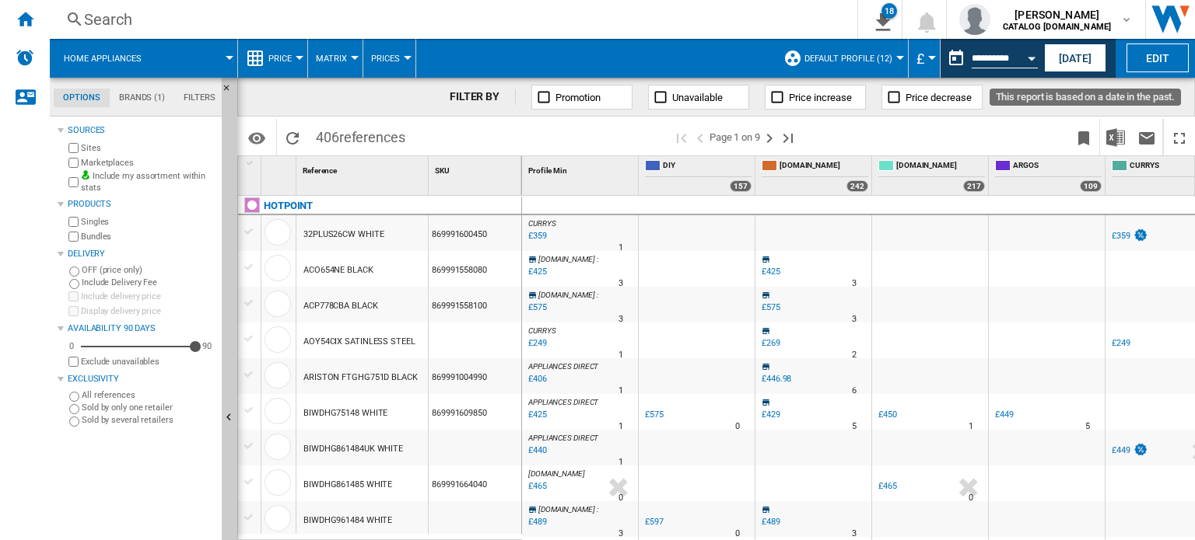
click at [1030, 58] on div "Open calendar" at bounding box center [1031, 59] width 8 height 4
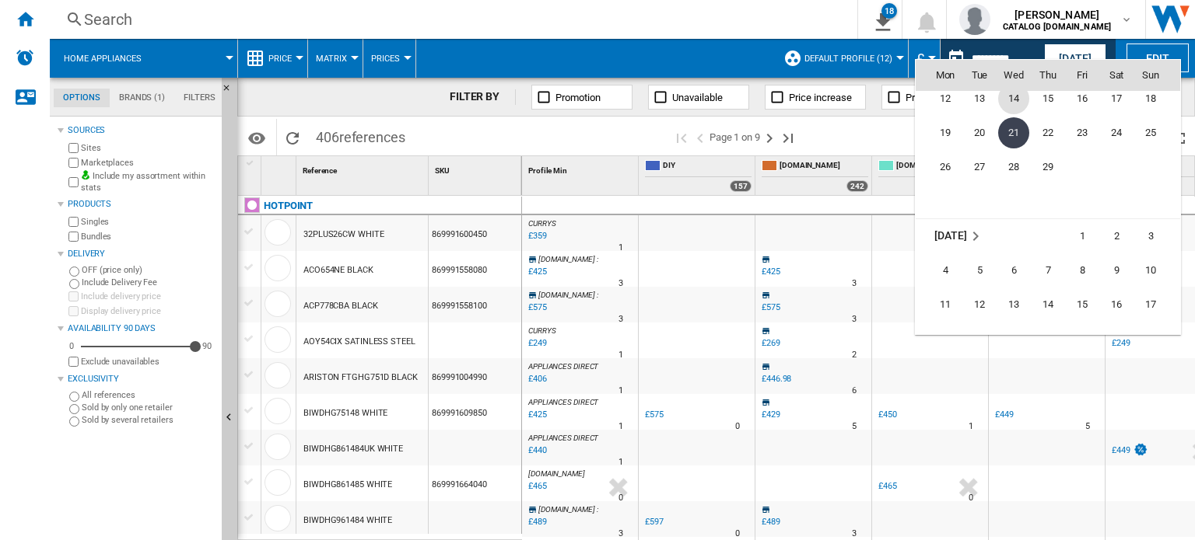
scroll to position [3658, 0]
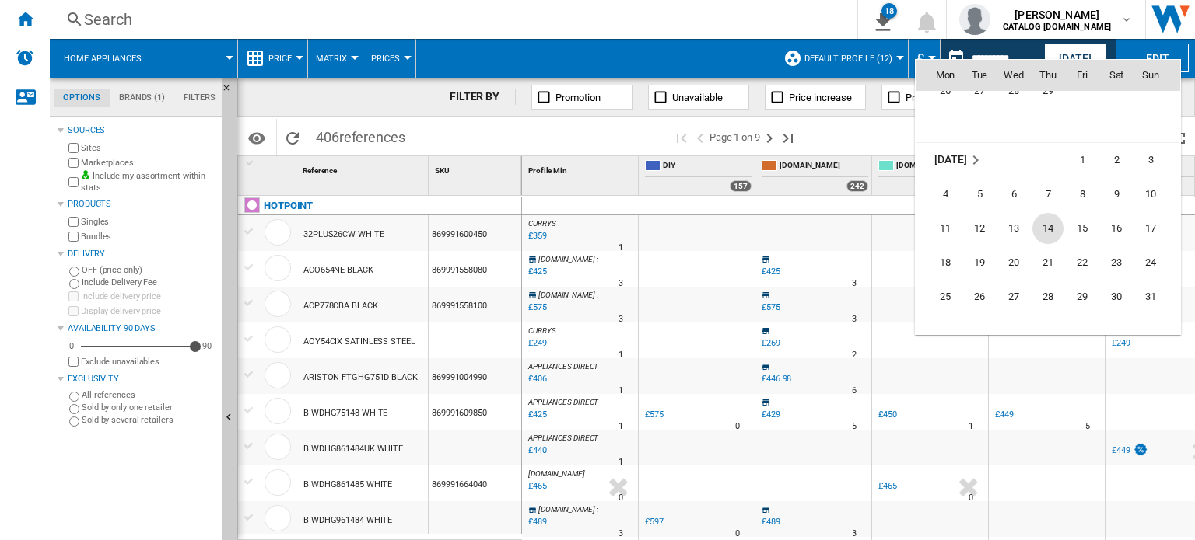
click at [1041, 227] on span "14" at bounding box center [1047, 228] width 31 height 31
type input "**********"
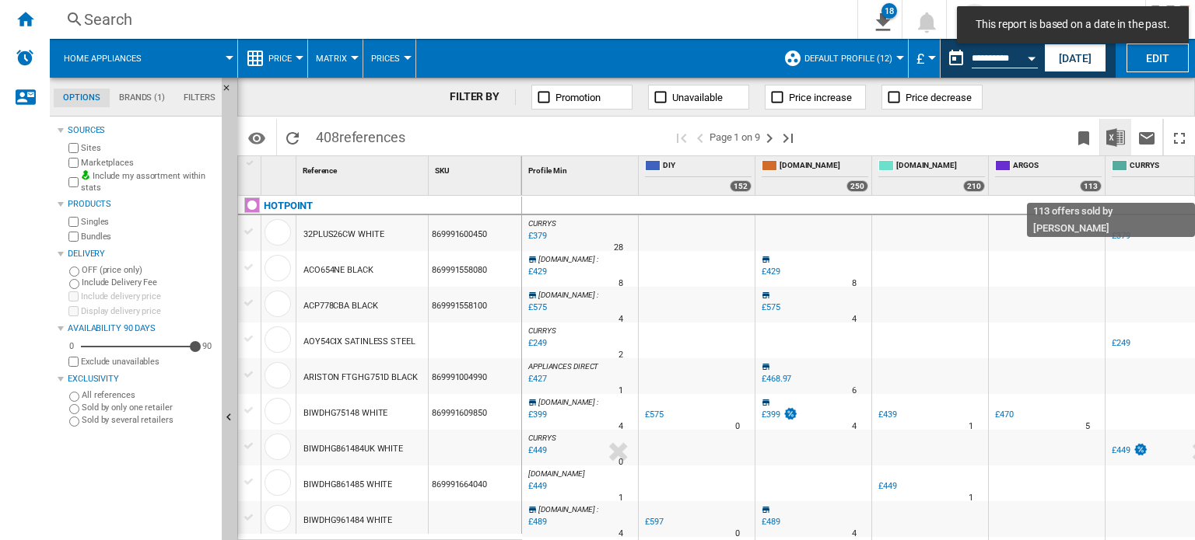
click at [1114, 142] on img "Download in Excel" at bounding box center [1115, 137] width 19 height 19
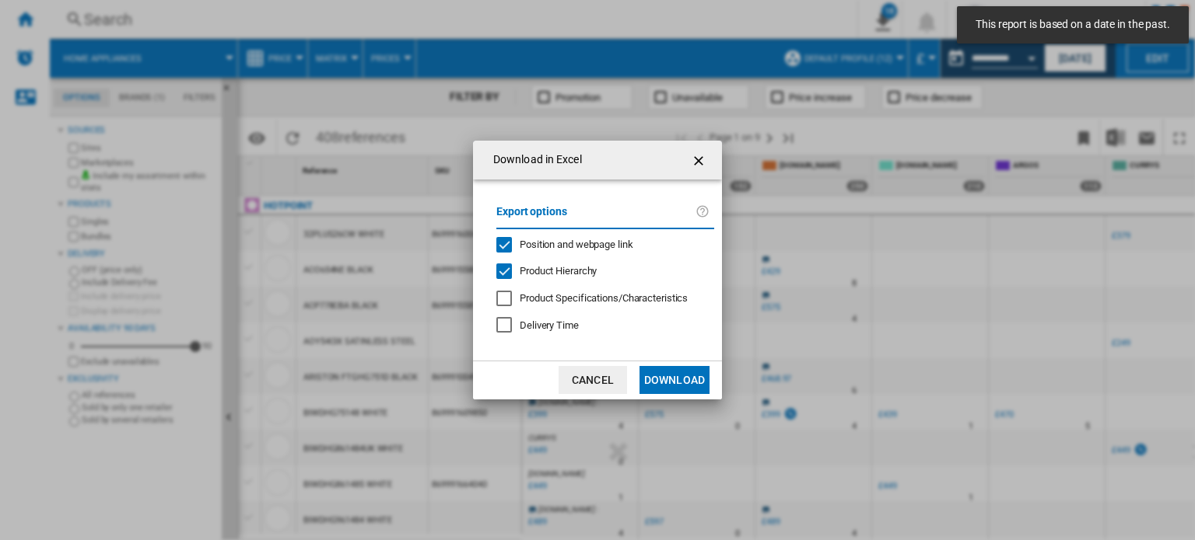
click at [687, 380] on button "Download" at bounding box center [674, 380] width 70 height 28
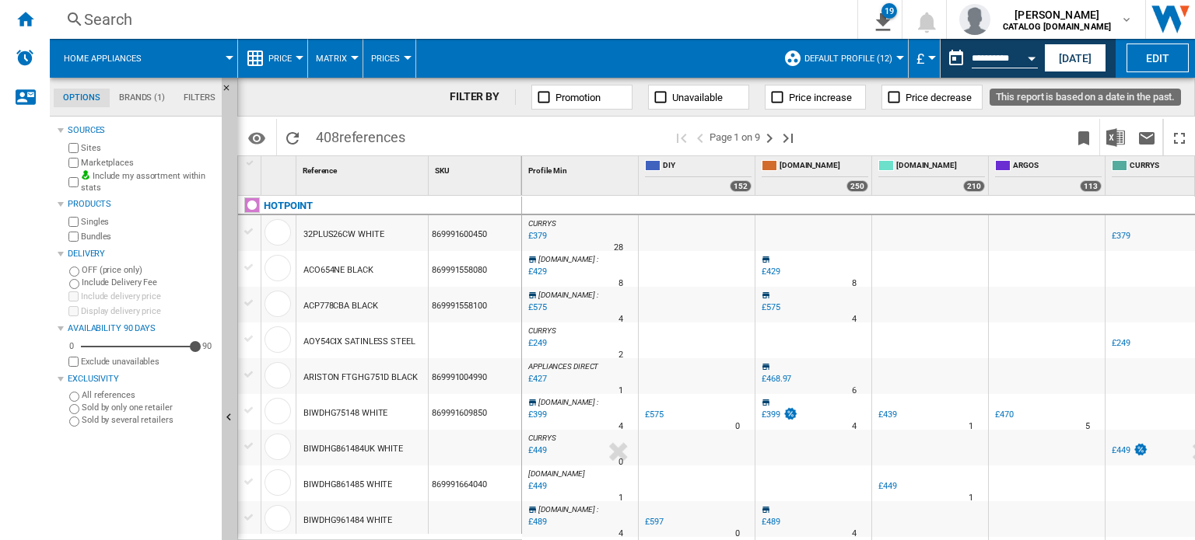
click at [1030, 58] on div "Open calendar" at bounding box center [1031, 59] width 8 height 4
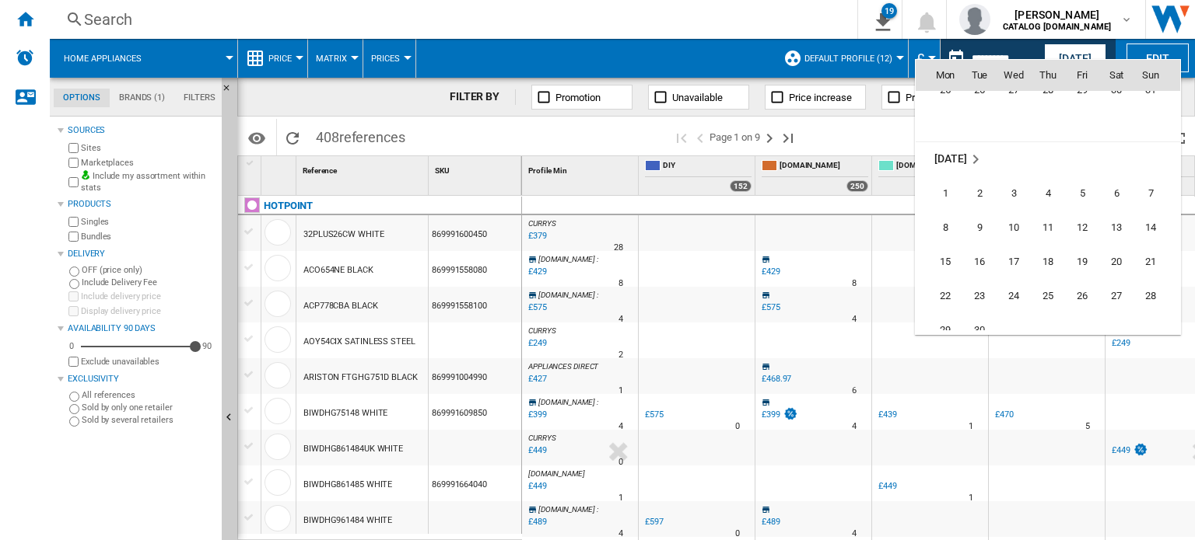
scroll to position [3943, 0]
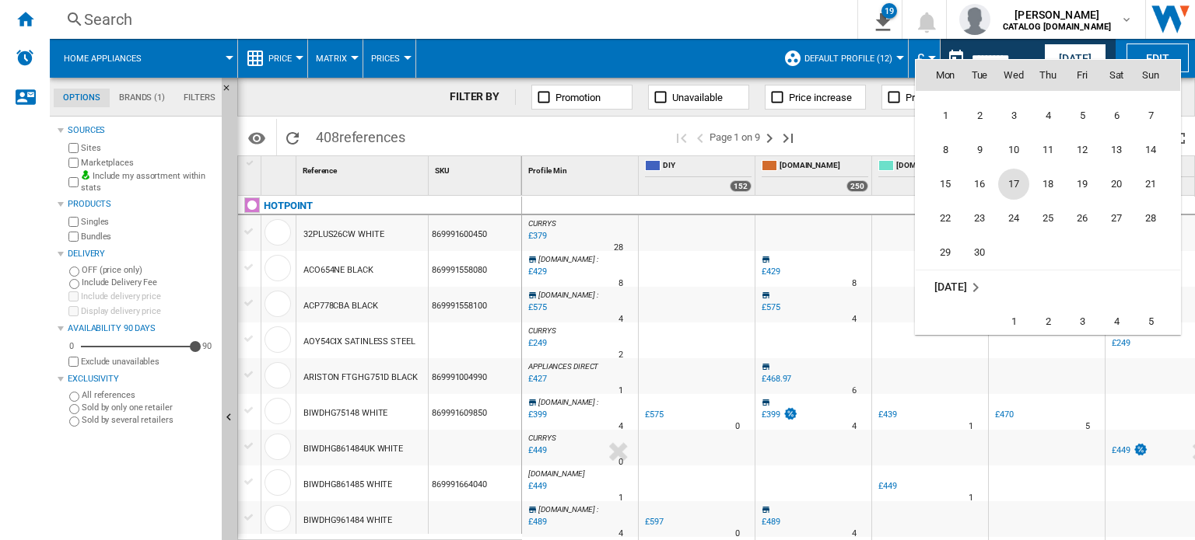
click at [1022, 173] on span "17" at bounding box center [1013, 184] width 31 height 31
type input "**********"
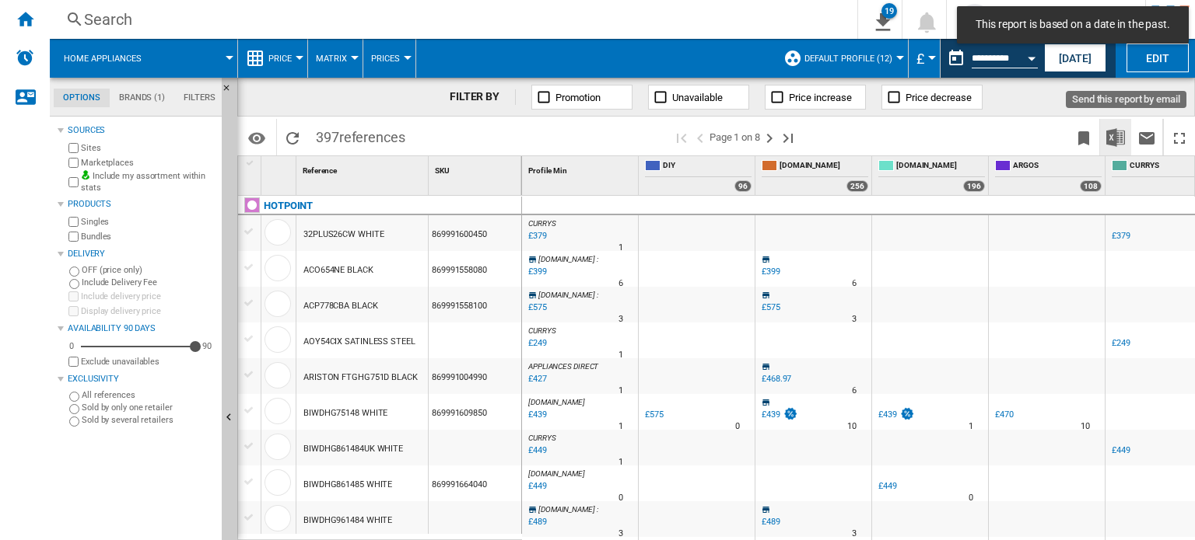
click at [1112, 139] on img "Download in Excel" at bounding box center [1115, 137] width 19 height 19
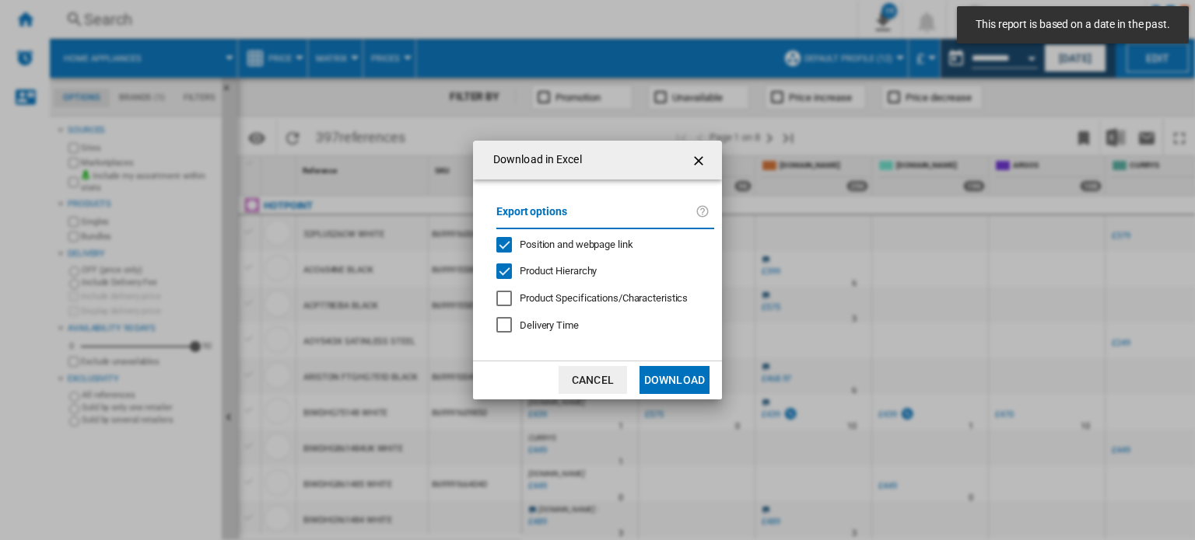
click at [644, 368] on button "Download" at bounding box center [674, 380] width 70 height 28
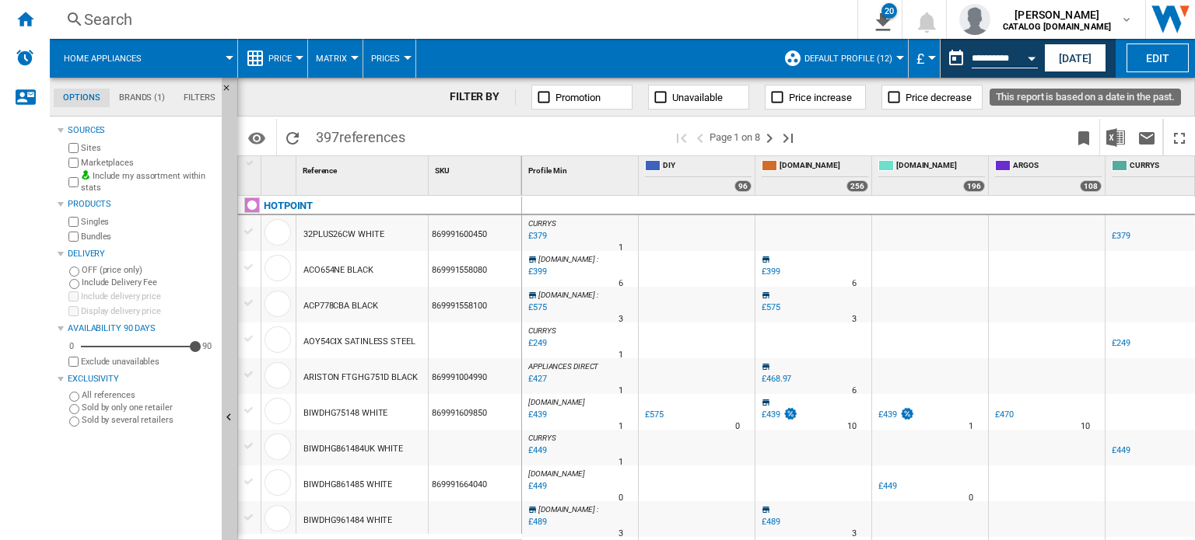
click at [1029, 59] on div "Open calendar" at bounding box center [1031, 59] width 8 height 4
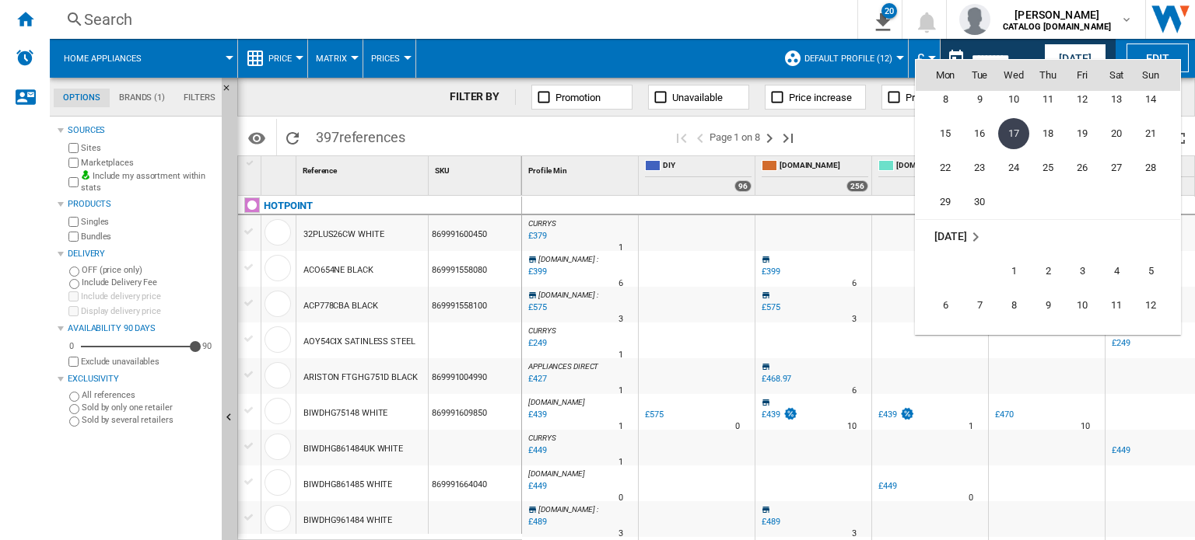
scroll to position [4071, 0]
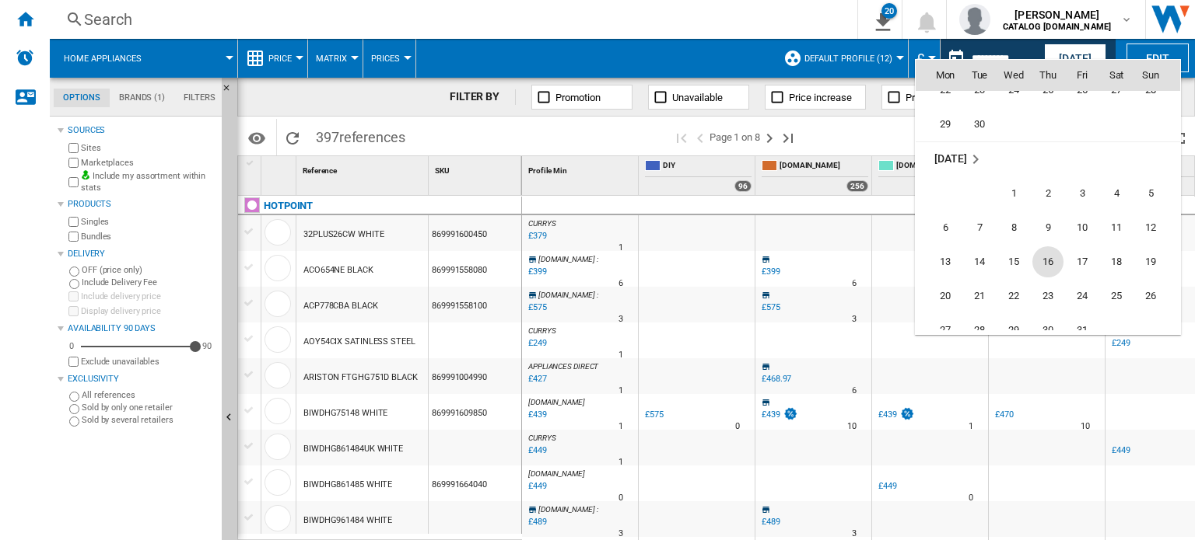
drag, startPoint x: 1030, startPoint y: 261, endPoint x: 1044, endPoint y: 257, distance: 14.3
click at [1033, 258] on tr "13 14 15 16 17 18 19" at bounding box center [1047, 262] width 264 height 34
click at [1044, 257] on span "16" at bounding box center [1047, 262] width 31 height 31
type input "**********"
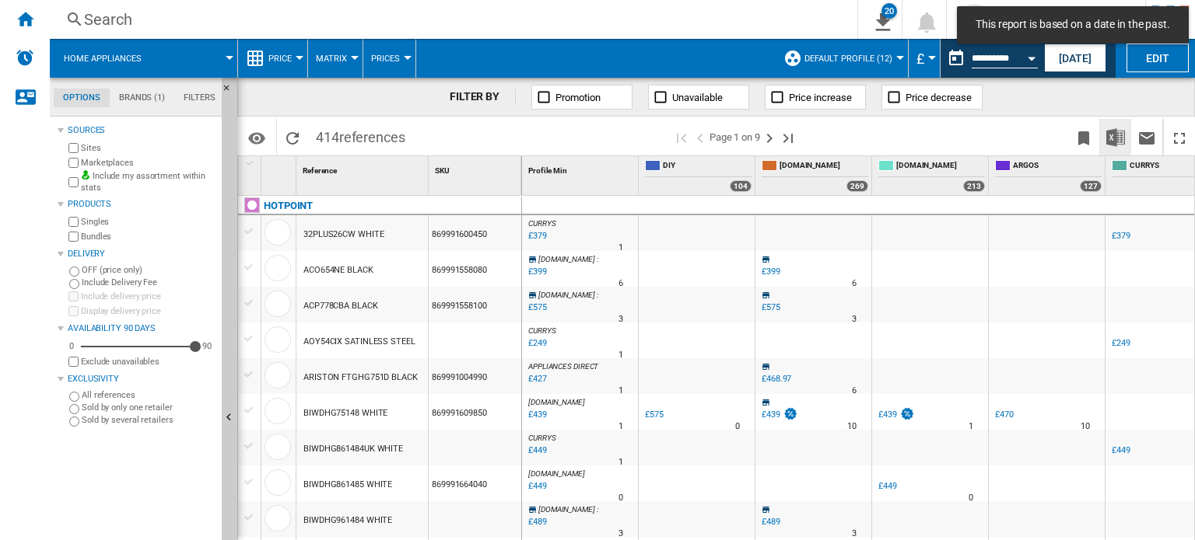
click at [1121, 135] on img "Download in Excel" at bounding box center [1115, 137] width 19 height 19
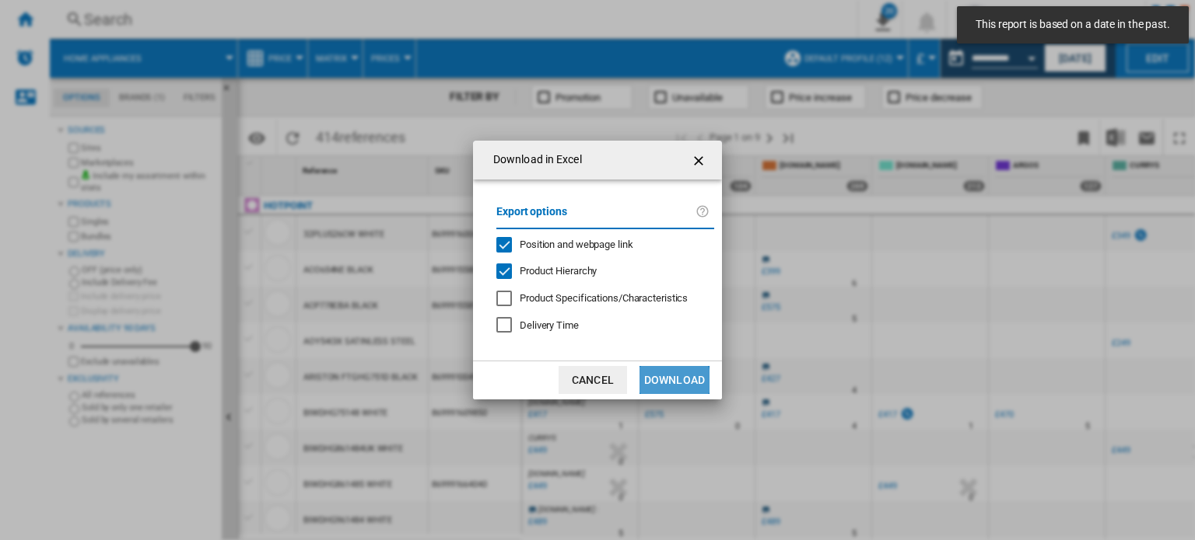
click at [662, 382] on button "Download" at bounding box center [674, 380] width 70 height 28
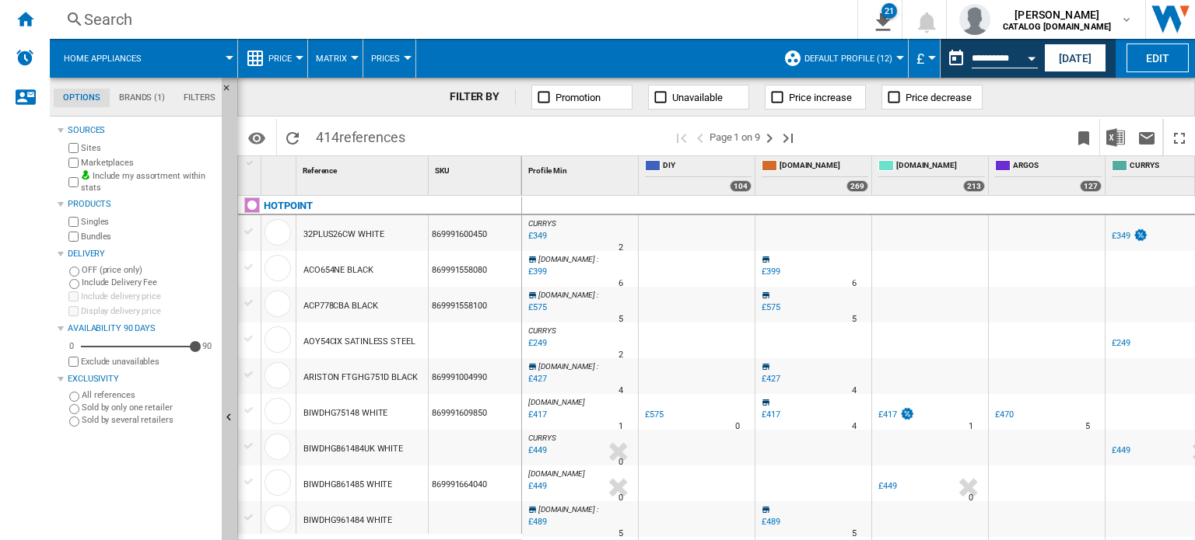
click at [1030, 62] on button "Open calendar" at bounding box center [1031, 56] width 28 height 28
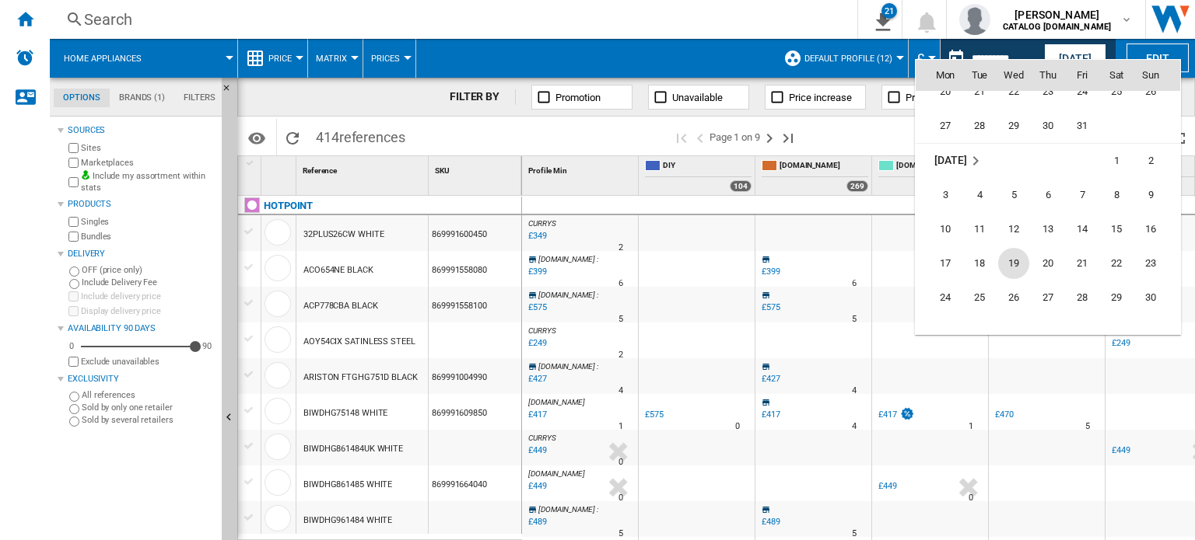
scroll to position [4277, 0]
click at [1036, 260] on span "20" at bounding box center [1047, 262] width 31 height 31
type input "**********"
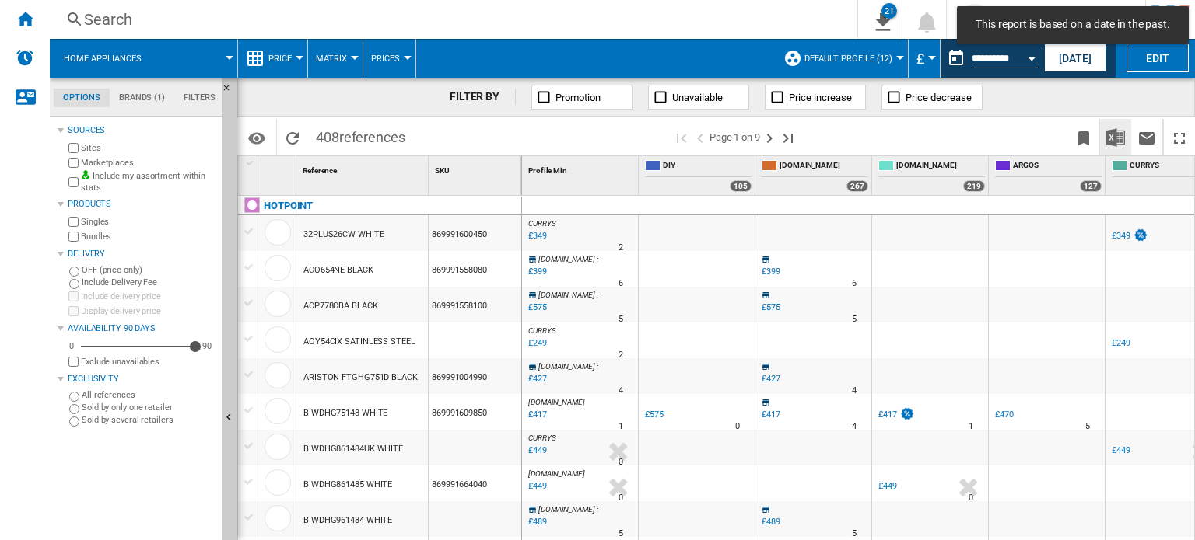
click at [1120, 138] on img "Download in Excel" at bounding box center [1115, 137] width 19 height 19
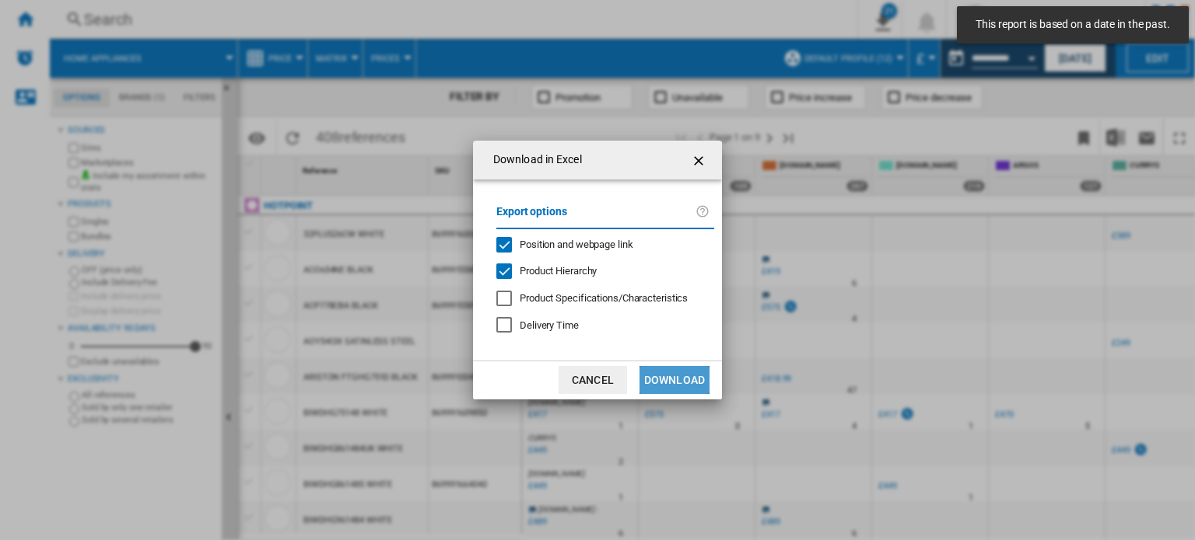
click at [681, 388] on button "Download" at bounding box center [674, 380] width 70 height 28
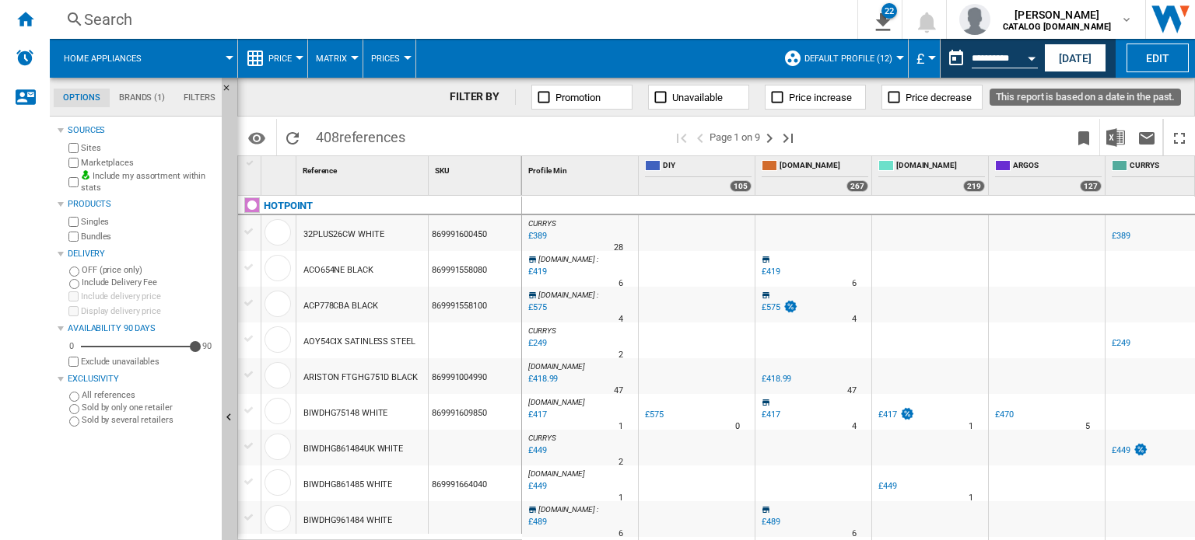
click at [1027, 58] on div "Open calendar" at bounding box center [1031, 59] width 8 height 4
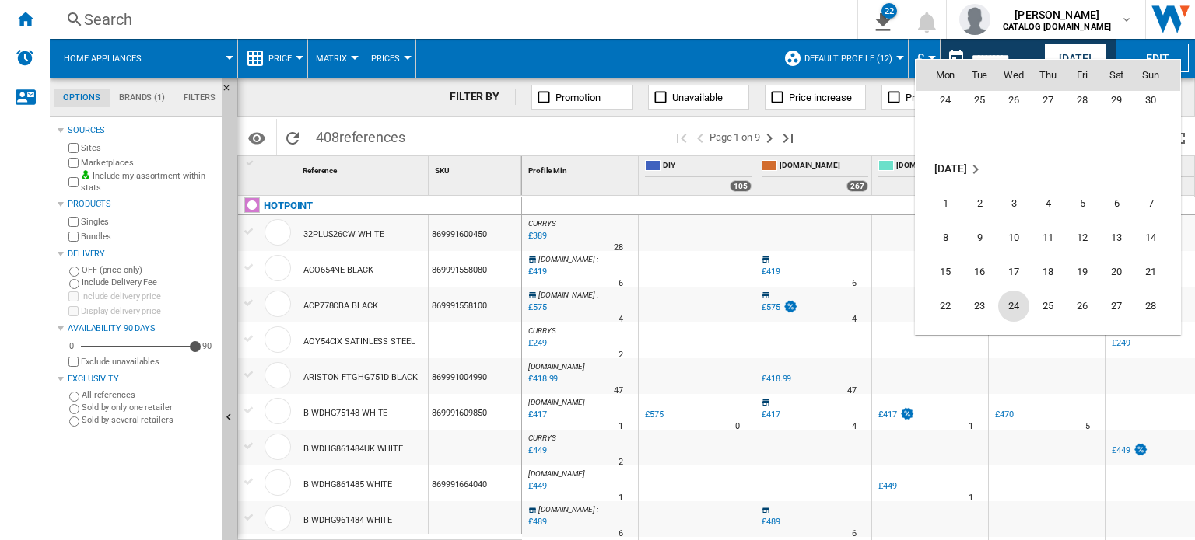
scroll to position [4483, 0]
click at [1037, 266] on span "18" at bounding box center [1047, 262] width 31 height 31
type input "**********"
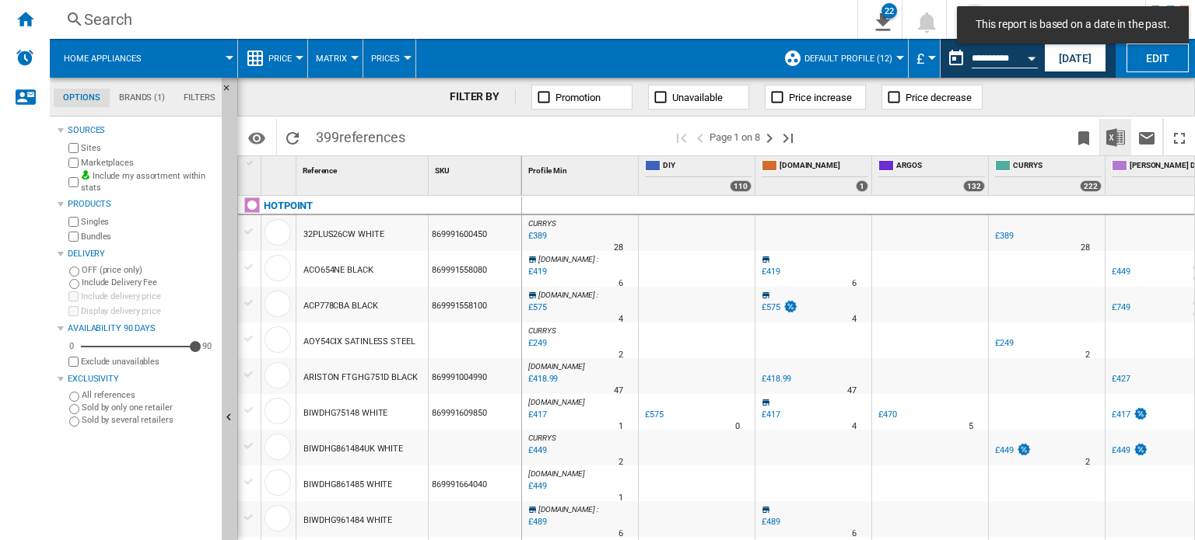
click at [1117, 143] on img "Download in Excel" at bounding box center [1115, 137] width 19 height 19
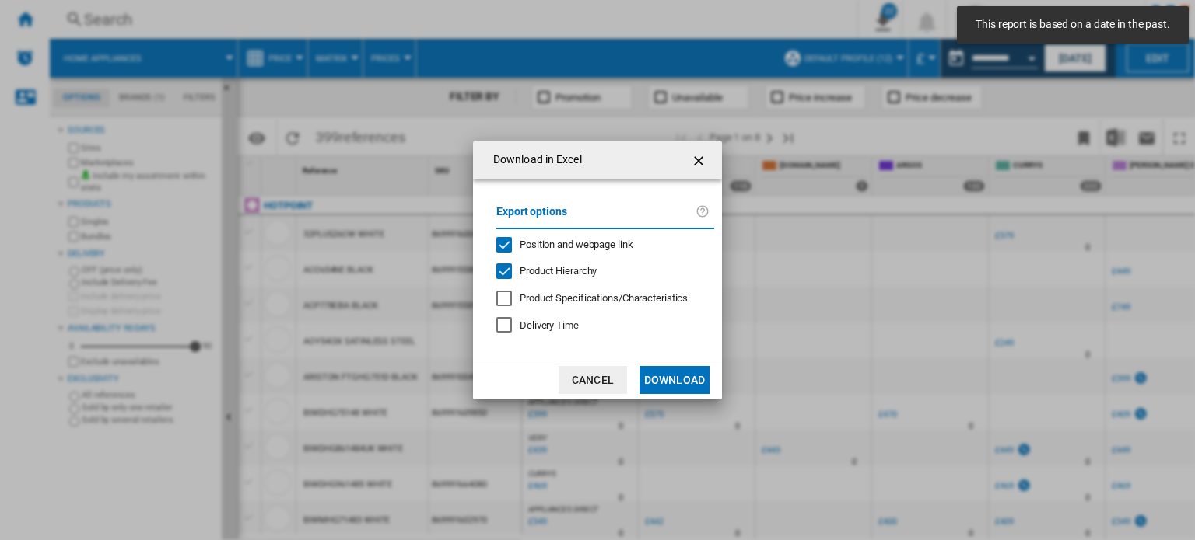
click at [684, 388] on button "Download" at bounding box center [674, 380] width 70 height 28
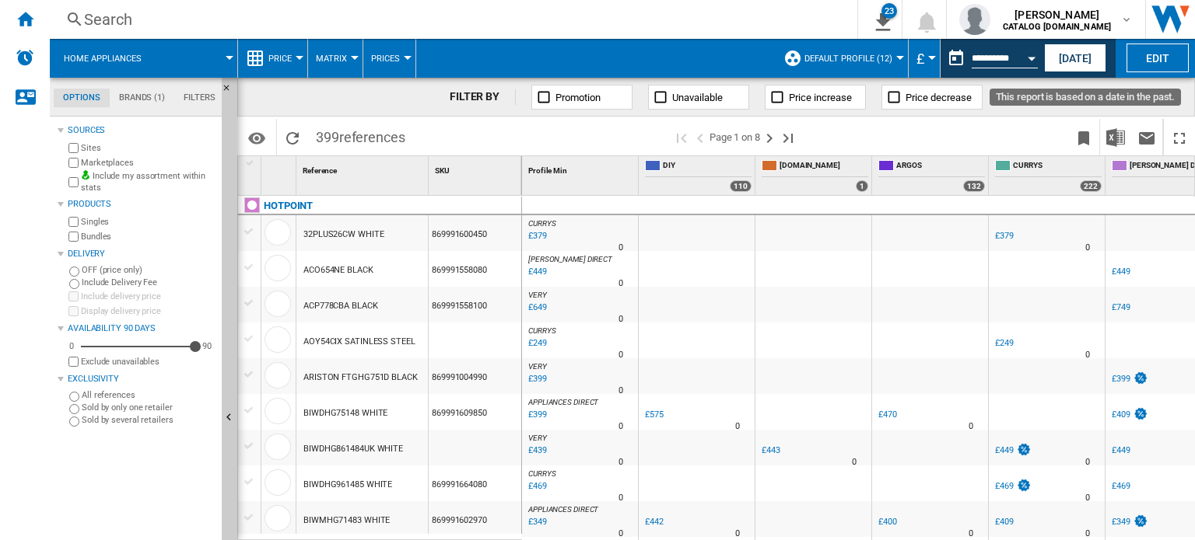
click at [1030, 60] on button "Open calendar" at bounding box center [1031, 56] width 28 height 28
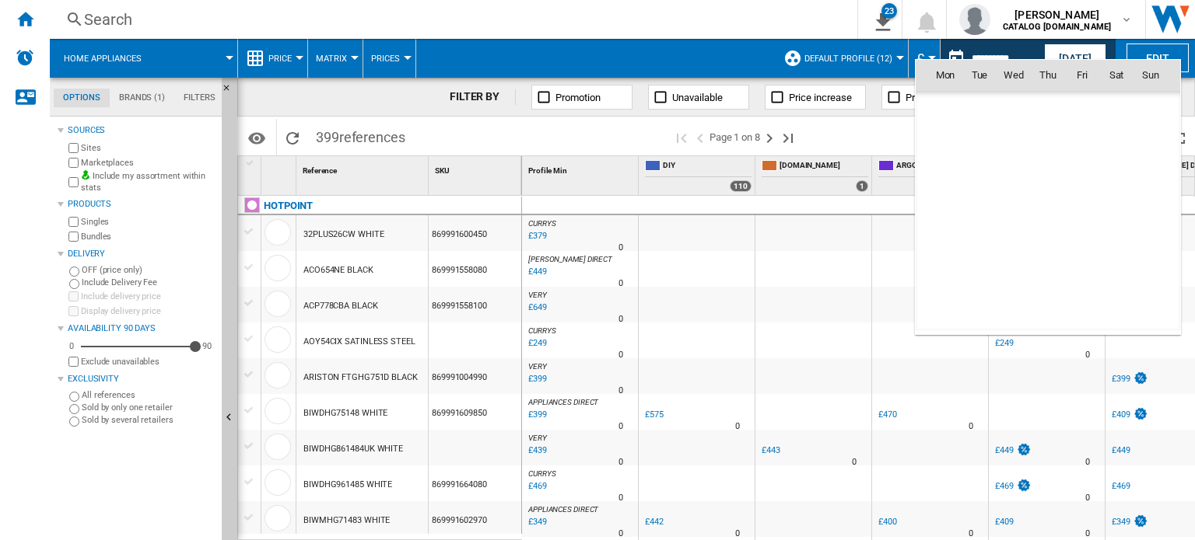
scroll to position [4534, 0]
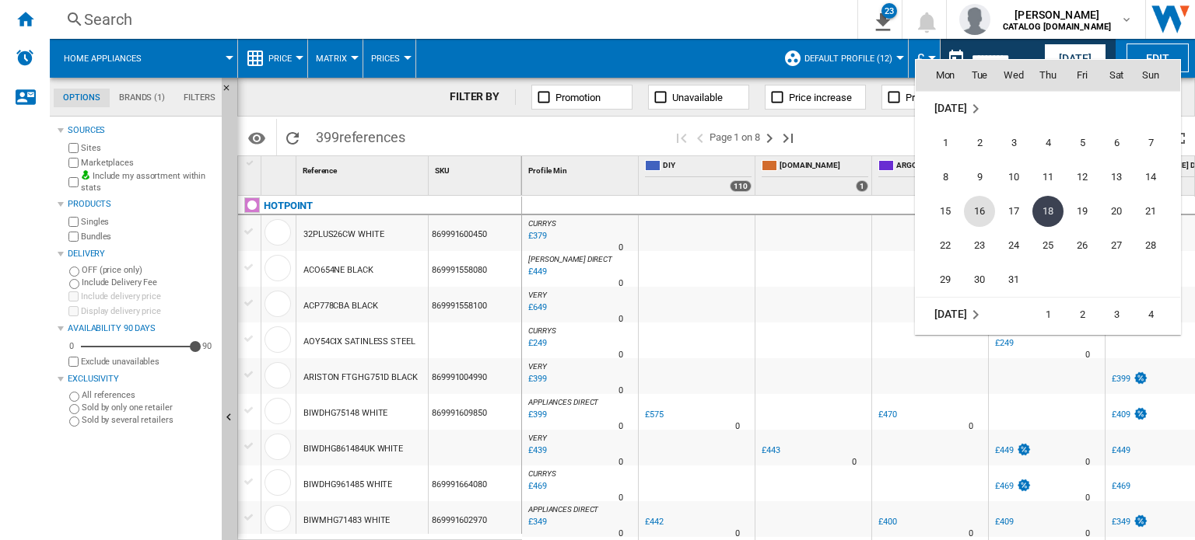
click at [984, 213] on span "16" at bounding box center [979, 211] width 31 height 31
type input "**********"
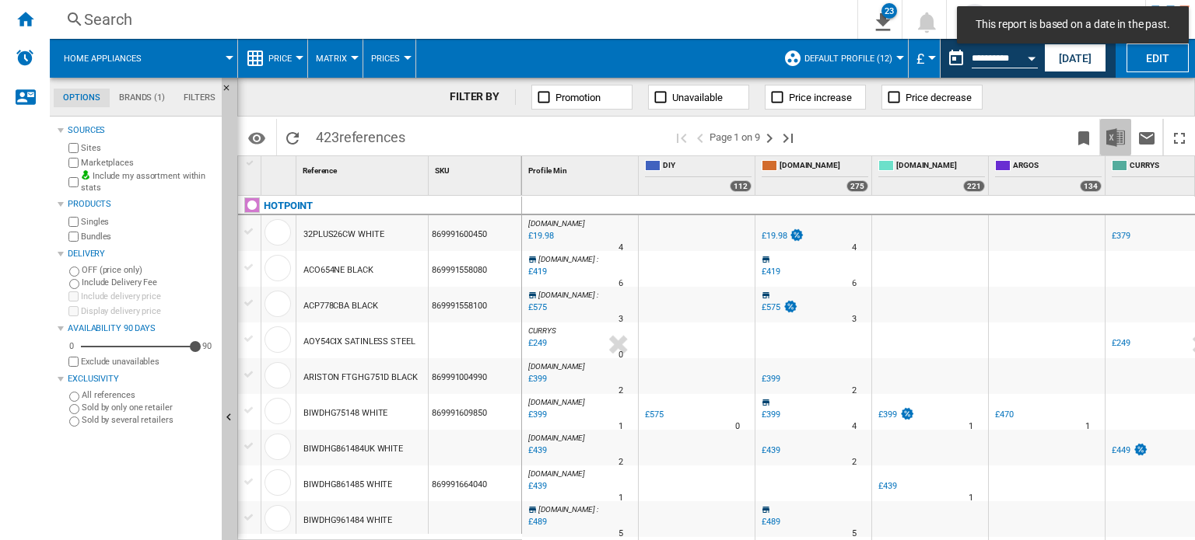
click at [1111, 136] on img "Download in Excel" at bounding box center [1115, 137] width 19 height 19
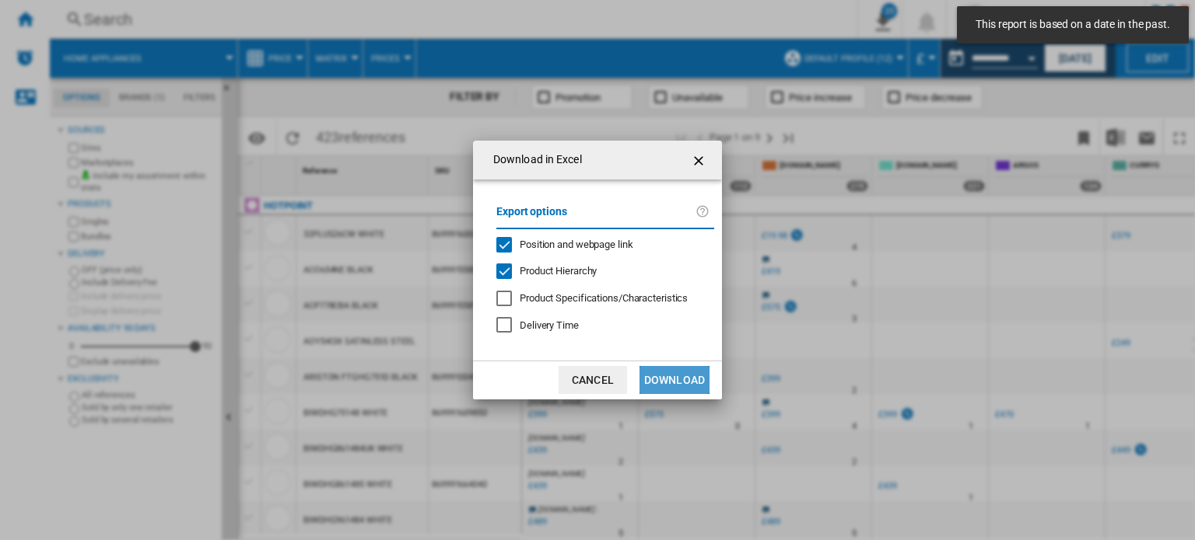
click at [644, 368] on button "Download" at bounding box center [674, 380] width 70 height 28
